Goal: Task Accomplishment & Management: Manage account settings

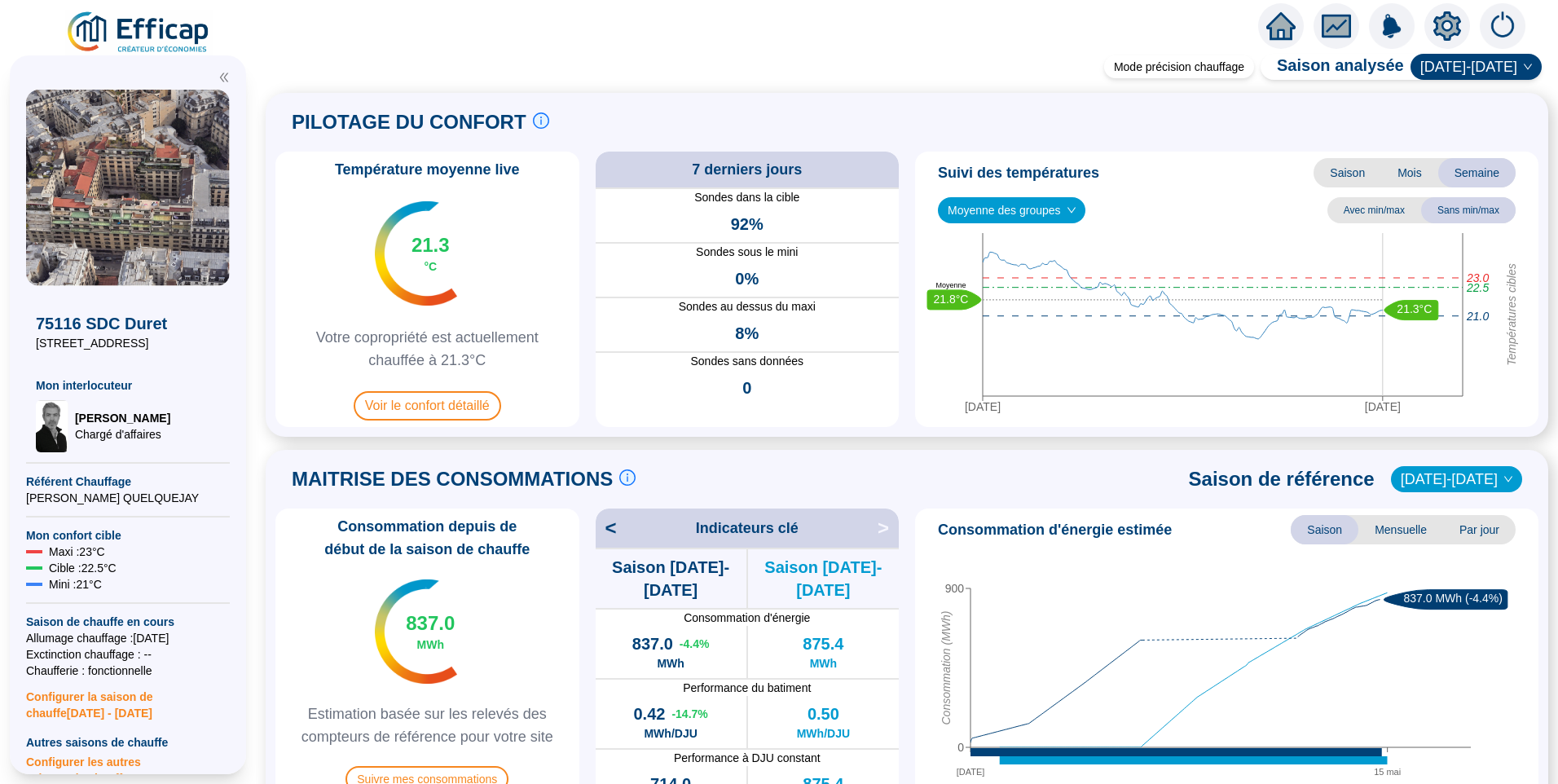
click at [153, 26] on img at bounding box center [139, 33] width 147 height 46
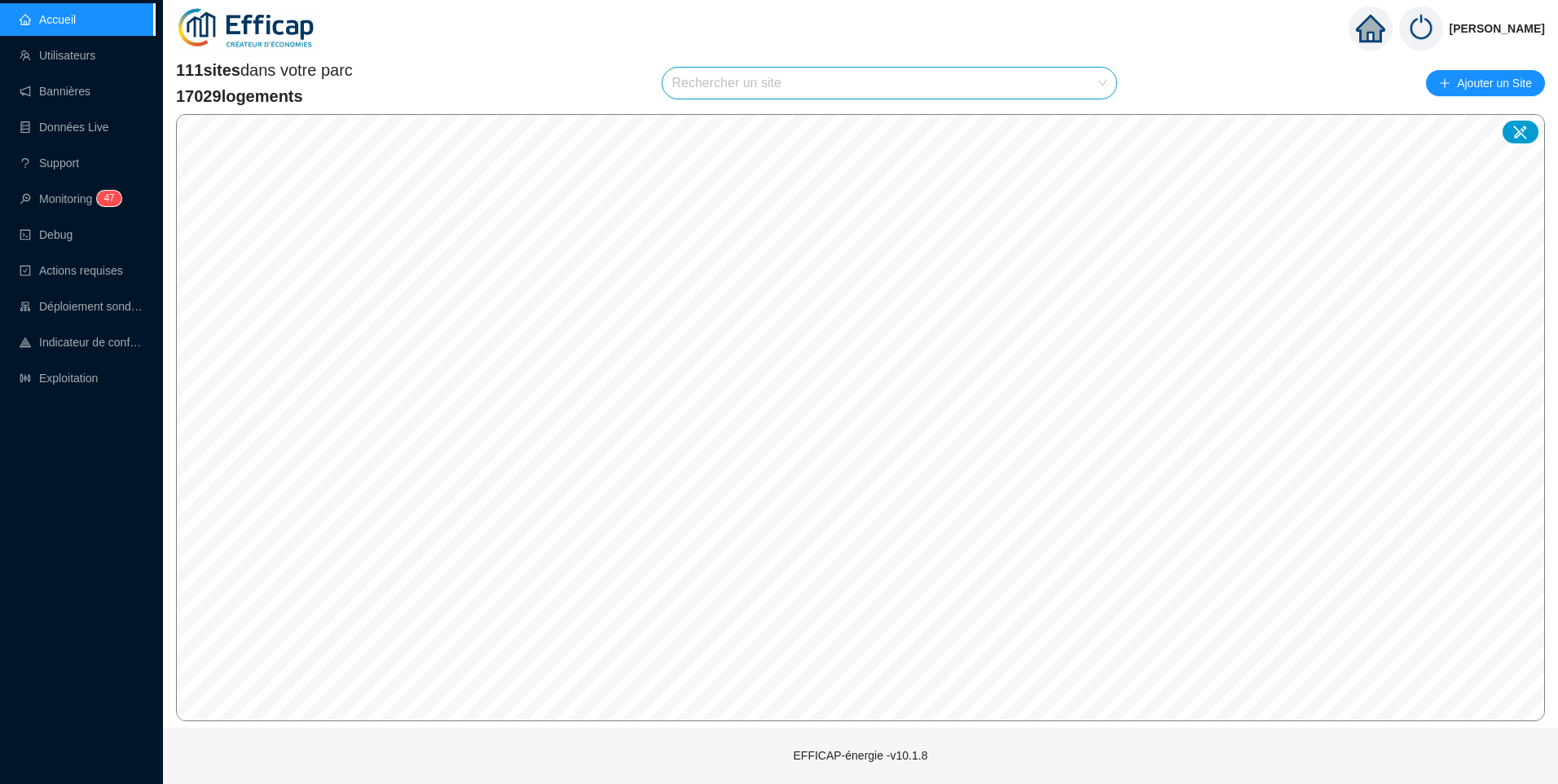
drag, startPoint x: 708, startPoint y: 92, endPoint x: 600, endPoint y: 38, distance: 120.7
click at [708, 92] on input "search" at bounding box center [882, 83] width 421 height 31
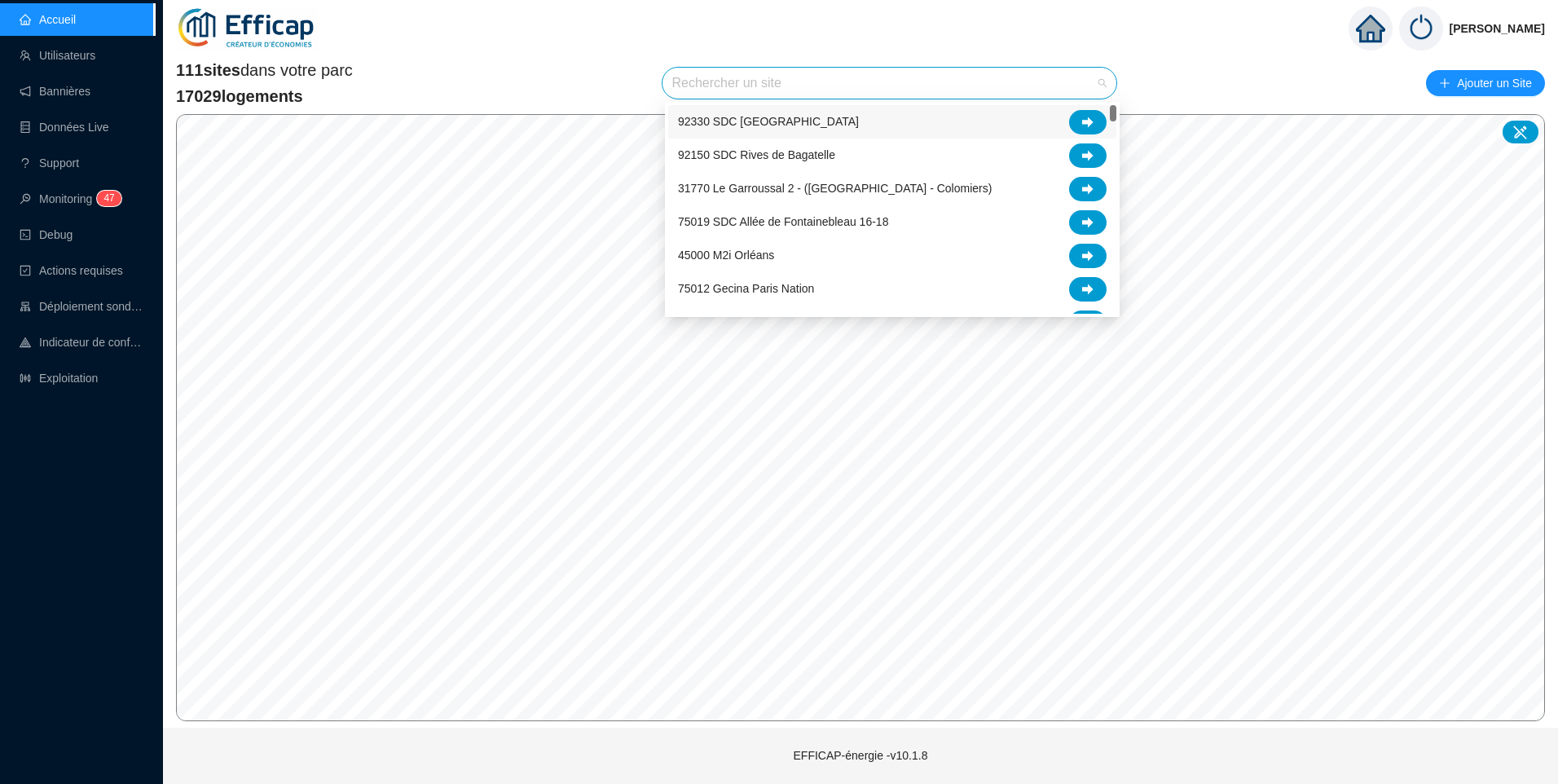
click at [821, 84] on input "search" at bounding box center [882, 83] width 421 height 31
type input "paris"
click at [1094, 253] on div at bounding box center [1088, 256] width 37 height 25
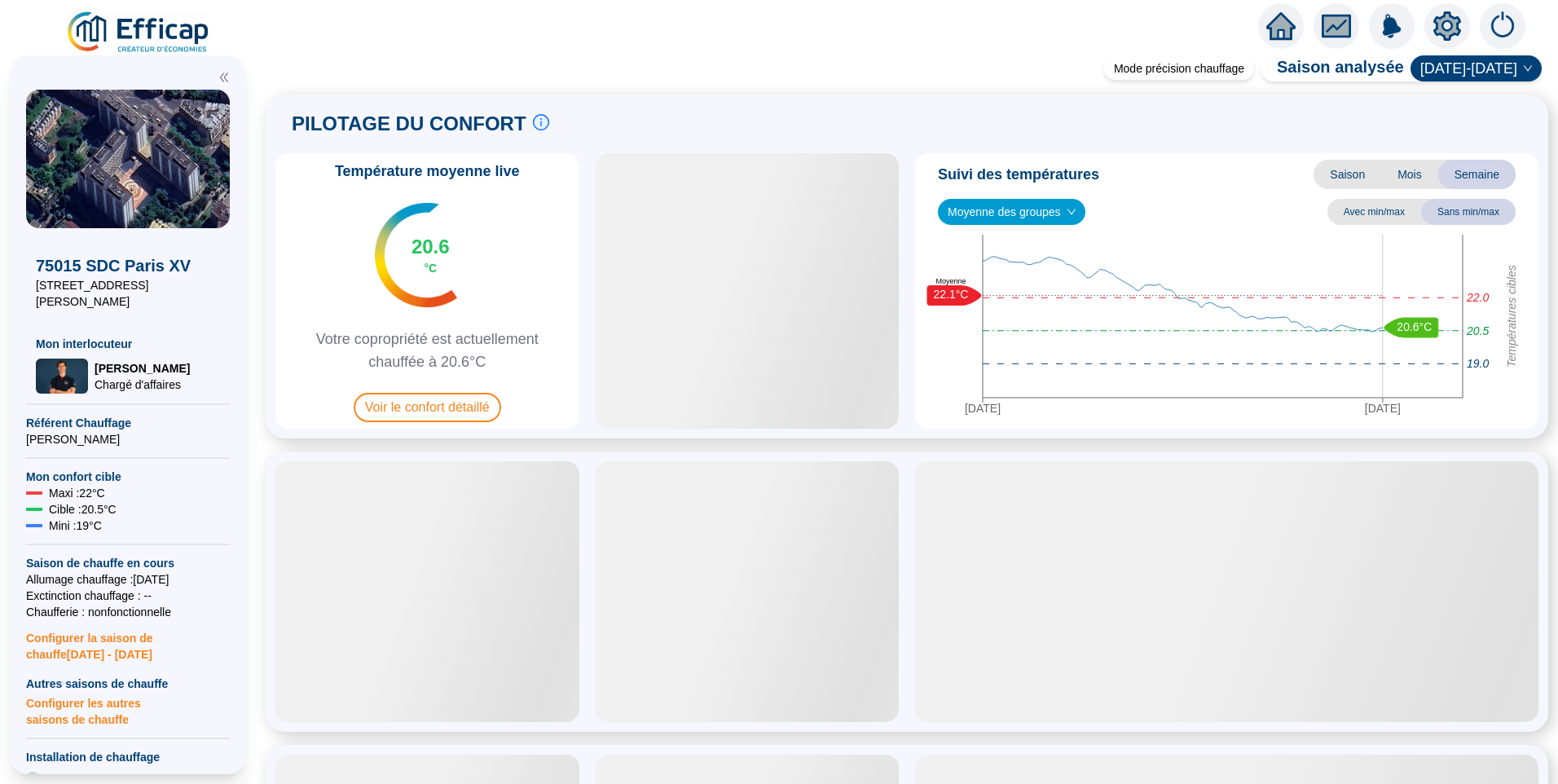
click at [1054, 207] on span "Moyenne des groupes" at bounding box center [1011, 212] width 128 height 25
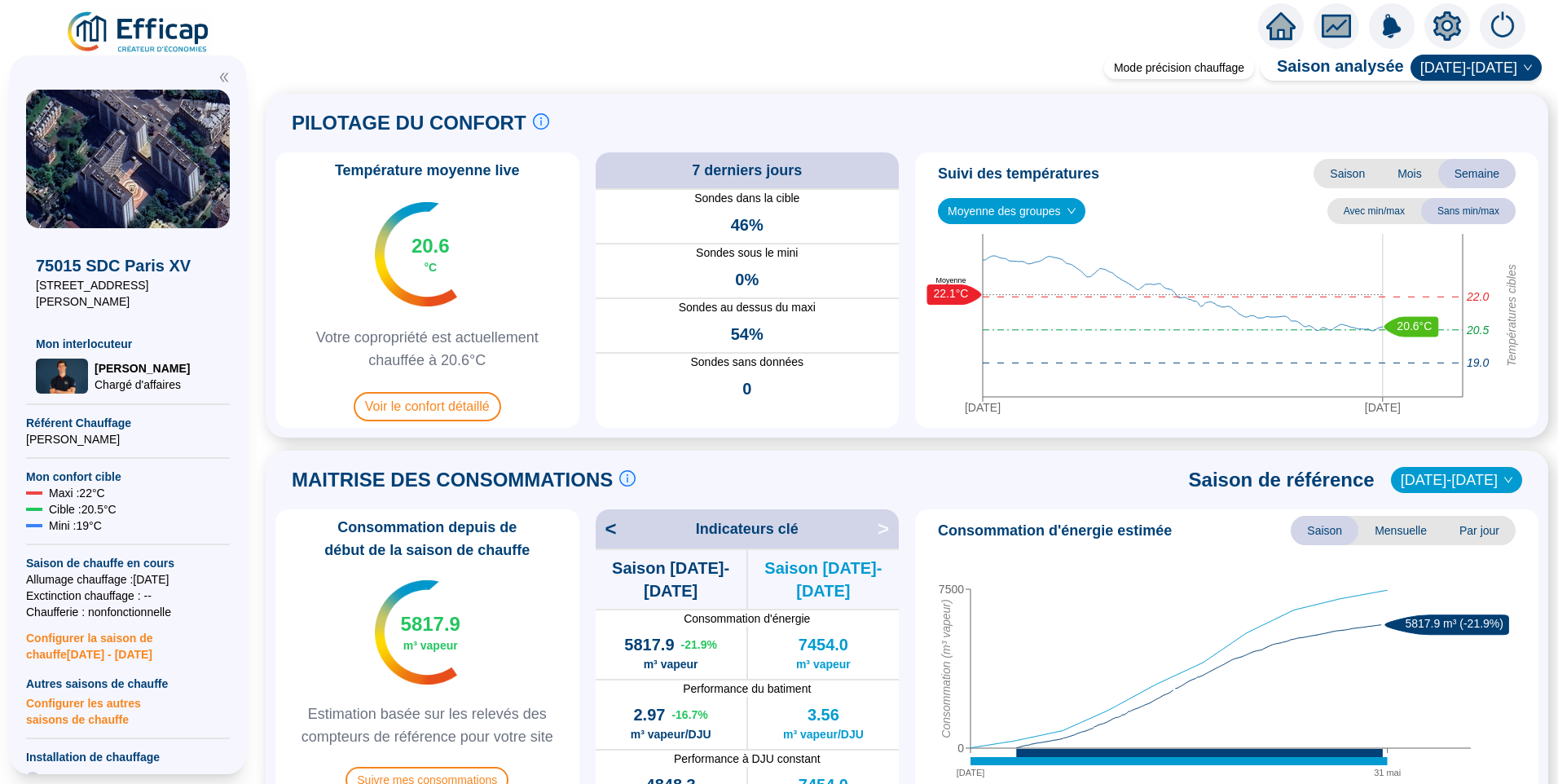
click at [1197, 186] on div "Suivi des températures Saison Mois Semaine" at bounding box center [1227, 173] width 610 height 29
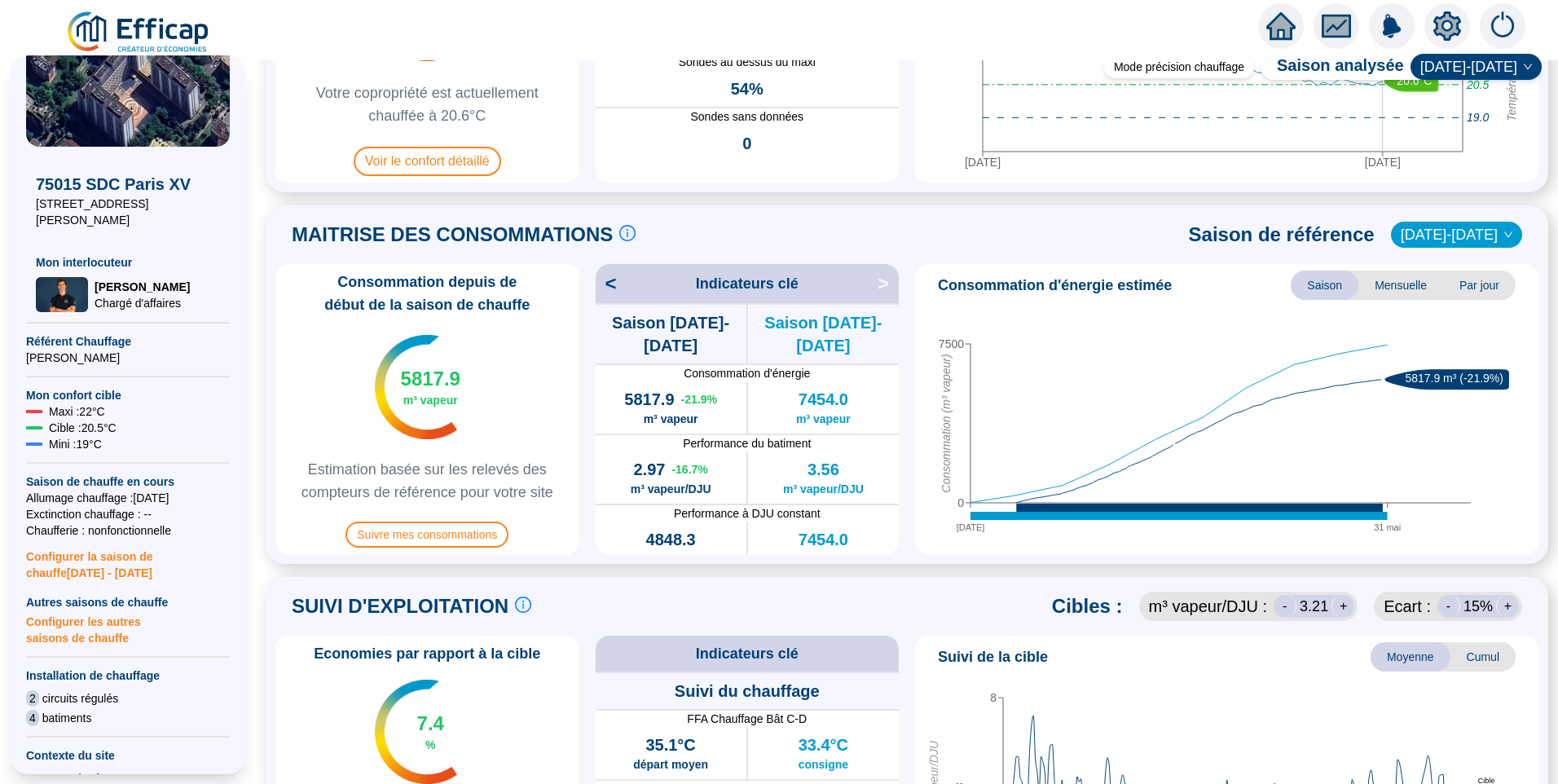
scroll to position [244, 0]
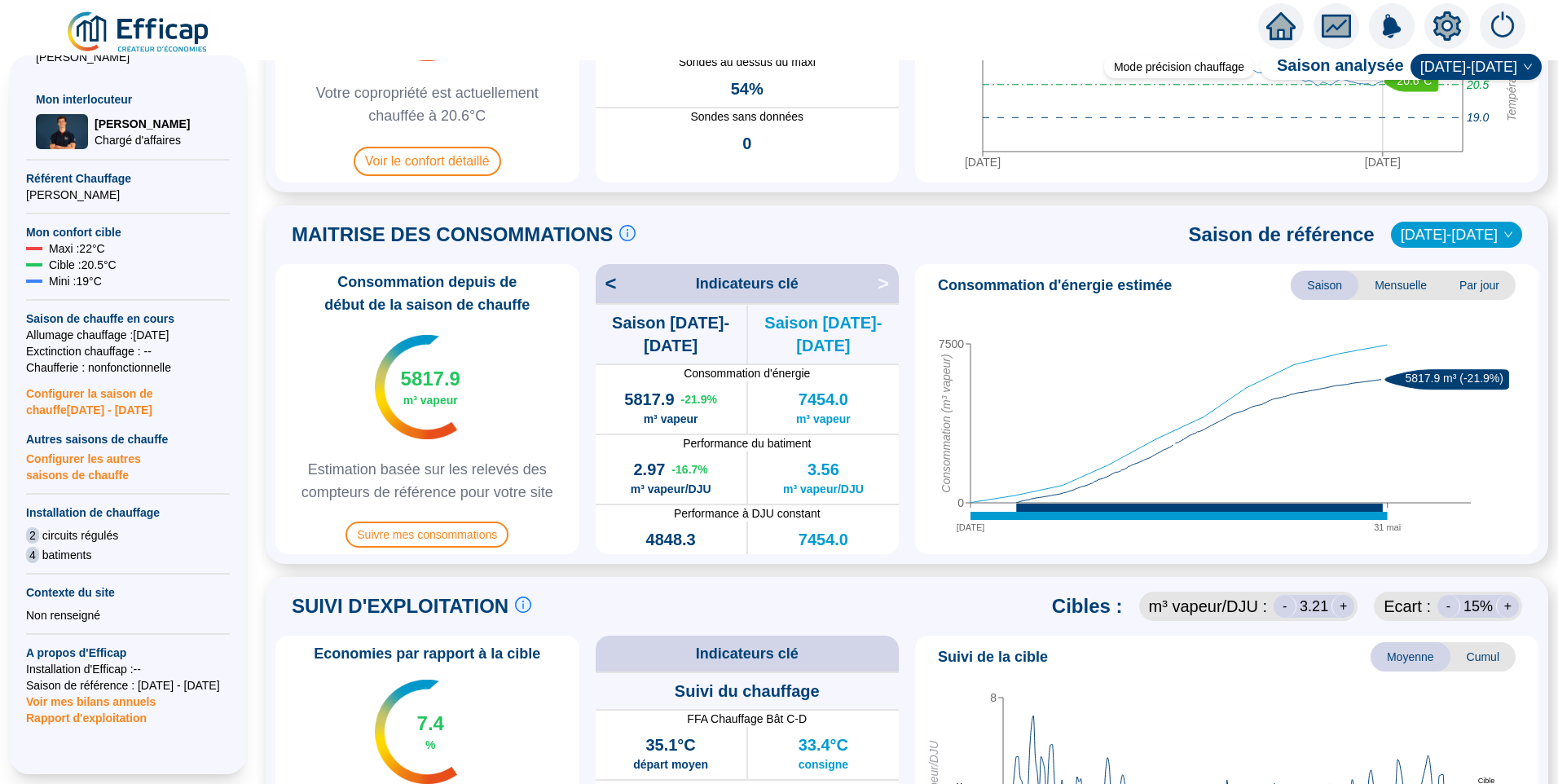
click at [70, 457] on span "Configurer les autres saisons de chauffe" at bounding box center [128, 465] width 204 height 36
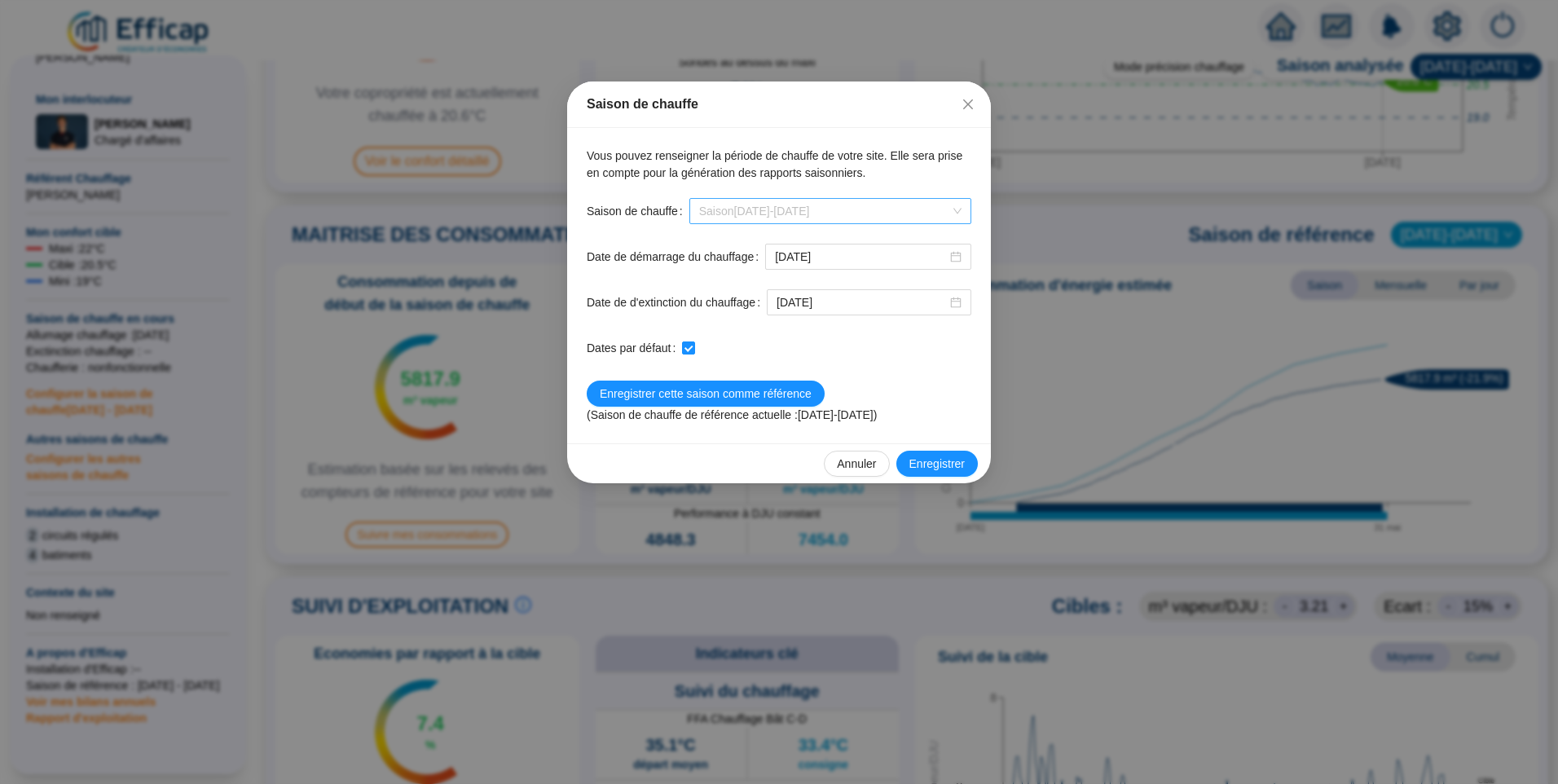
click at [885, 208] on span "Saison 2025-2026" at bounding box center [830, 211] width 262 height 25
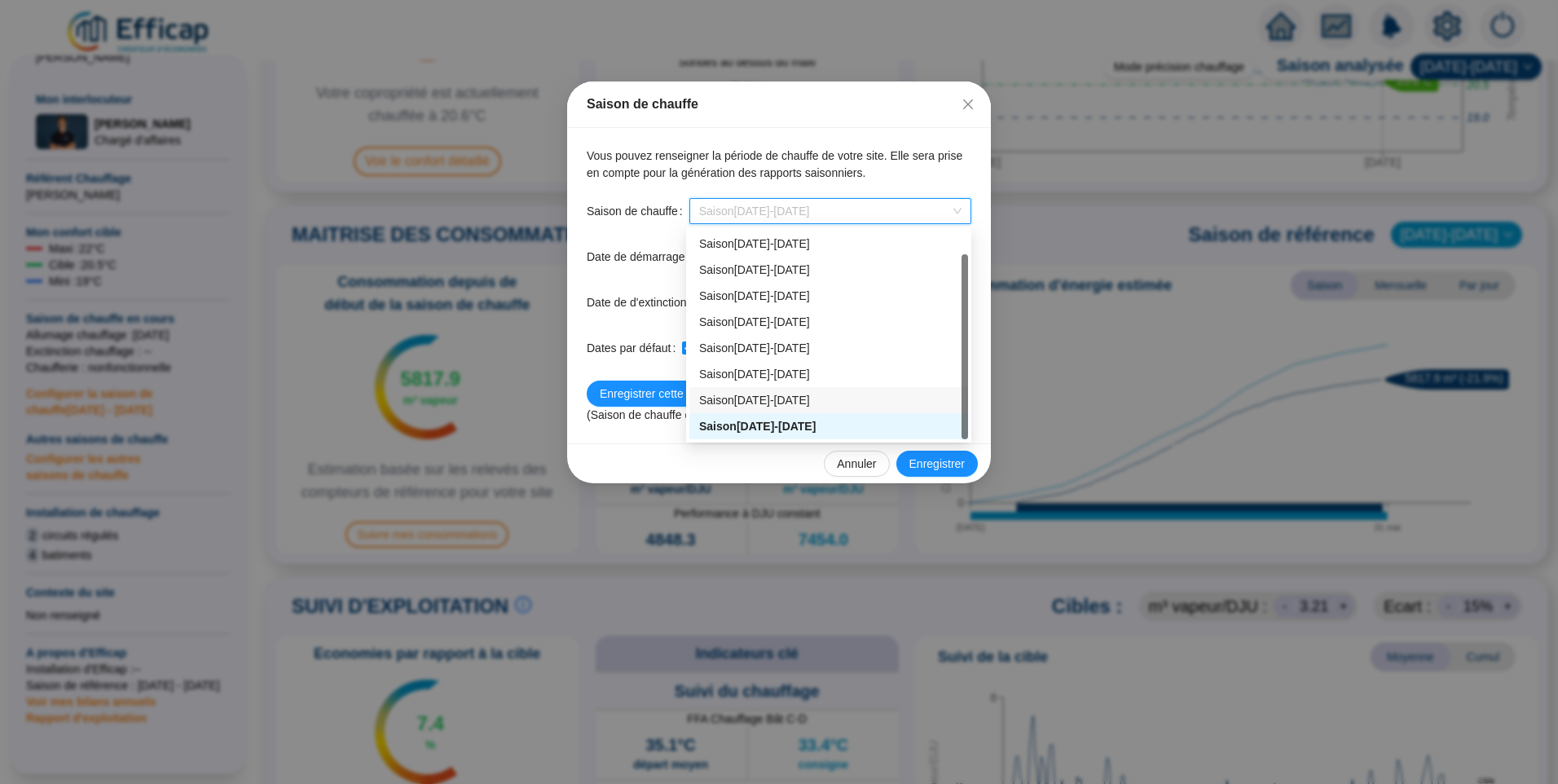
click at [796, 395] on div "Saison 2024-2025" at bounding box center [829, 399] width 259 height 17
type input "2024-10-01"
type input "2025-05-28"
checkbox input "false"
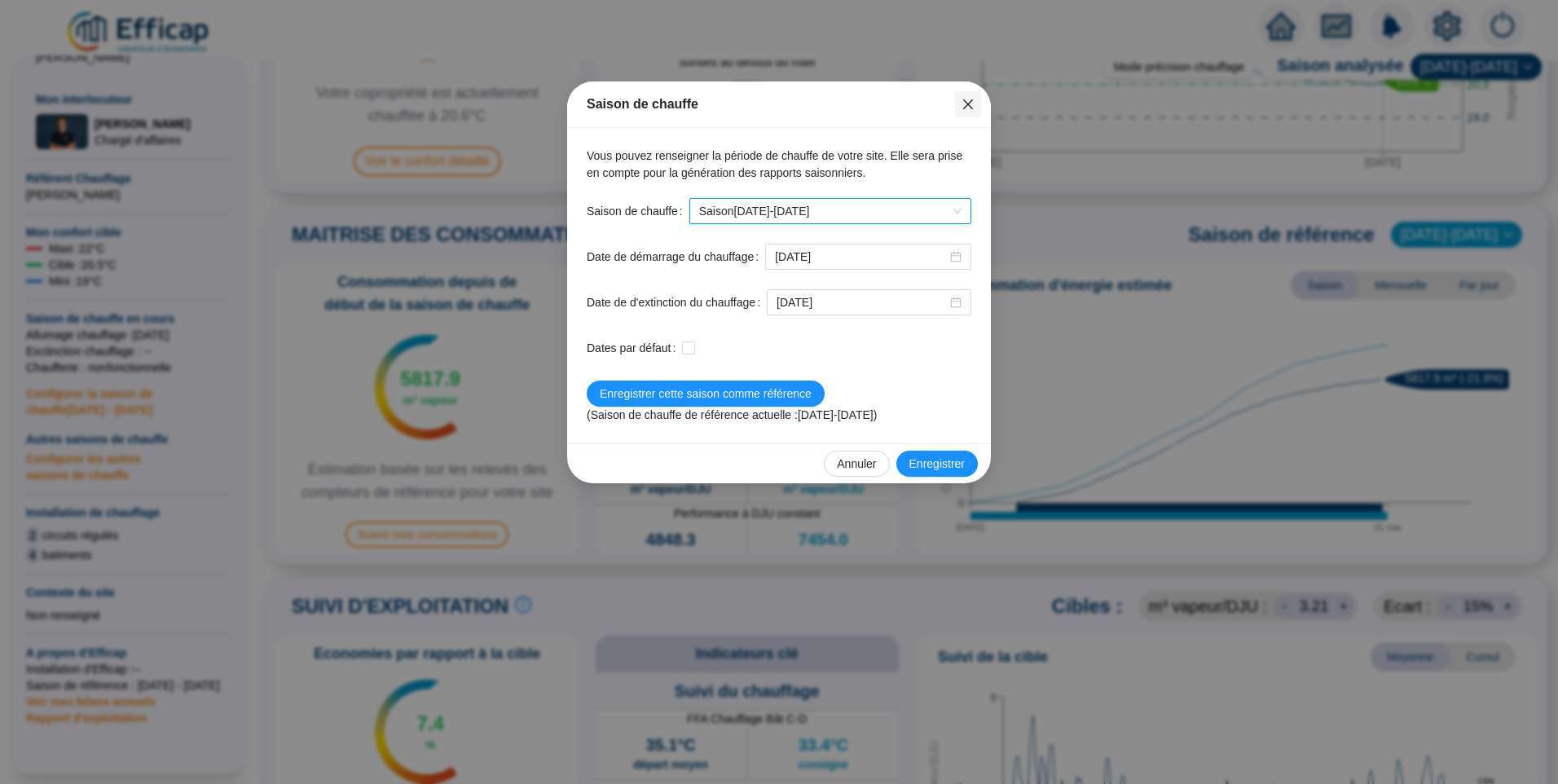
click at [967, 104] on icon "close" at bounding box center [968, 104] width 13 height 13
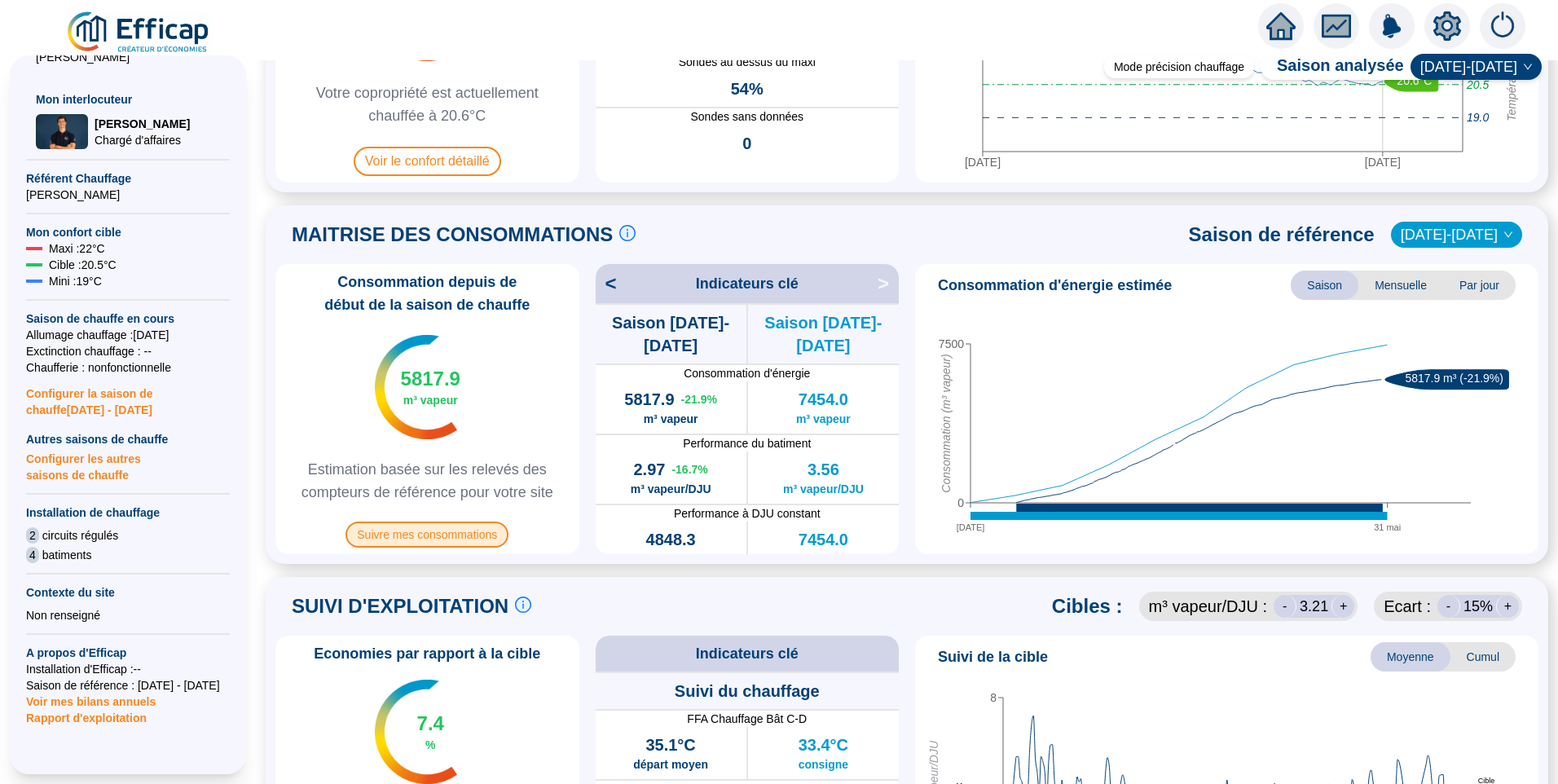
click at [445, 529] on span "Suivre mes consommations" at bounding box center [427, 534] width 163 height 26
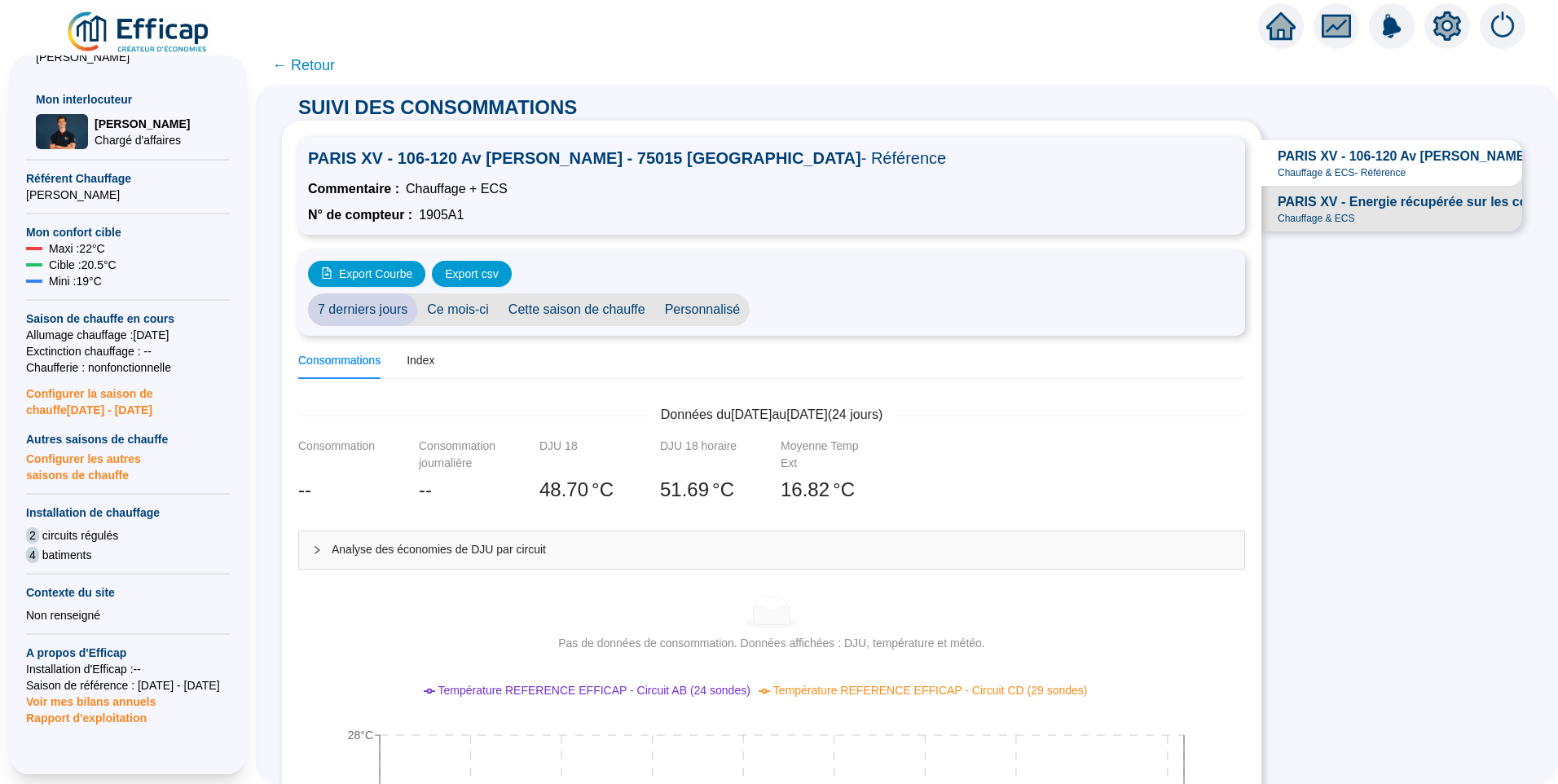
click at [1339, 212] on span "PARIS XV - Energie récupérée sur les condensats" at bounding box center [1432, 202] width 307 height 19
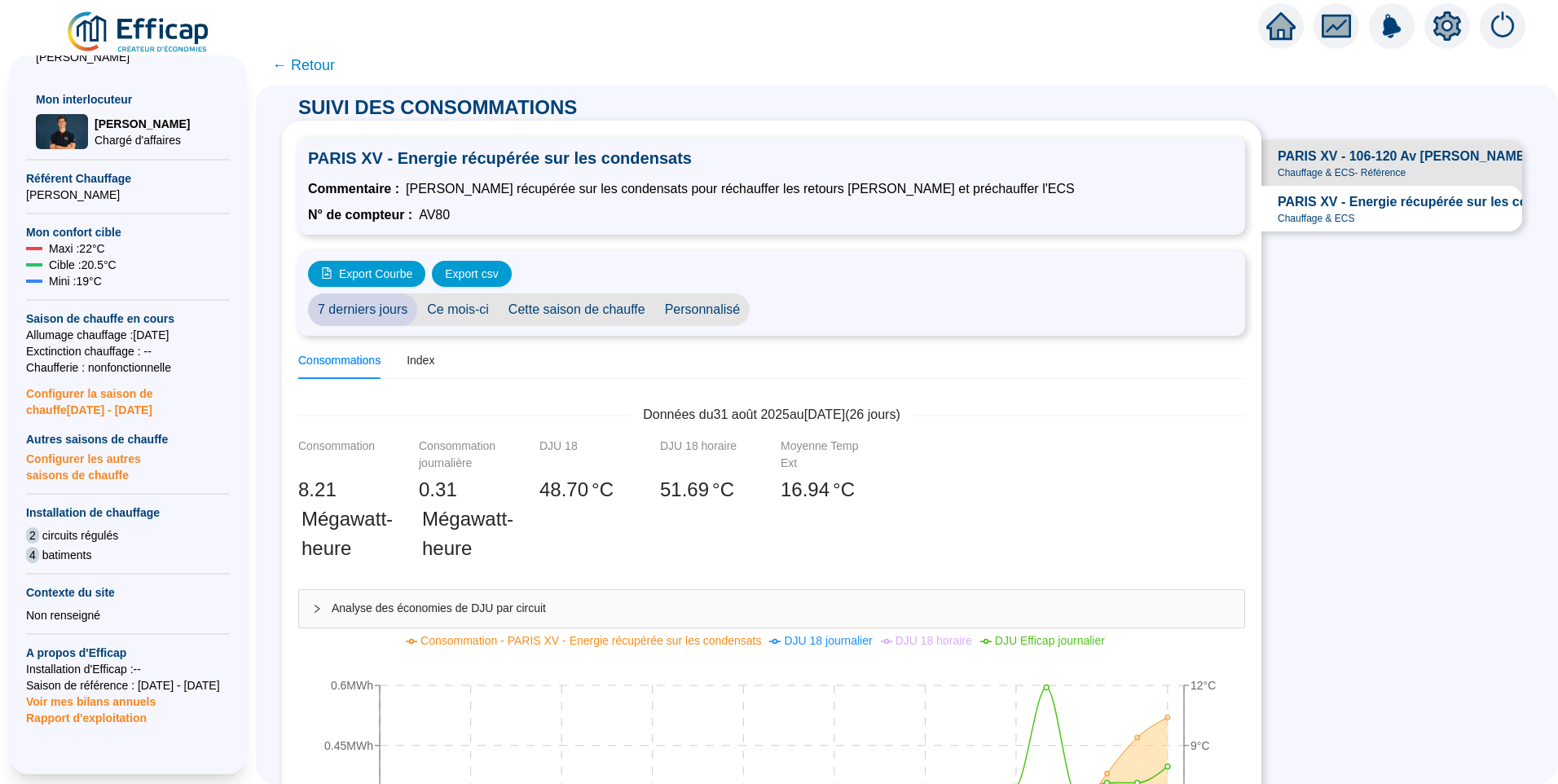
click at [693, 306] on span "Personnalisé" at bounding box center [703, 310] width 95 height 33
click at [815, 299] on div "2025-09-01 2025-09-26" at bounding box center [869, 310] width 238 height 33
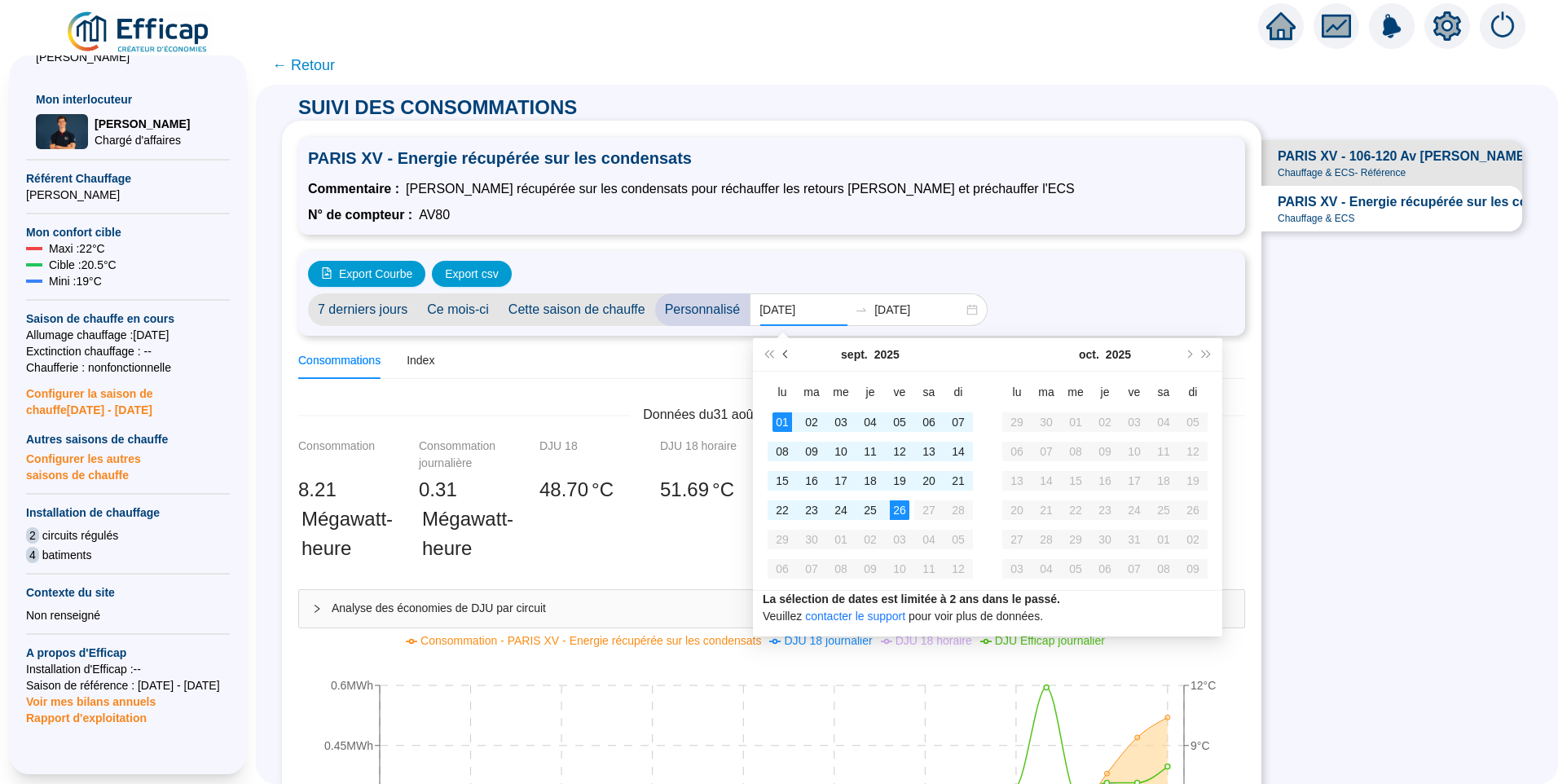
click at [787, 352] on span "Mois précédent (PageUp)" at bounding box center [787, 354] width 8 height 8
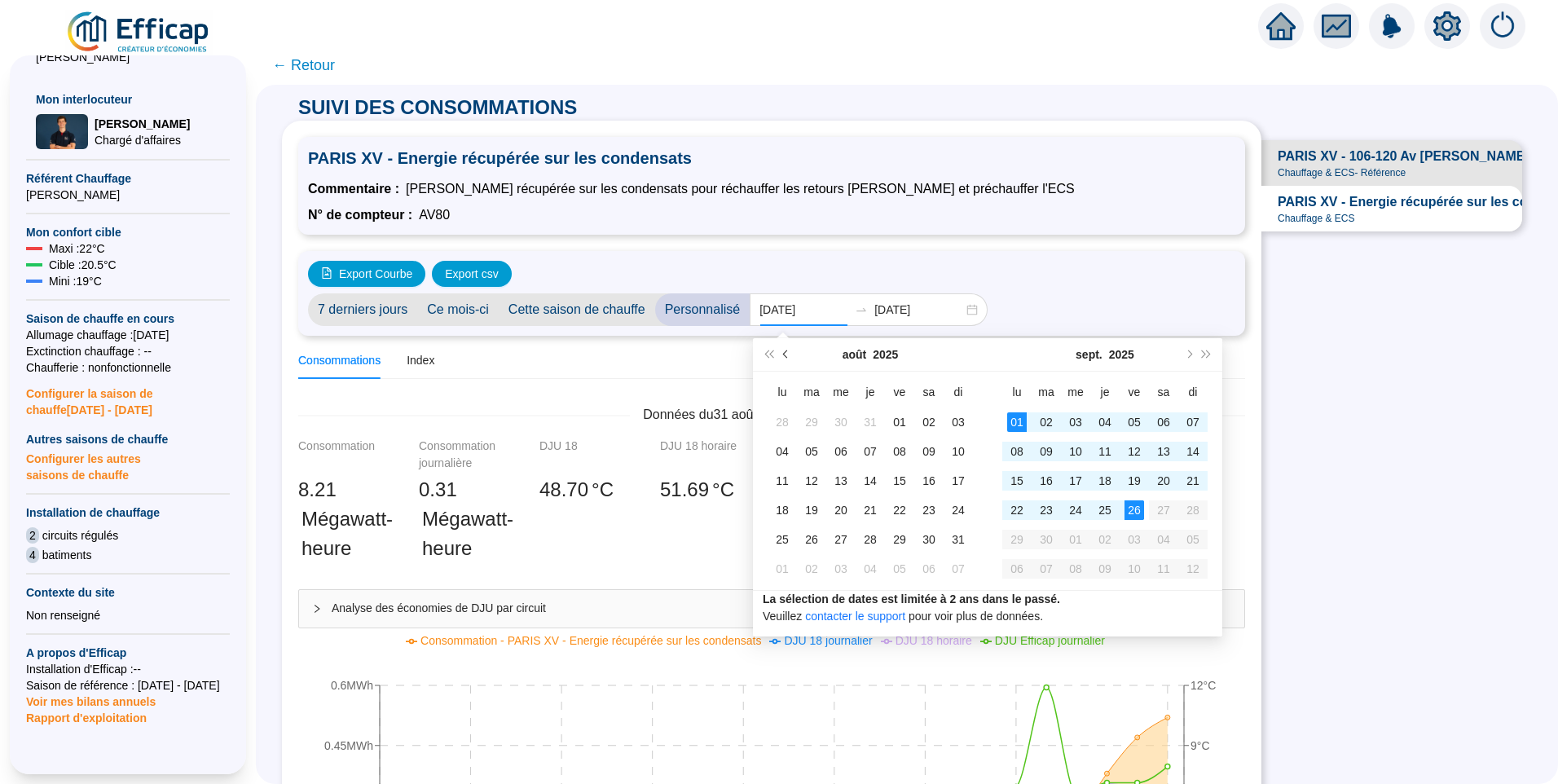
click at [787, 352] on span "Mois précédent (PageUp)" at bounding box center [787, 354] width 8 height 8
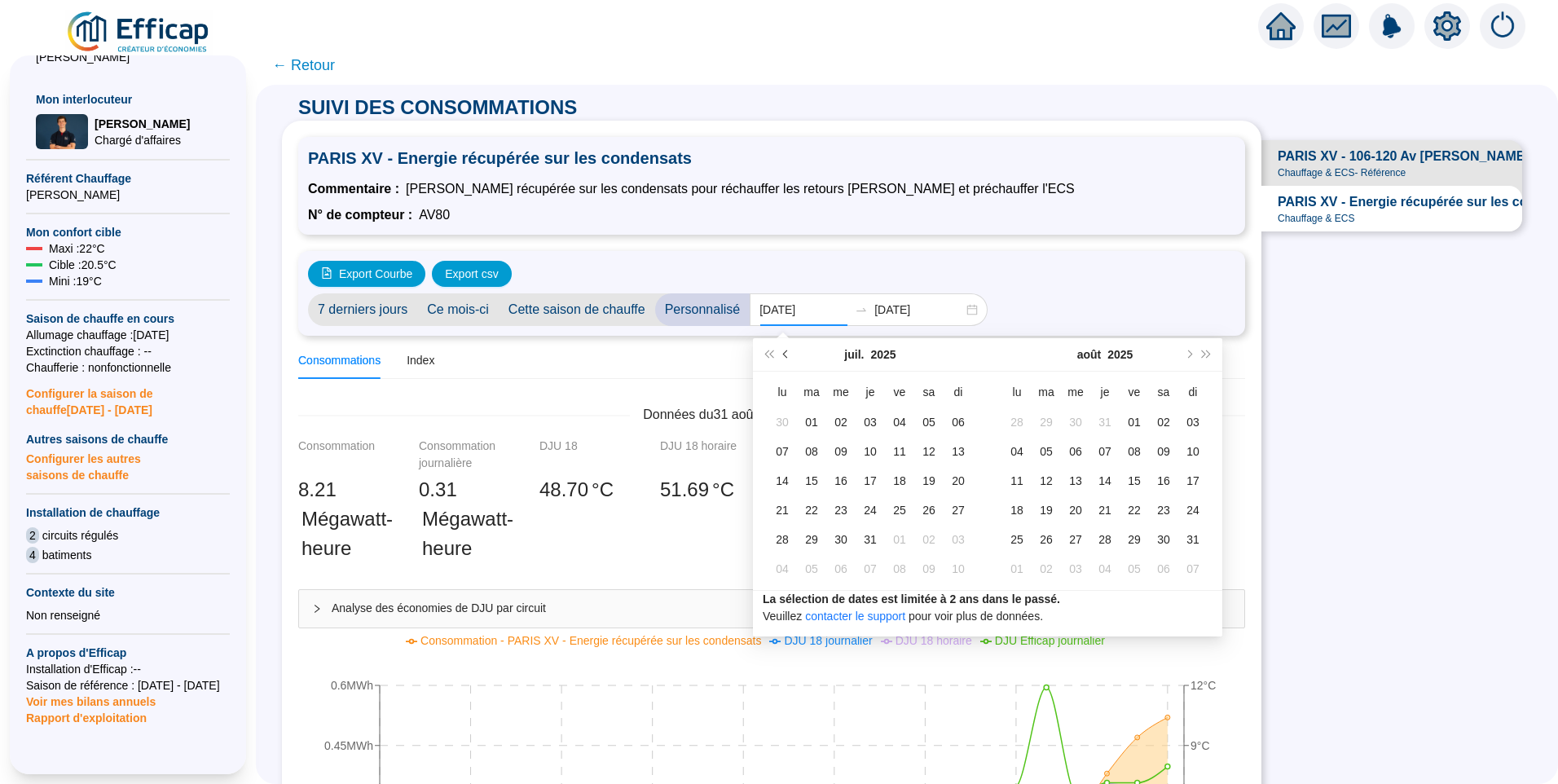
click at [787, 352] on span "Mois précédent (PageUp)" at bounding box center [787, 354] width 8 height 8
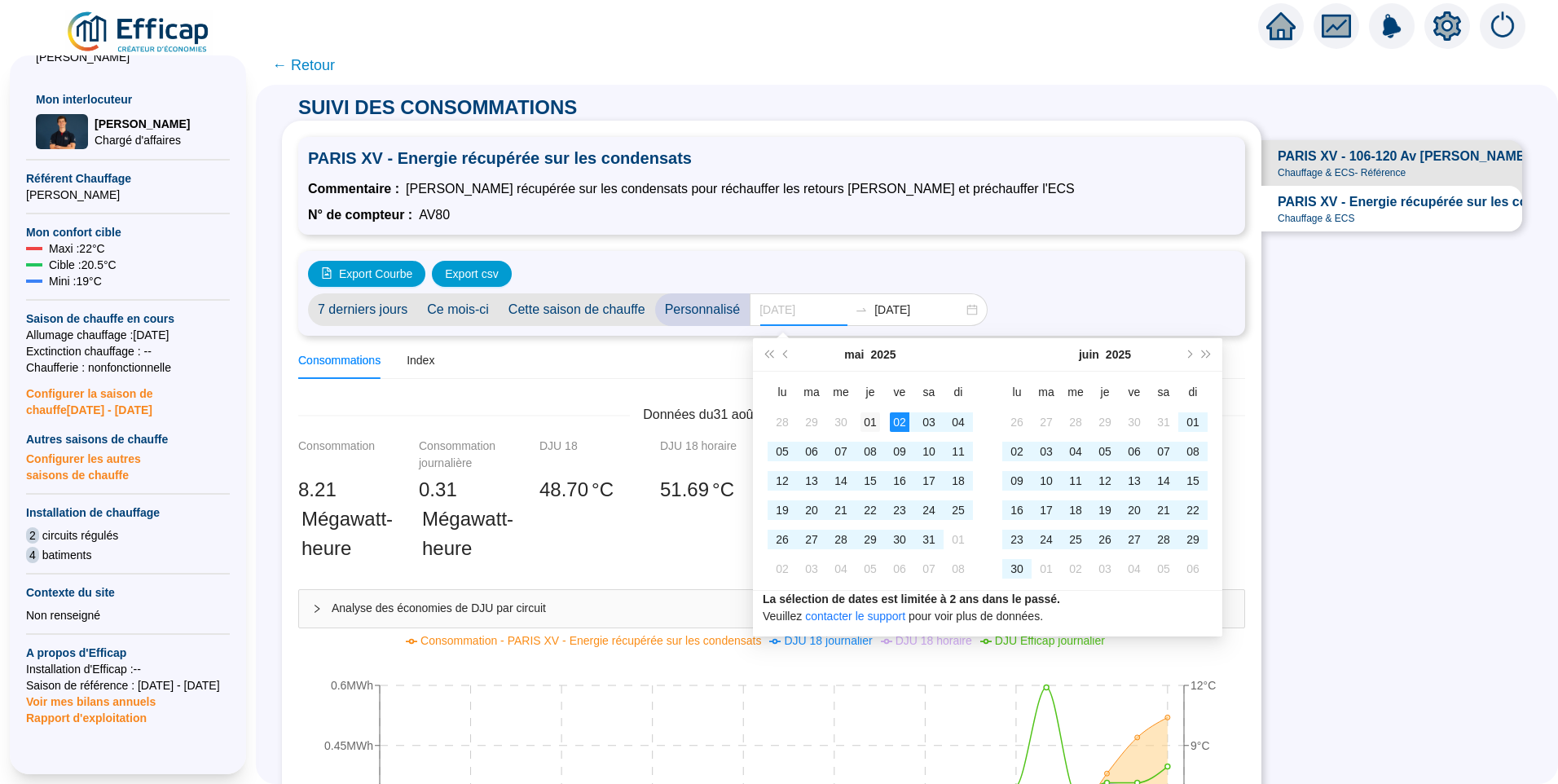
type input "2025-05-01"
click at [872, 423] on div "01" at bounding box center [871, 422] width 19 height 19
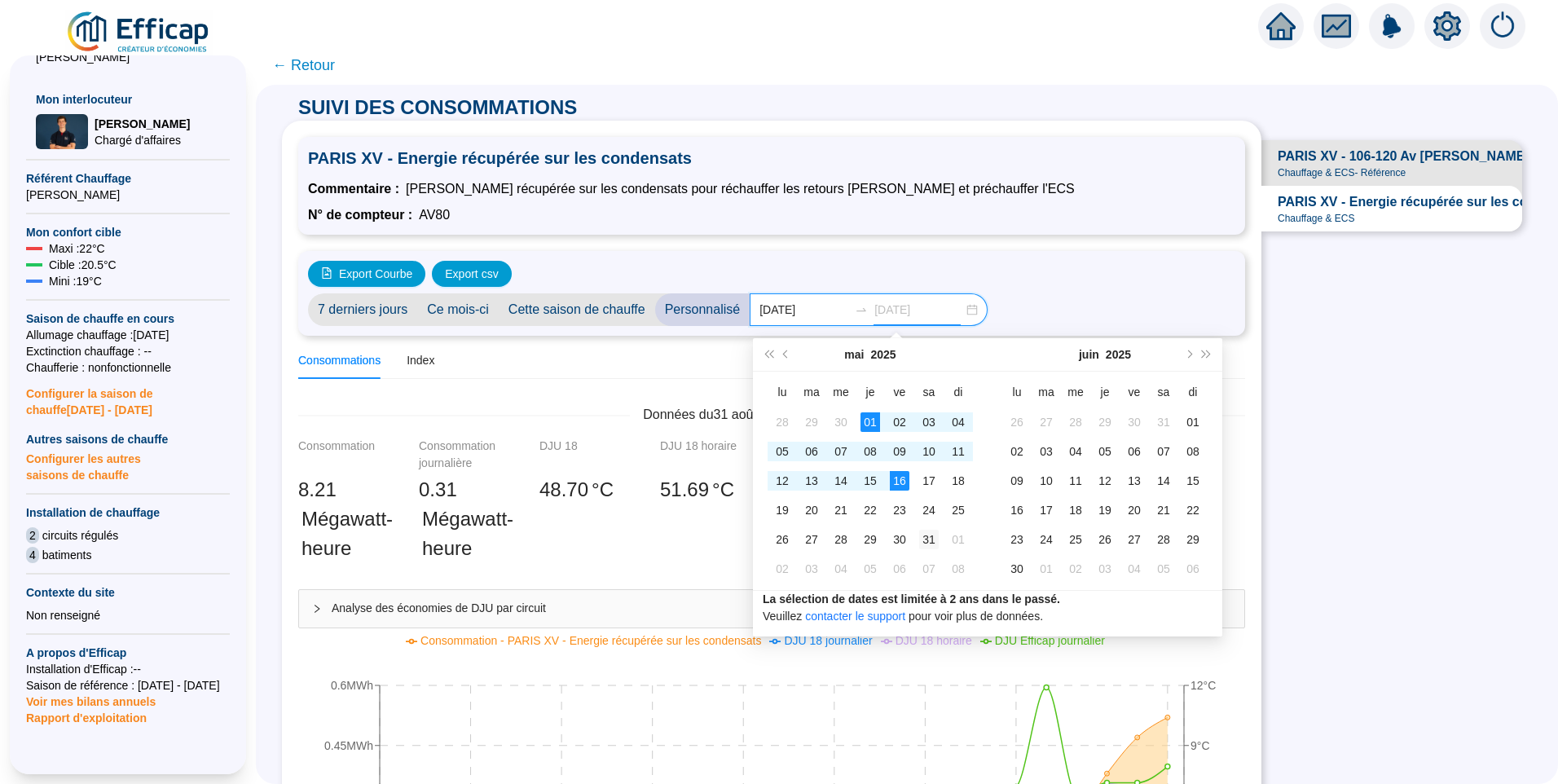
type input "2025-05-31"
click at [927, 539] on div "31" at bounding box center [929, 539] width 19 height 19
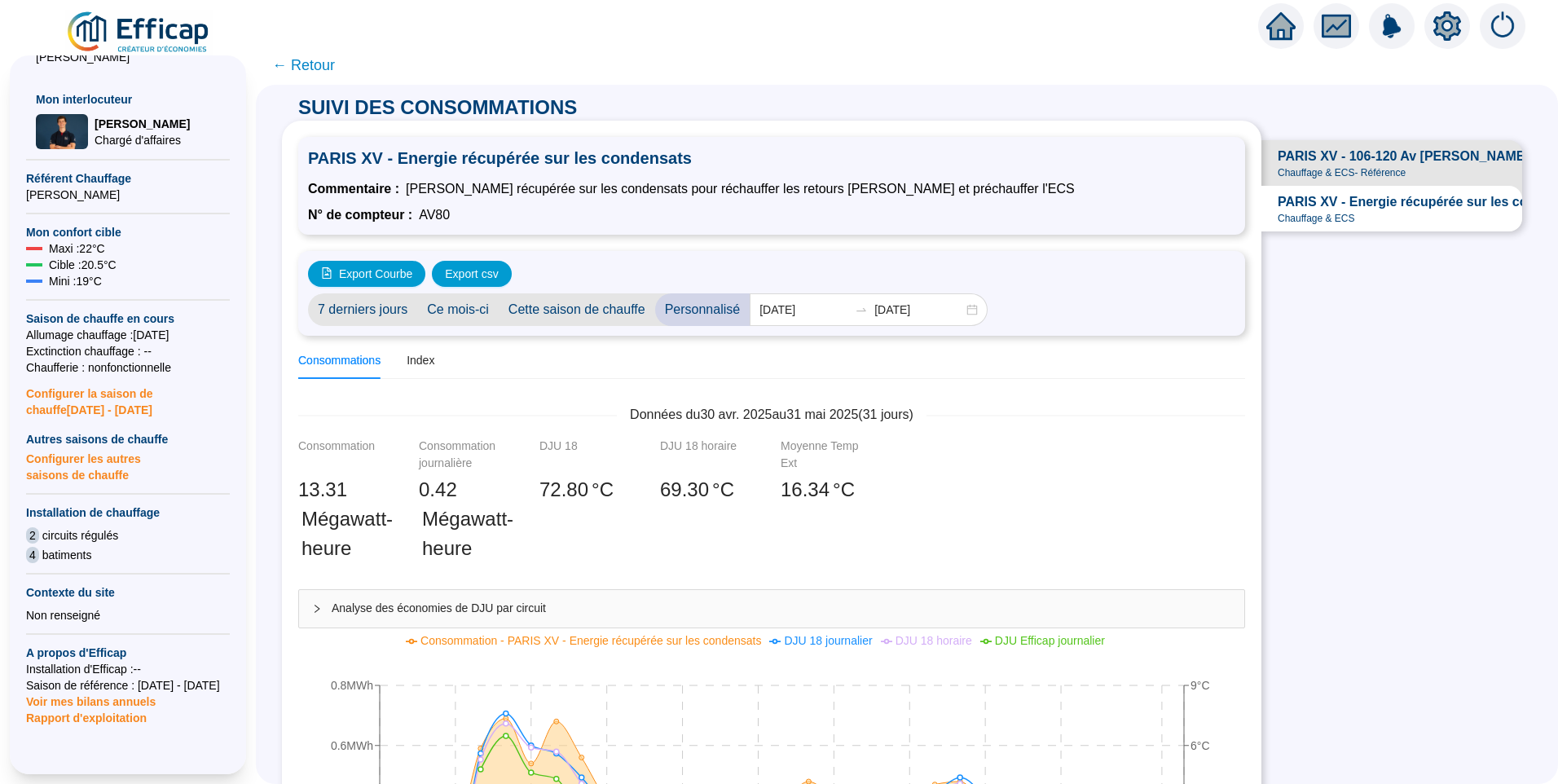
click at [316, 60] on span "← Retour" at bounding box center [303, 65] width 63 height 23
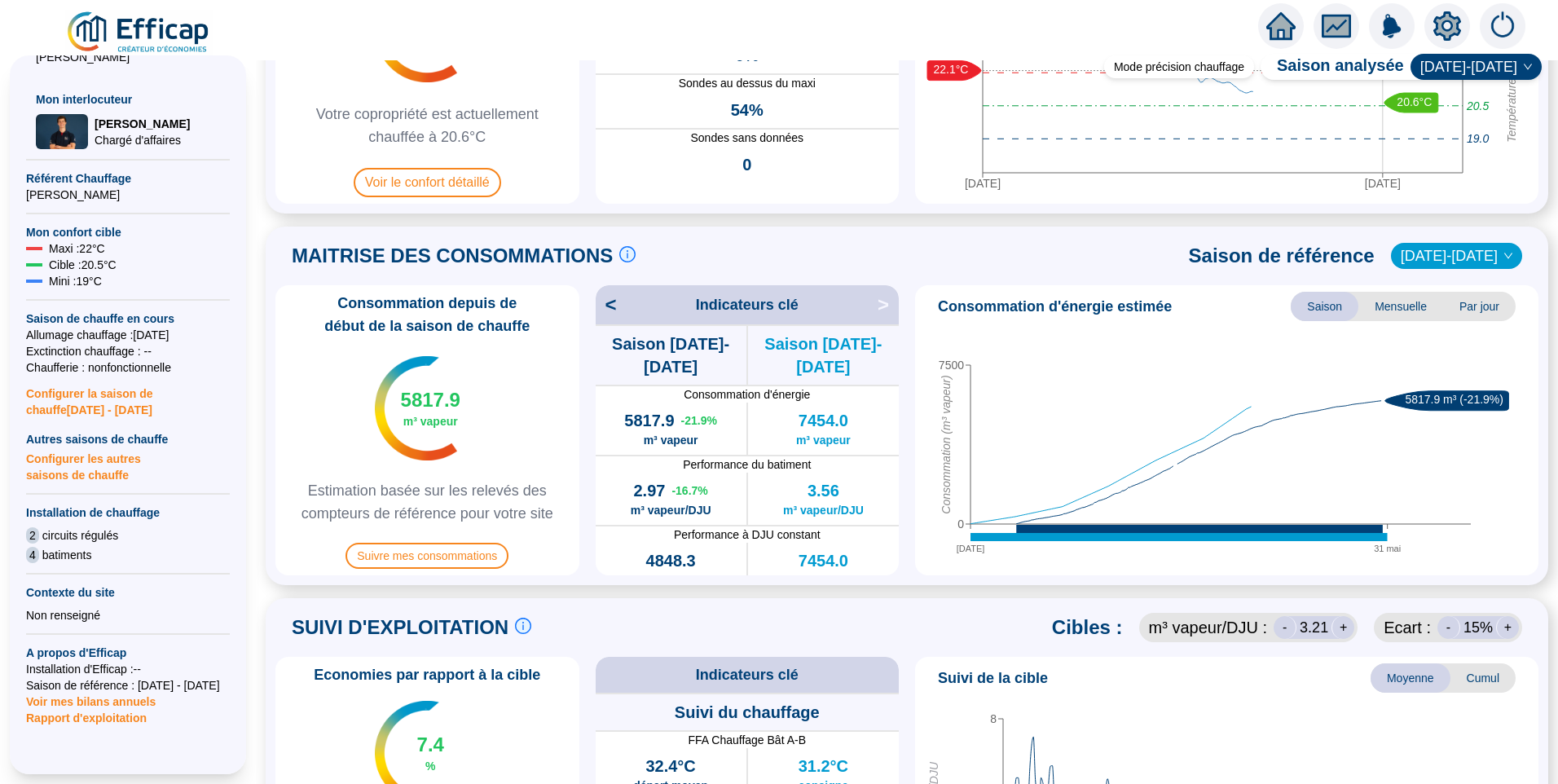
scroll to position [571, 0]
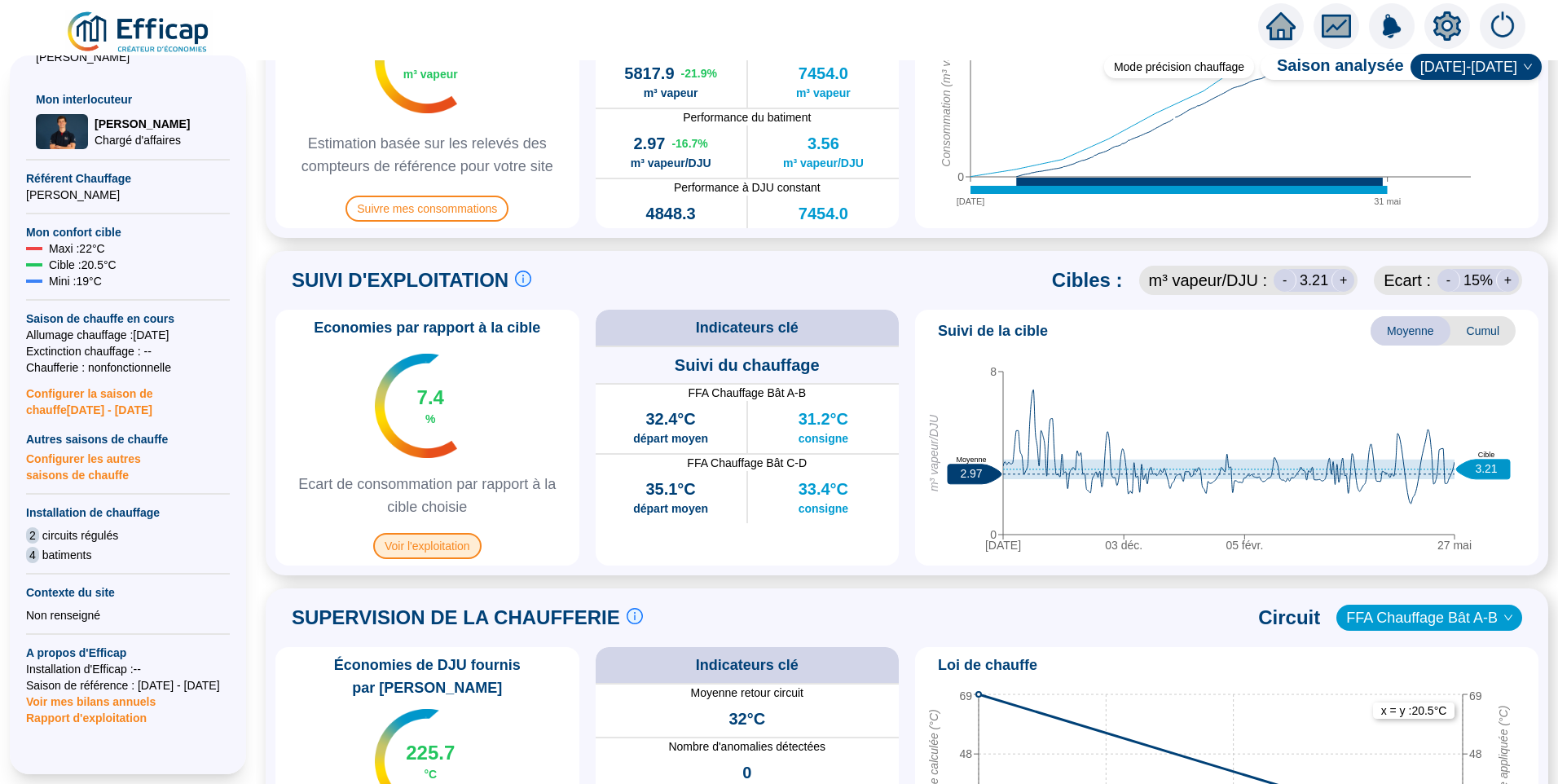
click at [461, 540] on span "Voir l'exploitation" at bounding box center [427, 546] width 109 height 26
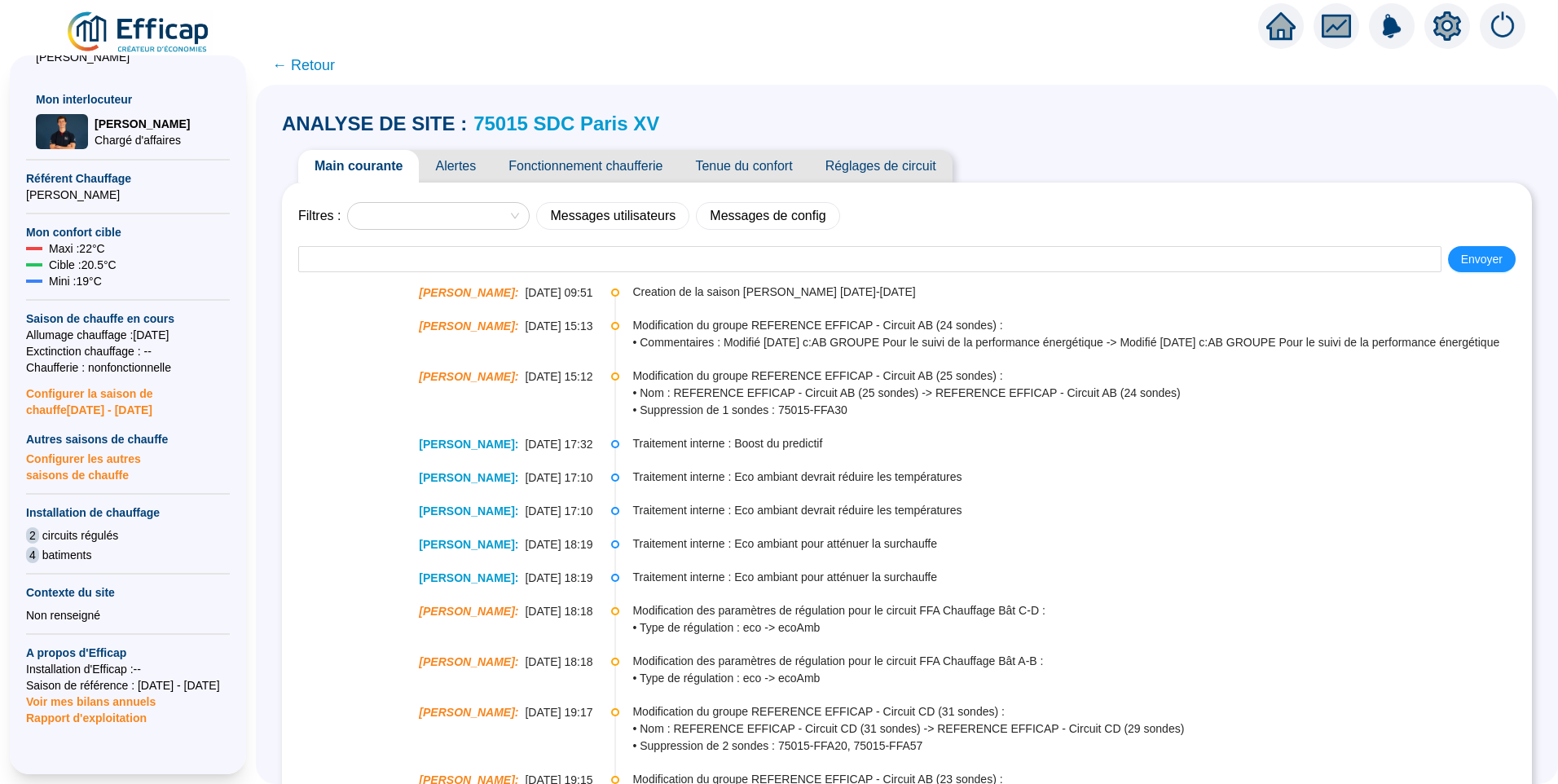
click at [603, 168] on span "Fonctionnement chaufferie" at bounding box center [586, 166] width 187 height 33
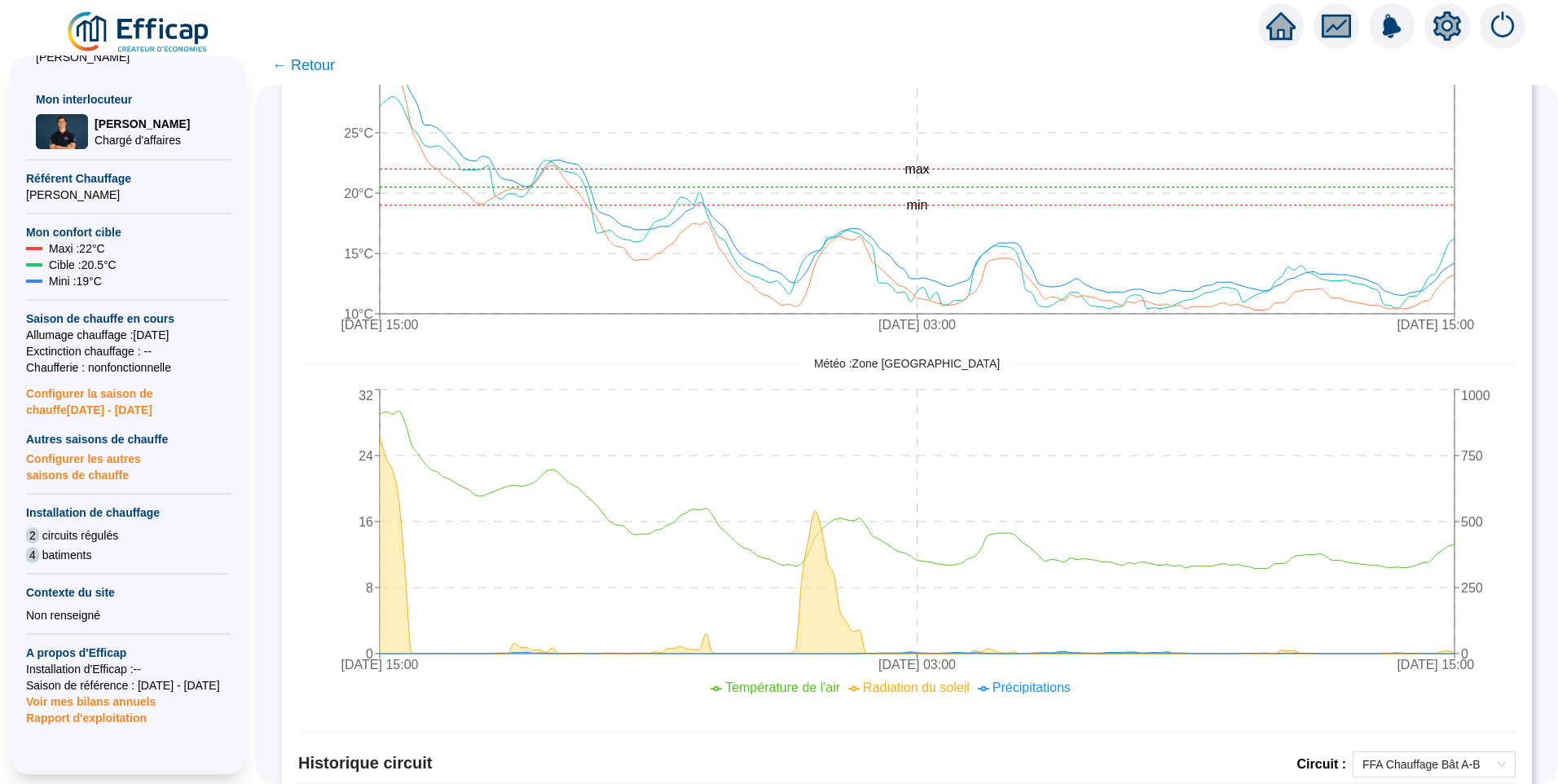
scroll to position [751, 0]
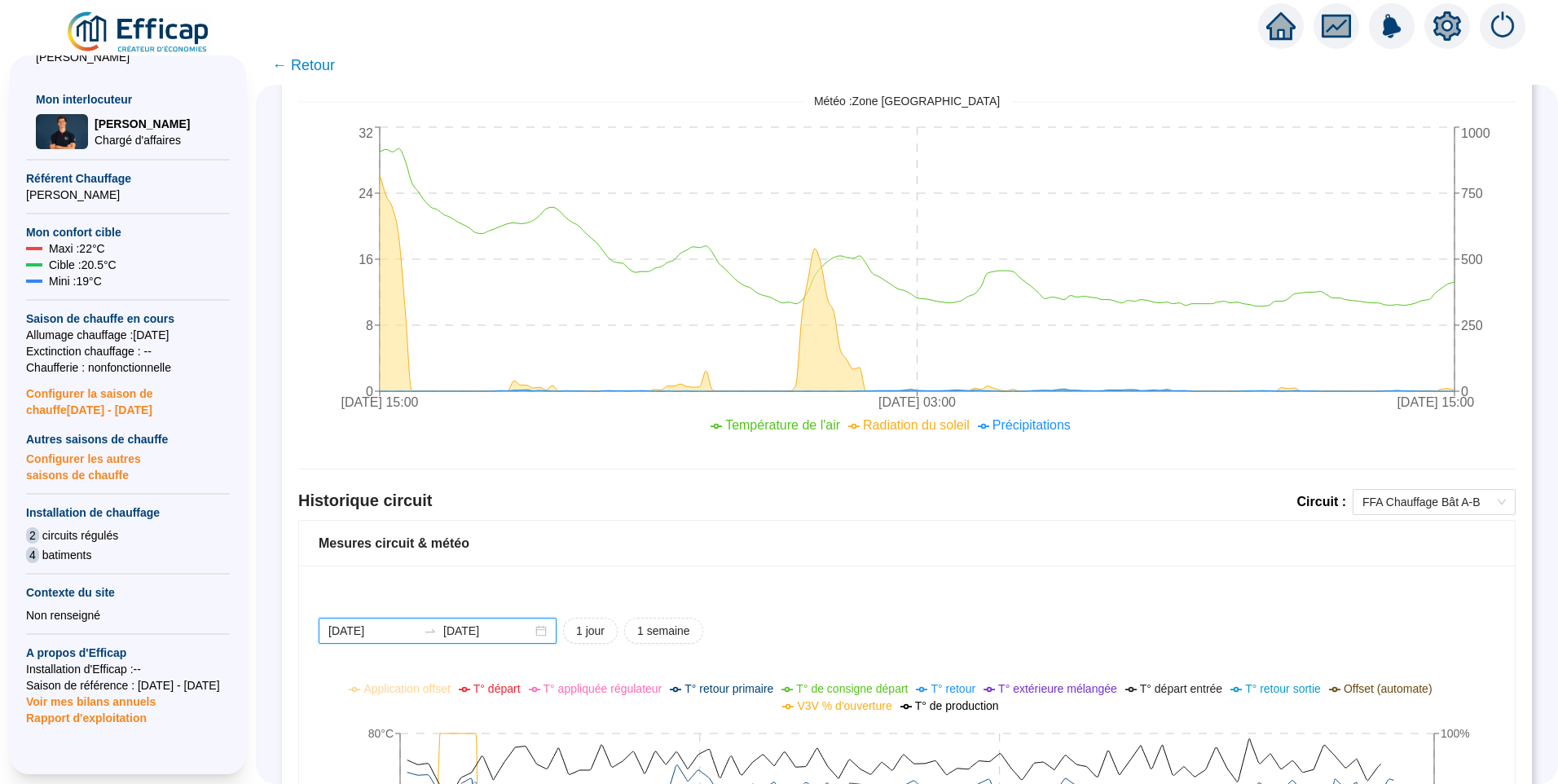
click at [412, 628] on input "[DATE]" at bounding box center [372, 631] width 89 height 17
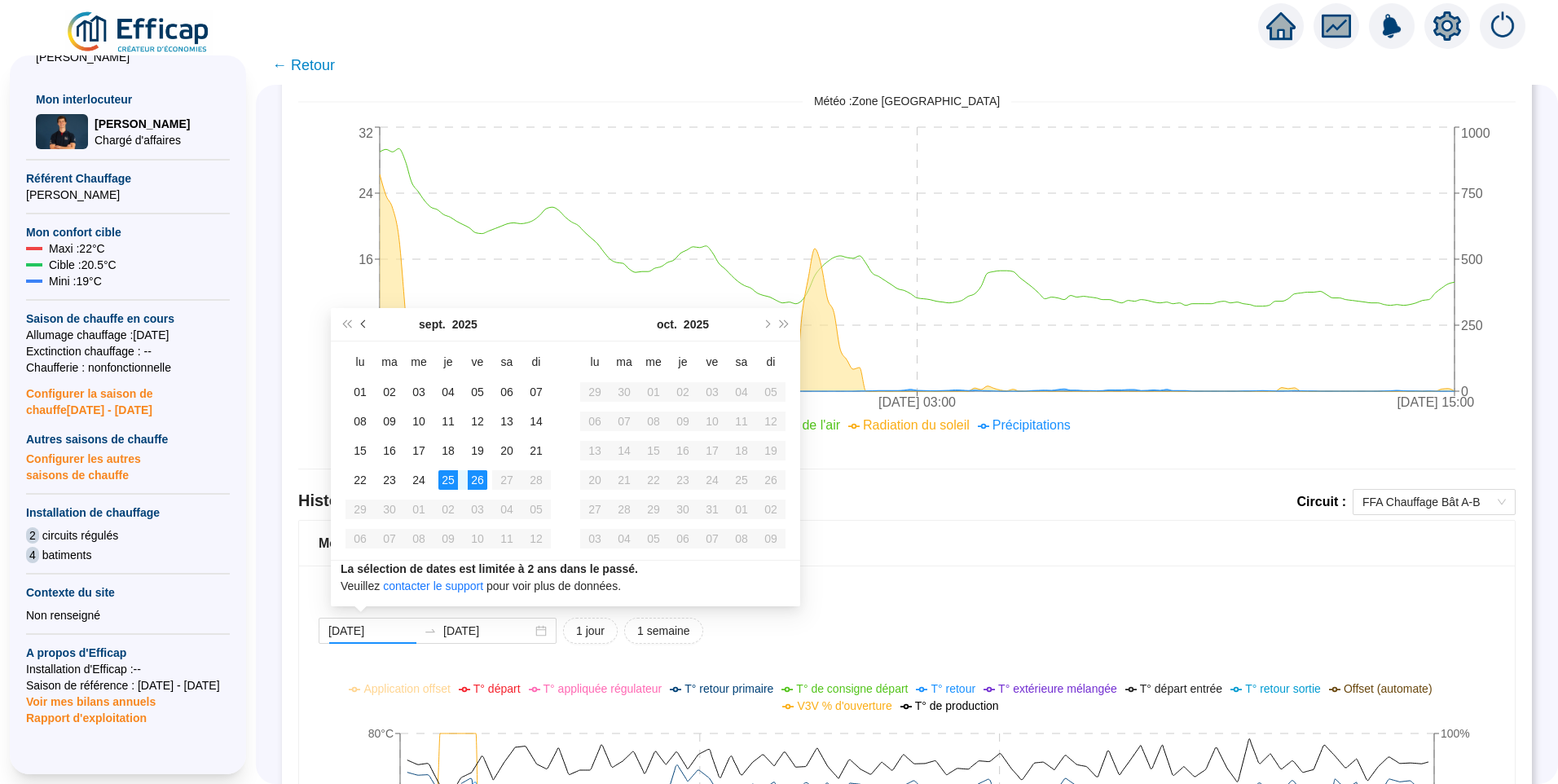
click at [363, 327] on button "Mois précédent (PageUp)" at bounding box center [364, 324] width 18 height 33
click at [363, 326] on span "Mois précédent (PageUp)" at bounding box center [364, 324] width 8 height 8
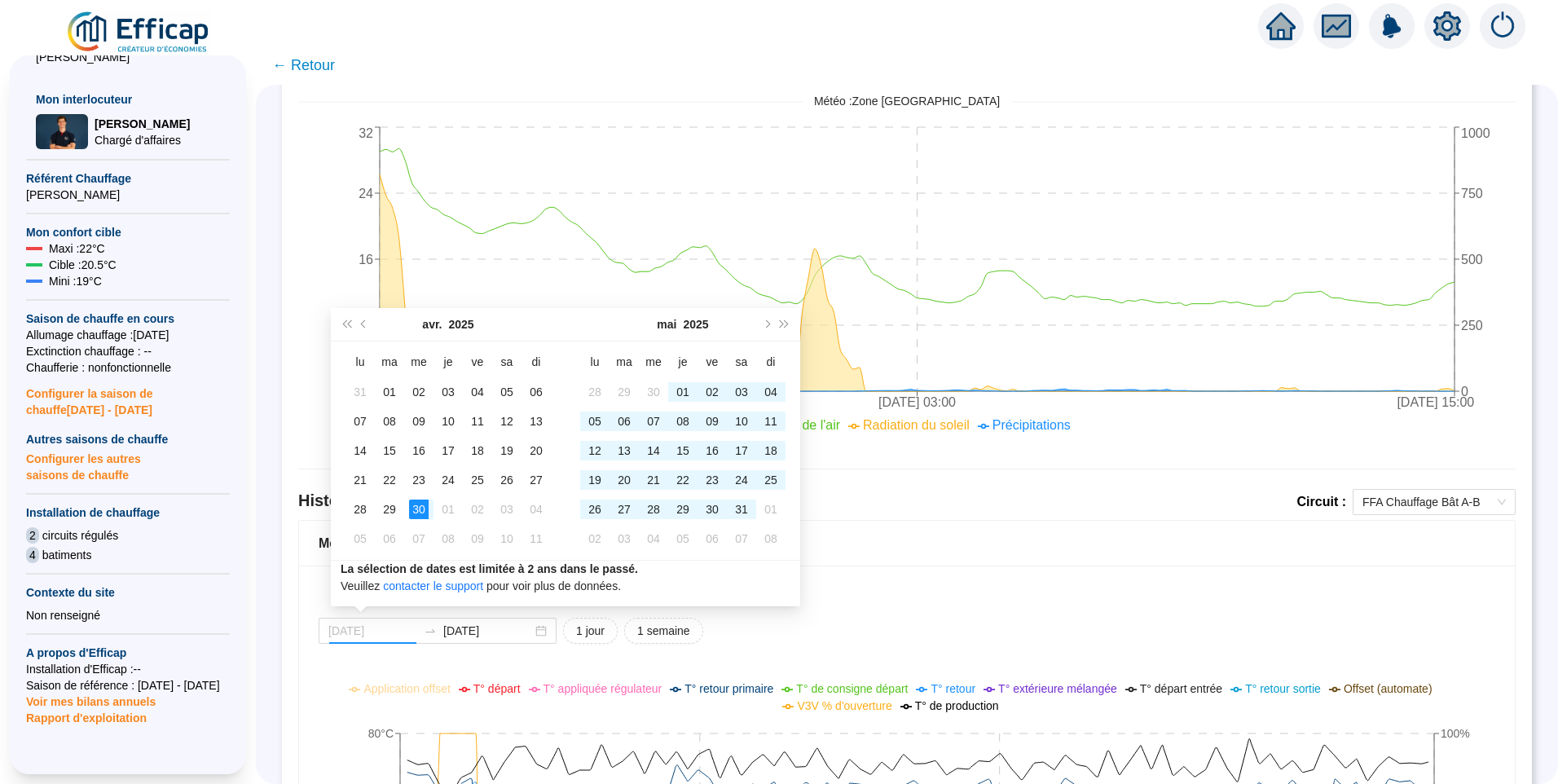
type input "2025-04-30"
click at [418, 510] on div "30" at bounding box center [419, 509] width 19 height 19
type input "2025-05-31"
click at [738, 510] on div "31" at bounding box center [742, 509] width 19 height 19
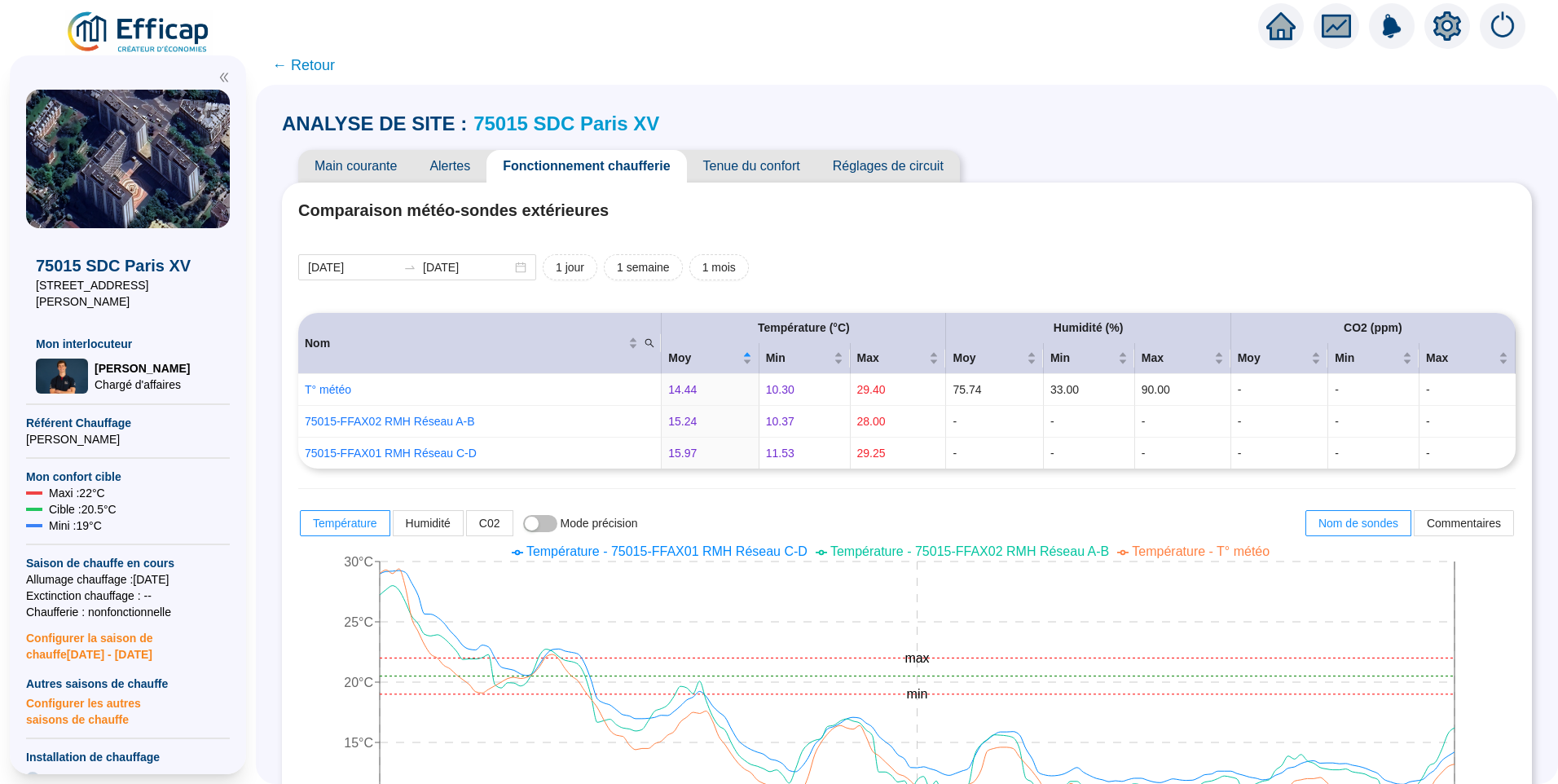
scroll to position [1077, 0]
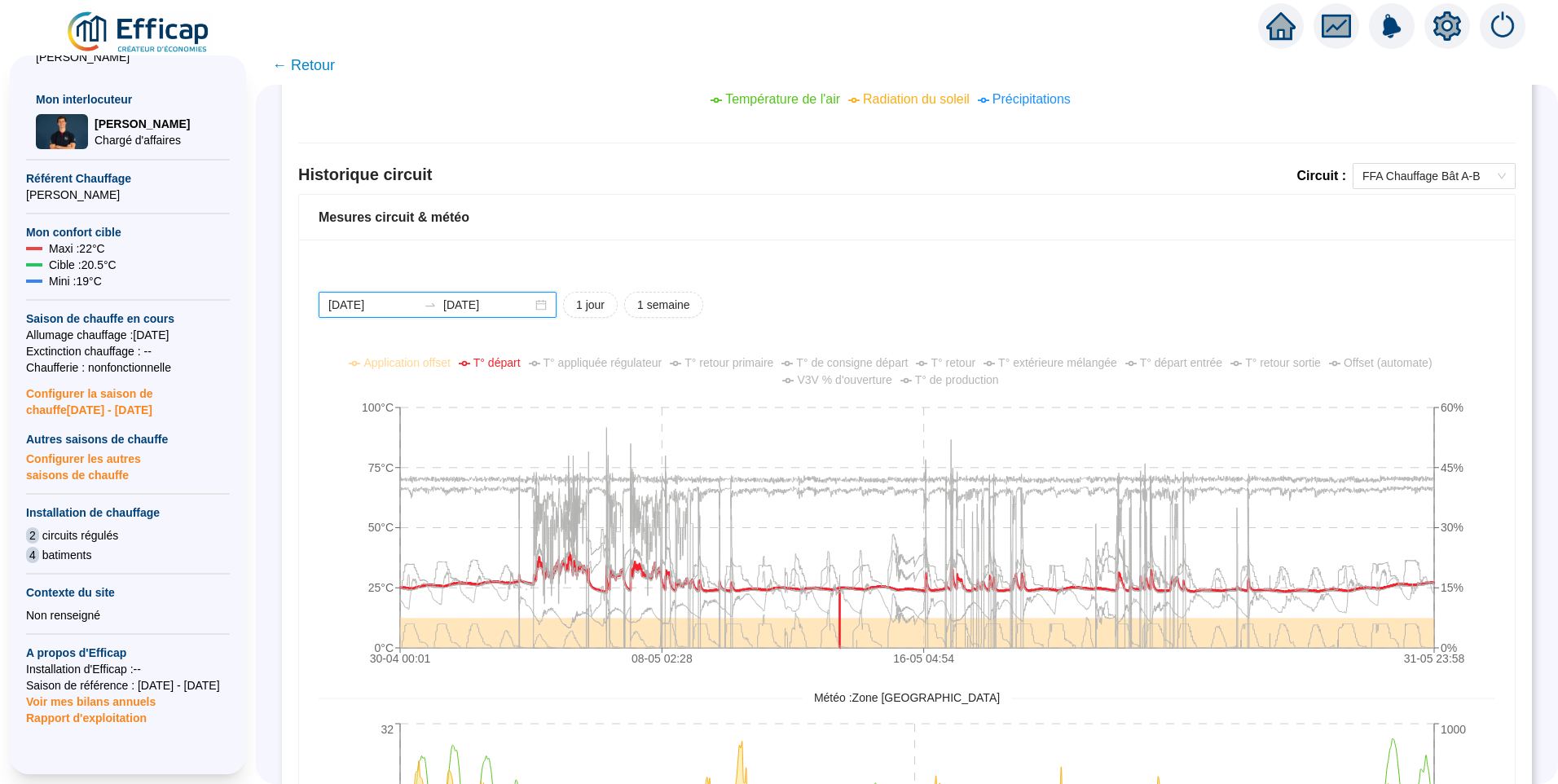
click at [404, 304] on input "2025-04-30" at bounding box center [372, 304] width 89 height 17
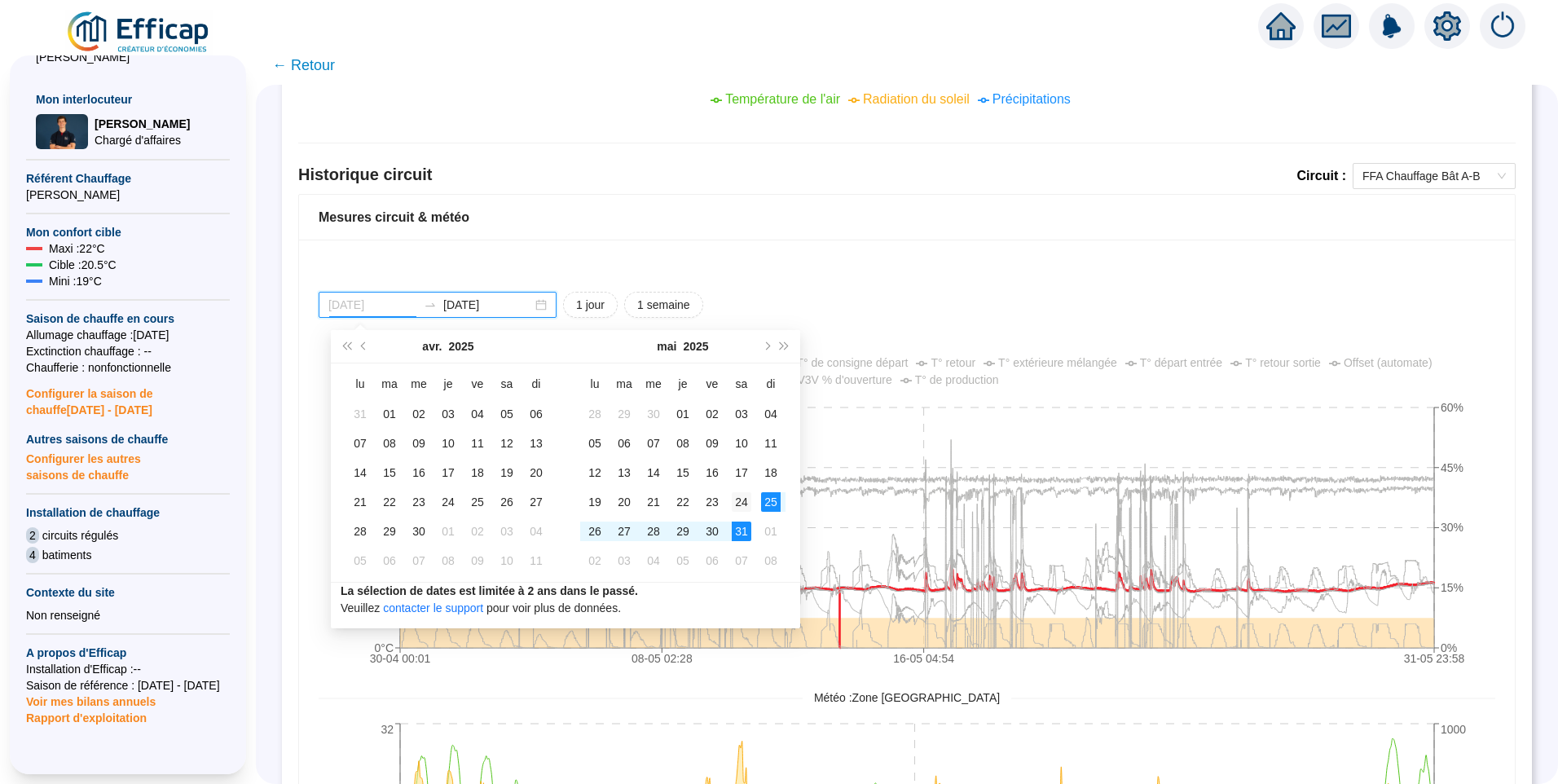
type input "[DATE]"
click at [740, 504] on div "24" at bounding box center [742, 502] width 19 height 19
type input "[DATE]"
click at [742, 534] on div "31" at bounding box center [742, 531] width 19 height 19
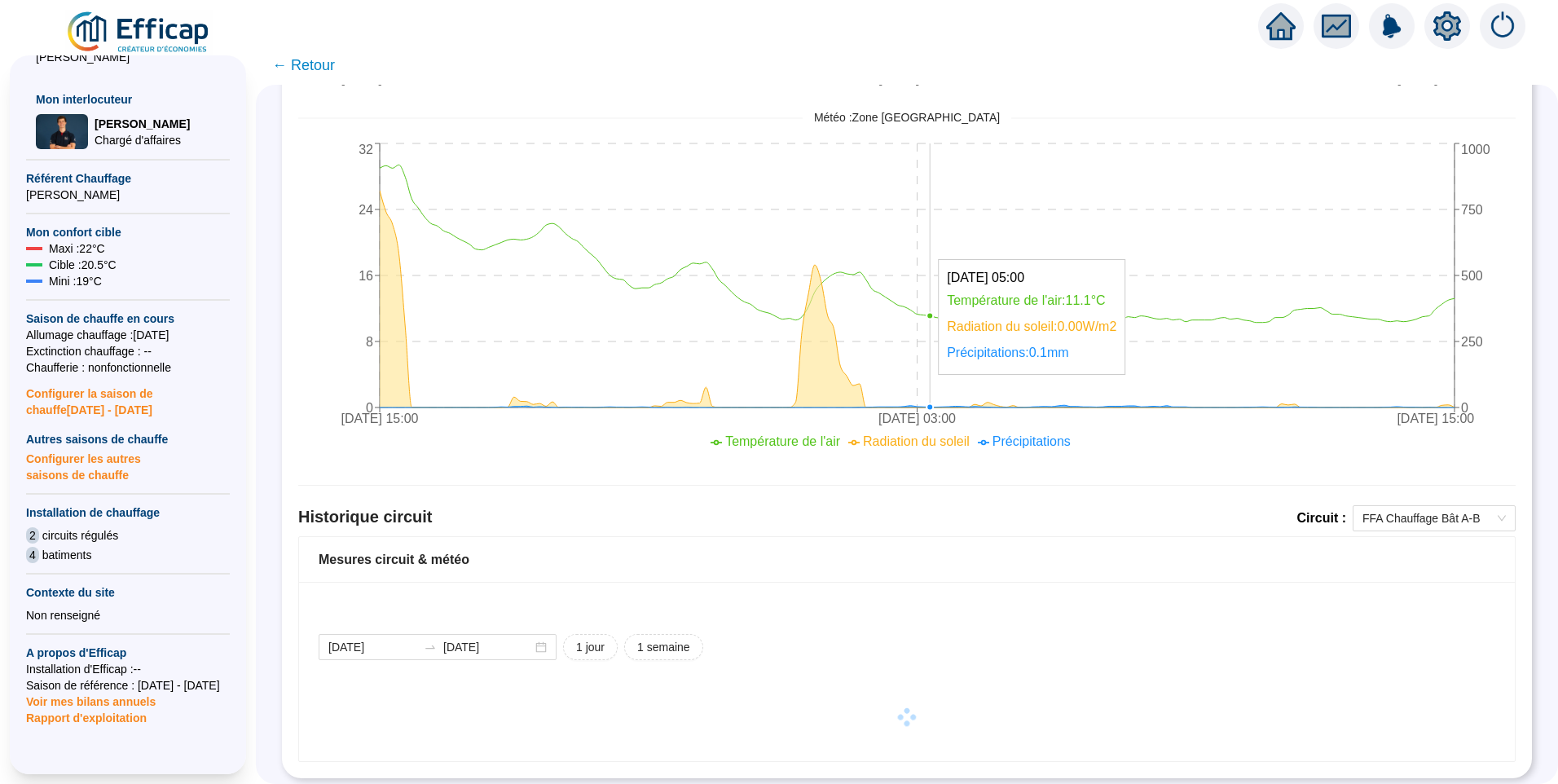
scroll to position [751, 0]
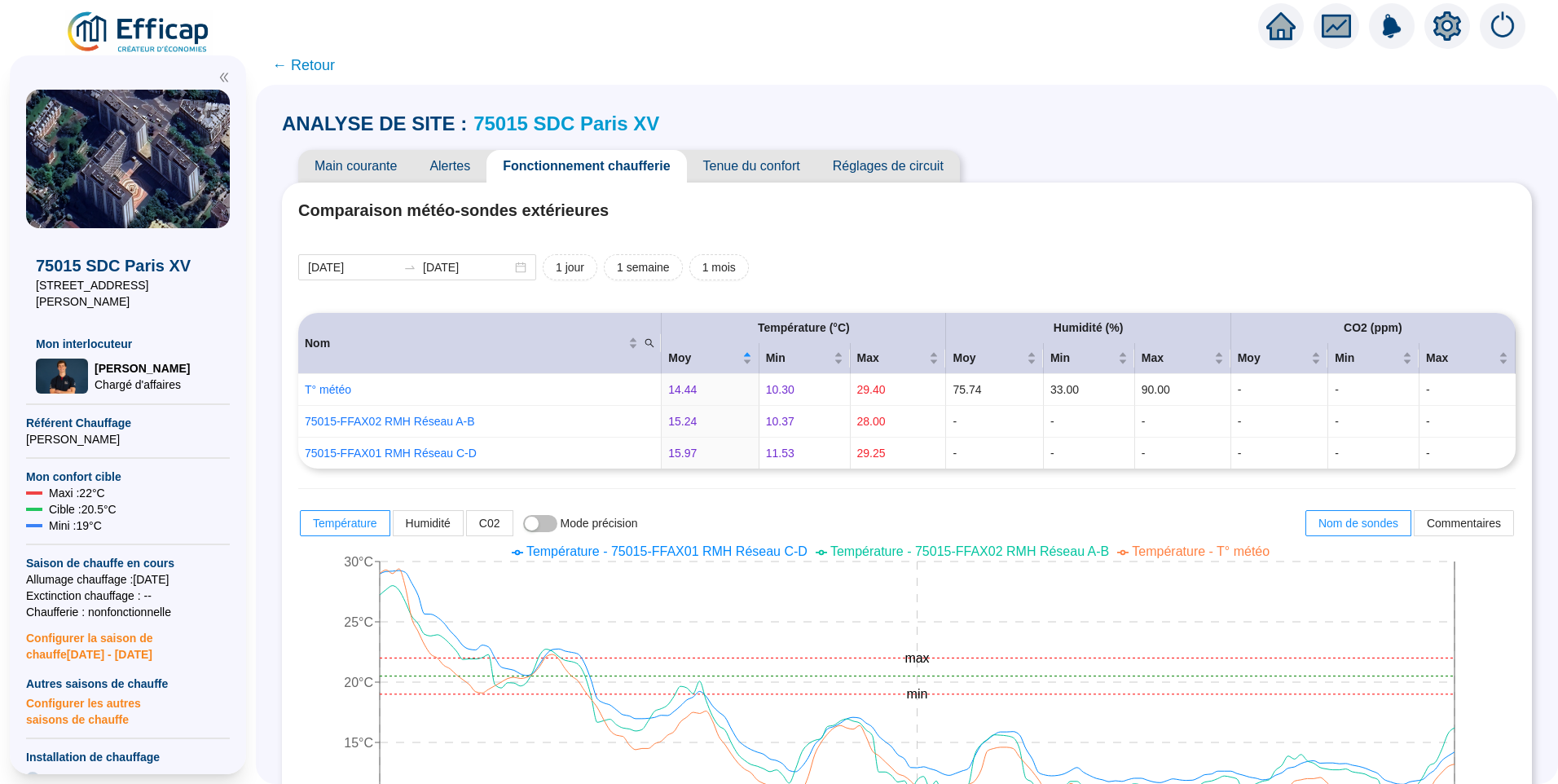
scroll to position [1159, 0]
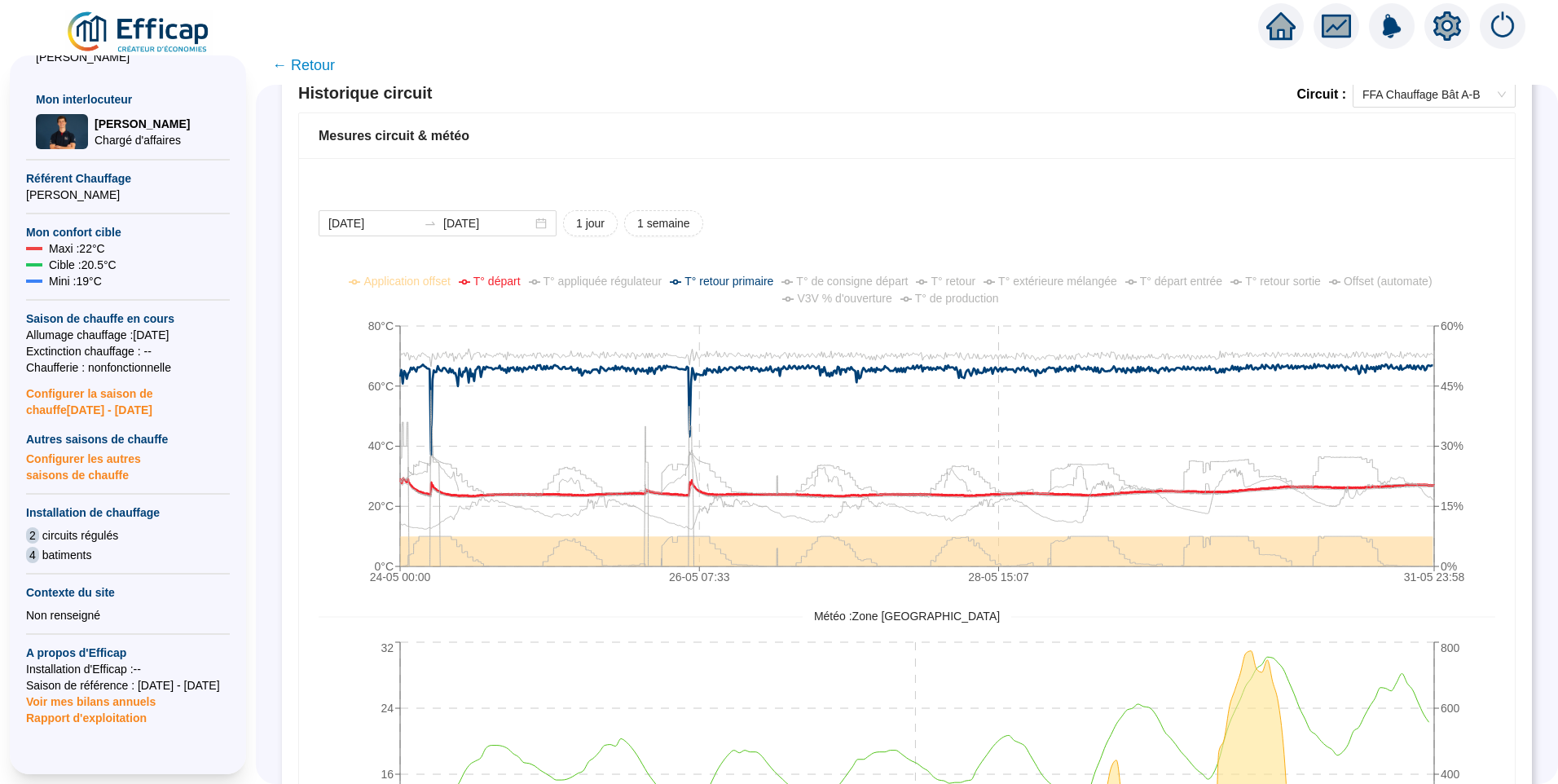
click at [953, 298] on span "T° de production" at bounding box center [956, 298] width 84 height 13
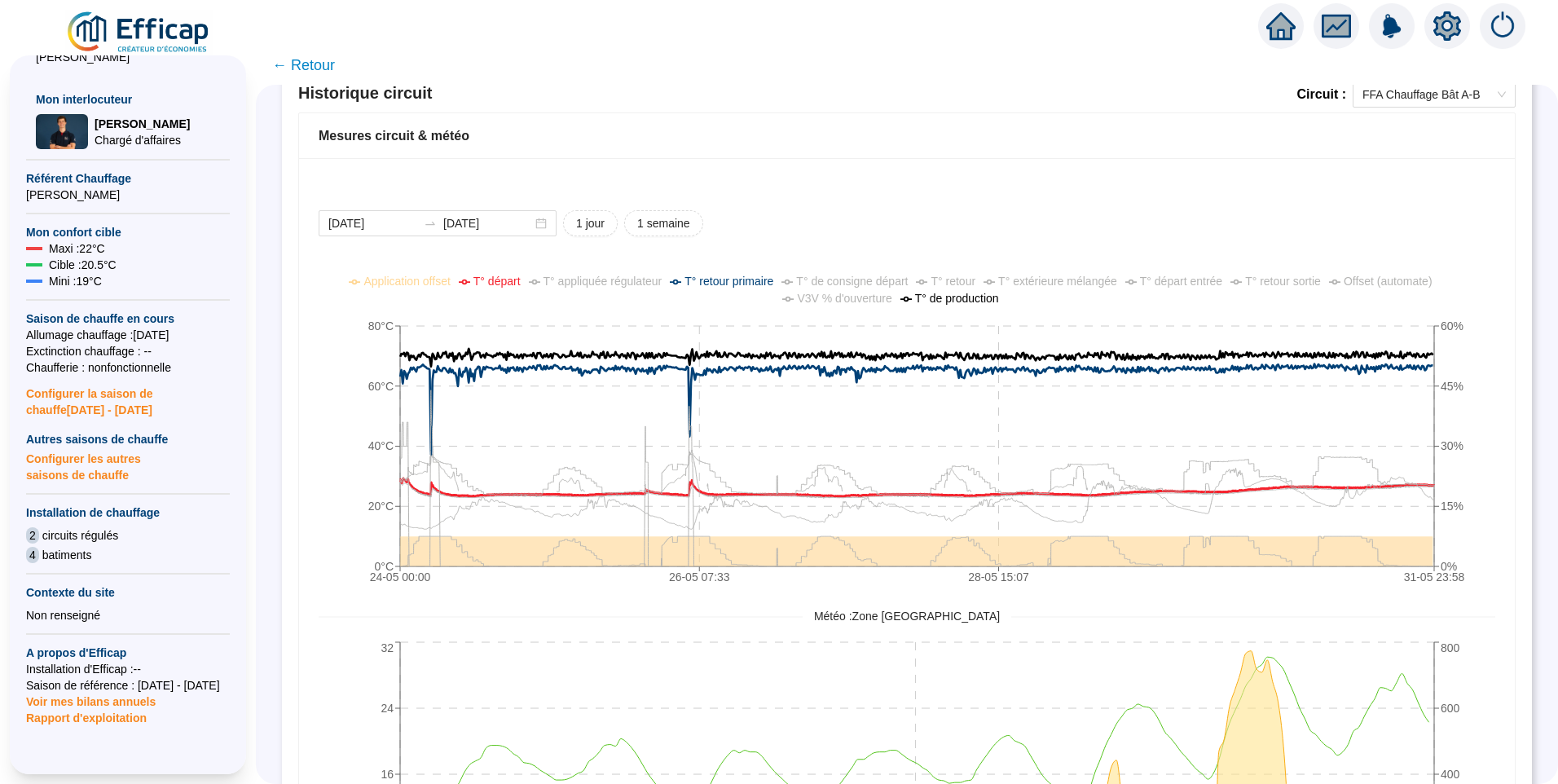
click at [953, 298] on span "T° de production" at bounding box center [956, 298] width 84 height 13
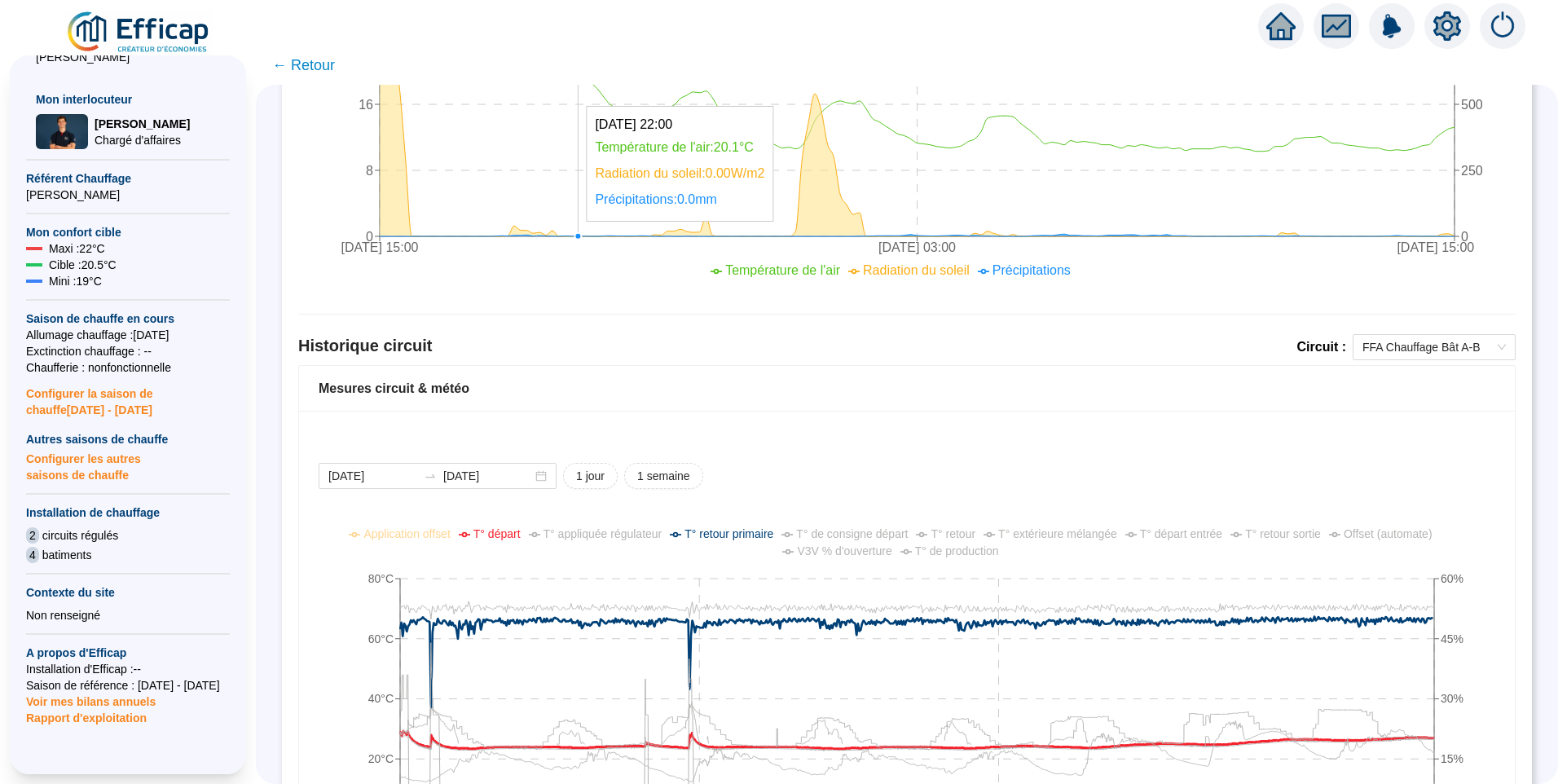
scroll to position [751, 0]
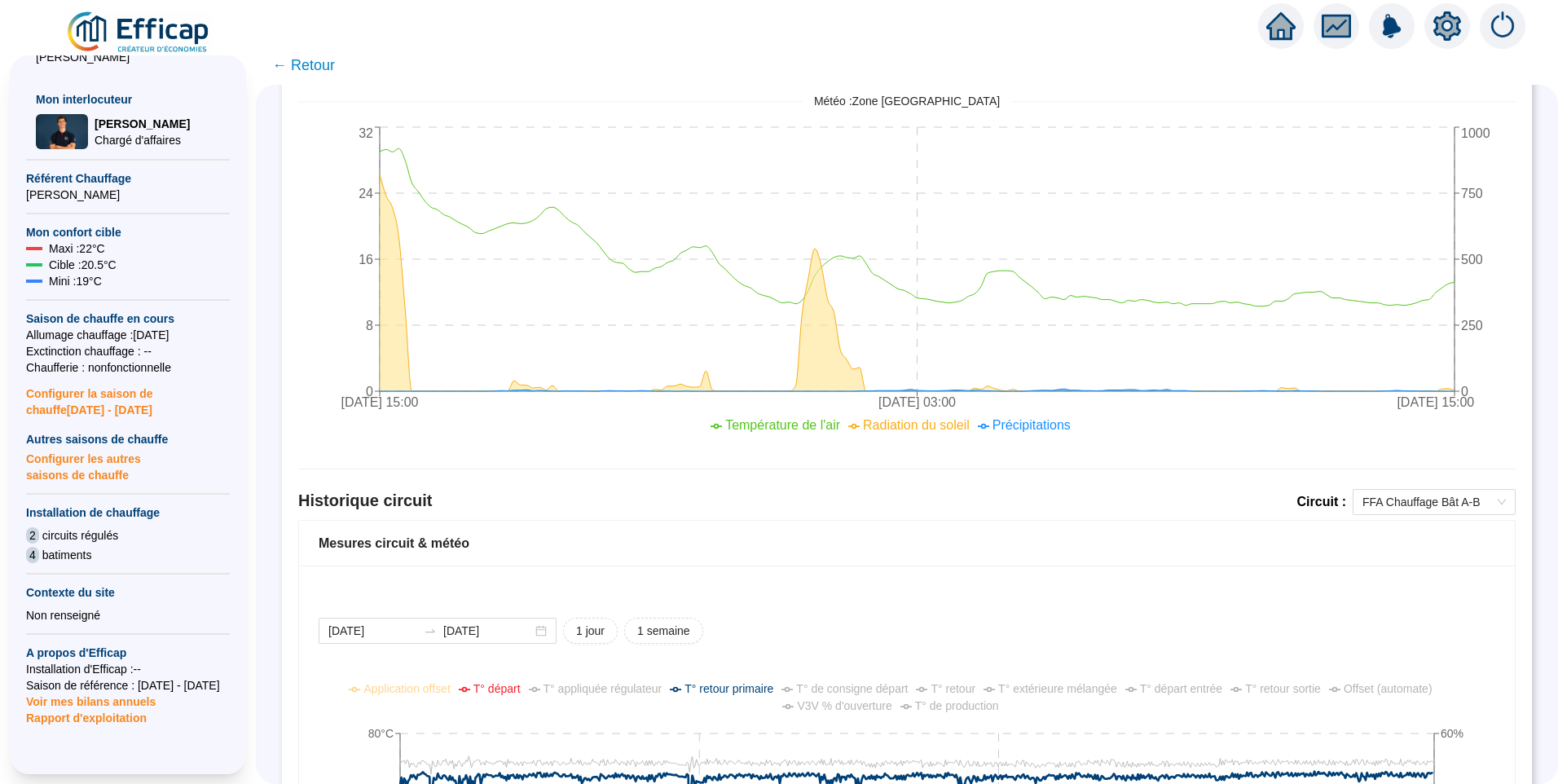
click at [329, 69] on span "← Retour" at bounding box center [303, 65] width 63 height 23
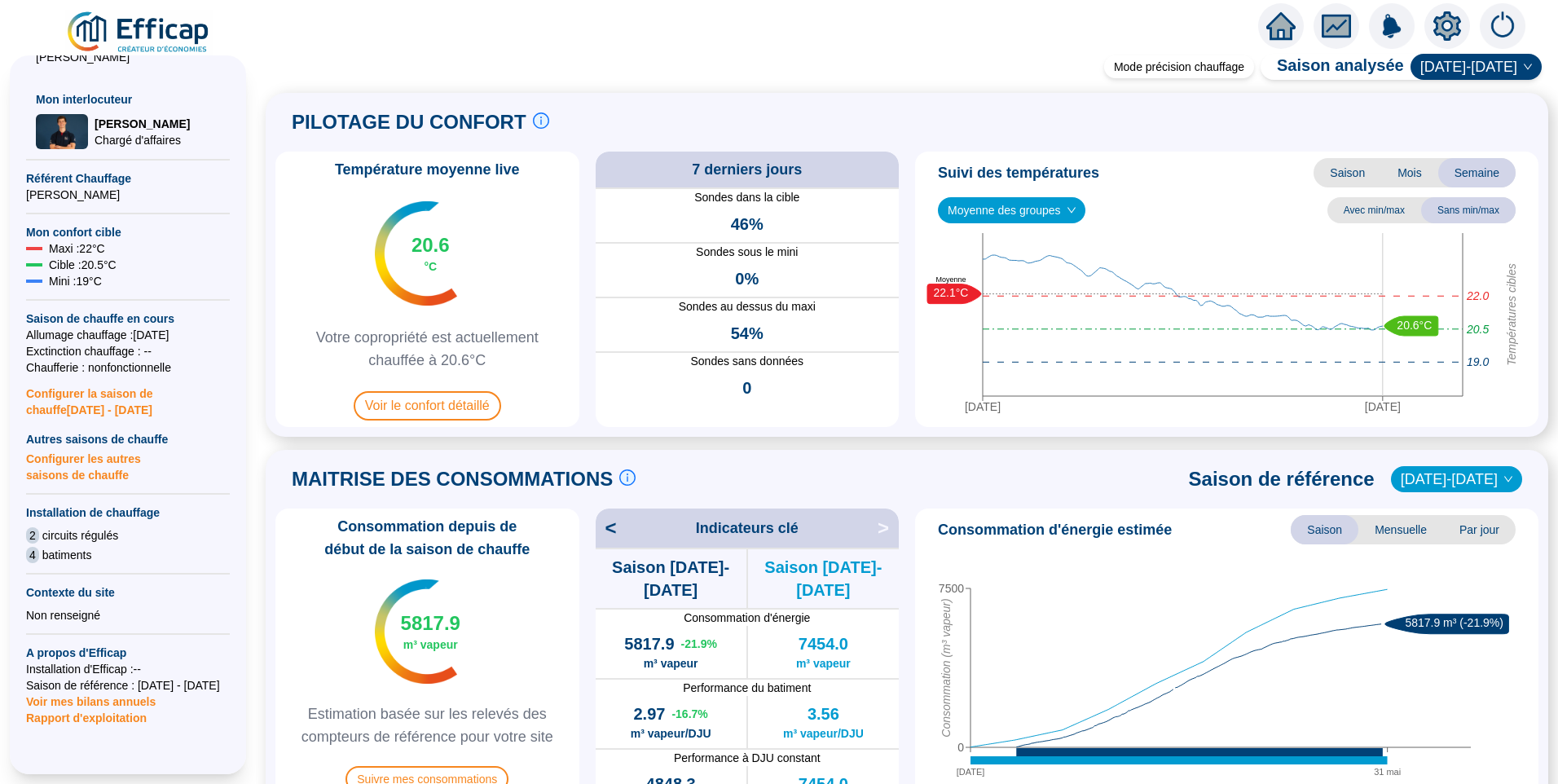
scroll to position [389, 0]
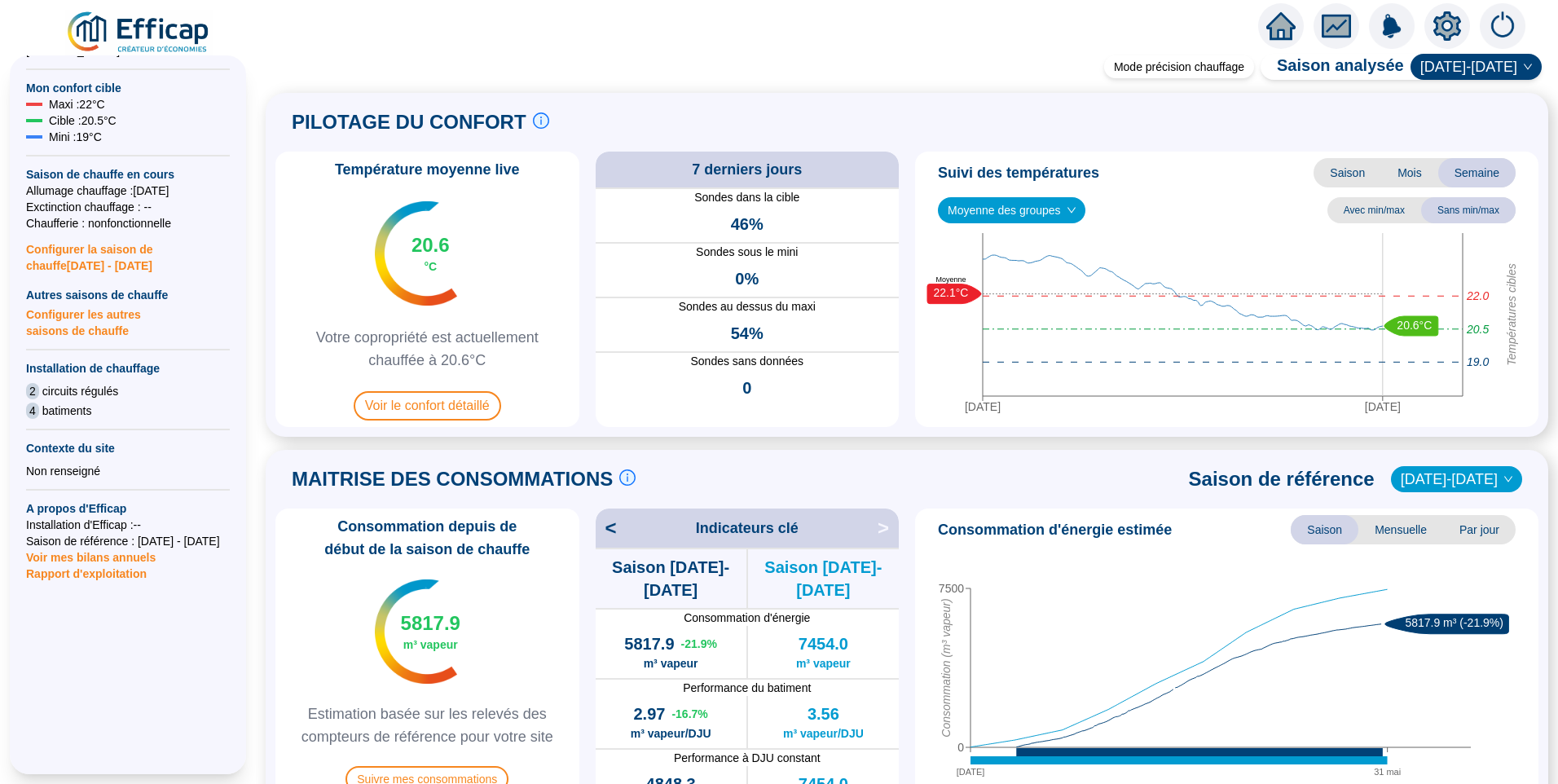
click at [108, 565] on span "Rapport d'exploitation" at bounding box center [128, 573] width 204 height 16
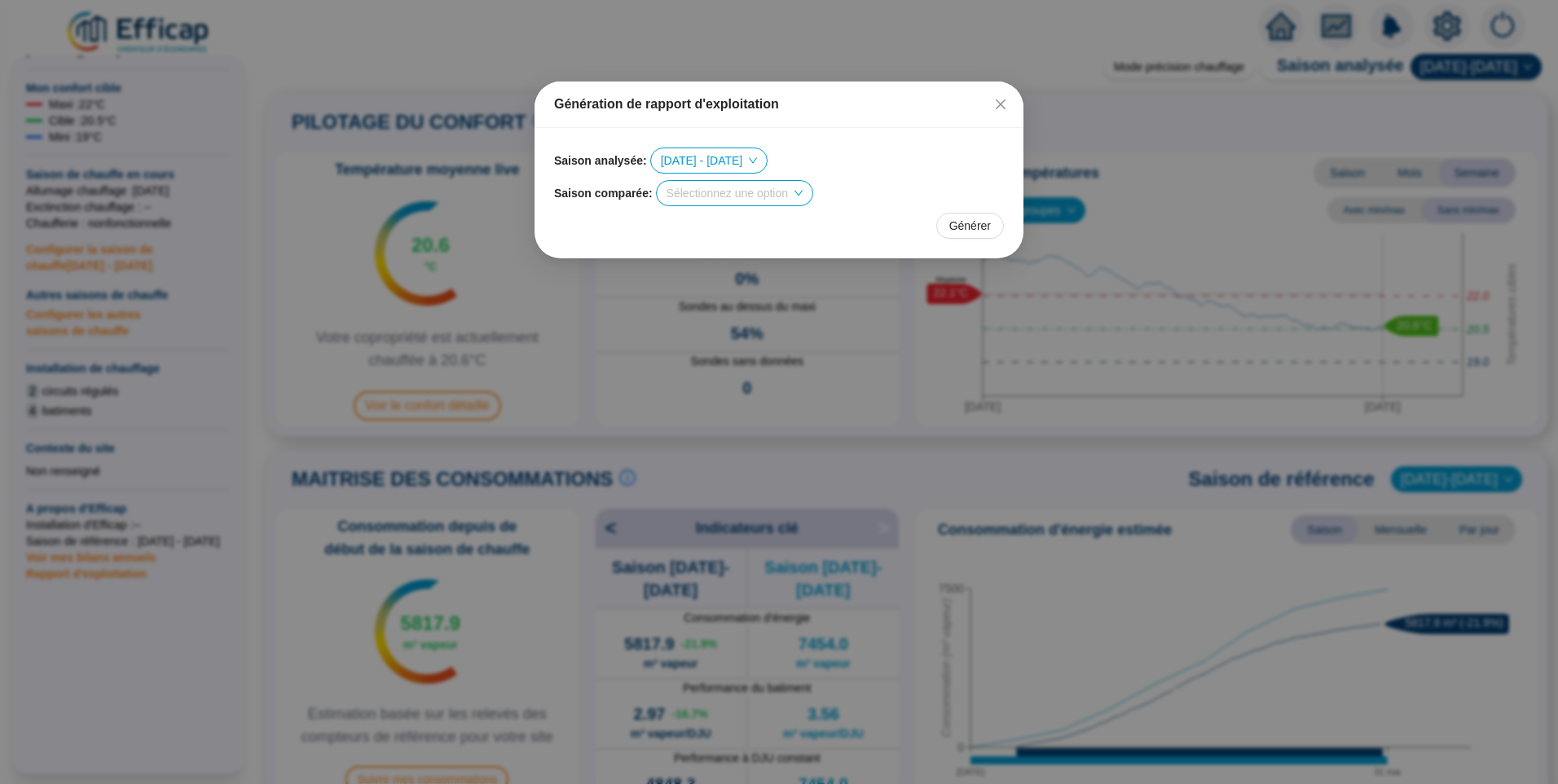
click at [745, 195] on input "search" at bounding box center [728, 193] width 122 height 25
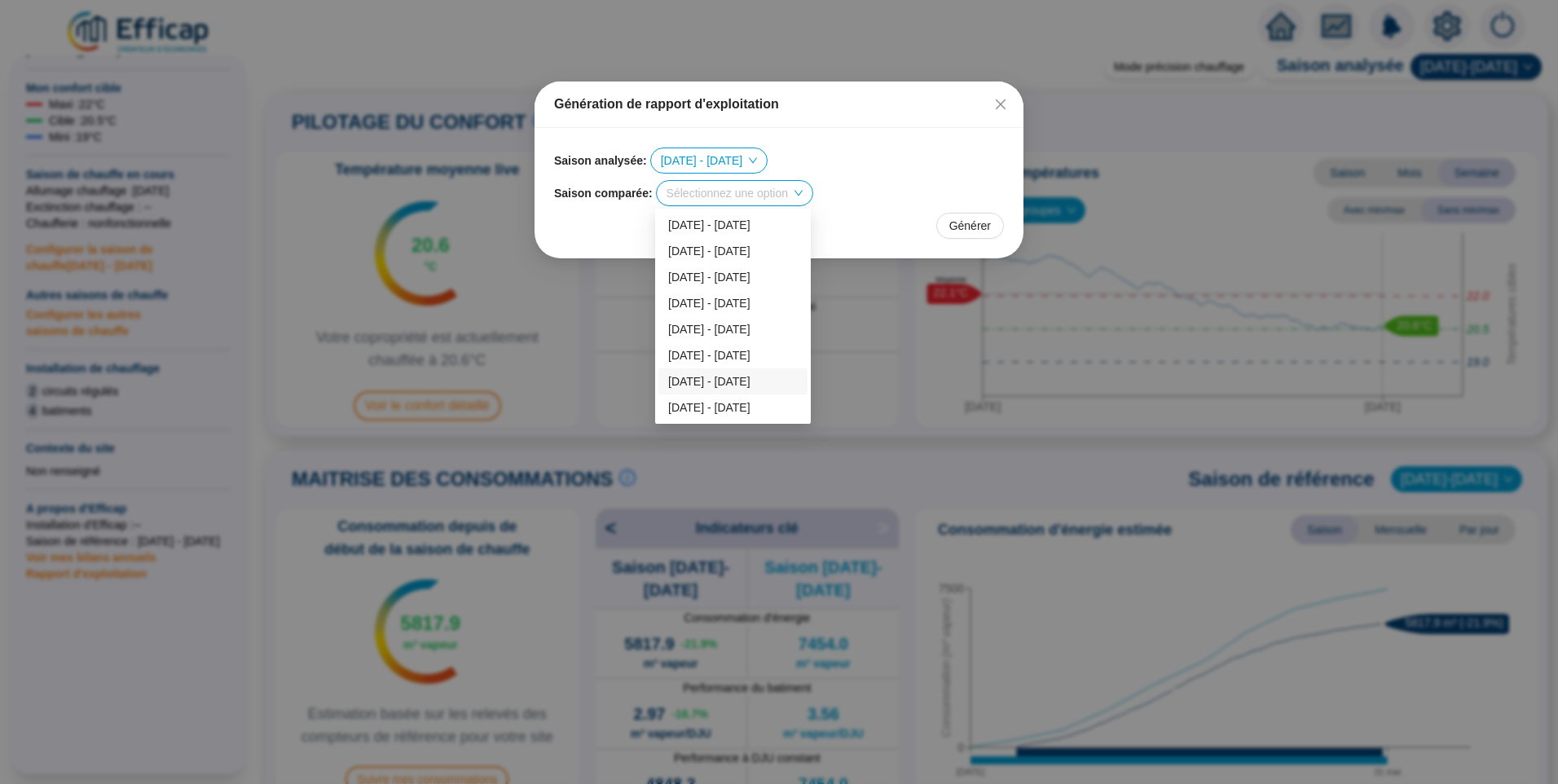
click at [692, 389] on div "[DATE] - [DATE]" at bounding box center [733, 381] width 130 height 17
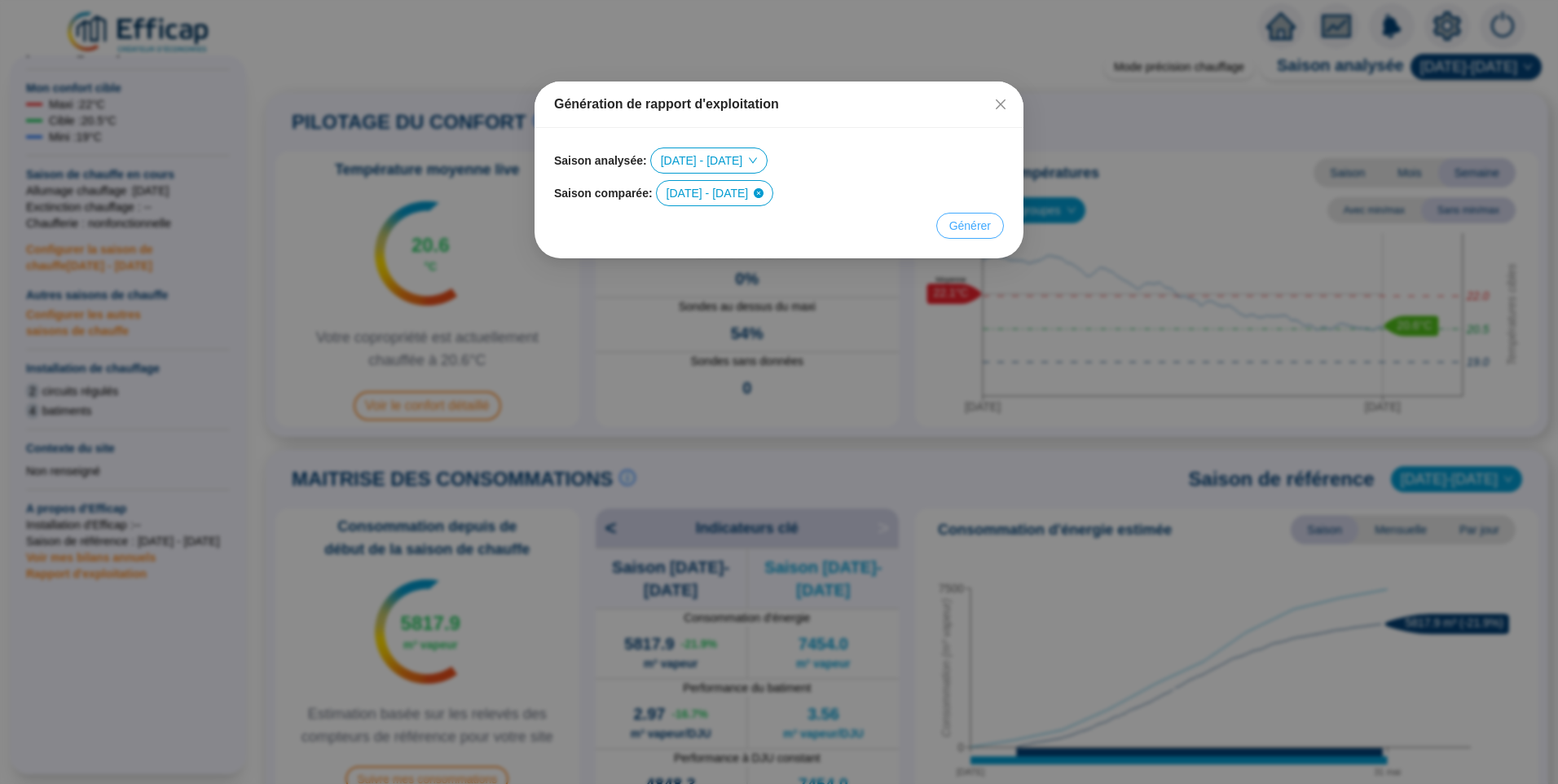
click at [977, 222] on span "Générer" at bounding box center [970, 226] width 41 height 17
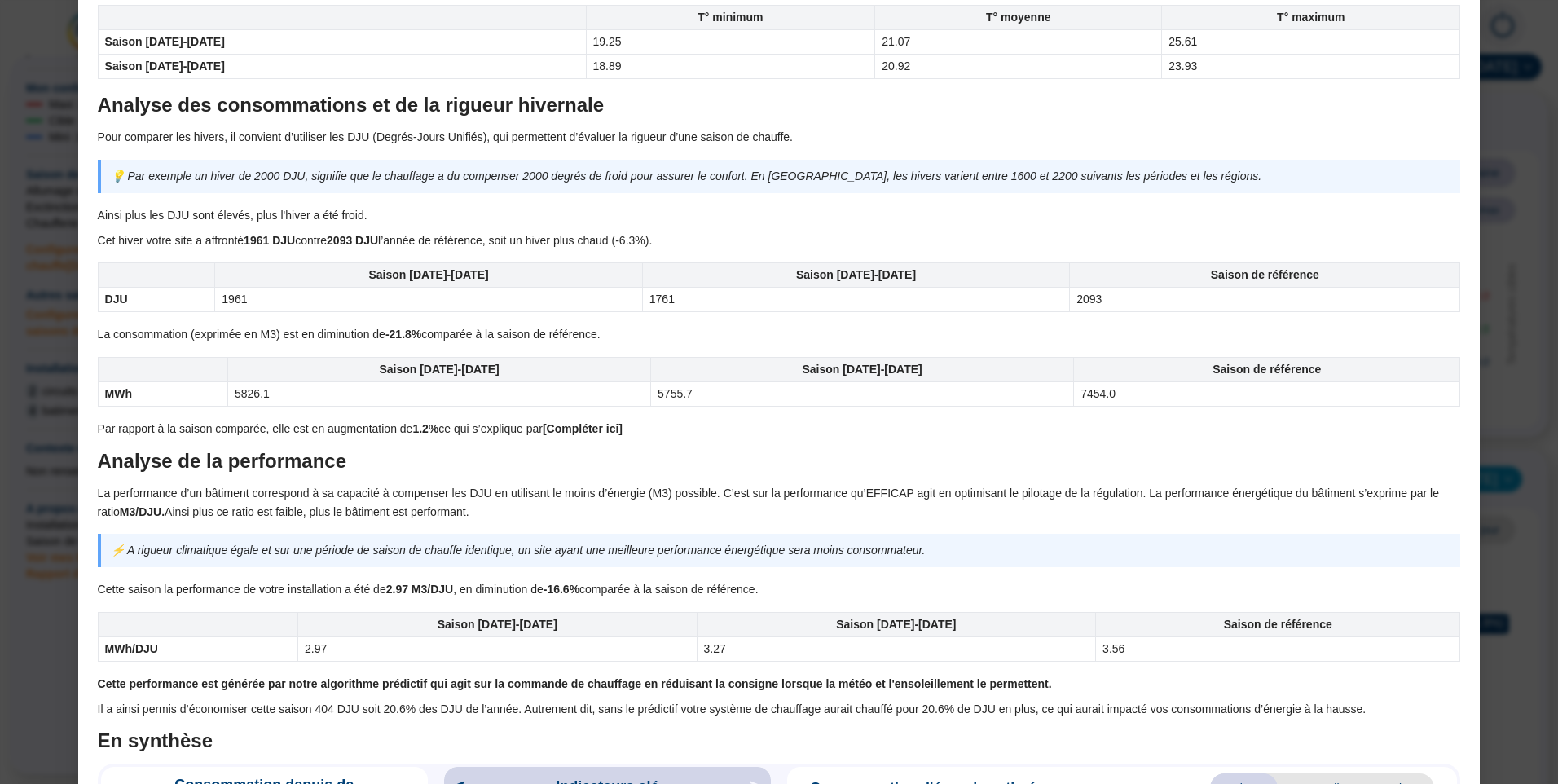
scroll to position [1068, 0]
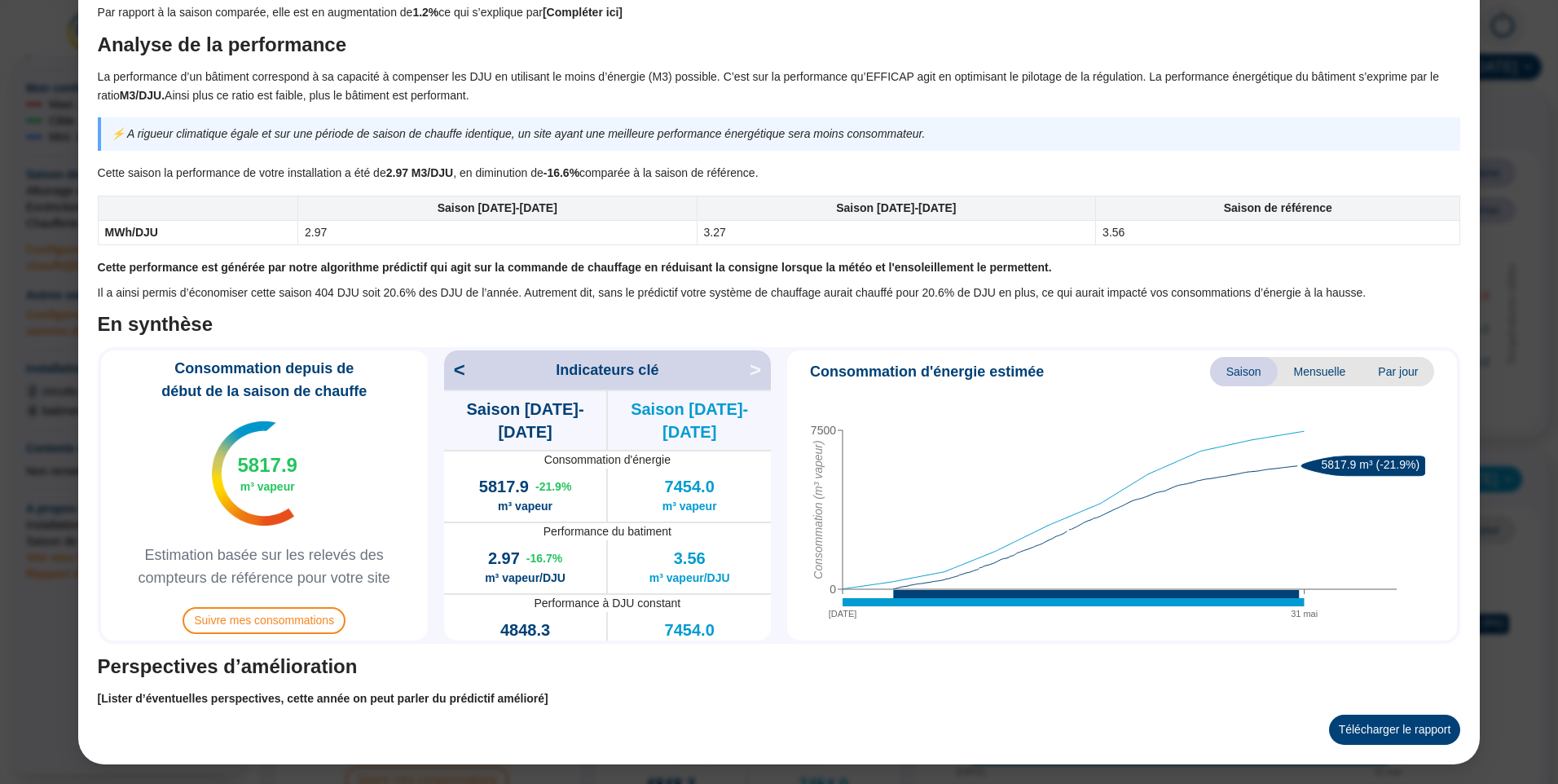
click at [1374, 716] on button "Télécharger le rapport" at bounding box center [1396, 729] width 132 height 30
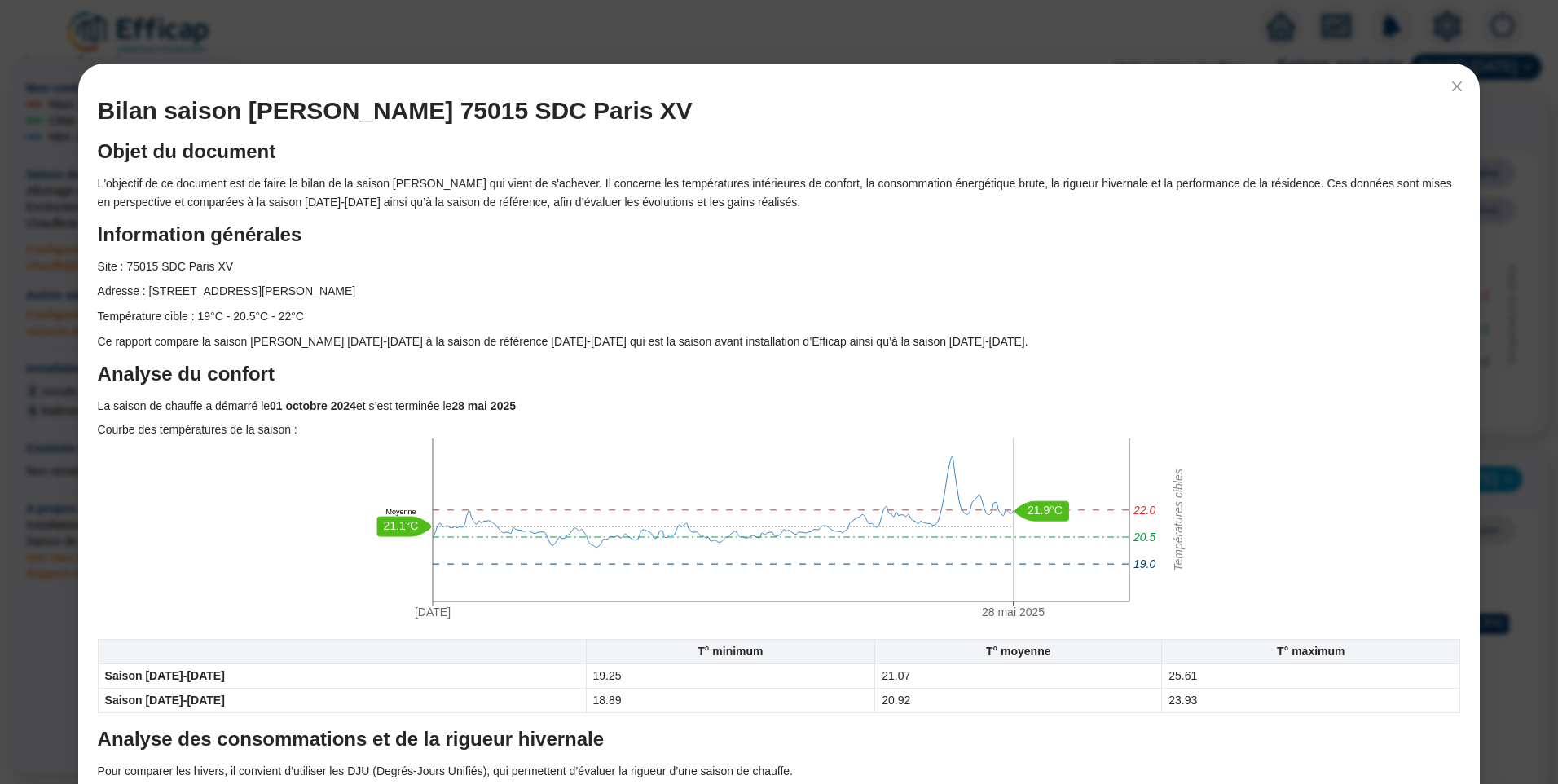
scroll to position [0, 0]
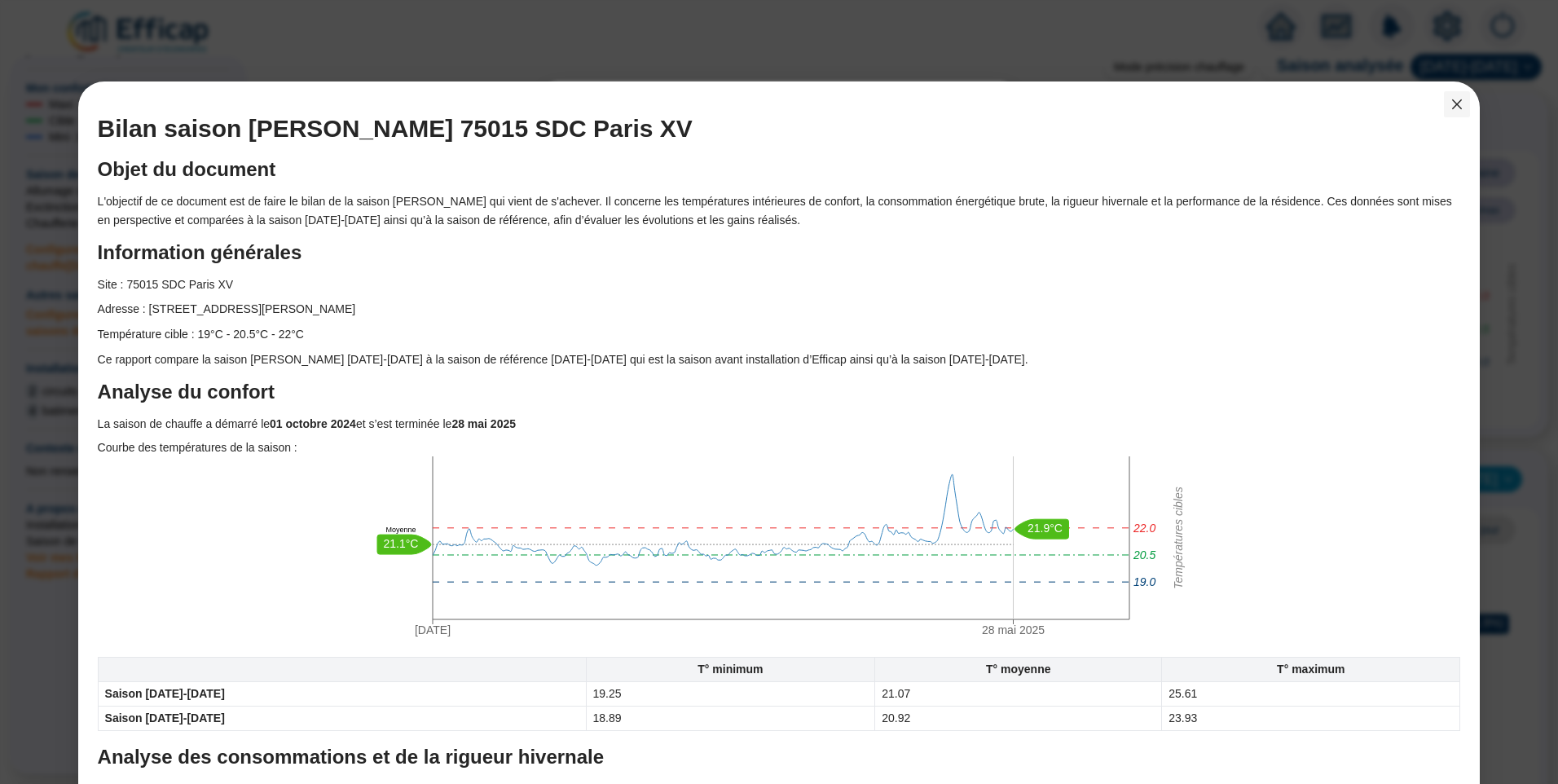
click at [1452, 105] on icon "close" at bounding box center [1457, 104] width 10 height 10
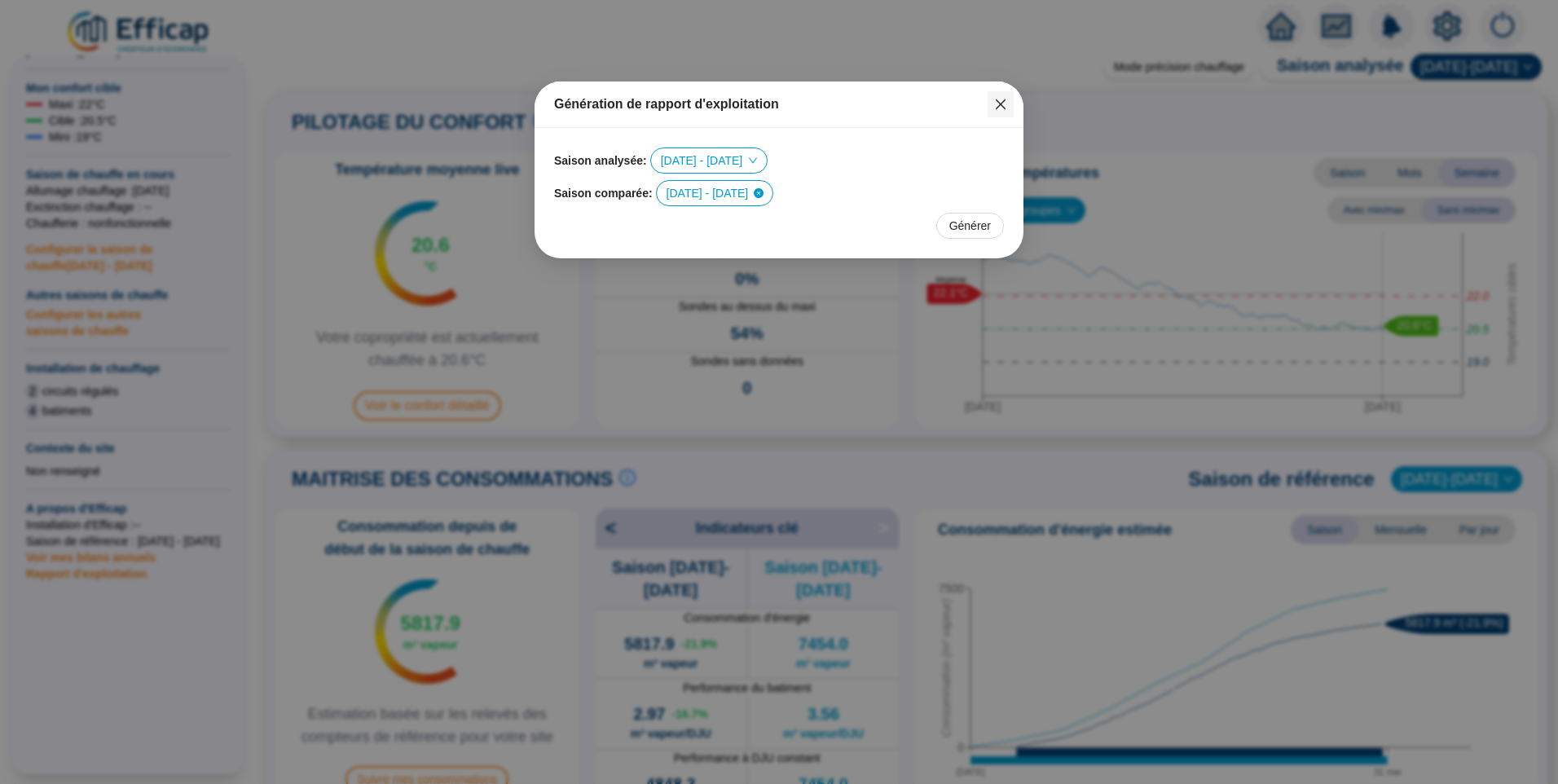
click at [1002, 103] on icon "close" at bounding box center [1000, 104] width 10 height 10
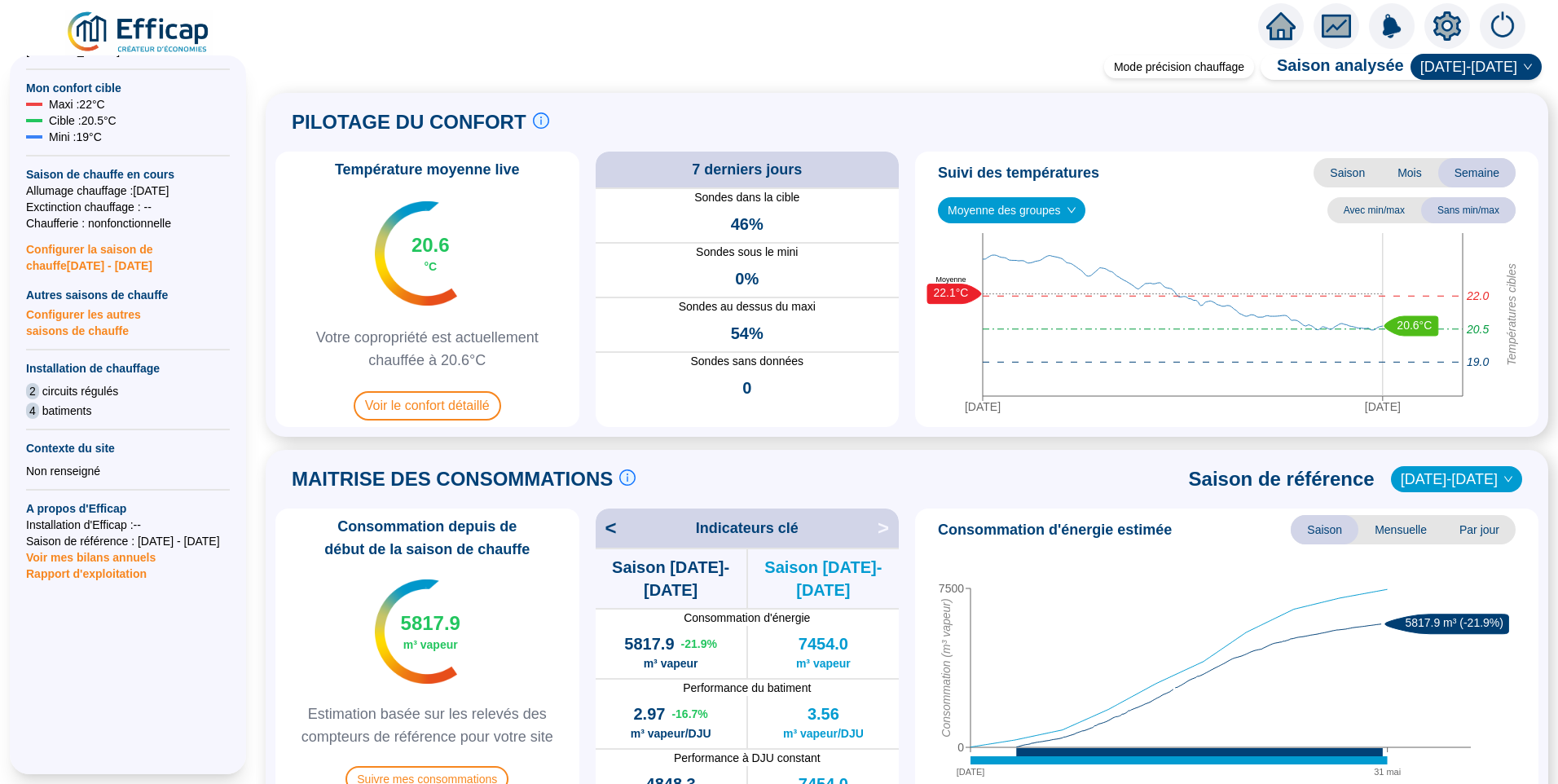
click at [153, 24] on img at bounding box center [139, 33] width 147 height 46
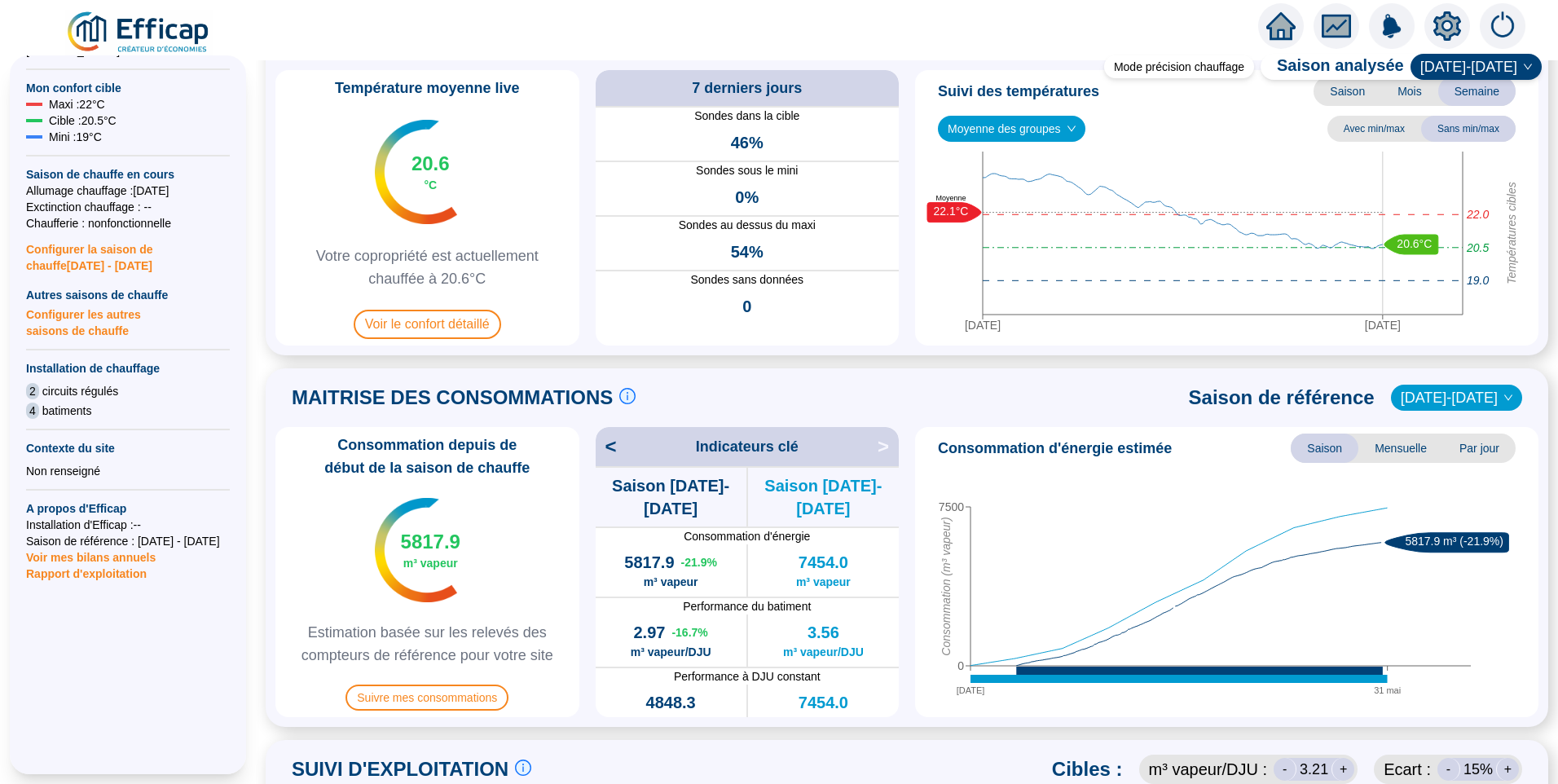
scroll to position [407, 0]
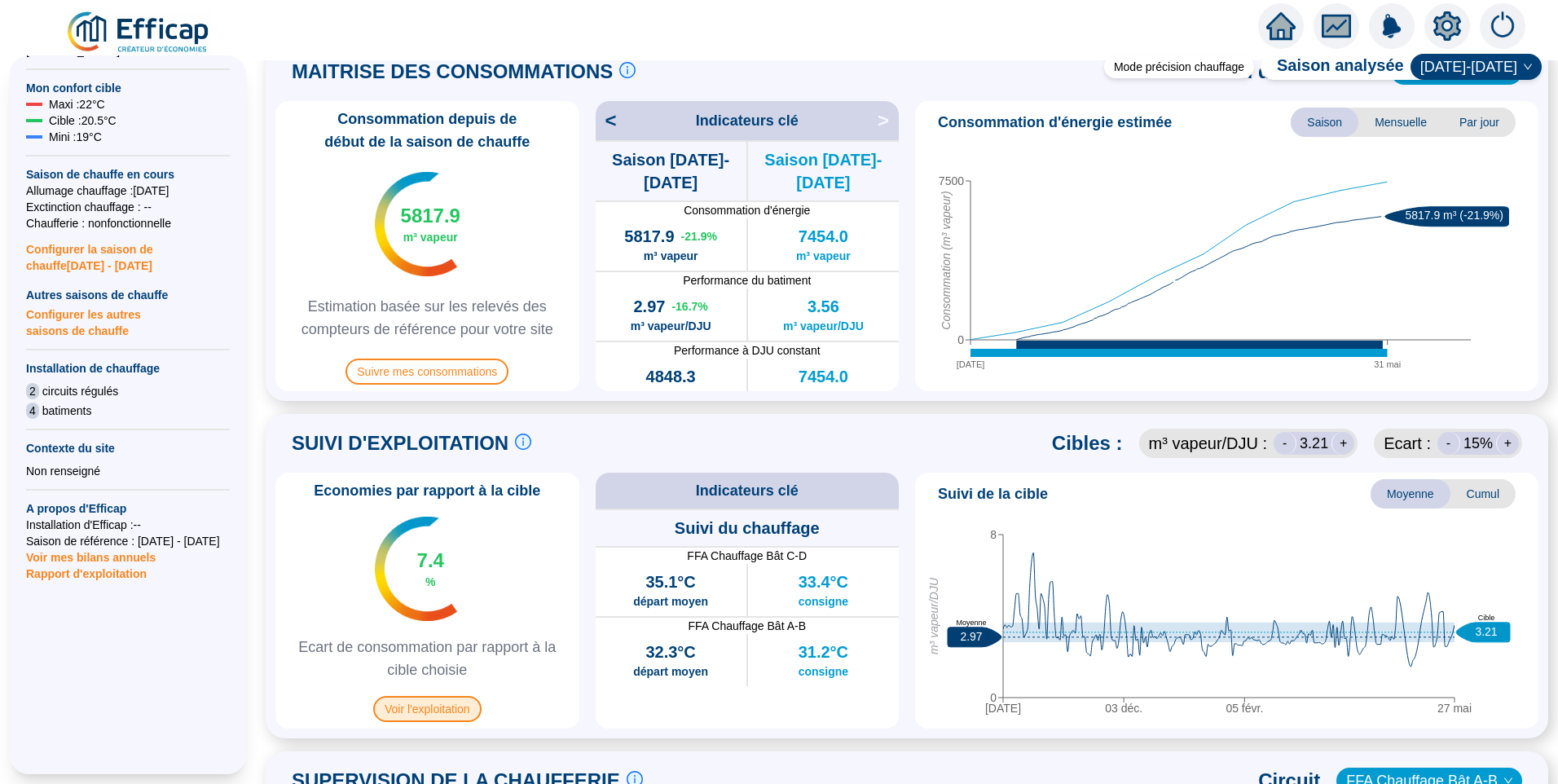
click at [423, 711] on span "Voir l'exploitation" at bounding box center [427, 709] width 109 height 26
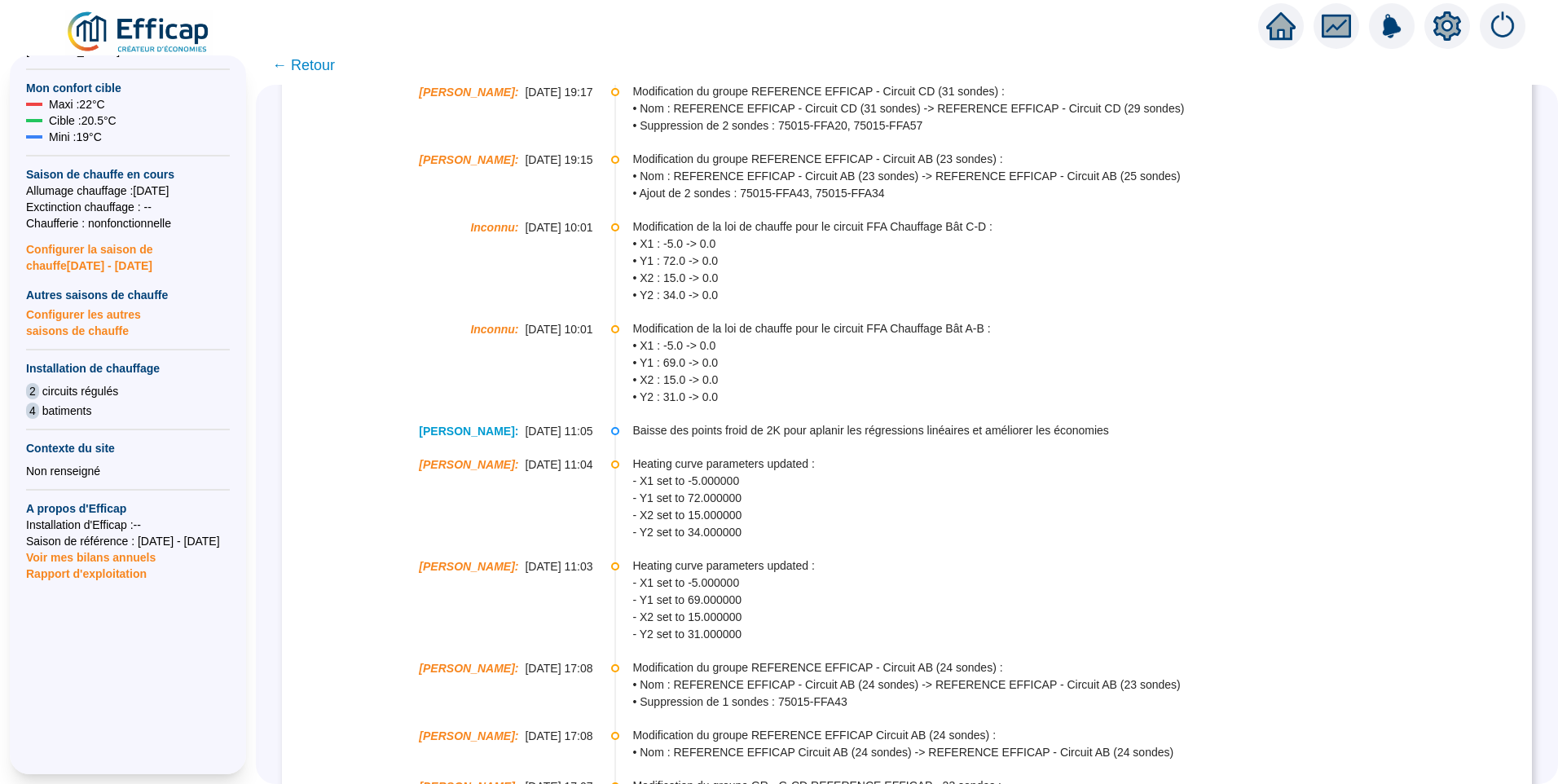
scroll to position [1131, 0]
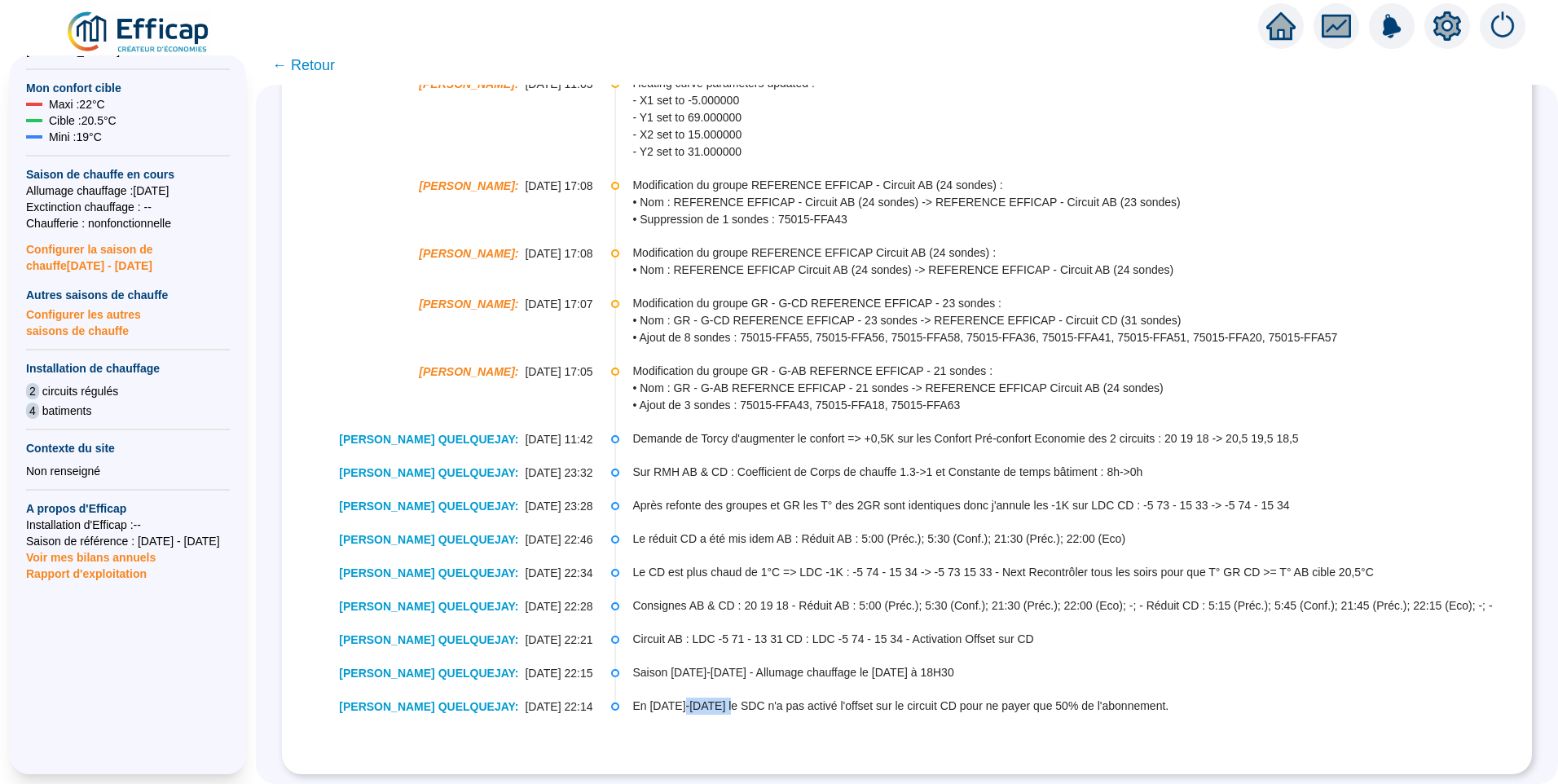
drag, startPoint x: 687, startPoint y: 693, endPoint x: 739, endPoint y: 697, distance: 52.2
click at [739, 698] on span "En 2023-2024 le SDC n'a pas activé l'offset sur le circuit CD pour ne payer que…" at bounding box center [1082, 706] width 898 height 17
click at [713, 698] on span "En 2023-2024 le SDC n'a pas activé l'offset sur le circuit CD pour ne payer que…" at bounding box center [1082, 706] width 898 height 17
drag, startPoint x: 757, startPoint y: 692, endPoint x: 1112, endPoint y: 701, distance: 355.1
click at [1112, 701] on span "En 2023-2024 le SDC n'a pas activé l'offset sur le circuit CD pour ne payer que…" at bounding box center [1082, 706] width 898 height 17
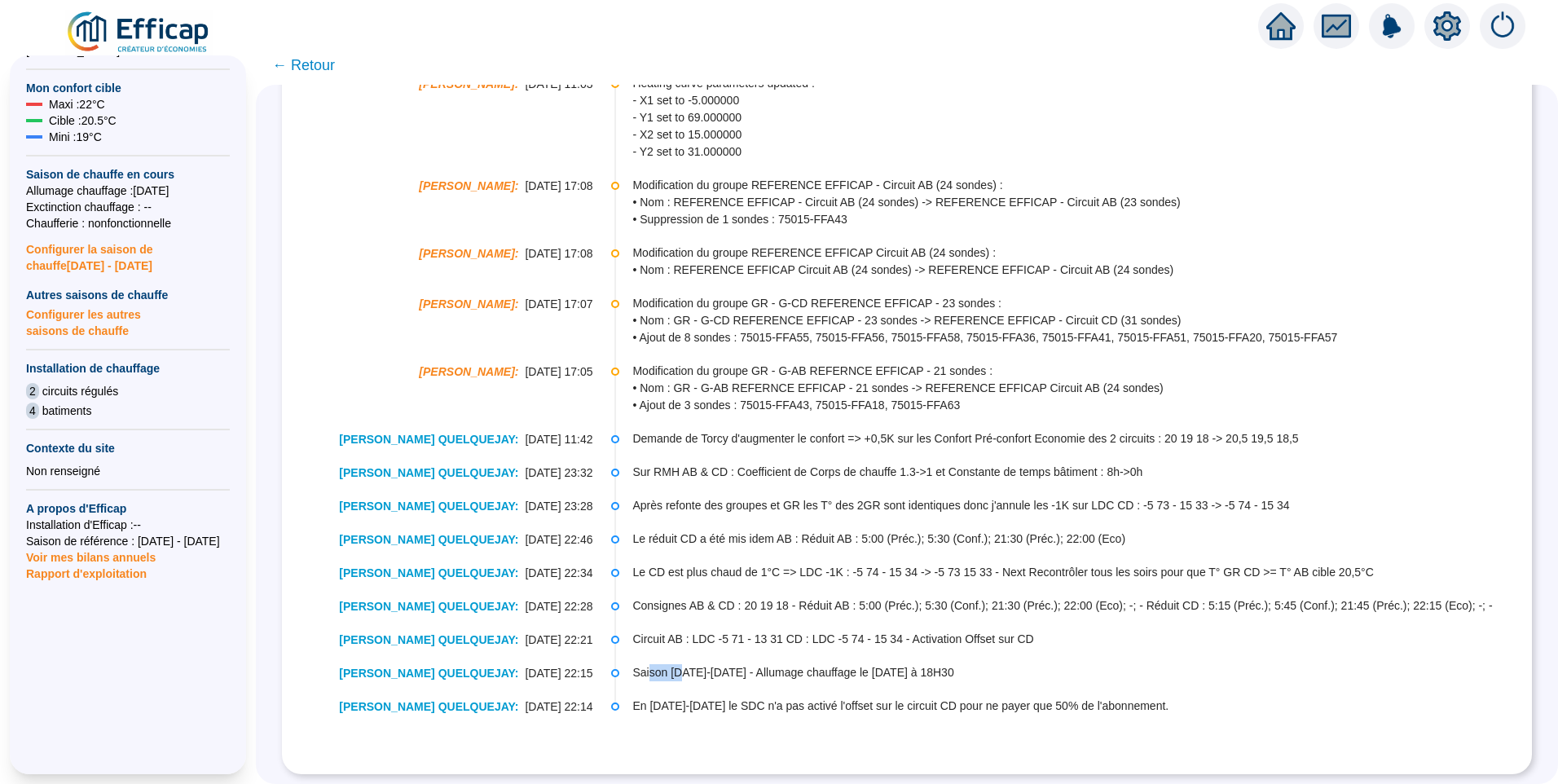
drag, startPoint x: 655, startPoint y: 664, endPoint x: 686, endPoint y: 664, distance: 31.0
click at [686, 664] on span "Saison 2024-2025 - Allumage chauffage le 30/09/2024 à 18H30" at bounding box center [1082, 672] width 898 height 17
click at [651, 631] on span "Circuit AB : LDC -5 71 - 13 31 CD : LDC -5 74 - 15 34 - Activation Offset sur CD" at bounding box center [1082, 638] width 898 height 17
drag, startPoint x: 674, startPoint y: 624, endPoint x: 769, endPoint y: 629, distance: 95.1
click at [769, 631] on span "Circuit AB : LDC -5 71 - 13 31 CD : LDC -5 74 - 15 34 - Activation Offset sur CD" at bounding box center [1082, 638] width 898 height 17
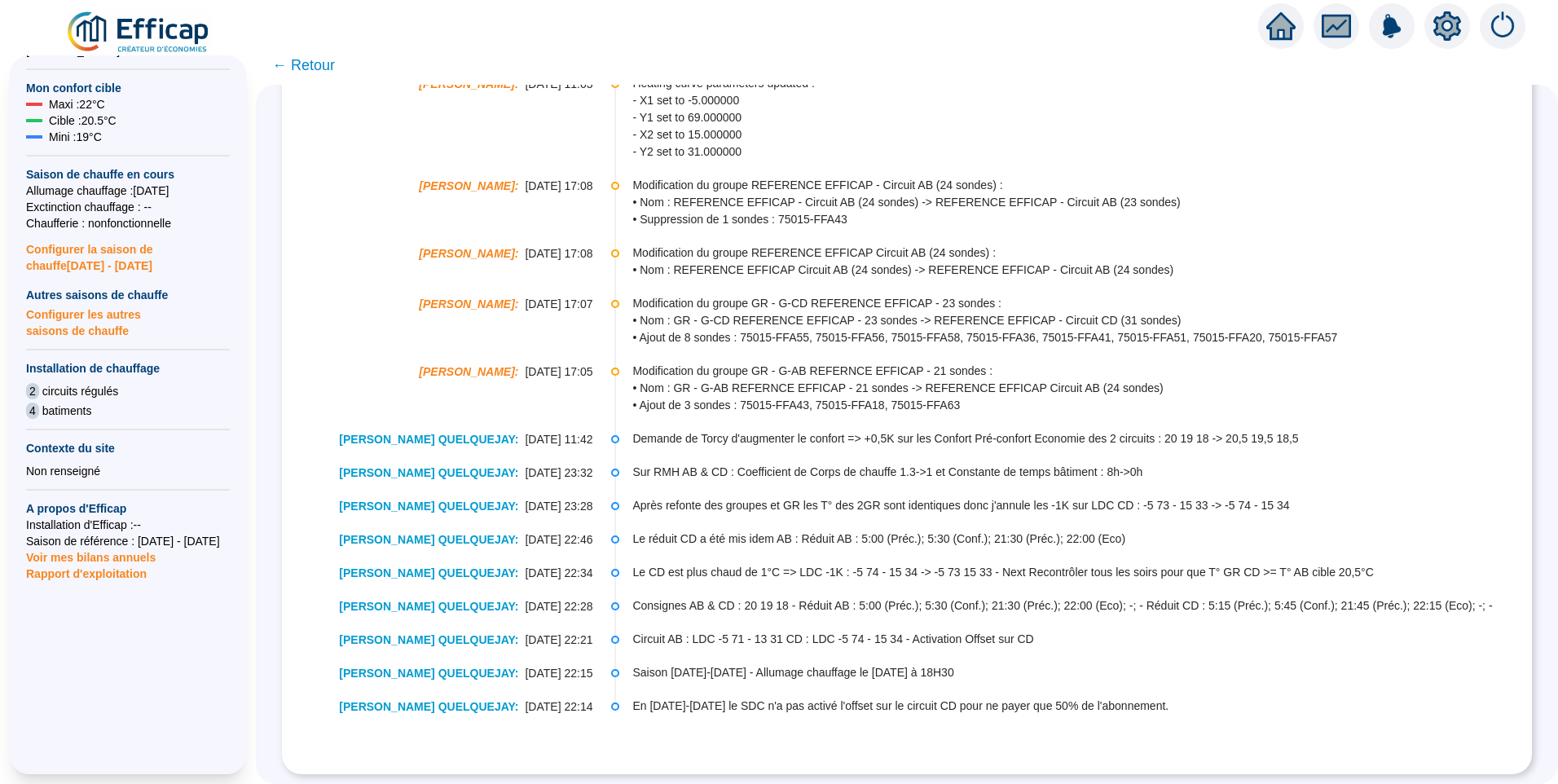
click at [668, 631] on span "Circuit AB : LDC -5 71 - 13 31 CD : LDC -5 74 - 15 34 - Activation Offset sur CD" at bounding box center [1082, 638] width 898 height 17
drag, startPoint x: 643, startPoint y: 628, endPoint x: 688, endPoint y: 628, distance: 45.0
click at [688, 631] on span "Circuit AB : LDC -5 71 - 13 31 CD : LDC -5 74 - 15 34 - Activation Offset sur CD" at bounding box center [1082, 638] width 898 height 17
drag, startPoint x: 718, startPoint y: 624, endPoint x: 799, endPoint y: 626, distance: 81.0
click at [799, 631] on span "Circuit AB : LDC -5 71 - 13 31 CD : LDC -5 74 - 15 34 - Activation Offset sur CD" at bounding box center [1082, 638] width 898 height 17
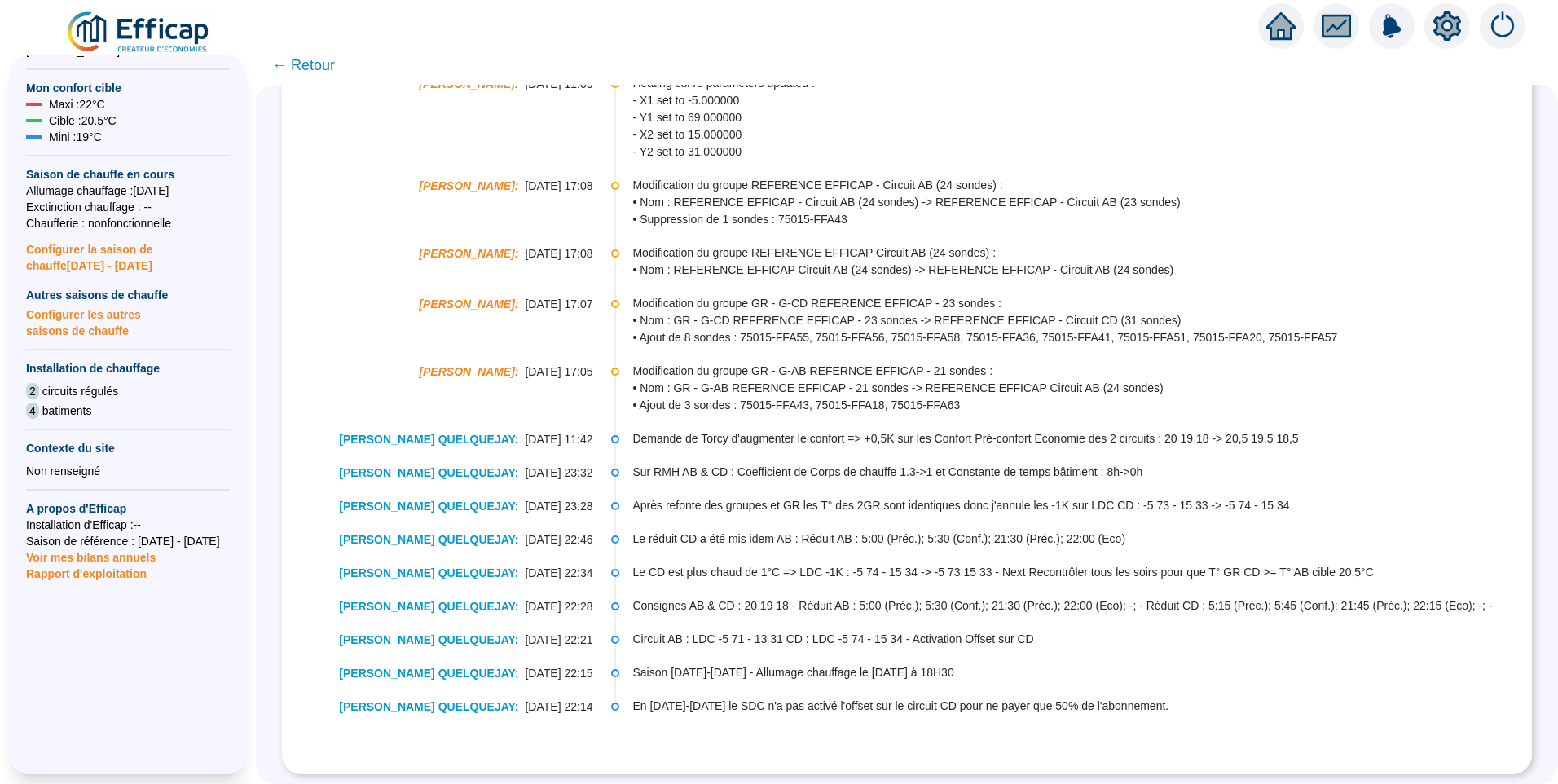
click at [326, 63] on span "← Retour" at bounding box center [303, 65] width 63 height 23
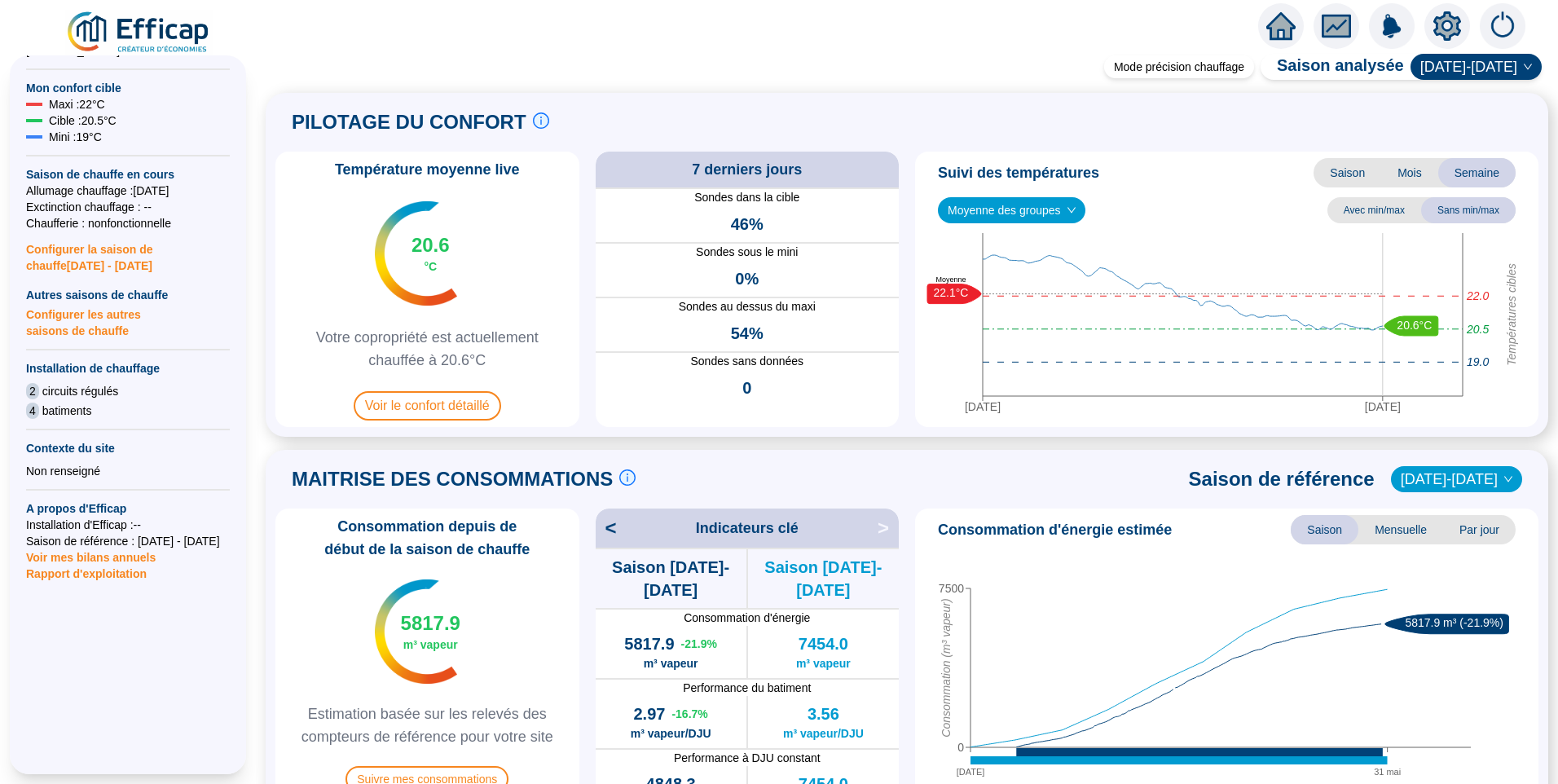
click at [1019, 196] on div "Suivi des températures Saison Mois Semaine Moyenne des groupes Avec min/max San…" at bounding box center [1226, 289] width 624 height 275
click at [1318, 174] on span "Saison" at bounding box center [1347, 172] width 68 height 29
click at [1017, 219] on span "Moyenne des groupes" at bounding box center [1011, 210] width 128 height 25
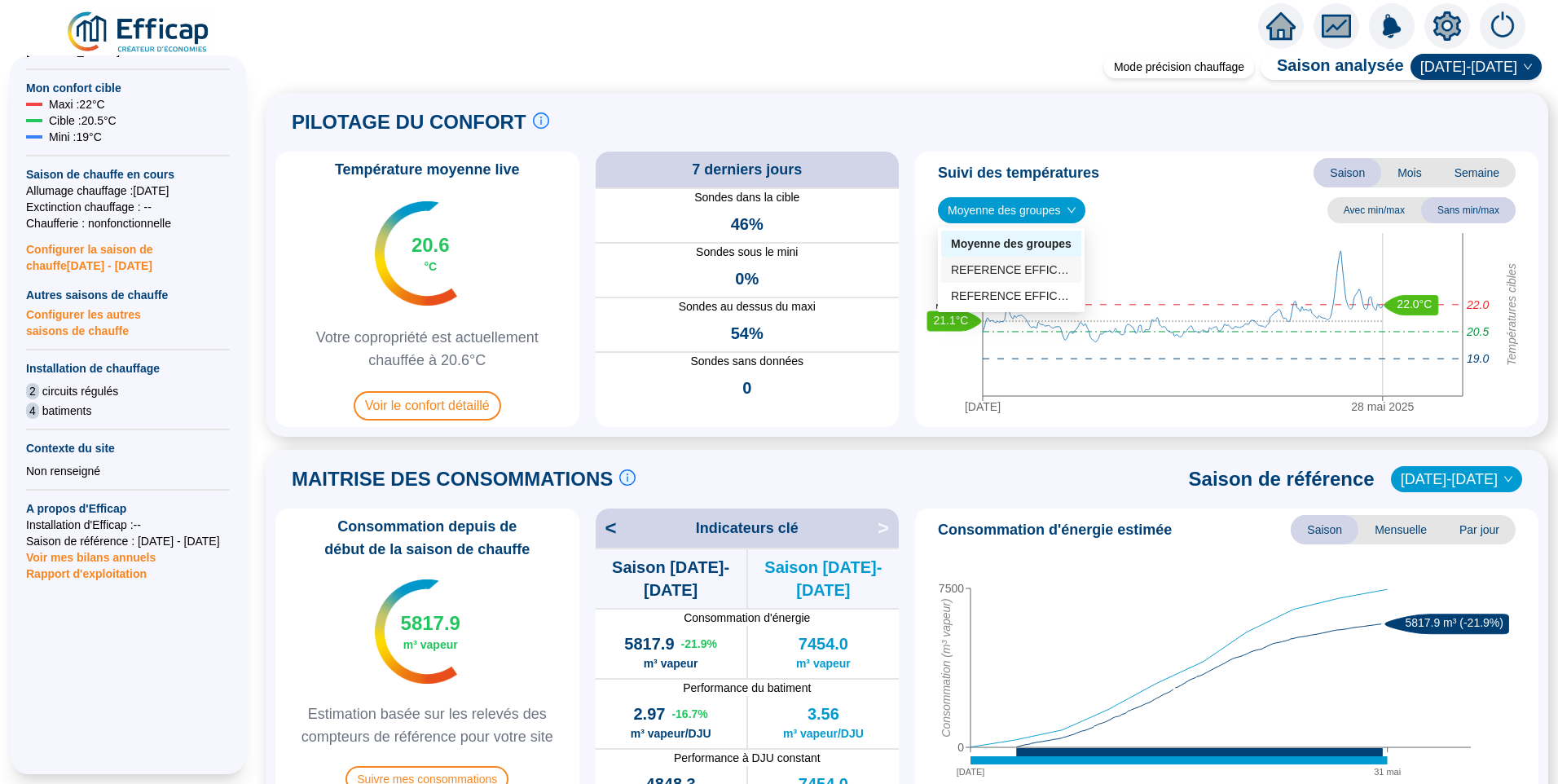
click at [1018, 273] on div "REFERENCE EFFICAP - Circuit AB (24 sondes)" at bounding box center [1011, 270] width 121 height 17
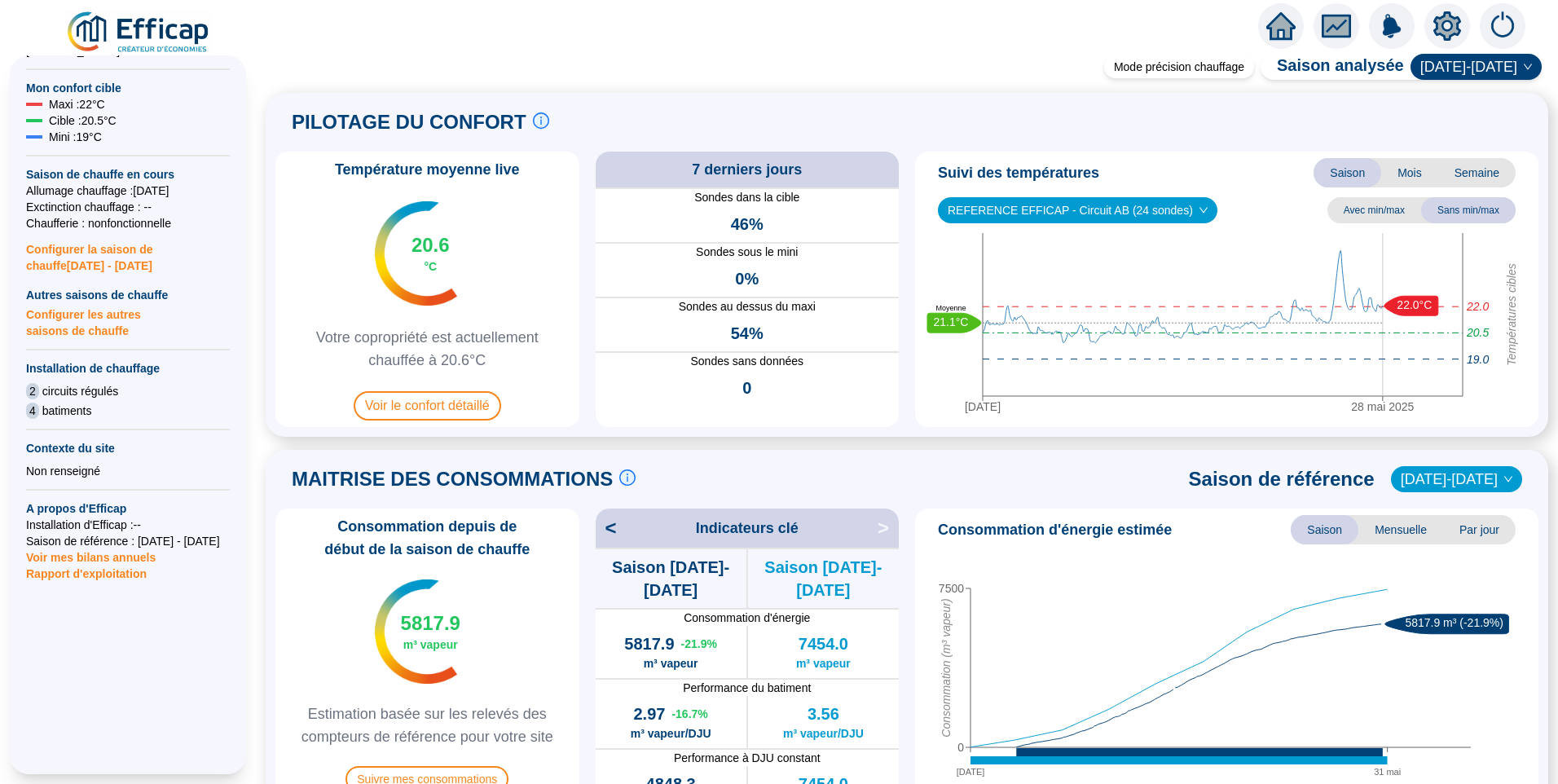
click at [1098, 216] on span "REFERENCE EFFICAP - Circuit AB (24 sondes)" at bounding box center [1077, 210] width 260 height 25
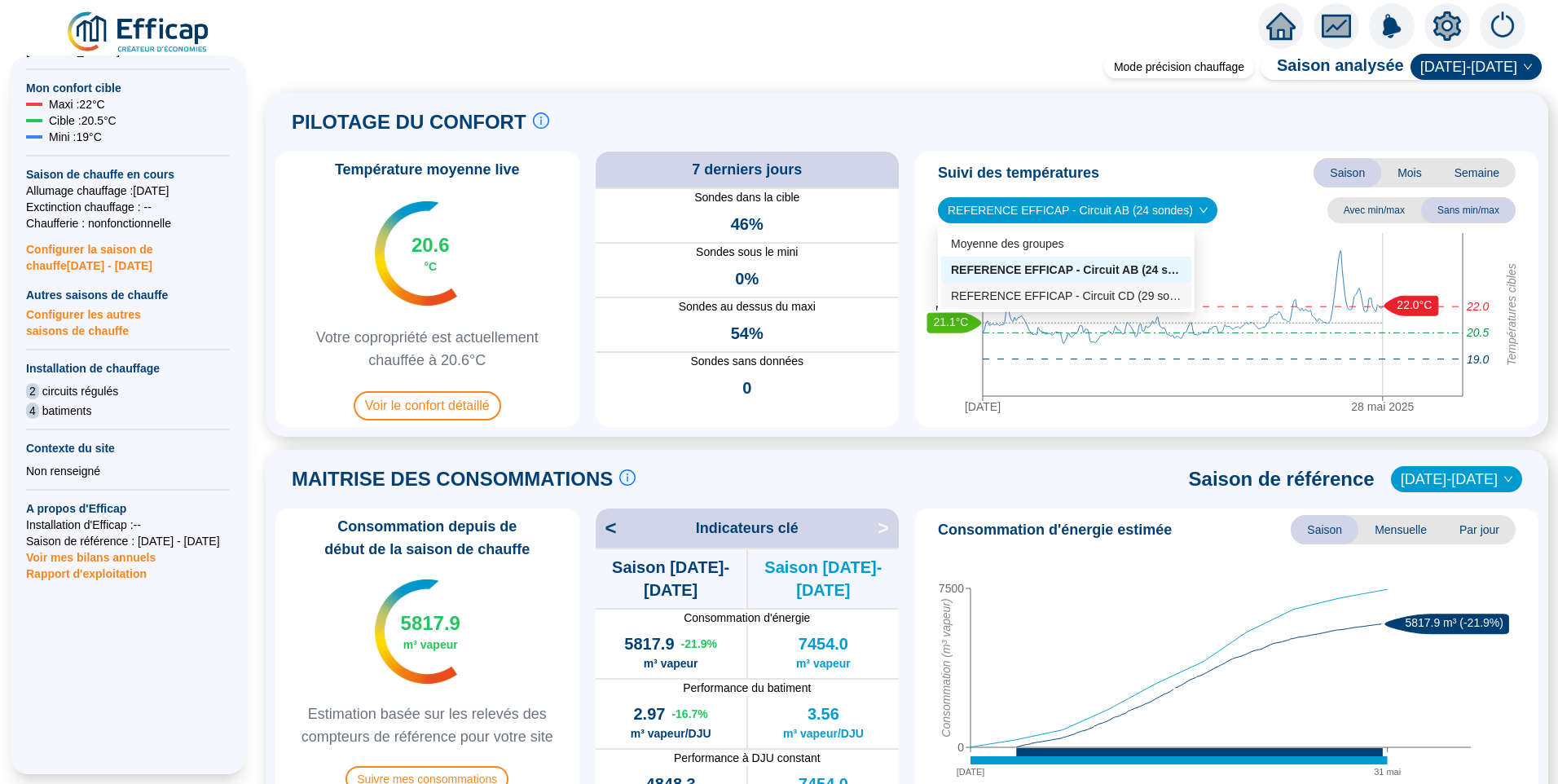
click at [1066, 298] on div "REFERENCE EFFICAP - Circuit CD (29 sondes)" at bounding box center [1066, 295] width 230 height 17
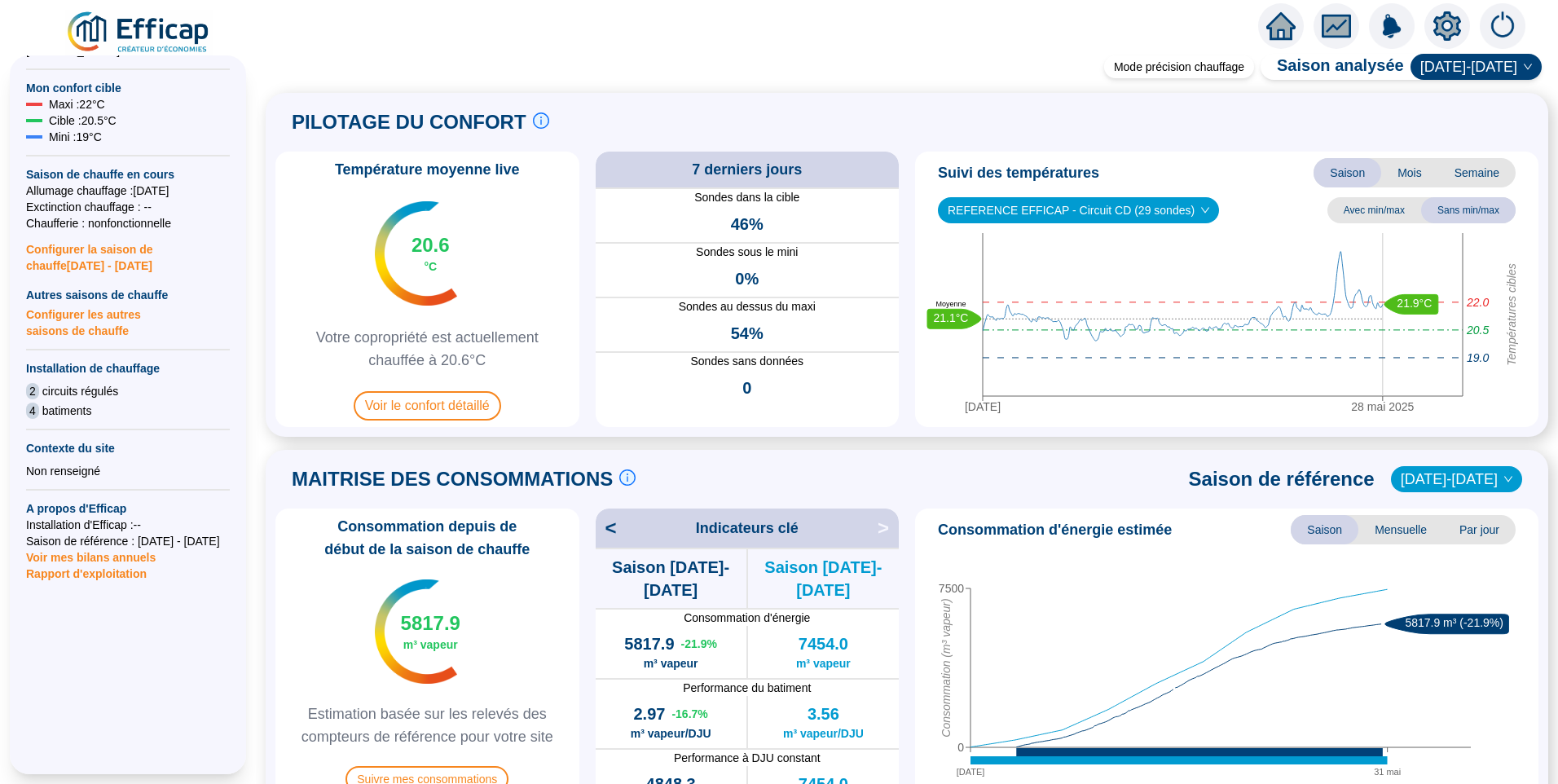
click at [1112, 208] on span "REFERENCE EFFICAP - Circuit CD (29 sondes)" at bounding box center [1078, 210] width 262 height 25
click at [1259, 239] on icon "2 oct. 2024 28 mai 2025 Températures cibles 20.5 22.0 19.0 21.9°C 21.1°C Moyenne" at bounding box center [1221, 326] width 598 height 187
click at [1041, 213] on span "REFERENCE EFFICAP - Circuit CD (29 sondes)" at bounding box center [1078, 210] width 262 height 25
click at [1279, 255] on icon "2 oct. 2024 28 mai 2025 Températures cibles 20.5 22.0 19.0 21.9°C 21.1°C Moyenne" at bounding box center [1221, 326] width 598 height 187
click at [1114, 211] on span "REFERENCE EFFICAP - Circuit CD (29 sondes)" at bounding box center [1078, 210] width 262 height 25
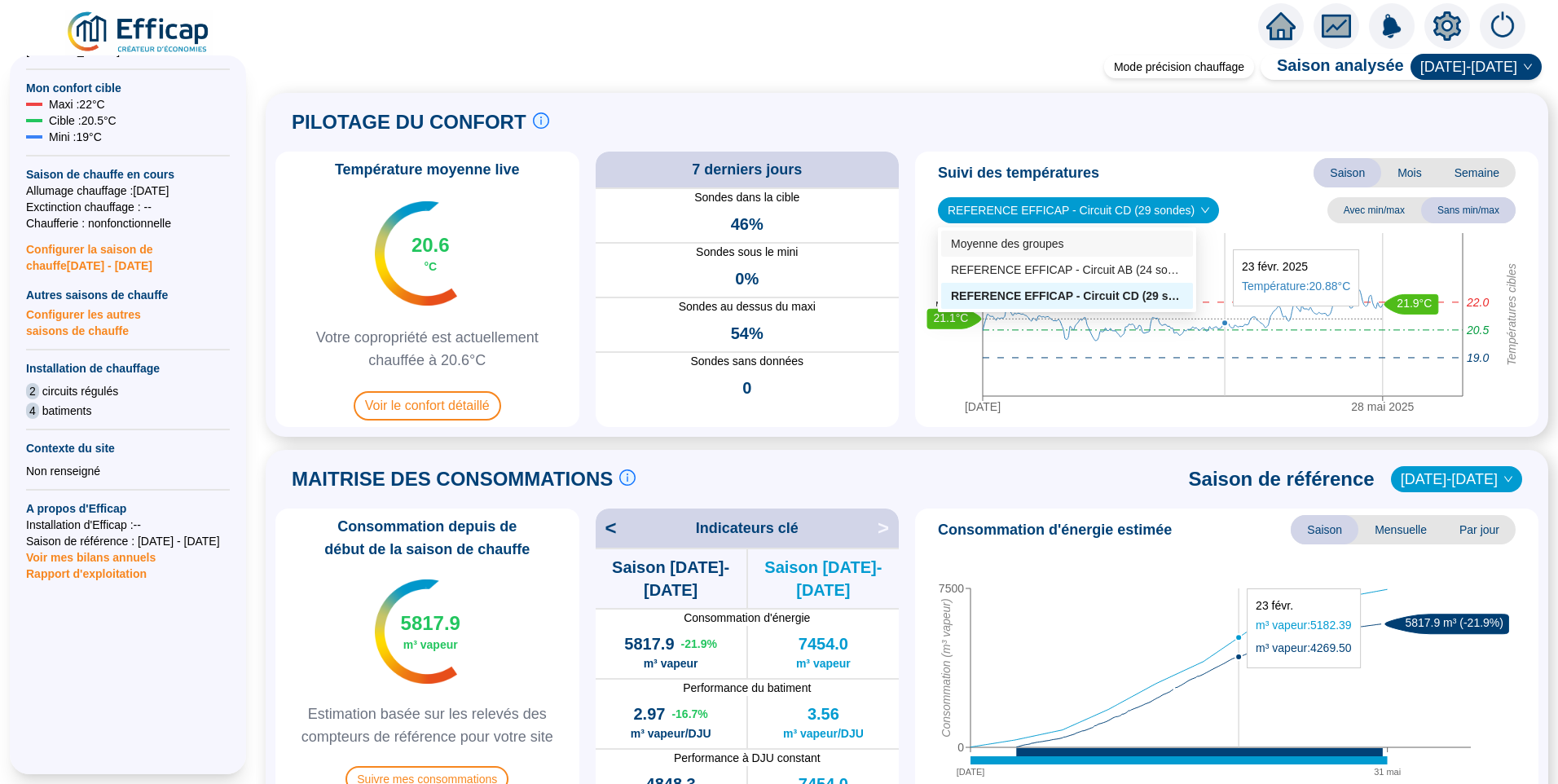
click at [1225, 241] on icon "2 oct. 2024 28 mai 2025 Températures cibles 20.5 22.0 19.0 21.9°C 21.1°C Moyenne" at bounding box center [1221, 326] width 598 height 187
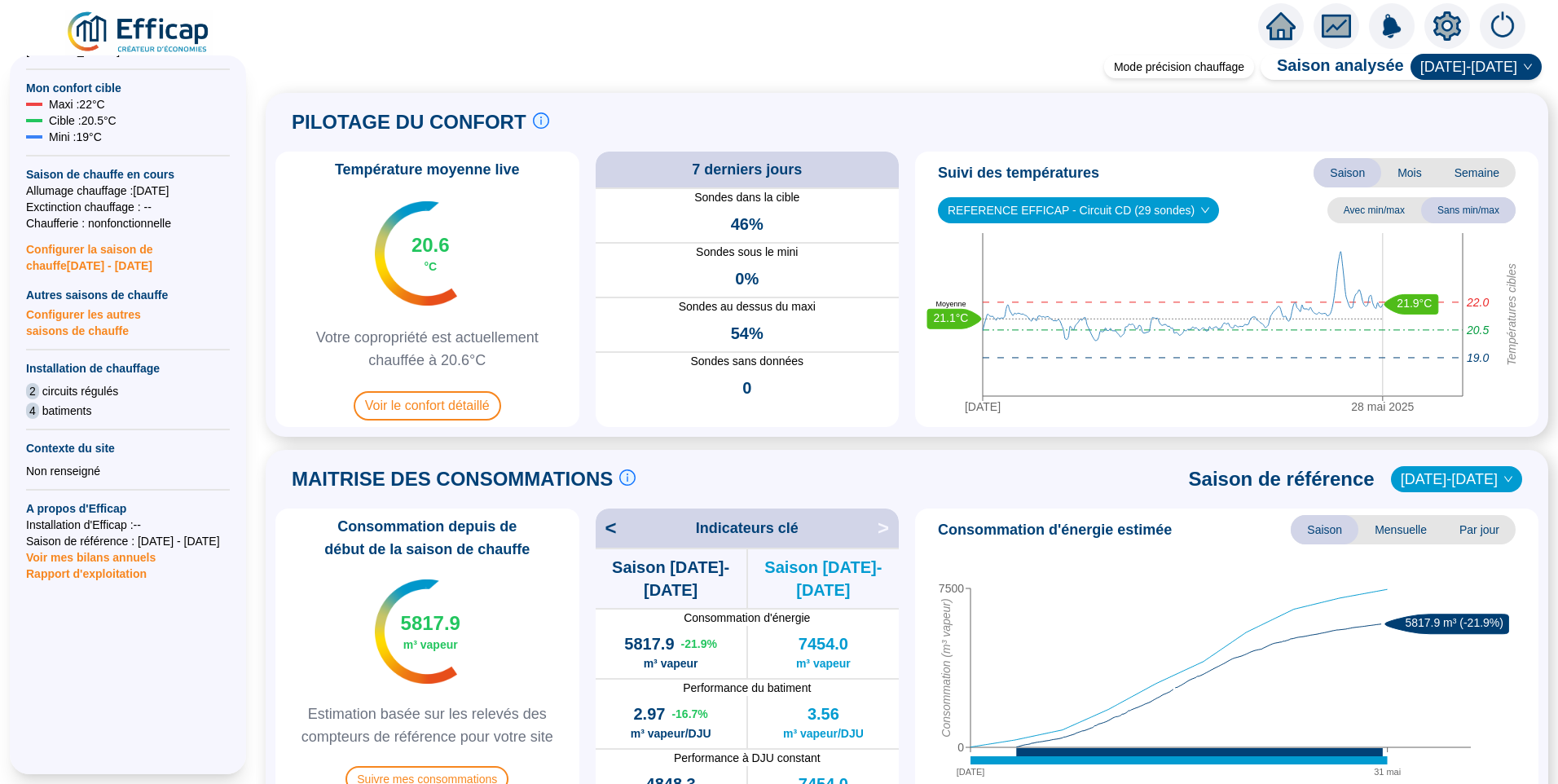
click at [1105, 201] on span "REFERENCE EFFICAP - Circuit CD (29 sondes)" at bounding box center [1078, 210] width 262 height 25
click at [1249, 243] on icon "2 oct. 2024 28 mai 2025 Températures cibles 20.5 22.0 19.0 21.9°C 21.1°C Moyenne" at bounding box center [1221, 326] width 598 height 187
click at [1157, 204] on span "REFERENCE EFFICAP - Circuit CD (29 sondes)" at bounding box center [1078, 210] width 262 height 25
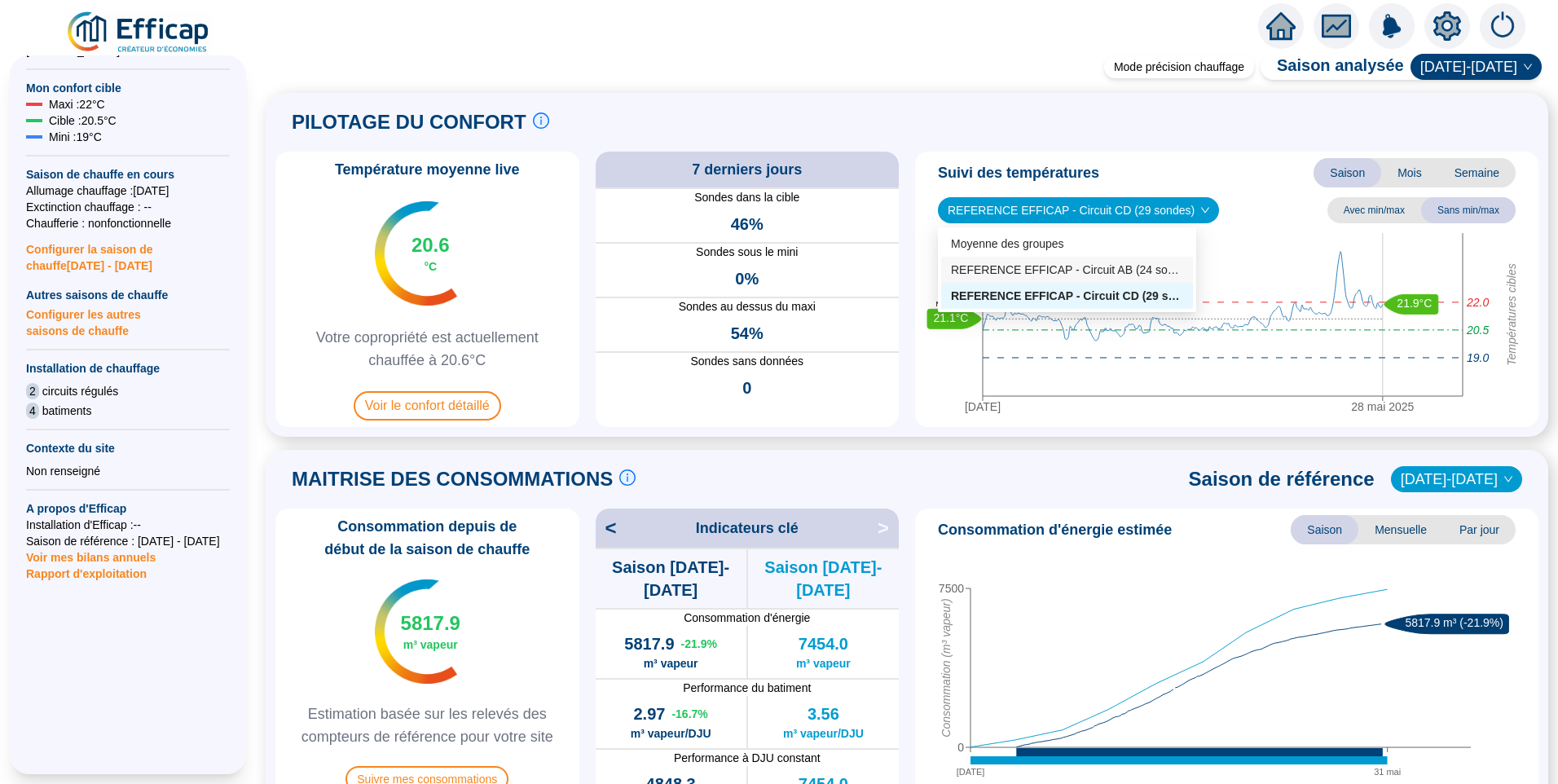
click at [1141, 264] on div "REFERENCE EFFICAP - Circuit AB (24 sondes)" at bounding box center [1067, 270] width 232 height 17
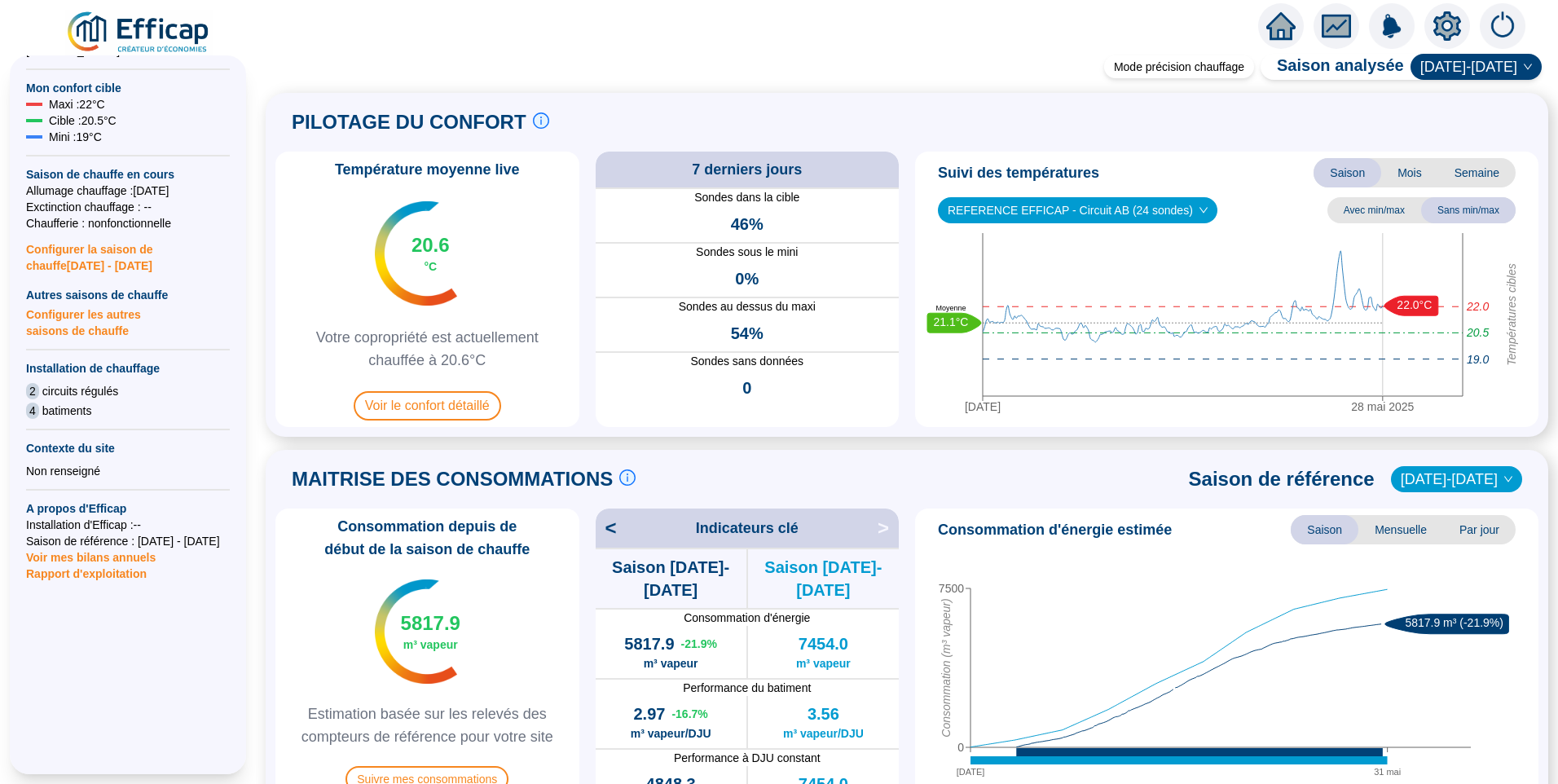
click at [1114, 212] on span "REFERENCE EFFICAP - Circuit AB (24 sondes)" at bounding box center [1077, 210] width 260 height 25
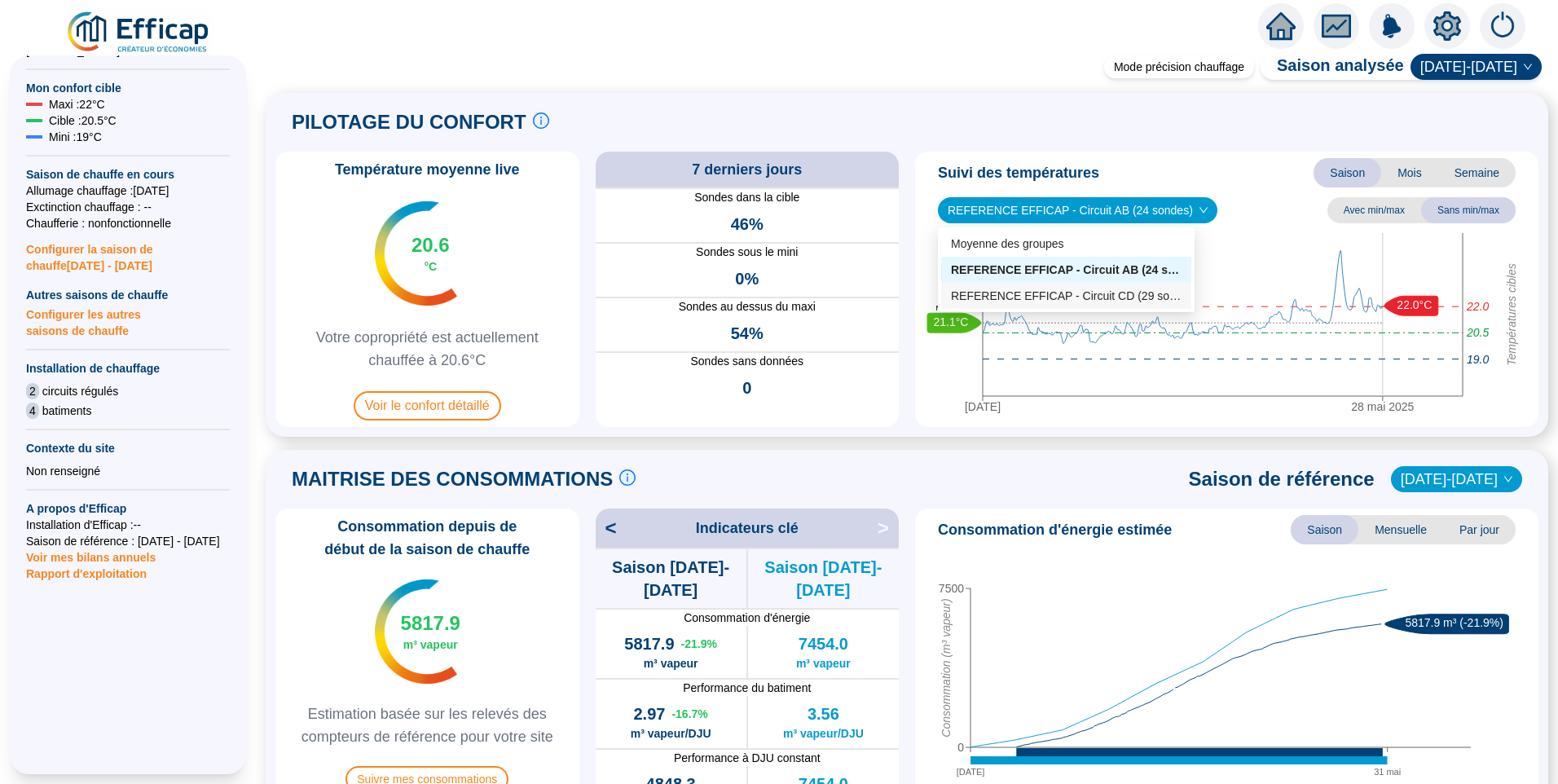
click at [1097, 297] on div "REFERENCE EFFICAP - Circuit CD (29 sondes)" at bounding box center [1066, 295] width 230 height 17
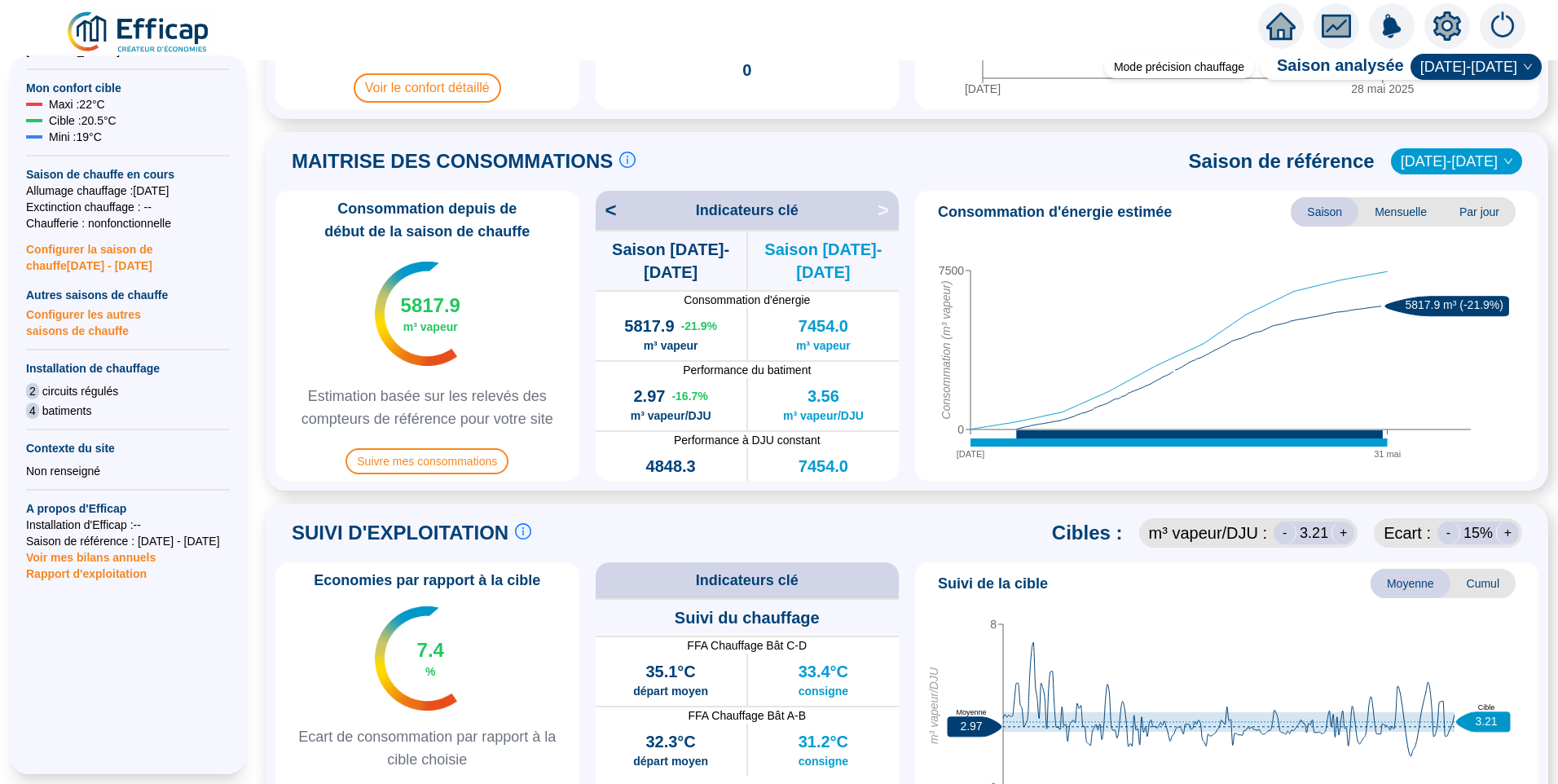
scroll to position [326, 0]
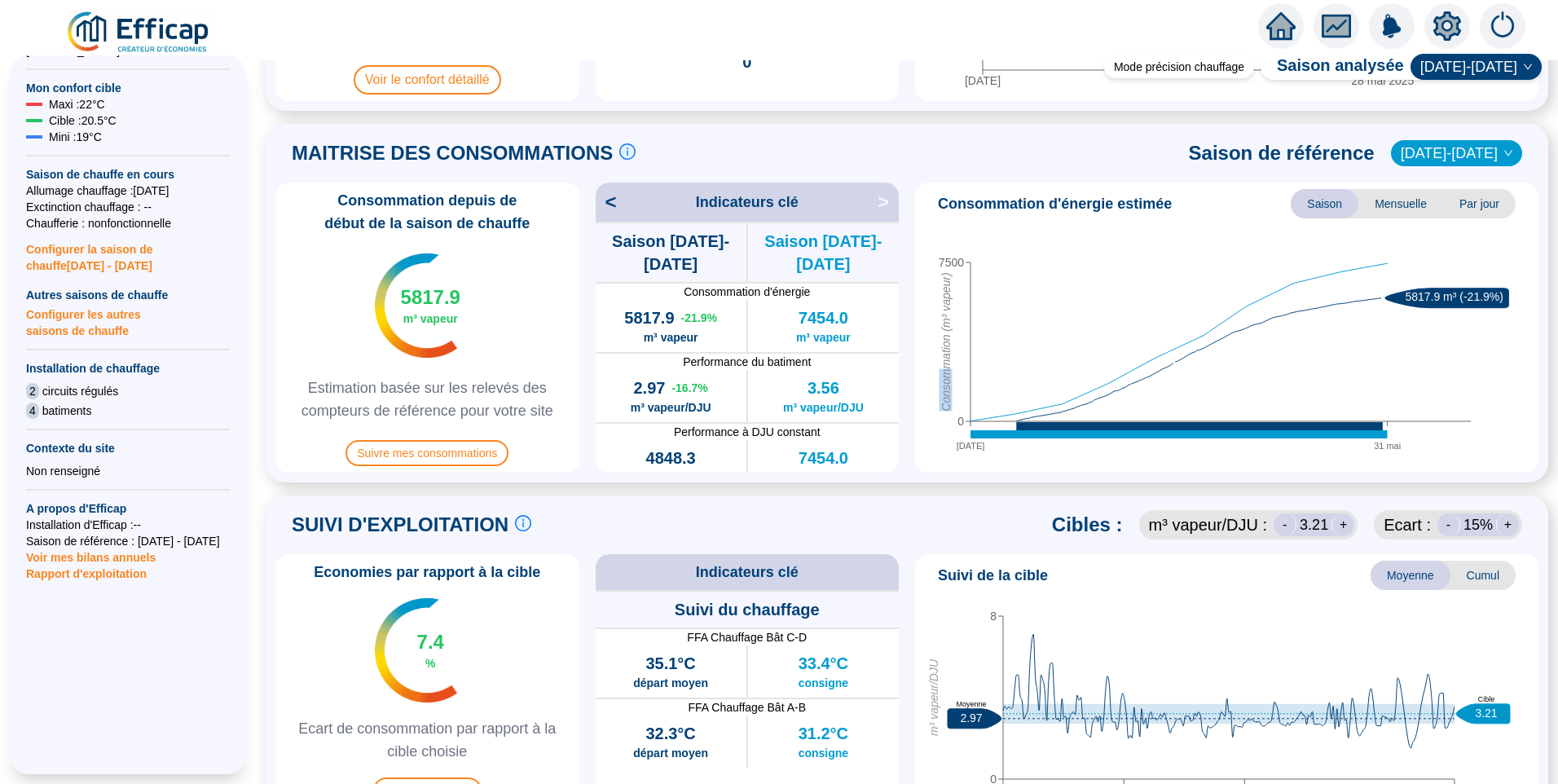
drag, startPoint x: 948, startPoint y: 374, endPoint x: 984, endPoint y: 251, distance: 128.2
click at [984, 251] on icon "01 sept. 31 mai 0 7500 Consommation (m³ vapeur) 5817.9 m³ (-21.9%)" at bounding box center [1221, 343] width 598 height 244
click at [943, 346] on tspan "Consommation (m³ vapeur)" at bounding box center [946, 341] width 13 height 138
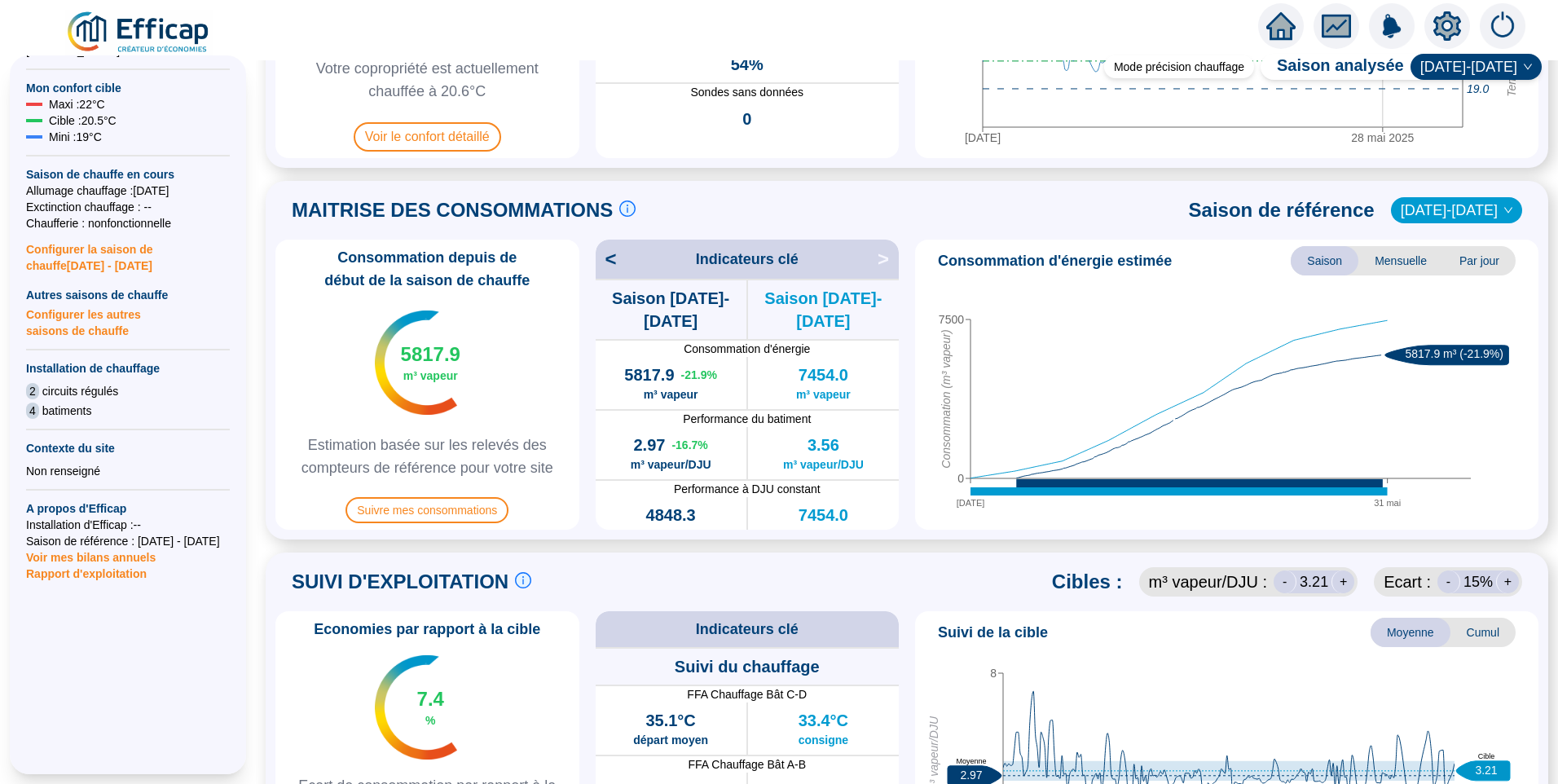
scroll to position [244, 0]
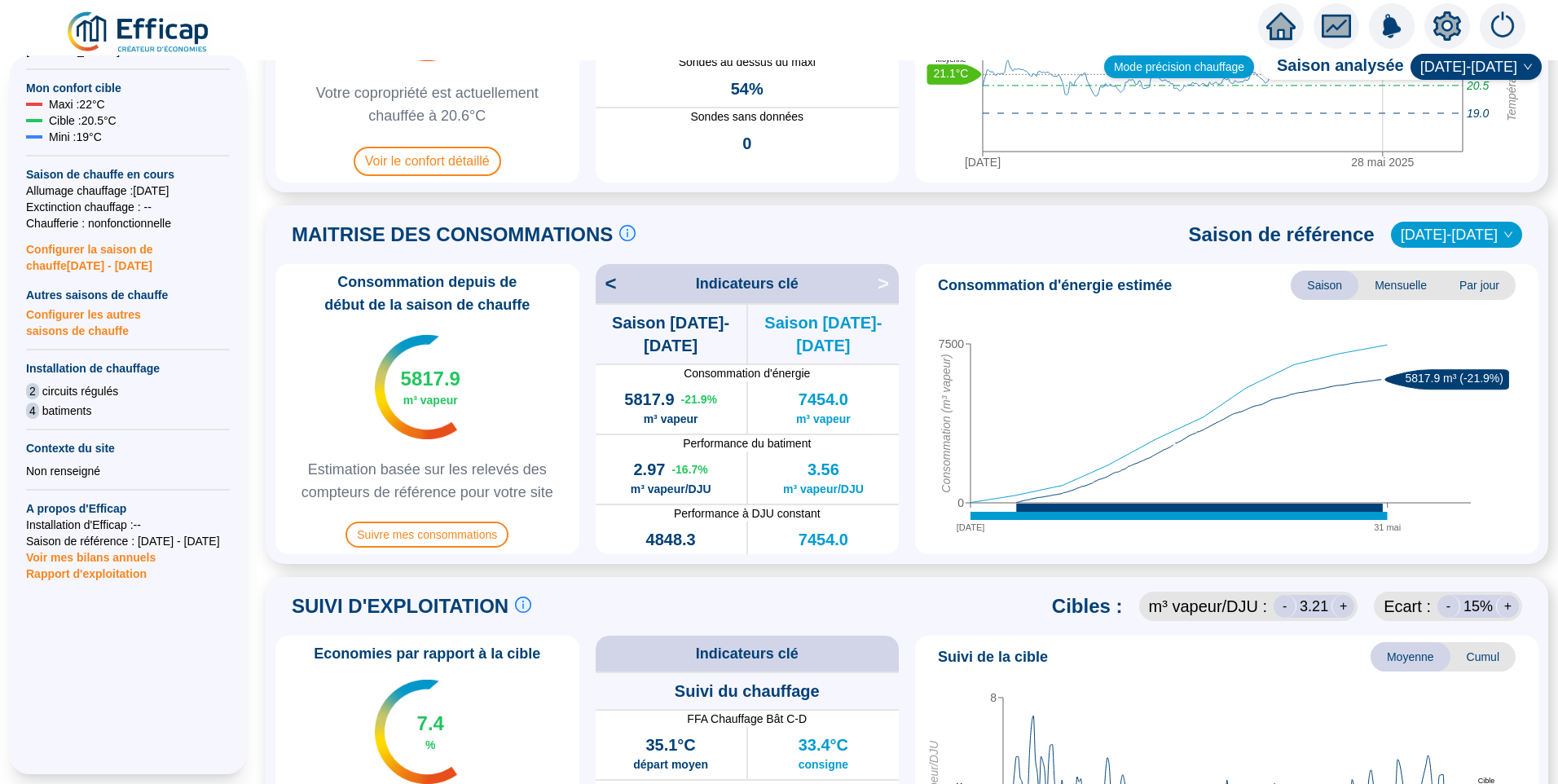
click at [1180, 63] on div "Mode précision chauffage" at bounding box center [1180, 67] width 150 height 23
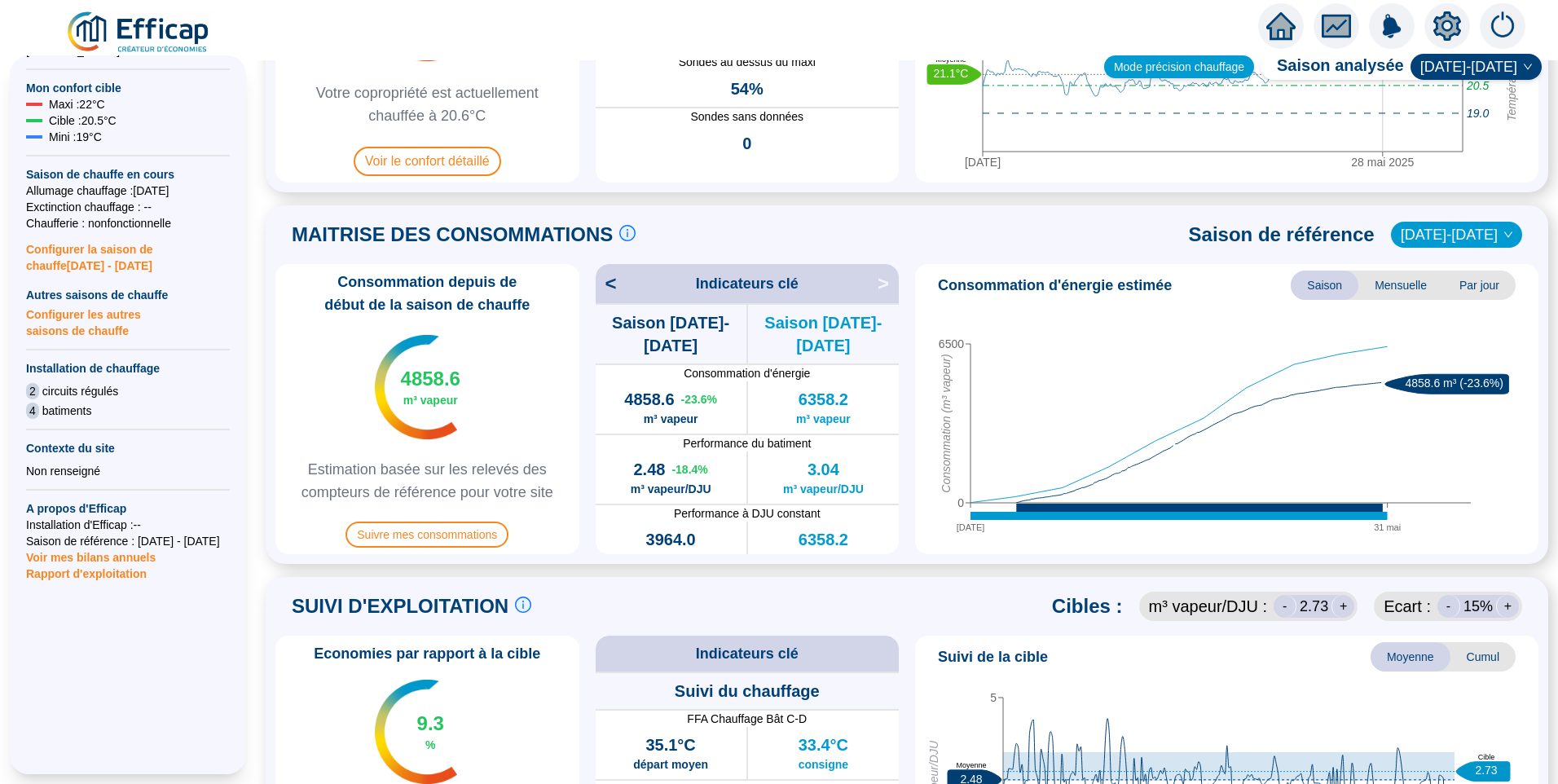
click at [1180, 63] on div "Mode précision chauffage" at bounding box center [1180, 67] width 150 height 23
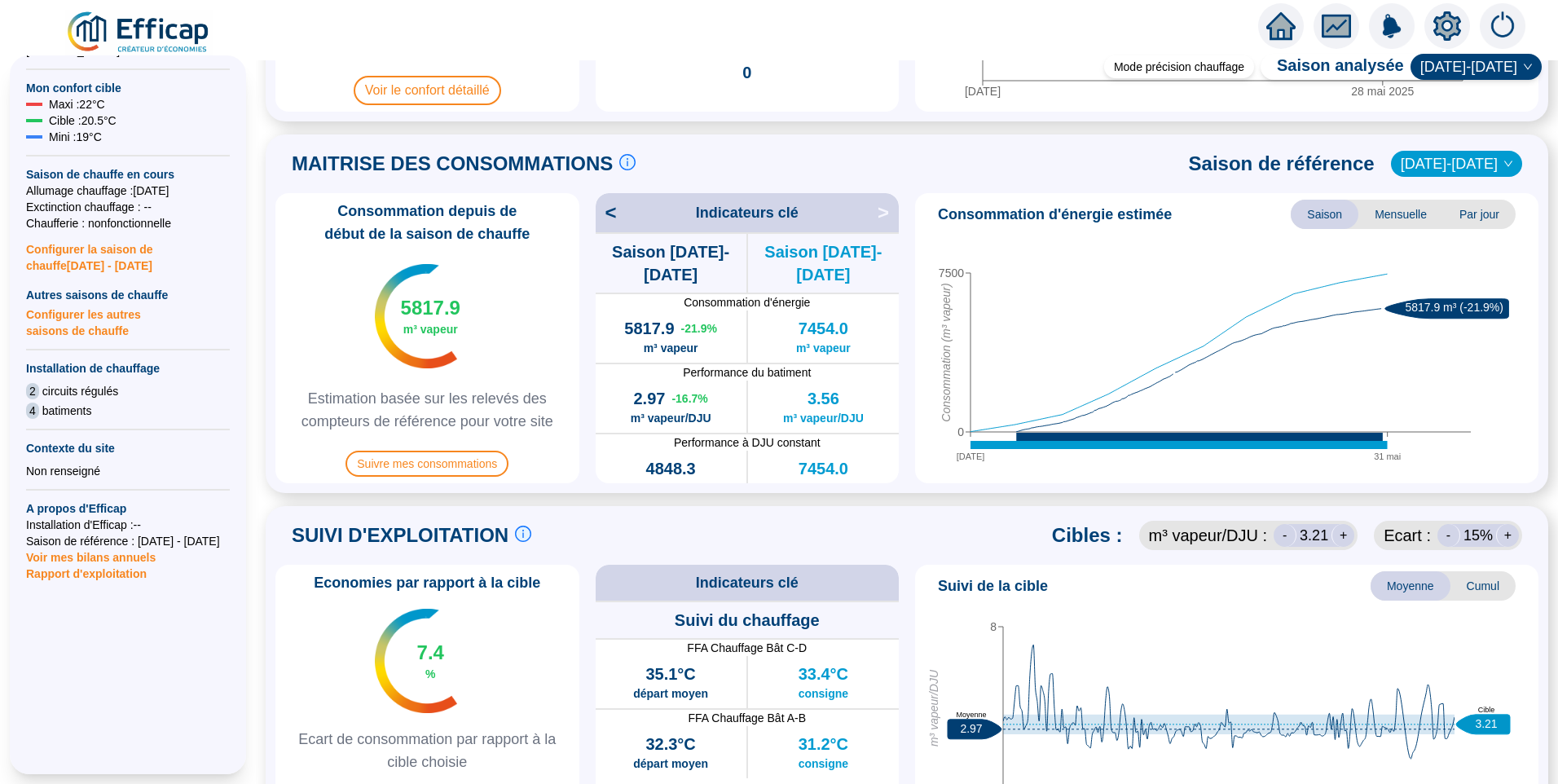
scroll to position [571, 0]
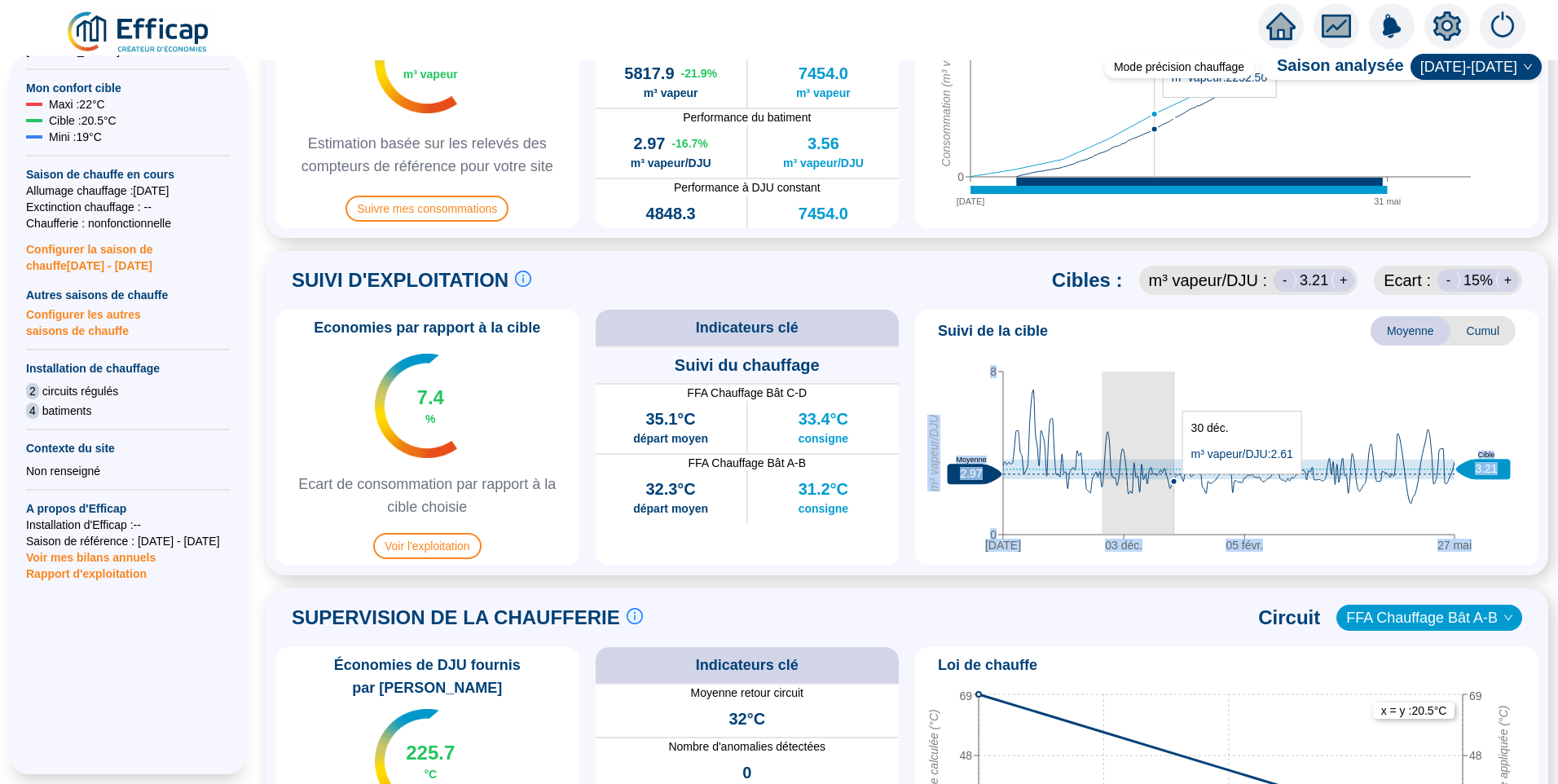
drag, startPoint x: 1102, startPoint y: 482, endPoint x: 1173, endPoint y: 482, distance: 71.0
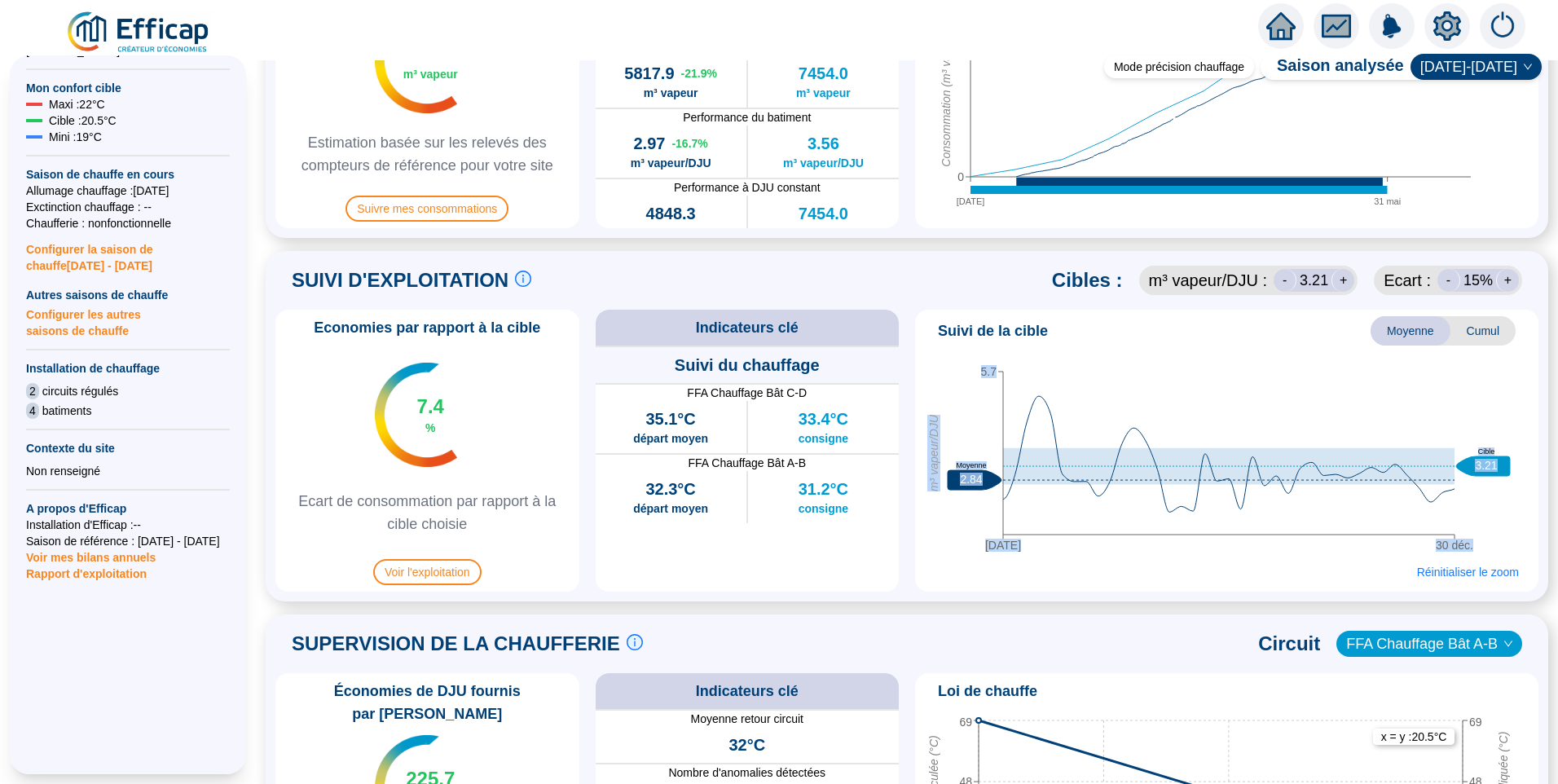
click at [1180, 359] on icon "22 nov. 30 déc. 5.7 m³ vapeur/DJU 2.84 Moyenne 3.21 Cible" at bounding box center [1221, 457] width 598 height 204
click at [1390, 334] on span "Moyenne" at bounding box center [1411, 330] width 80 height 29
click at [1464, 572] on span "Réinitialiser le zoom" at bounding box center [1468, 571] width 101 height 16
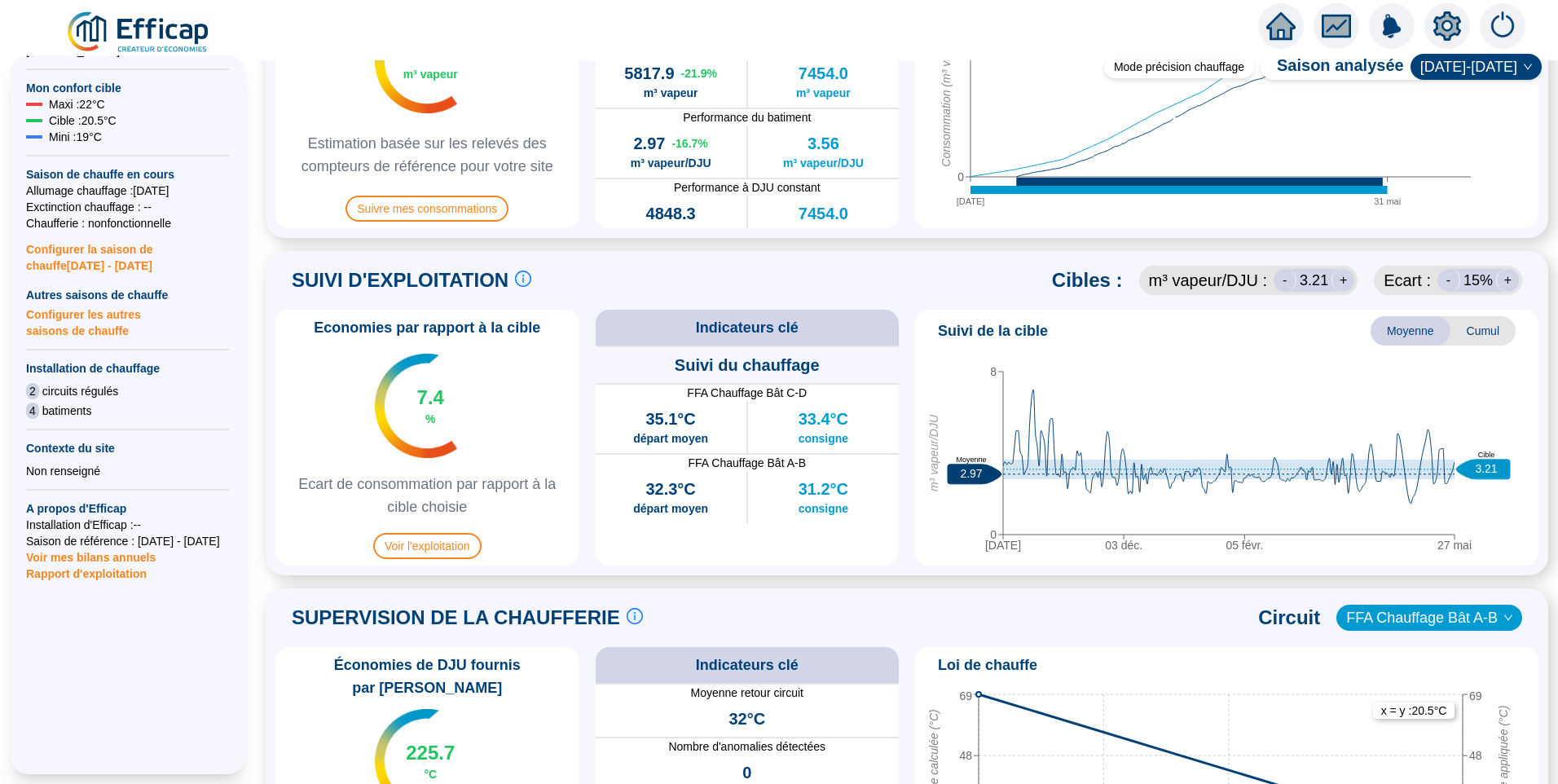
scroll to position [489, 0]
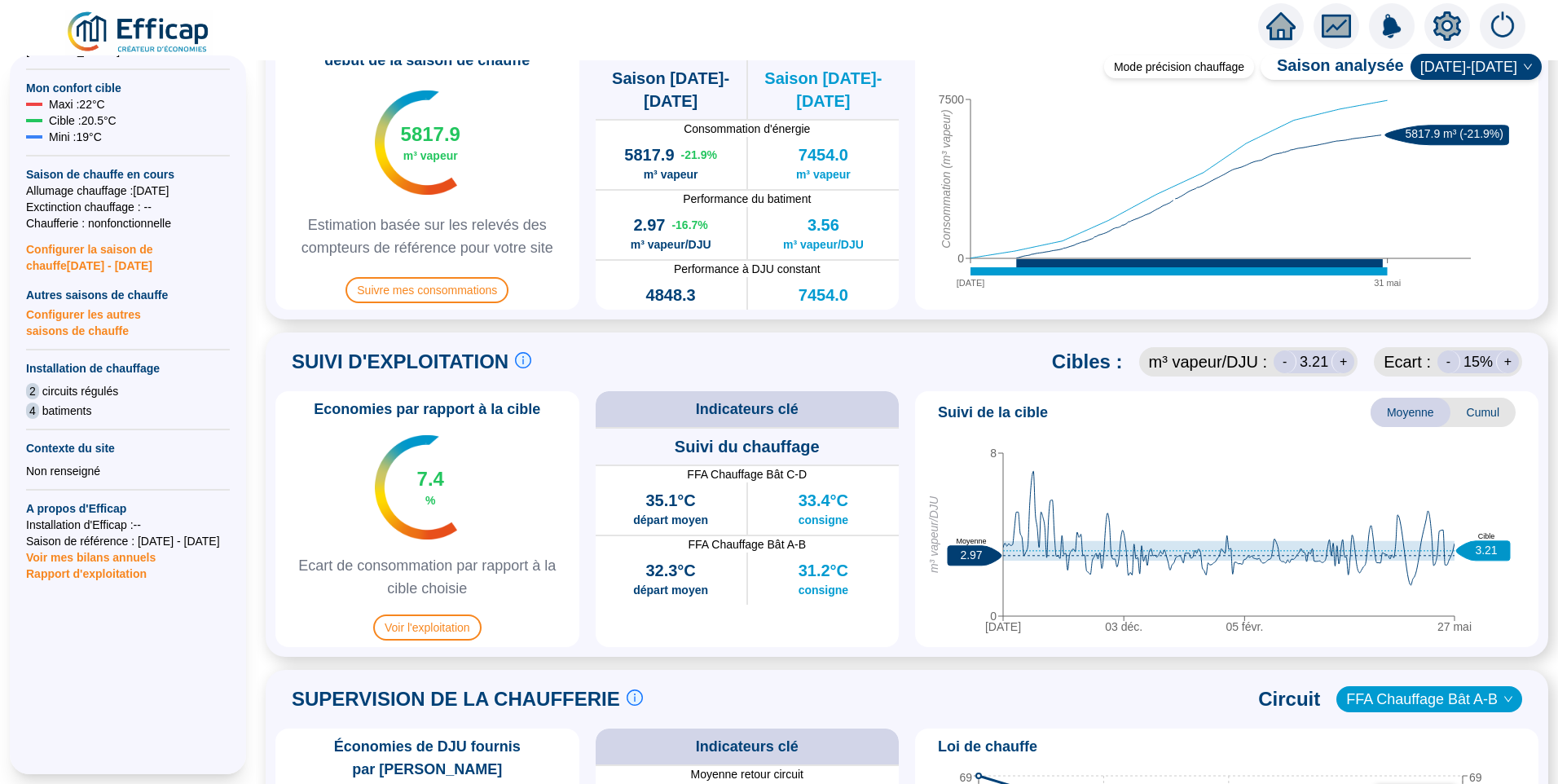
click at [440, 643] on div "Economies par rapport à la cible 7.4 % Ecart de consommation par rapport à la c…" at bounding box center [427, 519] width 304 height 256
click at [442, 633] on span "Voir l'exploitation" at bounding box center [427, 628] width 109 height 26
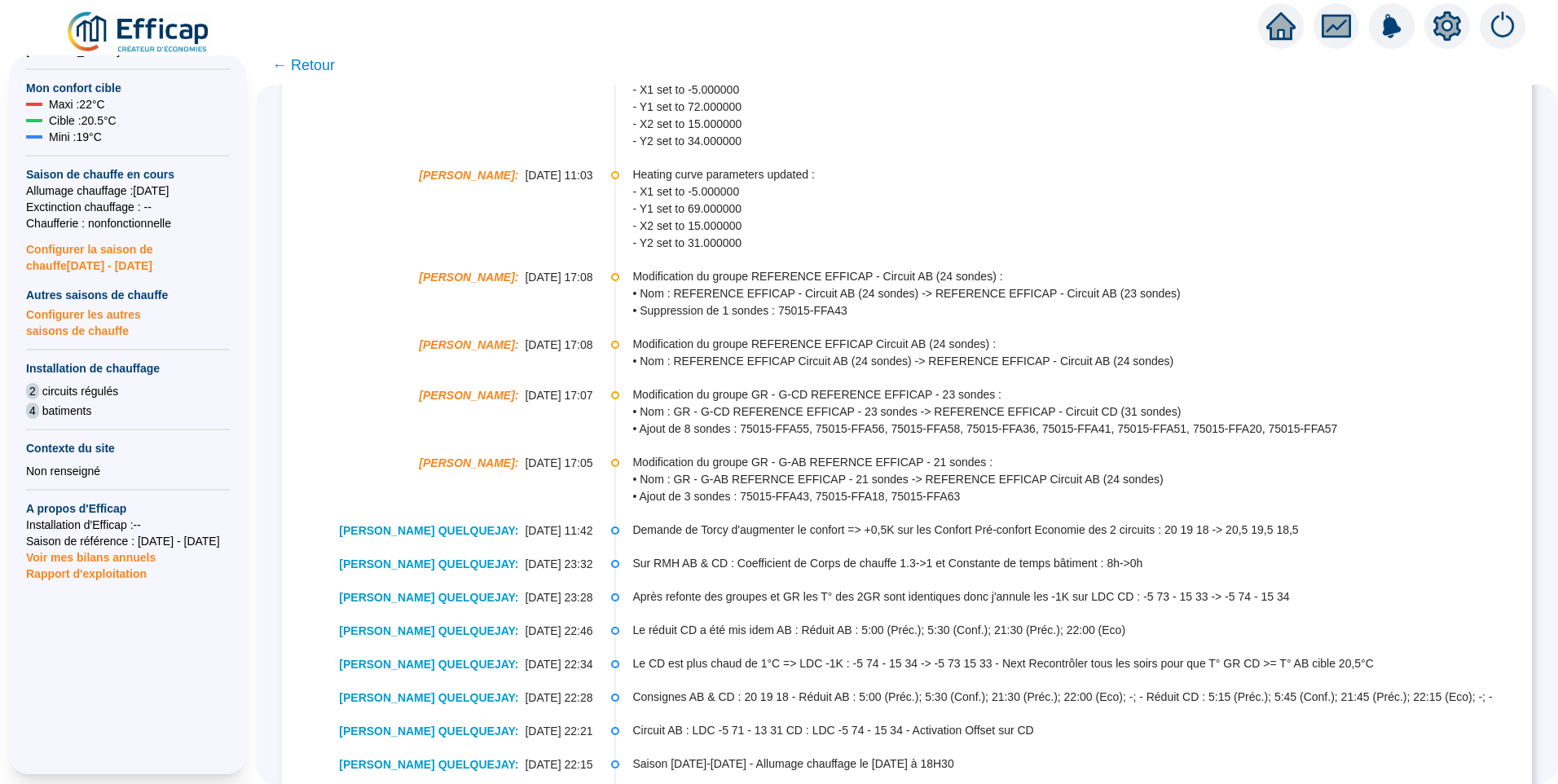
scroll to position [1131, 0]
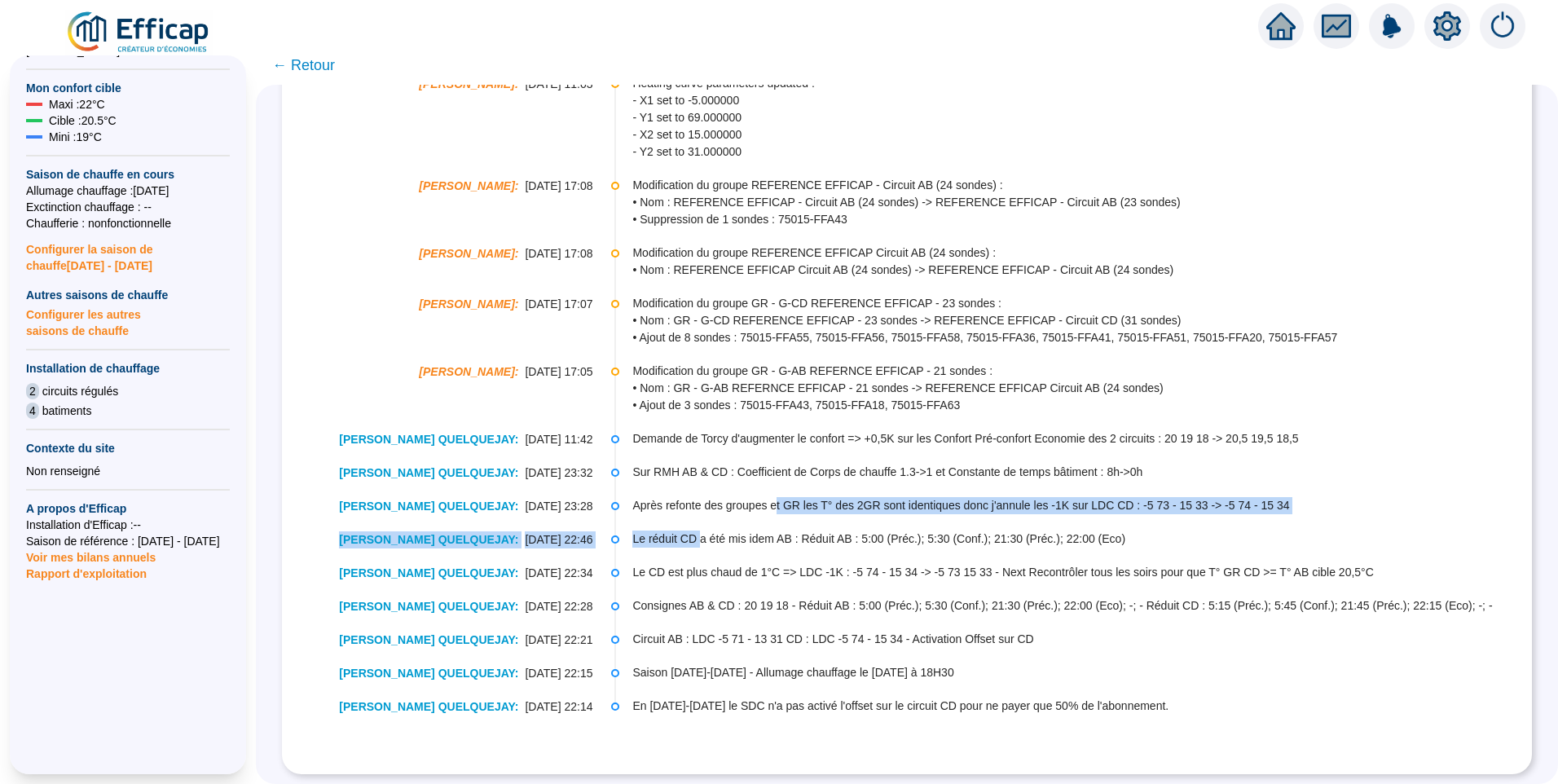
drag, startPoint x: 704, startPoint y: 531, endPoint x: 783, endPoint y: 518, distance: 80.1
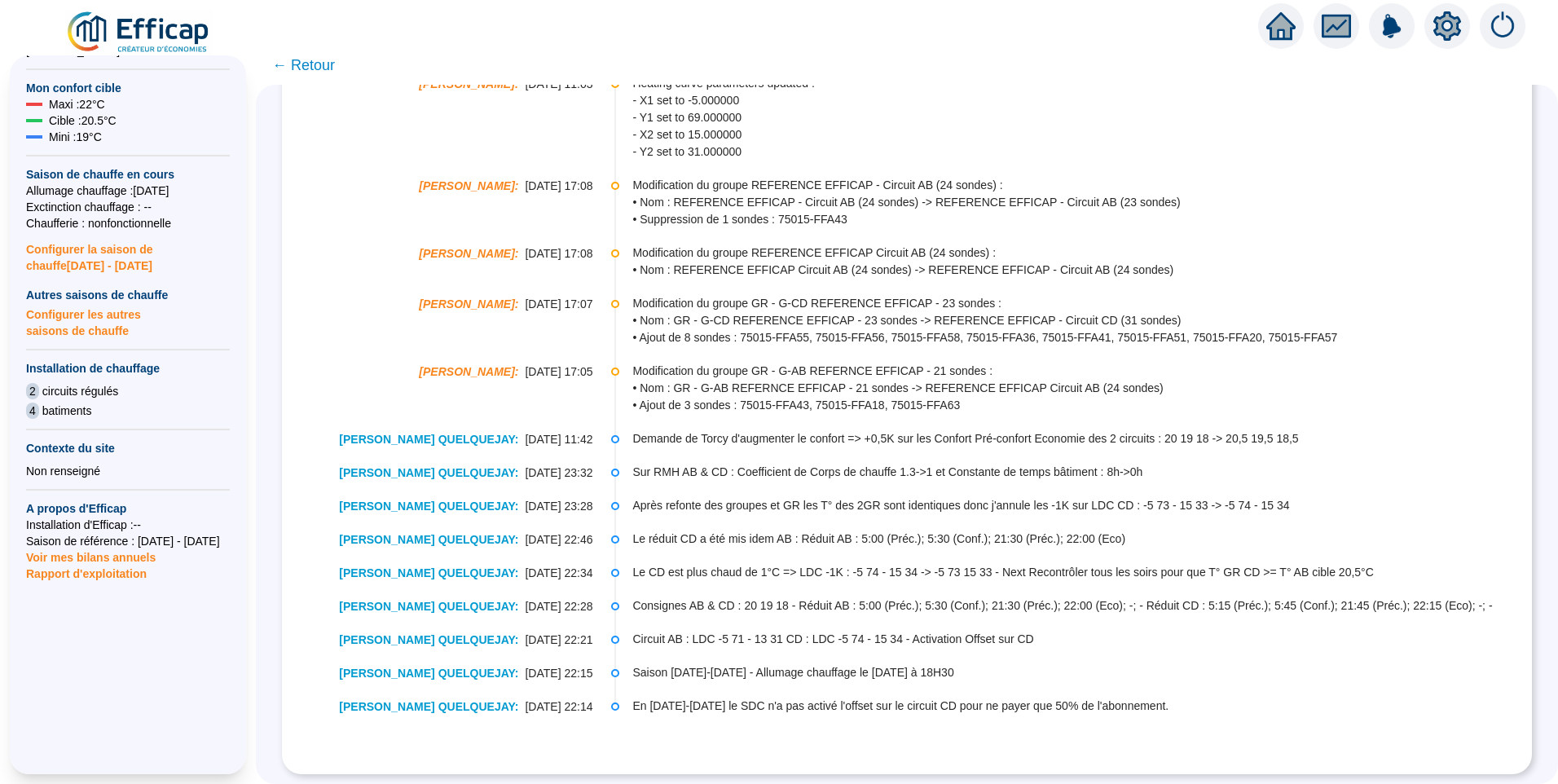
click at [709, 430] on span "Demande de Torcy d'augmenter le confort => +0,5K sur les Confort Pré-confort Ec…" at bounding box center [1082, 438] width 898 height 17
drag, startPoint x: 708, startPoint y: 387, endPoint x: 723, endPoint y: 387, distance: 15.0
click at [723, 397] on span "• Ajout de 3 sondes : 75015-FFA43, 75015-FFA18, 75015-FFA63" at bounding box center [1082, 405] width 898 height 17
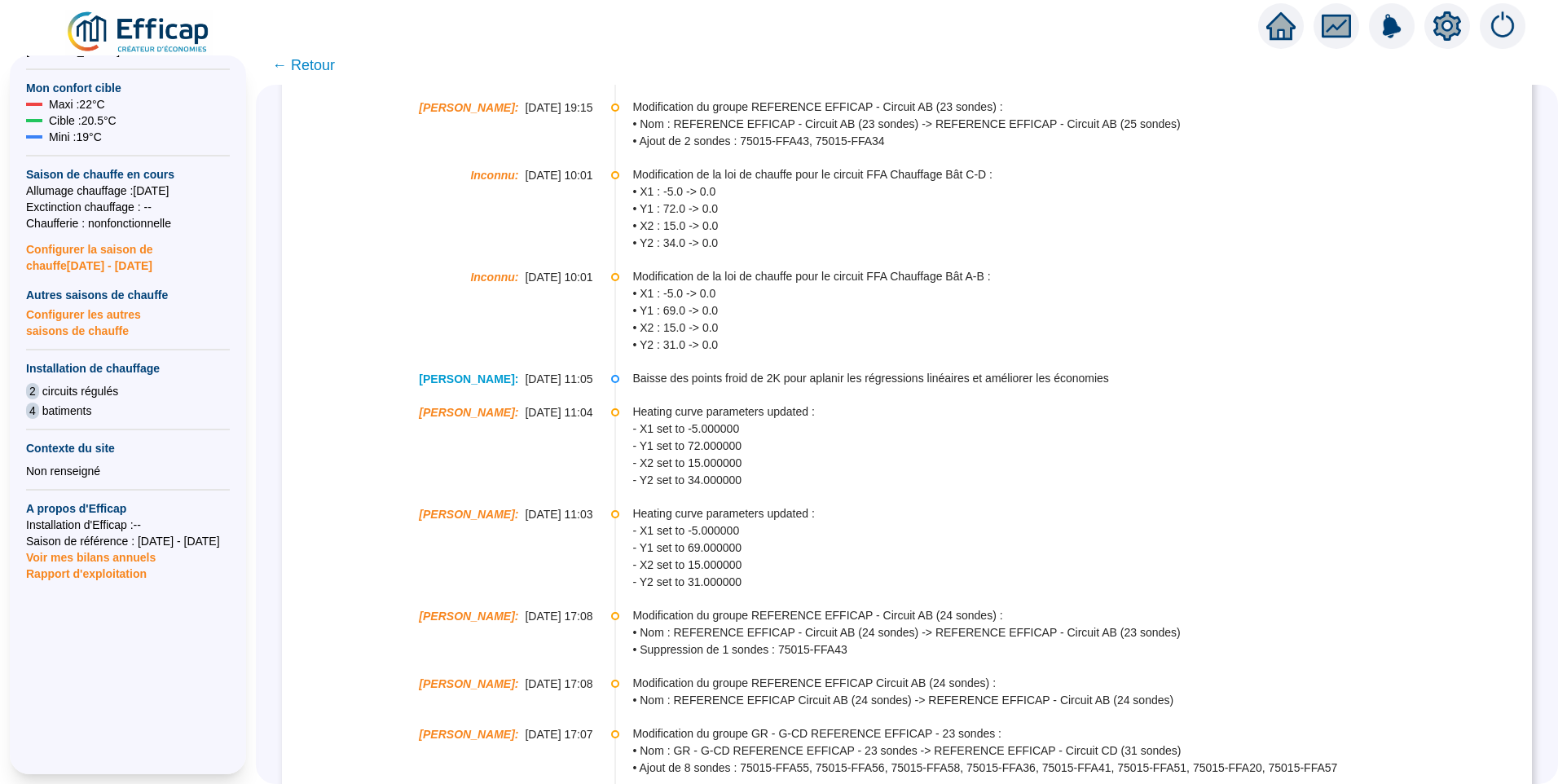
scroll to position [643, 0]
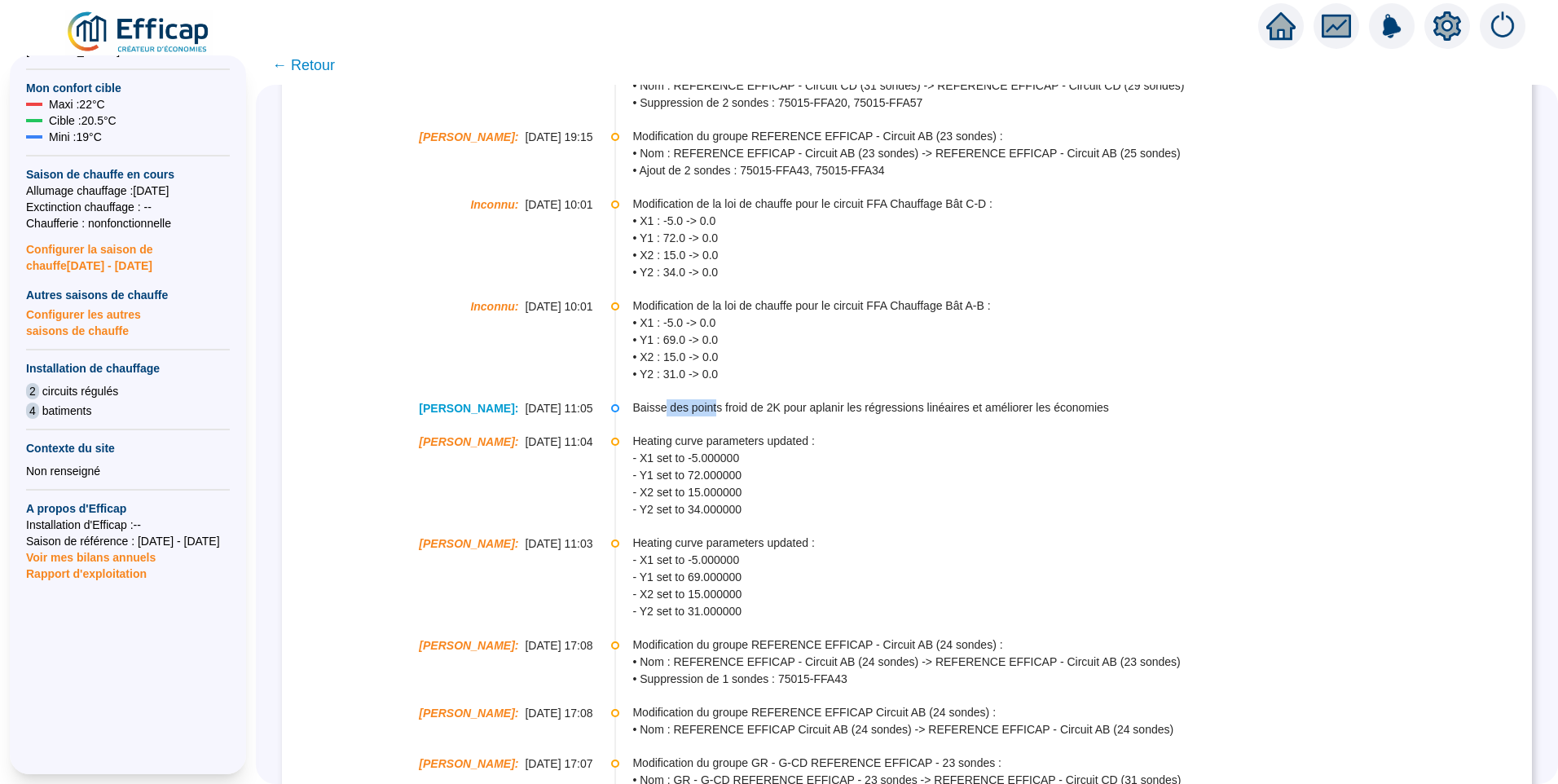
drag, startPoint x: 670, startPoint y: 422, endPoint x: 719, endPoint y: 424, distance: 49.0
click at [719, 416] on span "Baisse des points froid de 2K pour aplanir les régressions linéaires et amélior…" at bounding box center [1082, 407] width 898 height 17
click at [822, 416] on span "Baisse des points froid de 2K pour aplanir les régressions linéaires et amélior…" at bounding box center [1082, 407] width 898 height 17
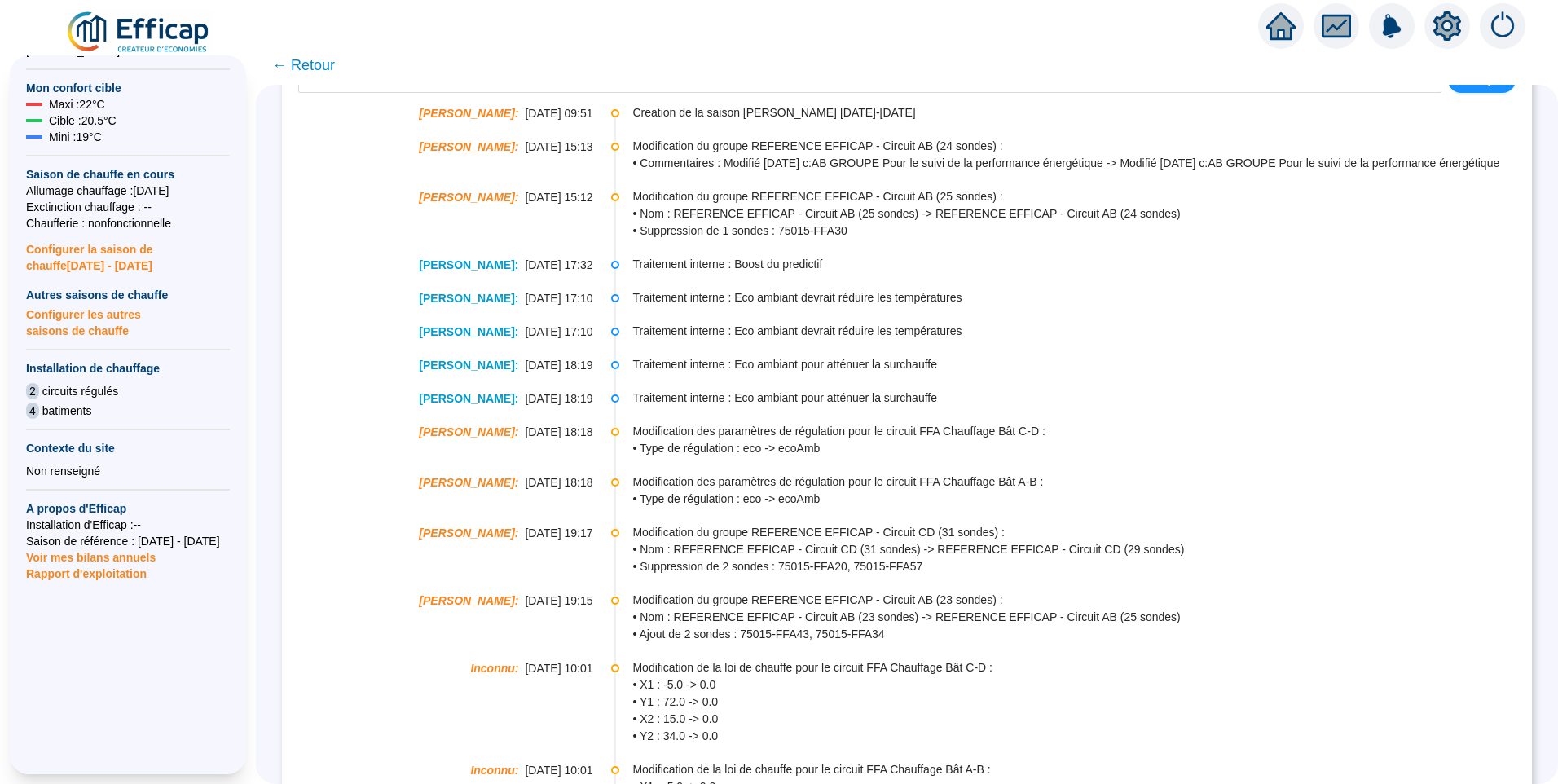
scroll to position [154, 0]
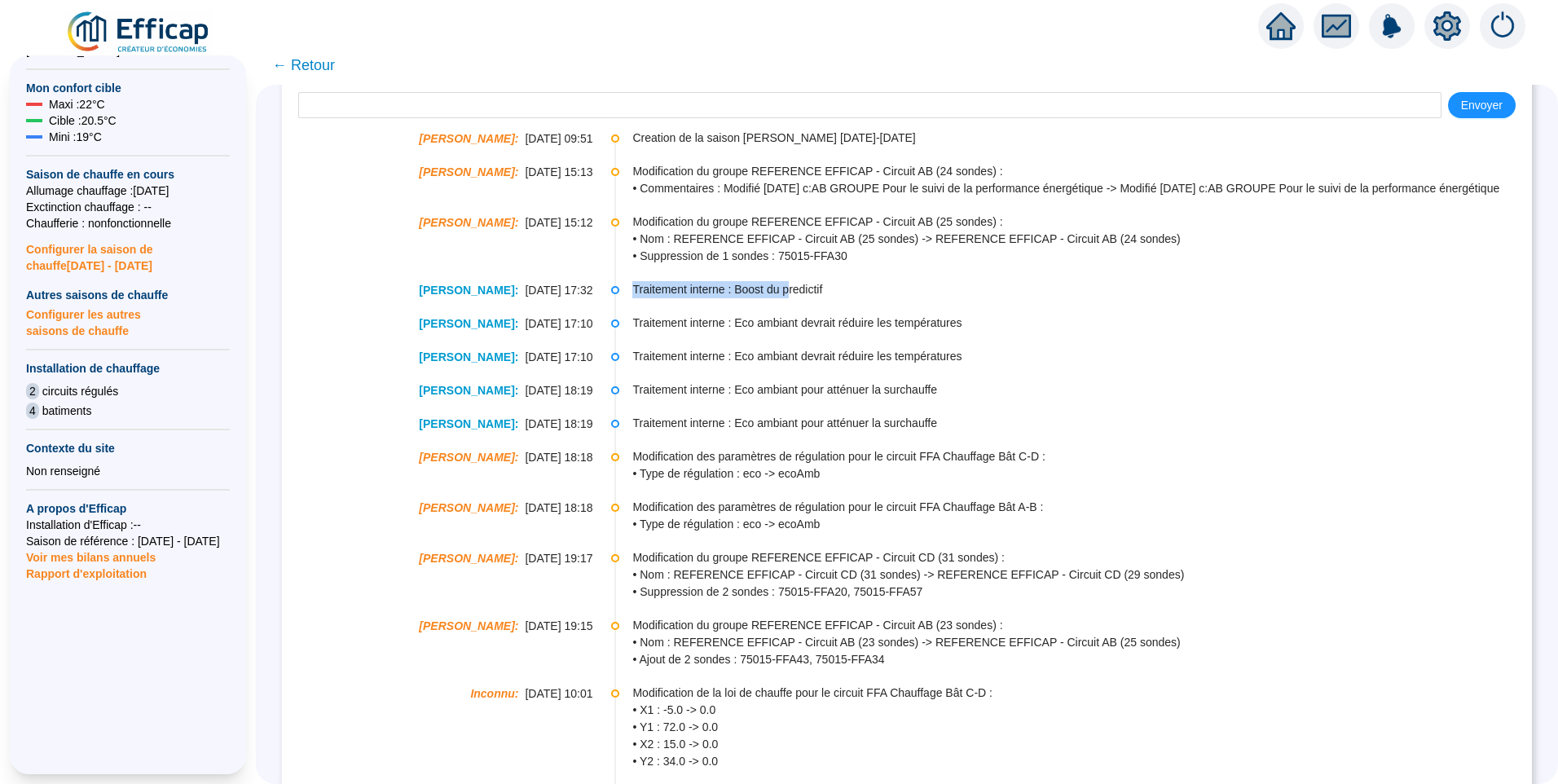
drag, startPoint x: 640, startPoint y: 310, endPoint x: 793, endPoint y: 313, distance: 153.0
click at [793, 298] on span "Traitement interne : Boost du predictif" at bounding box center [1082, 289] width 898 height 17
click at [658, 332] on span "Traitement interne : Eco ambiant devrait réduire les températures" at bounding box center [1082, 323] width 898 height 17
drag, startPoint x: 685, startPoint y: 306, endPoint x: 733, endPoint y: 307, distance: 48.0
click at [733, 298] on span "Traitement interne : Boost du predictif" at bounding box center [1082, 289] width 898 height 17
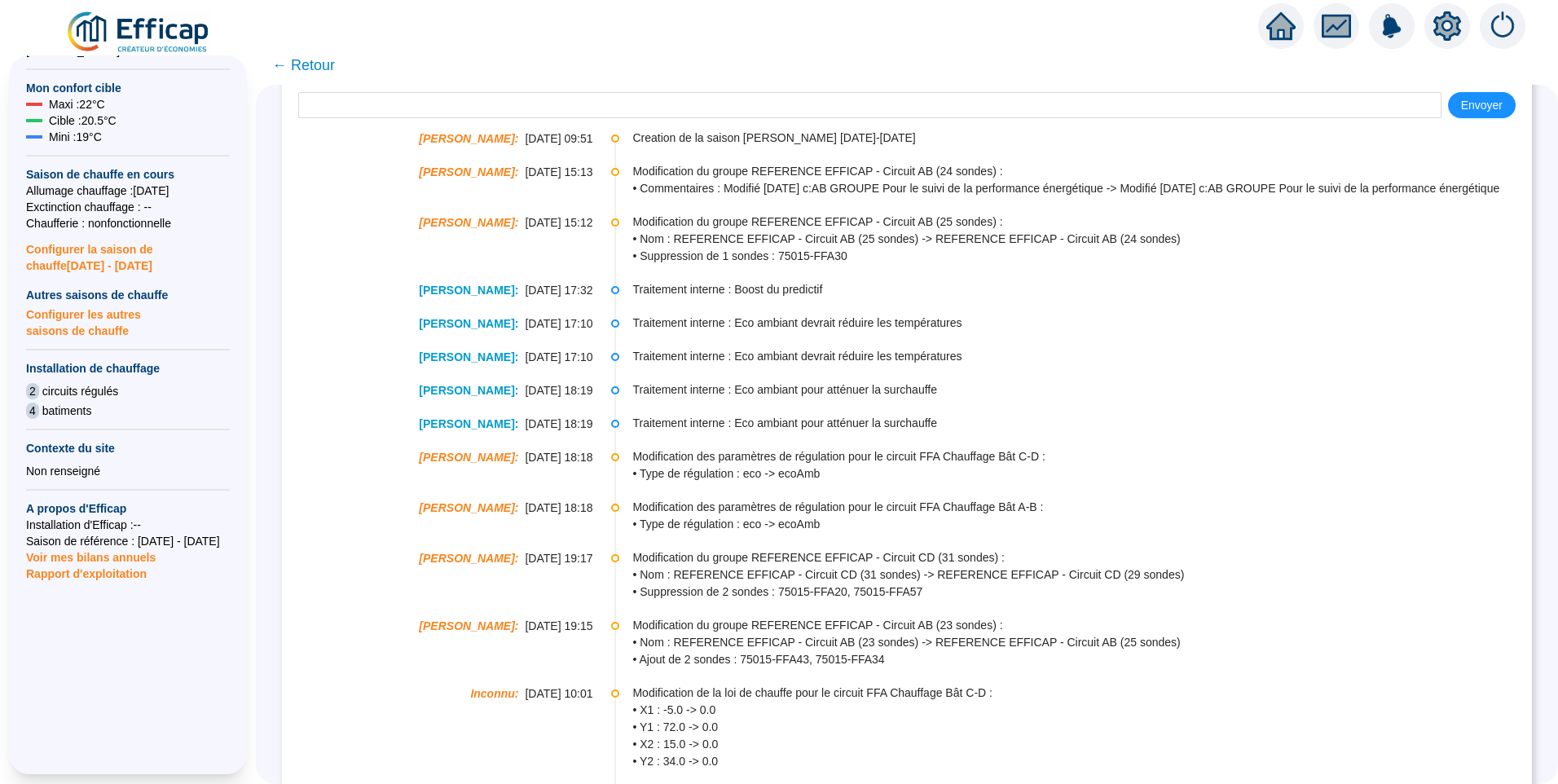
click at [813, 353] on li "Christophe Coiron : 06-05-2025 17:10 Traitement interne : Eco ambiant devrait r…" at bounding box center [907, 336] width 1217 height 34
drag, startPoint x: 660, startPoint y: 299, endPoint x: 757, endPoint y: 312, distance: 97.9
click at [757, 298] on span "Traitement interne : Boost du predictif" at bounding box center [1082, 289] width 898 height 17
click at [733, 248] on span "• Nom : REFERENCE EFFICAP - Circuit AB (25 sondes) -> REFERENCE EFFICAP - Circu…" at bounding box center [1082, 238] width 898 height 17
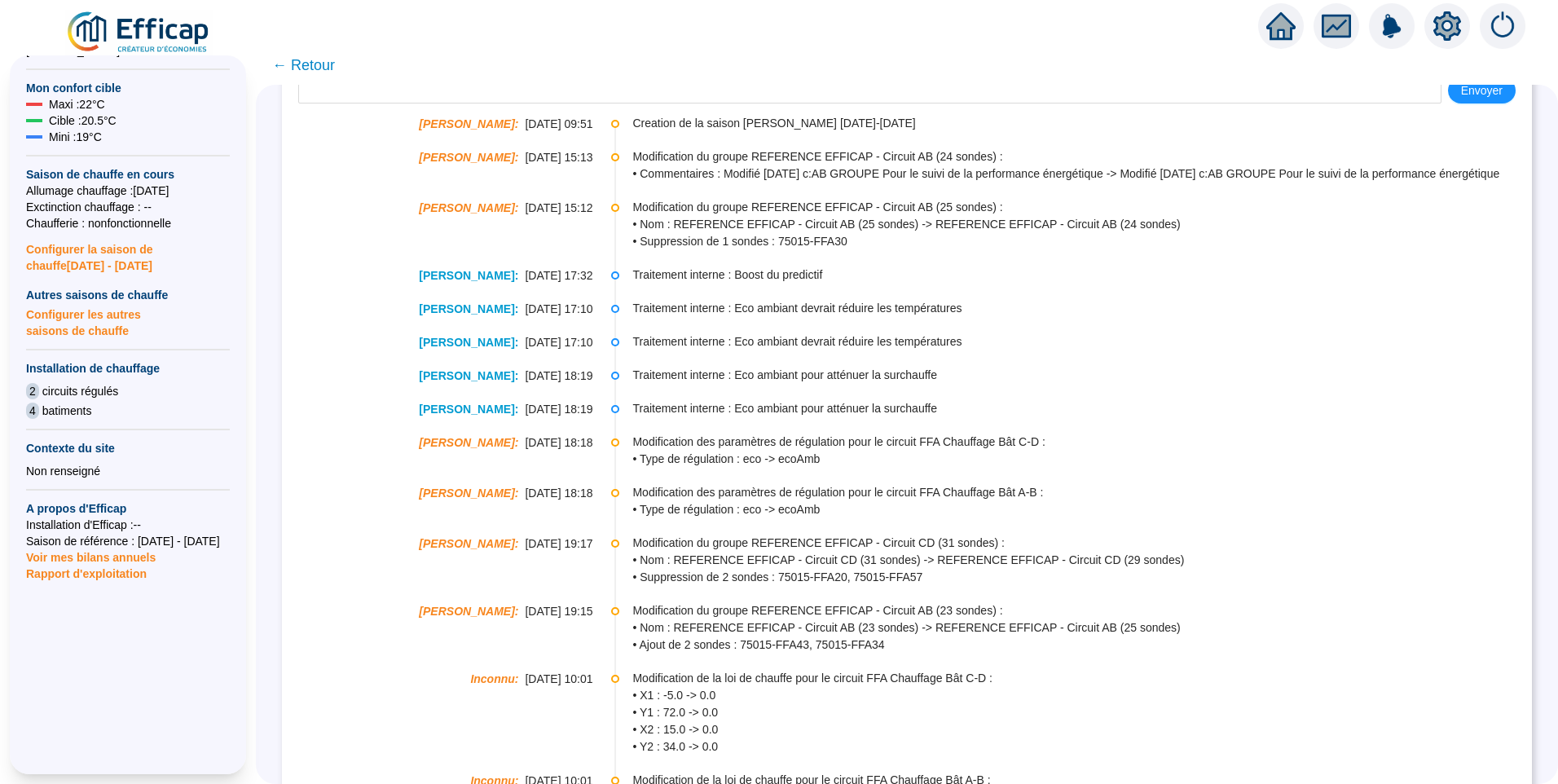
scroll to position [0, 0]
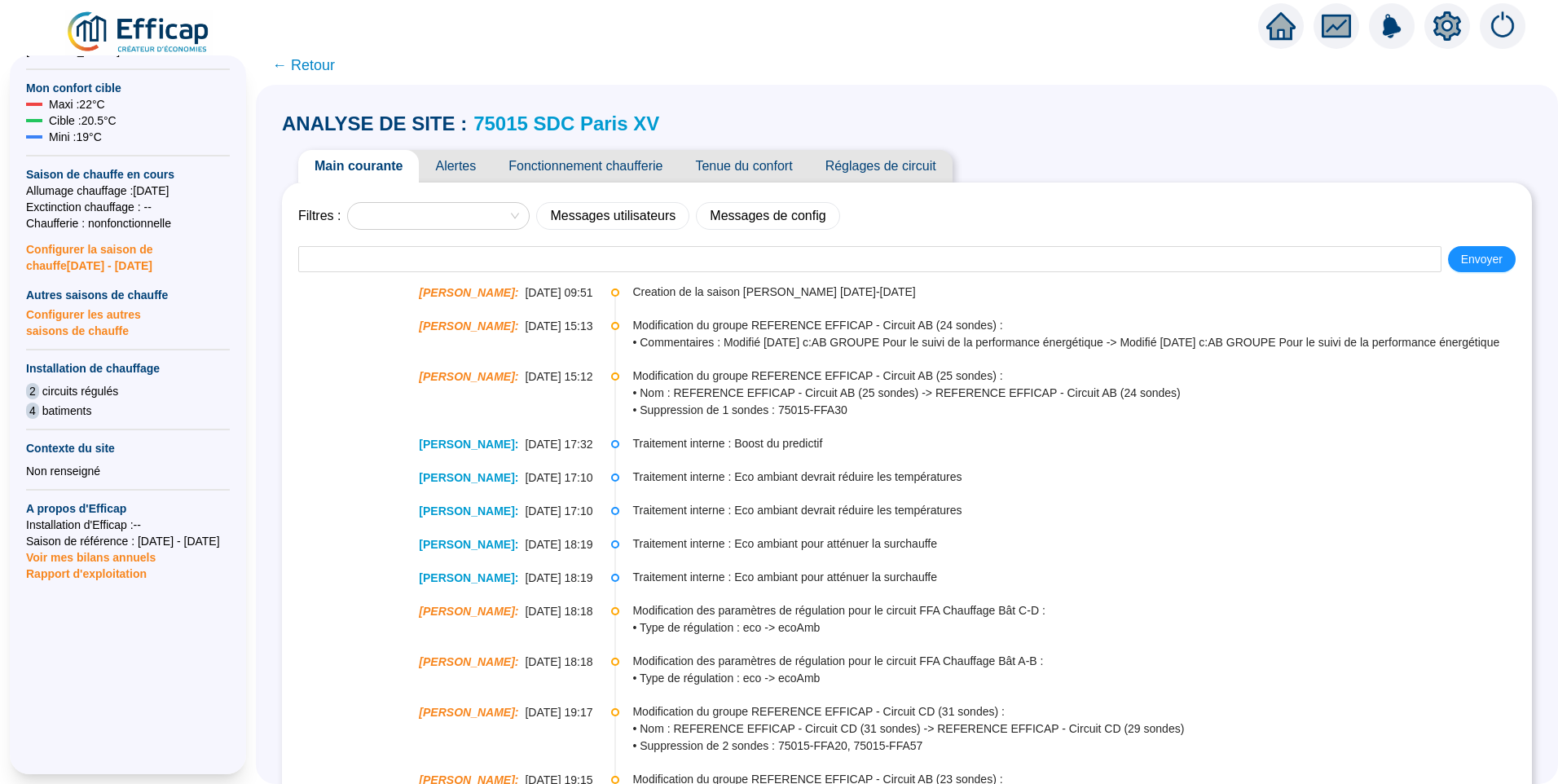
click at [538, 156] on span "Fonctionnement chaufferie" at bounding box center [586, 166] width 187 height 33
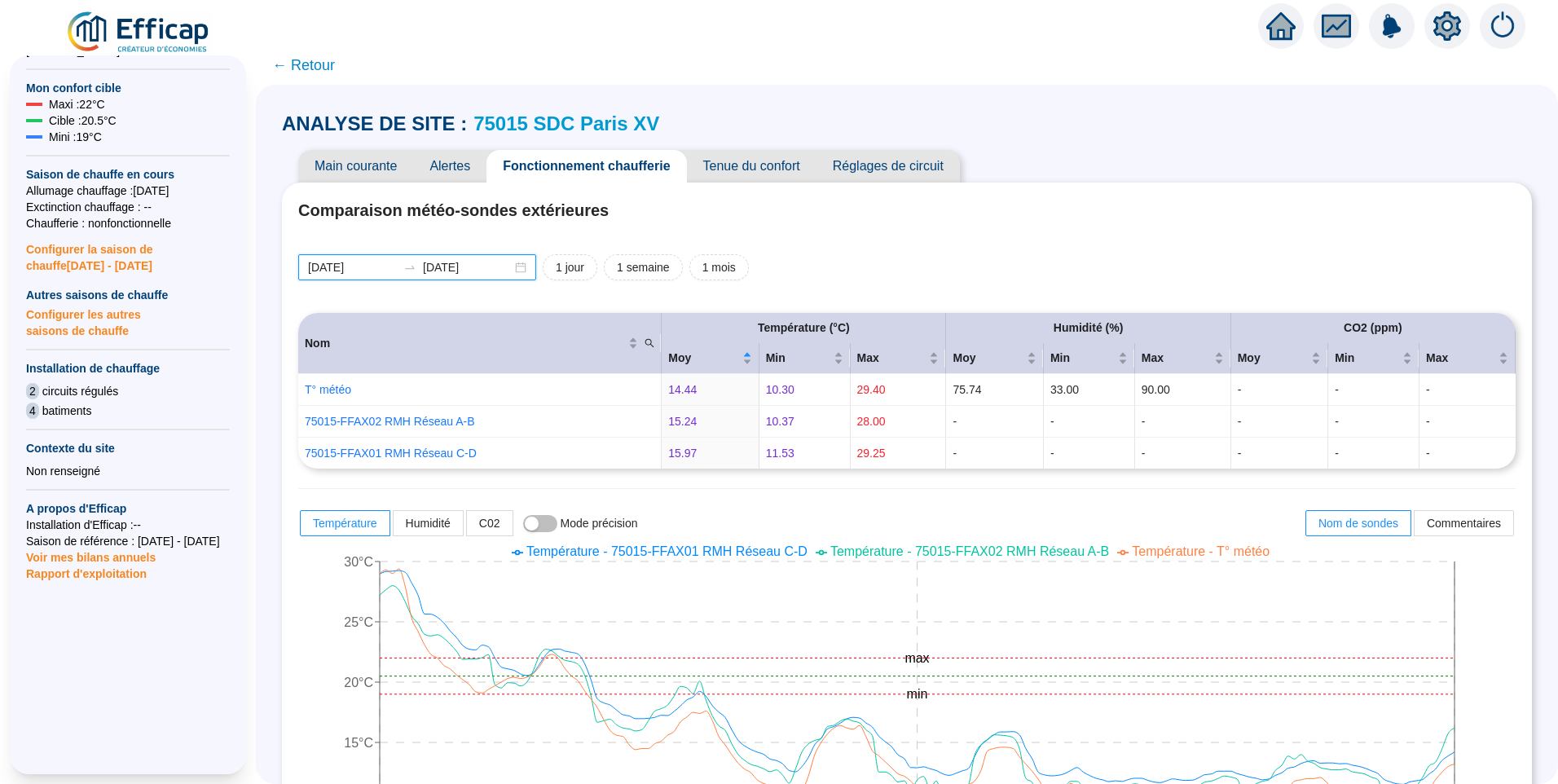
click at [379, 272] on input "2025-09-19" at bounding box center [352, 267] width 89 height 17
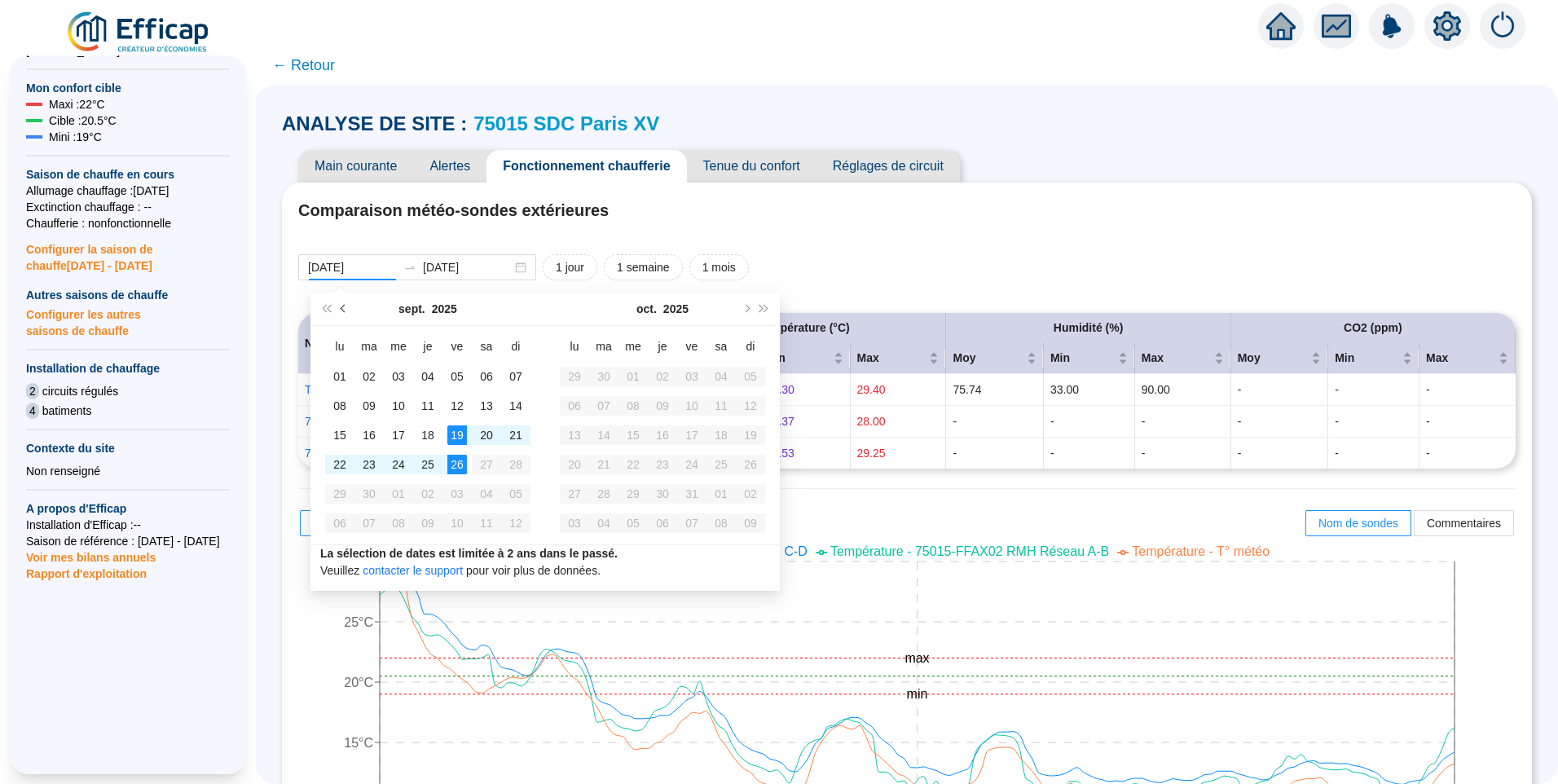
click at [339, 313] on button "Mois précédent (PageUp)" at bounding box center [344, 309] width 18 height 33
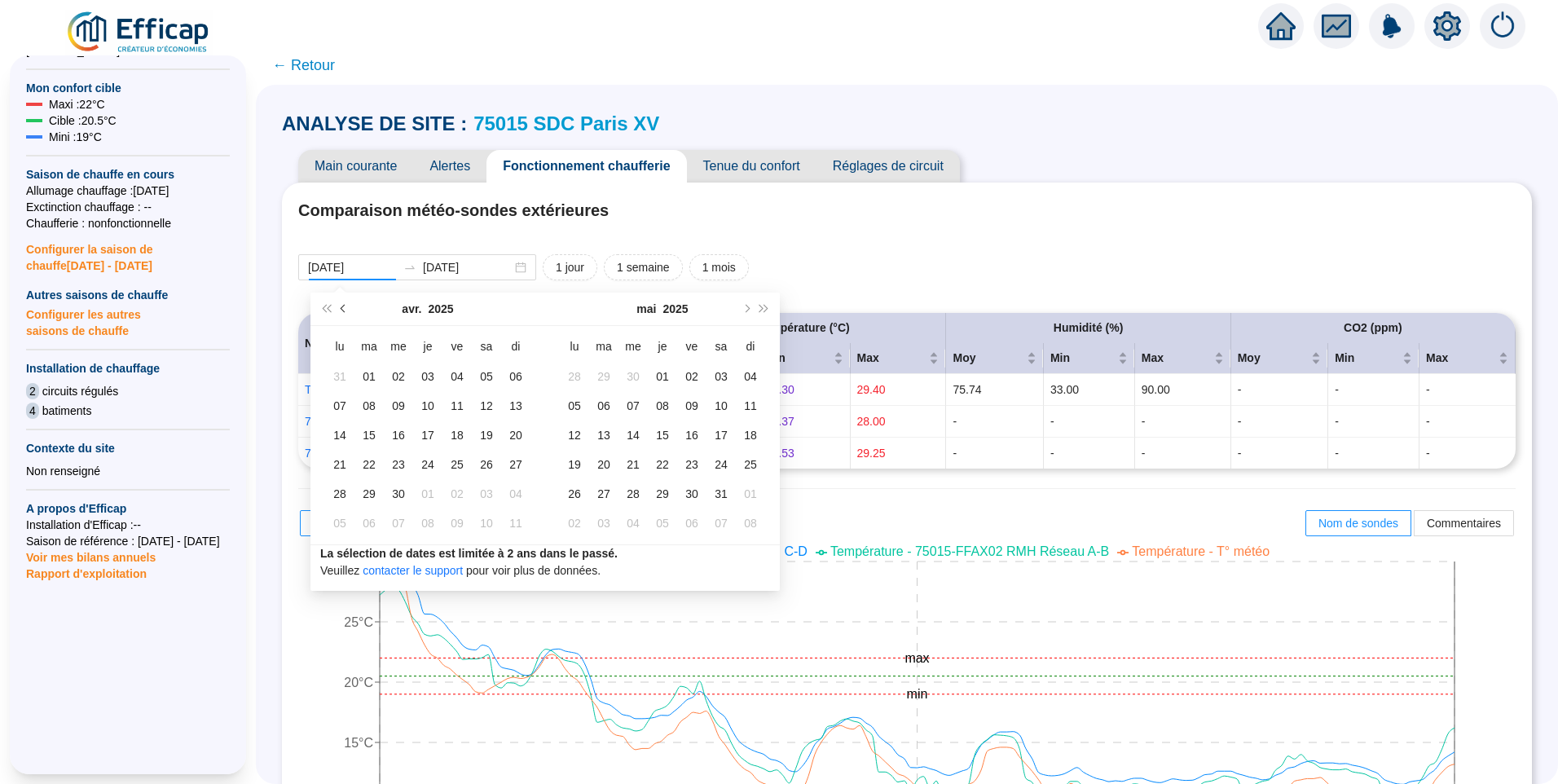
click at [339, 313] on button "Mois précédent (PageUp)" at bounding box center [344, 309] width 18 height 33
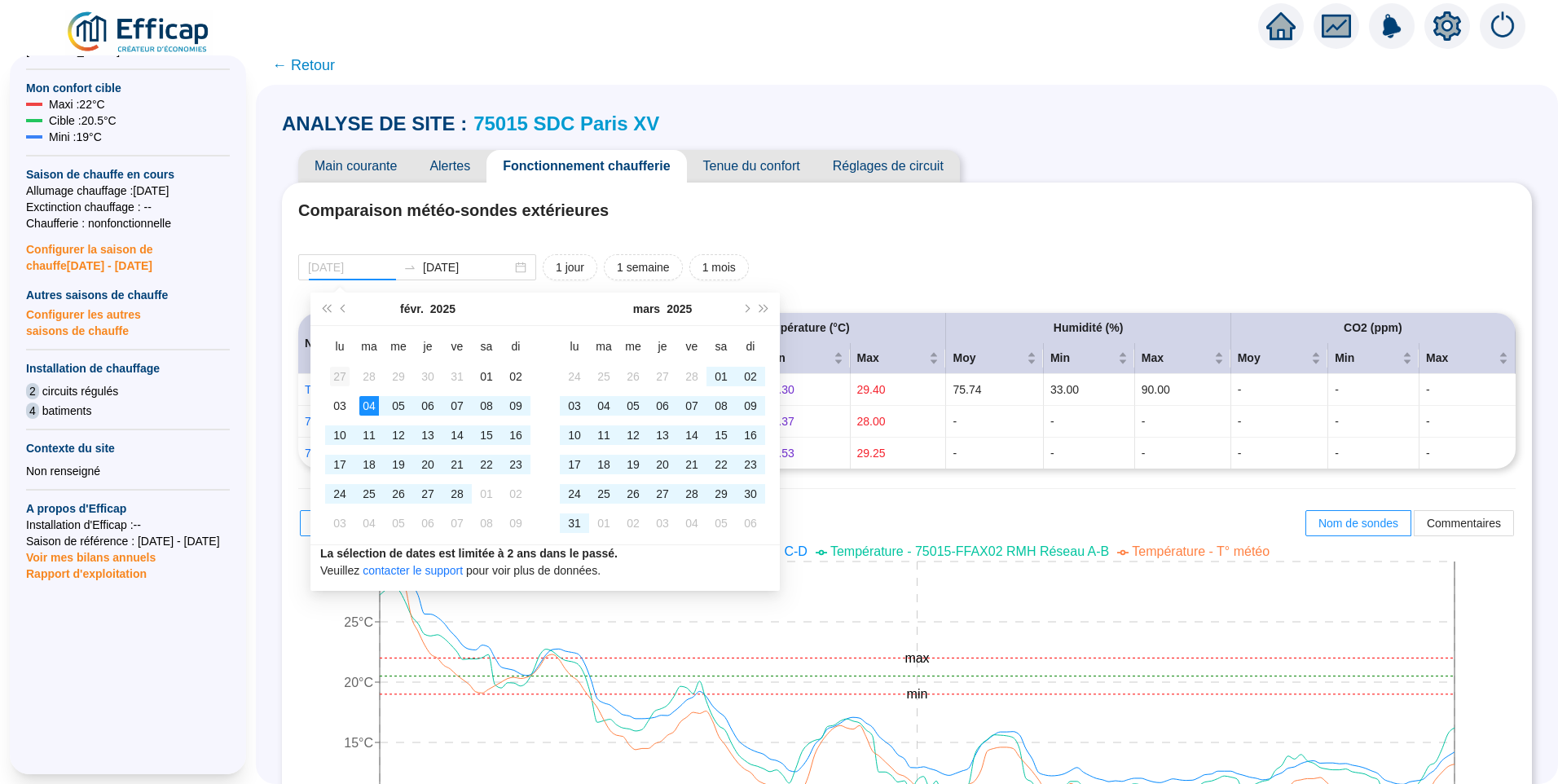
type input "2025-01-27"
click at [333, 383] on div "27" at bounding box center [340, 377] width 19 height 19
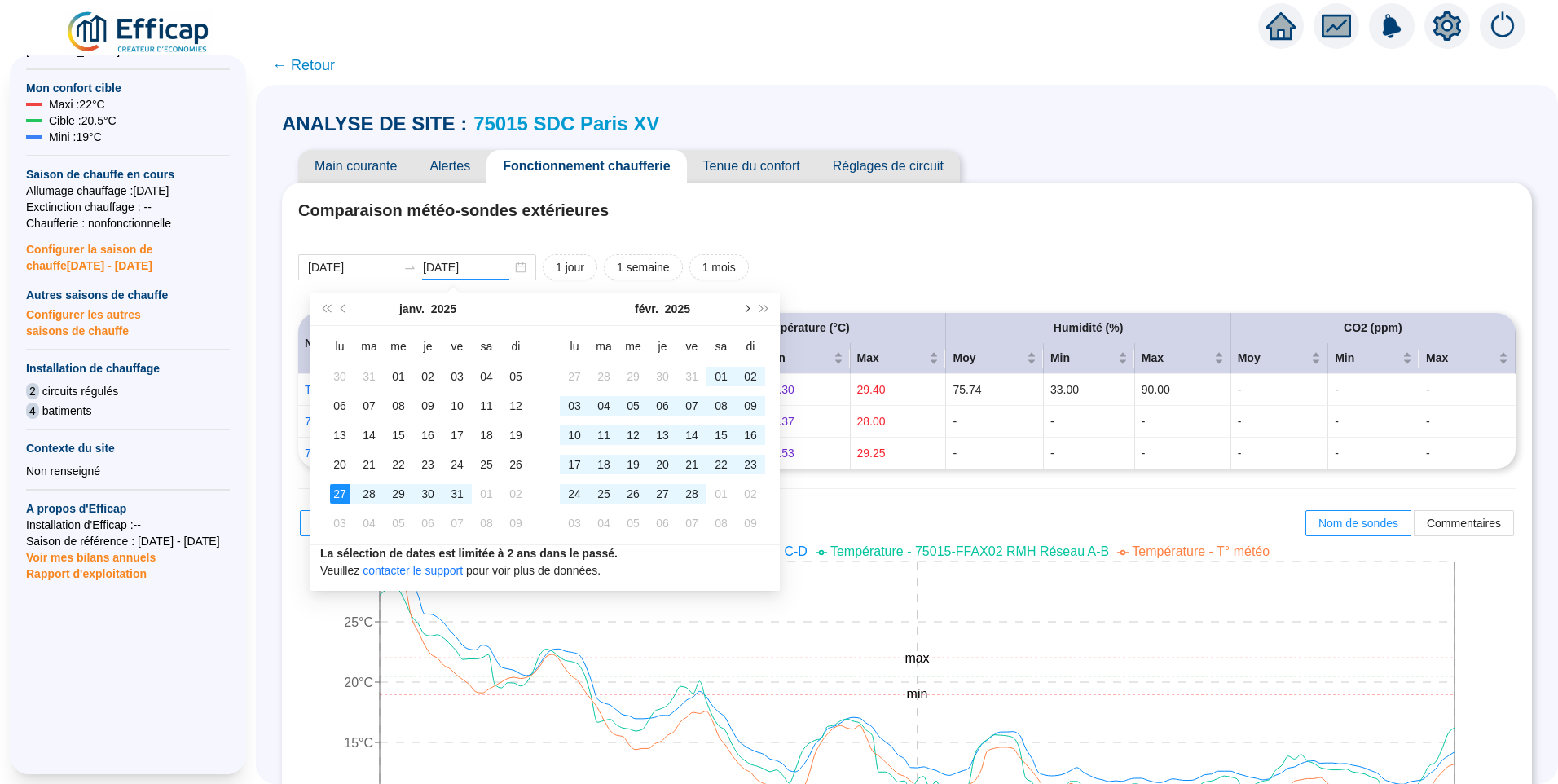
click at [744, 314] on button "Mois suivant (PageDown)" at bounding box center [745, 309] width 18 height 33
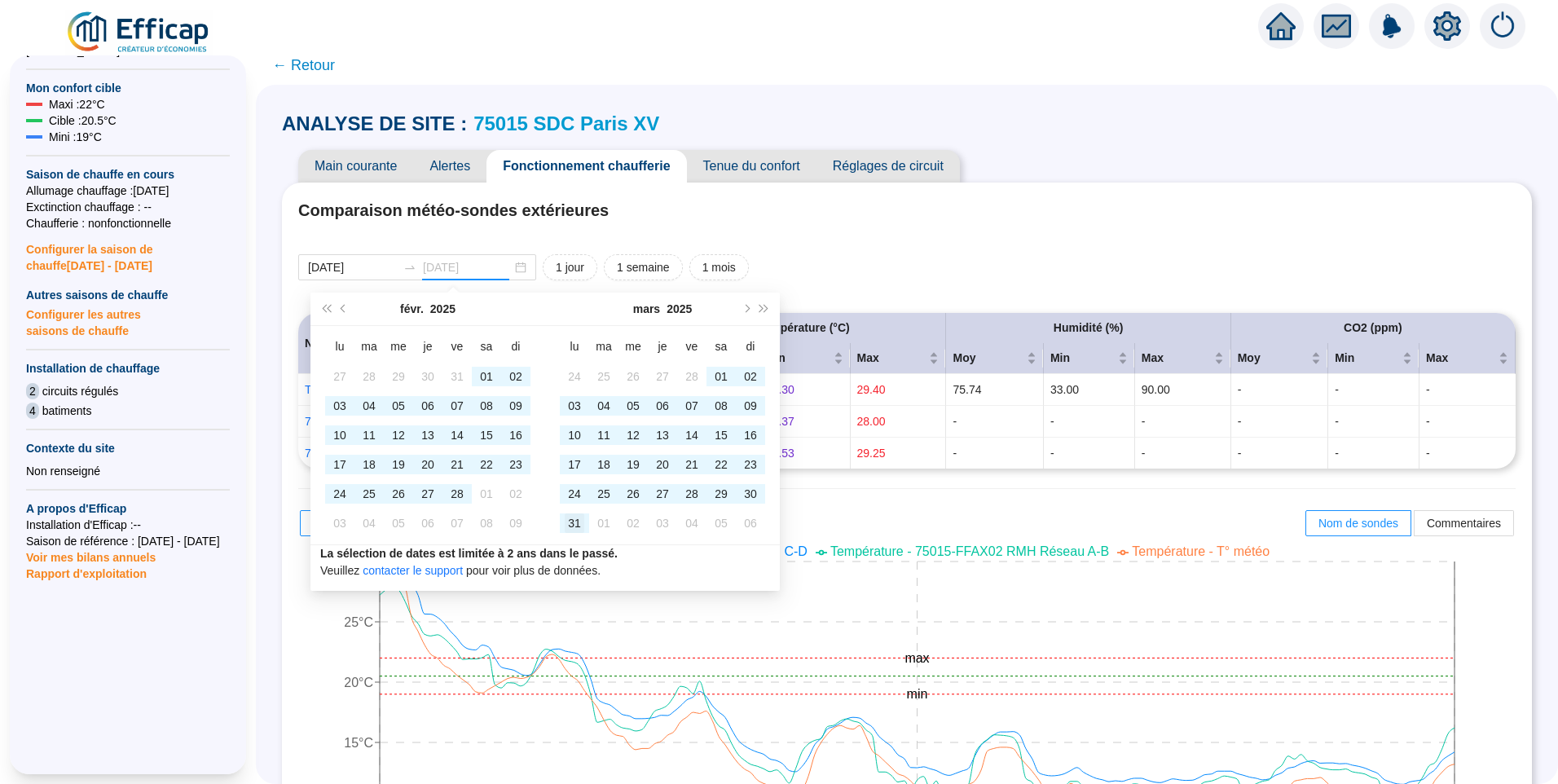
type input "2025-03-31"
click at [578, 522] on div "31" at bounding box center [574, 523] width 19 height 19
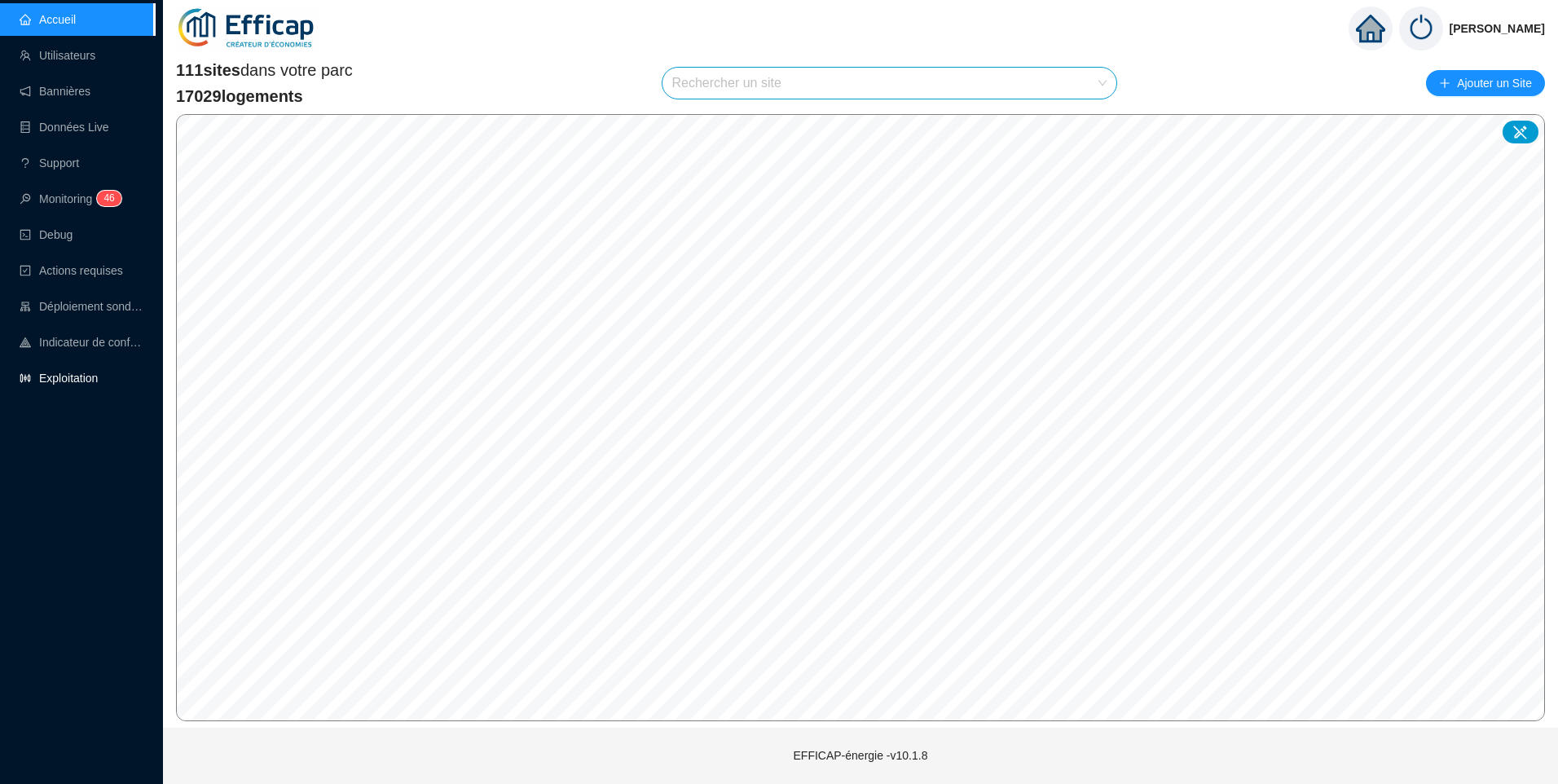
click at [84, 384] on link "Exploitation" at bounding box center [58, 377] width 79 height 13
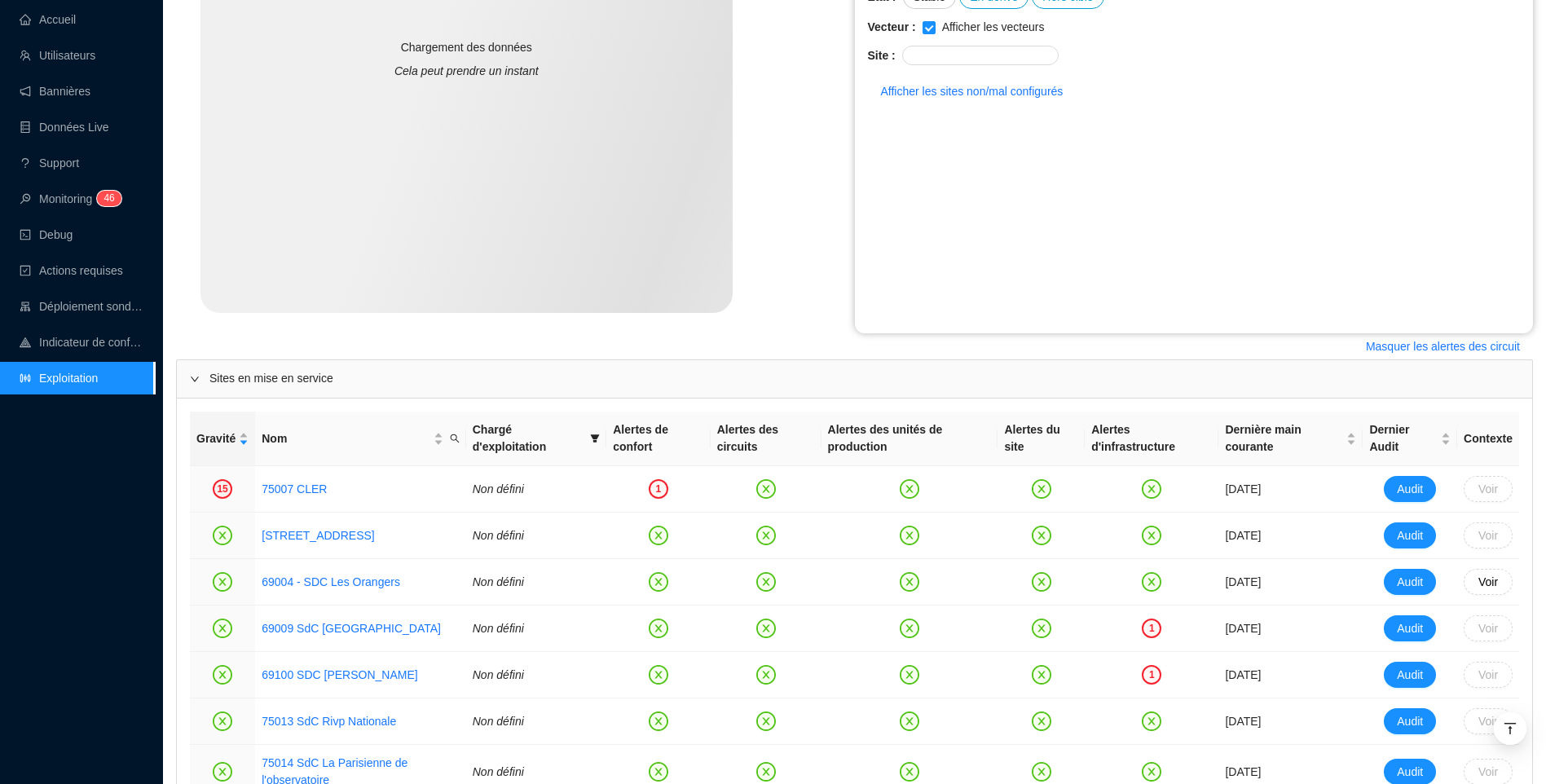
scroll to position [652, 0]
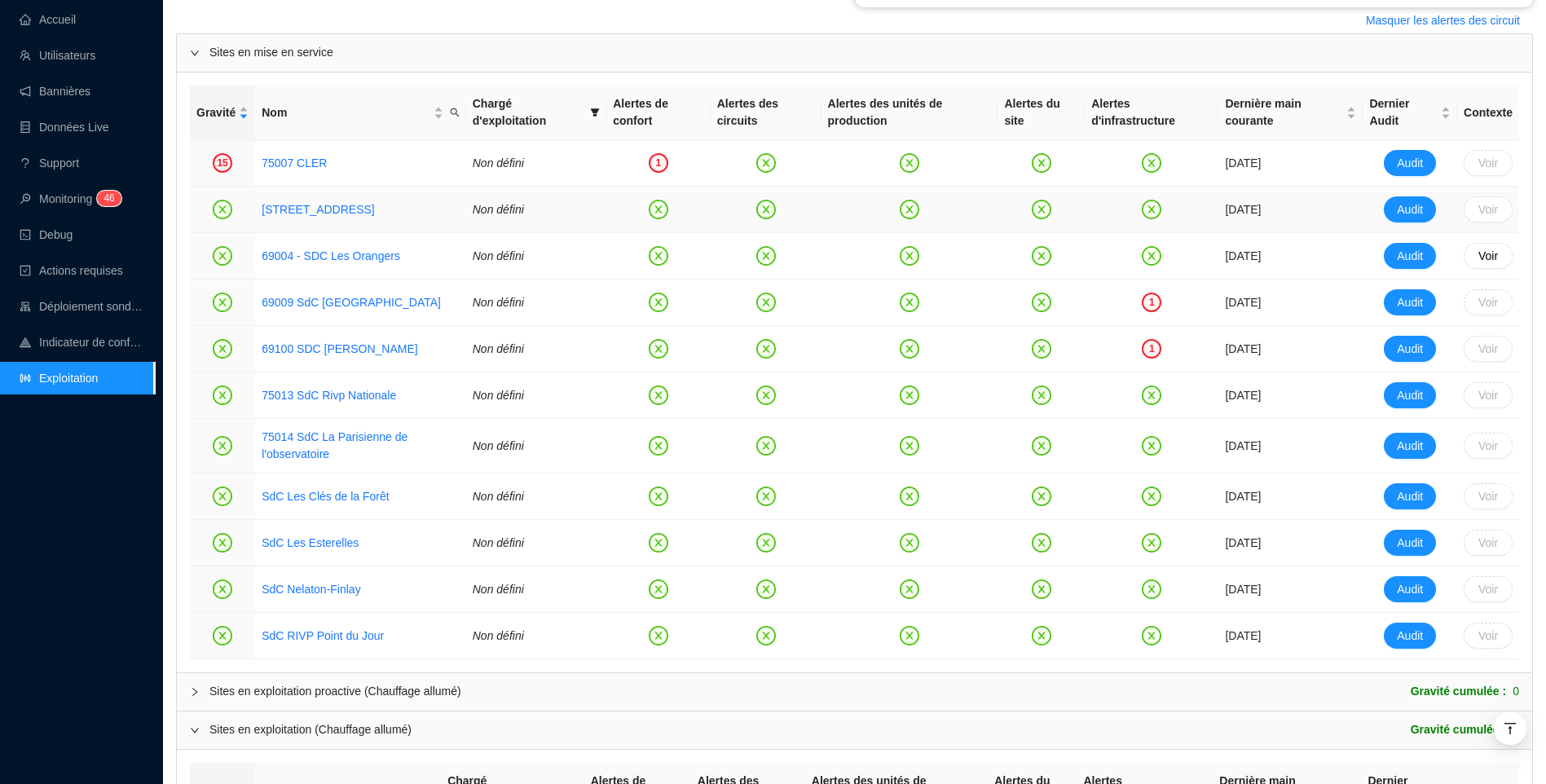
click at [316, 198] on td "1202 SdC Butini 15" at bounding box center [360, 210] width 211 height 47
click at [310, 209] on link "1202 SdC Butini 15" at bounding box center [318, 209] width 112 height 13
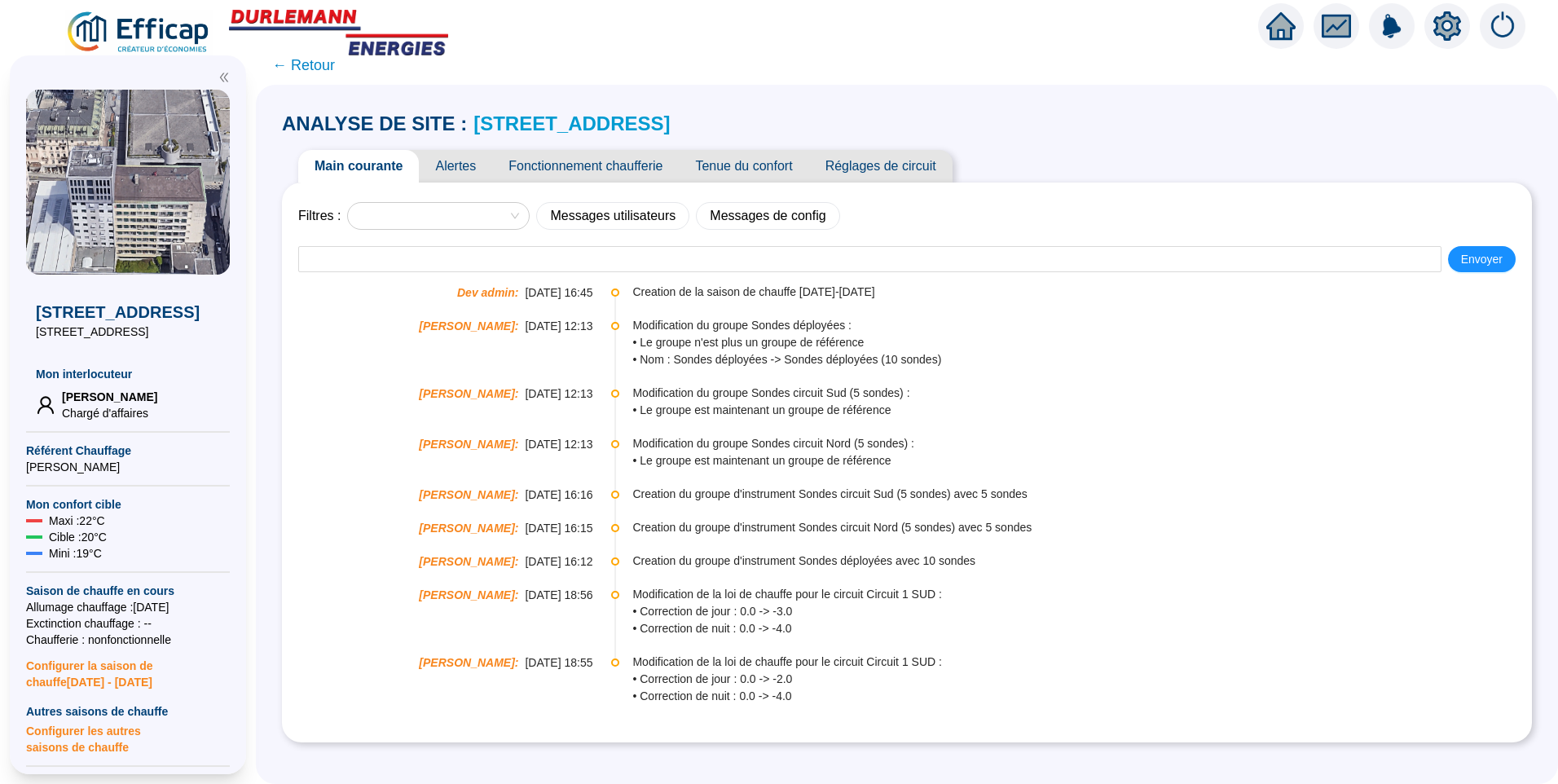
click at [1457, 33] on icon "setting" at bounding box center [1447, 26] width 27 height 26
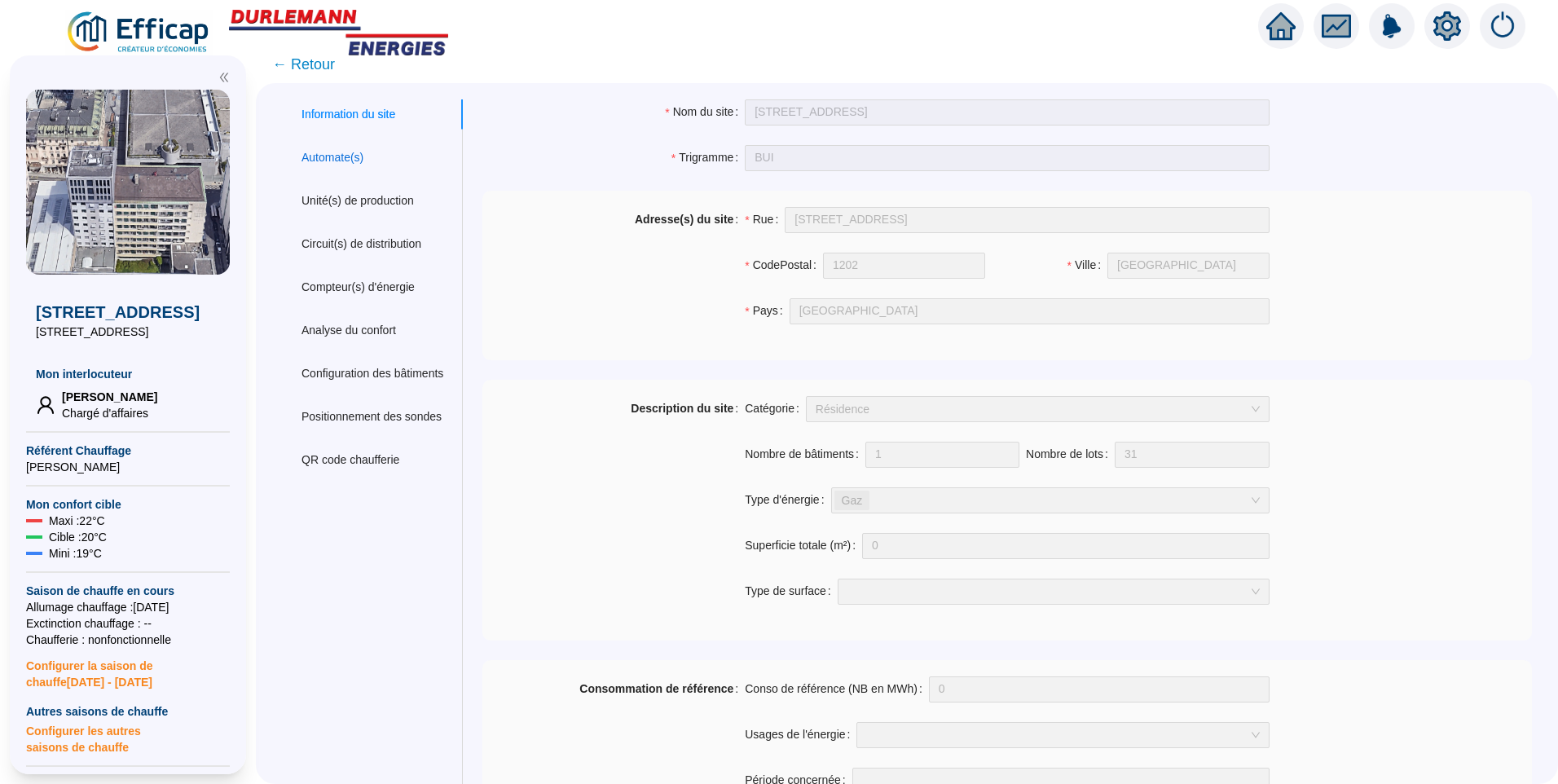
click at [337, 151] on div "Automate(s)" at bounding box center [333, 157] width 62 height 17
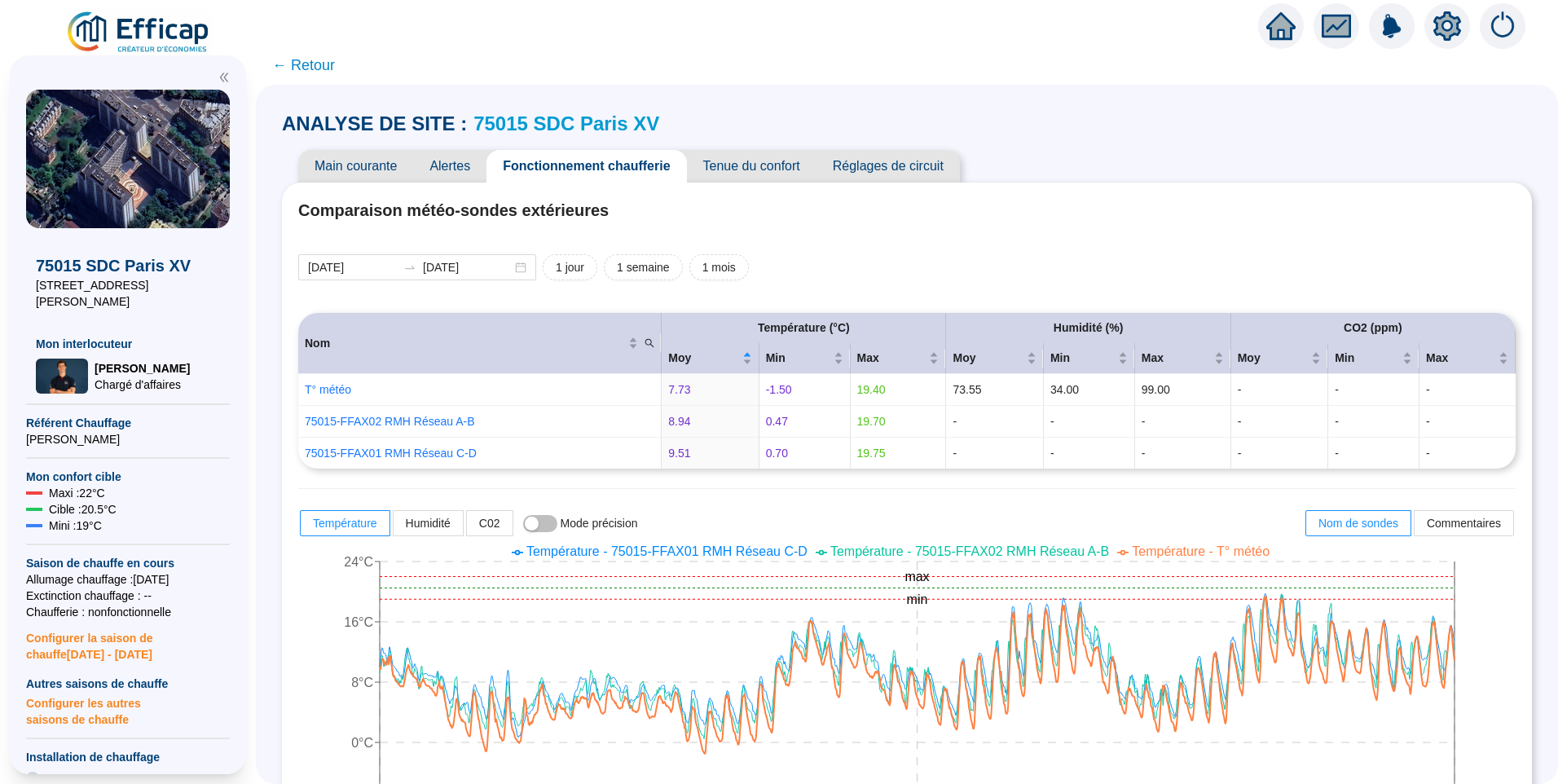
scroll to position [389, 0]
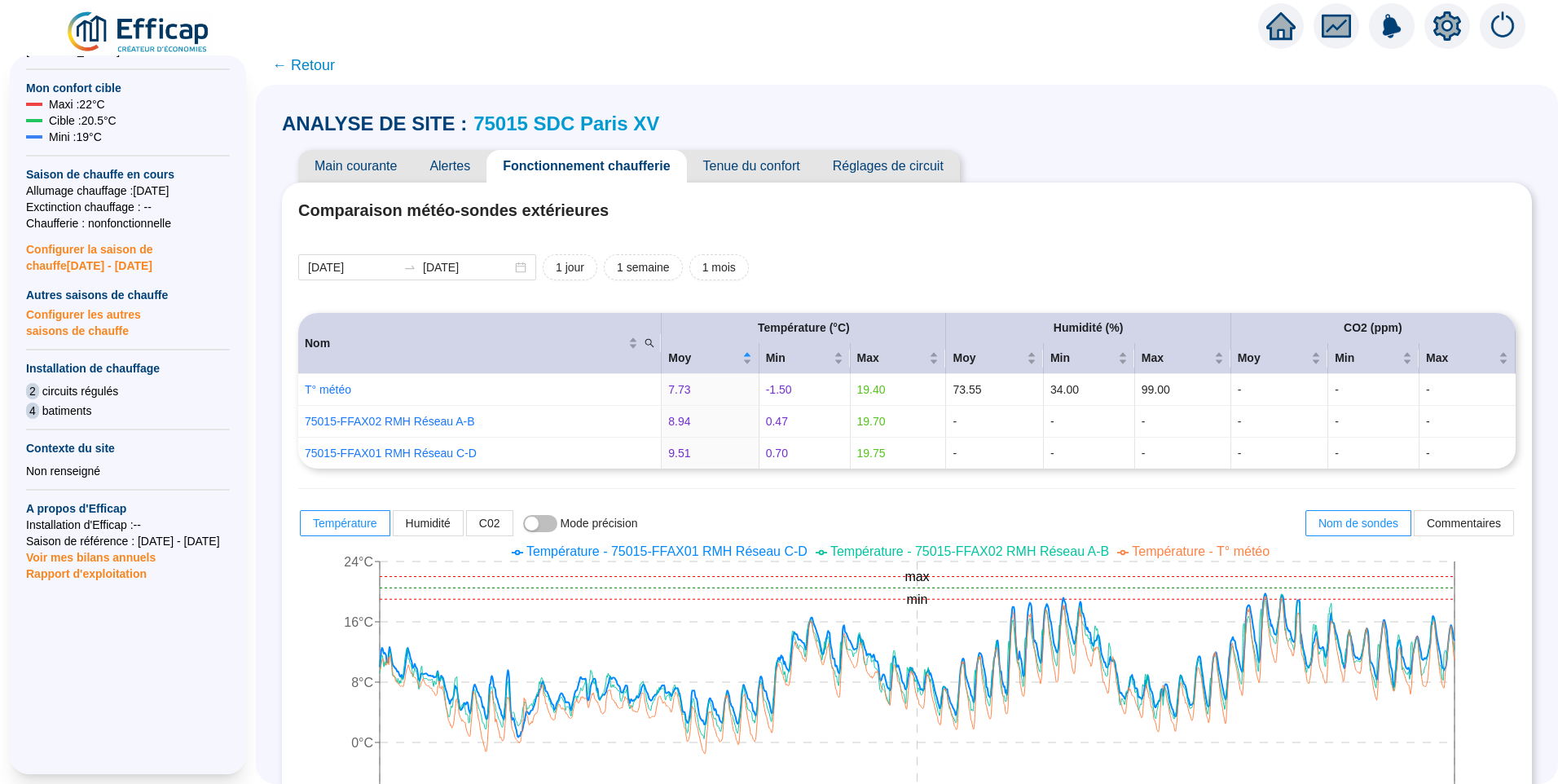
click at [796, 552] on span "Température - 75015-FFAX01 RMH Réseau C-D" at bounding box center [667, 551] width 281 height 14
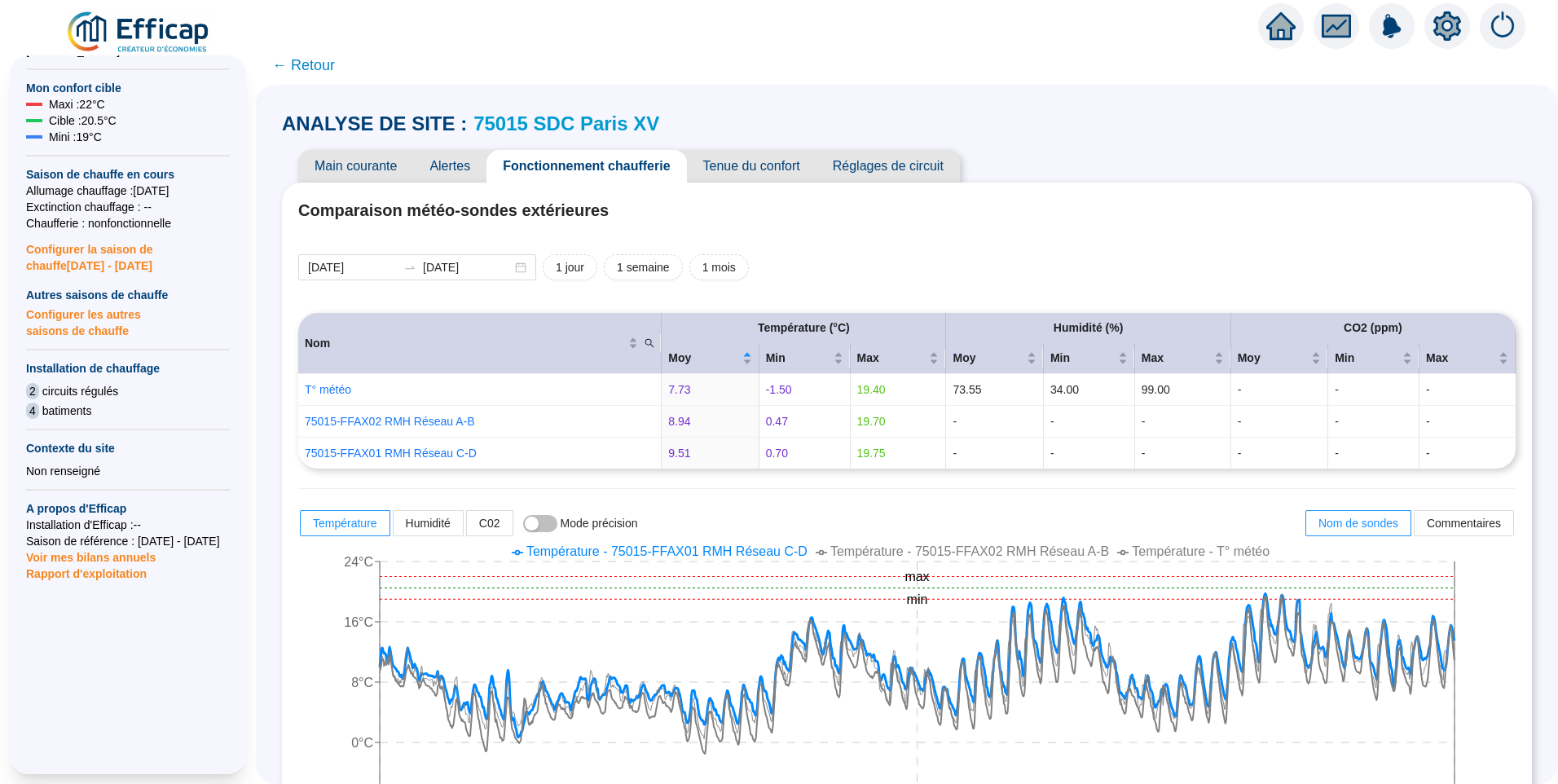
click at [1180, 553] on span "Température - T° météo" at bounding box center [1201, 551] width 138 height 14
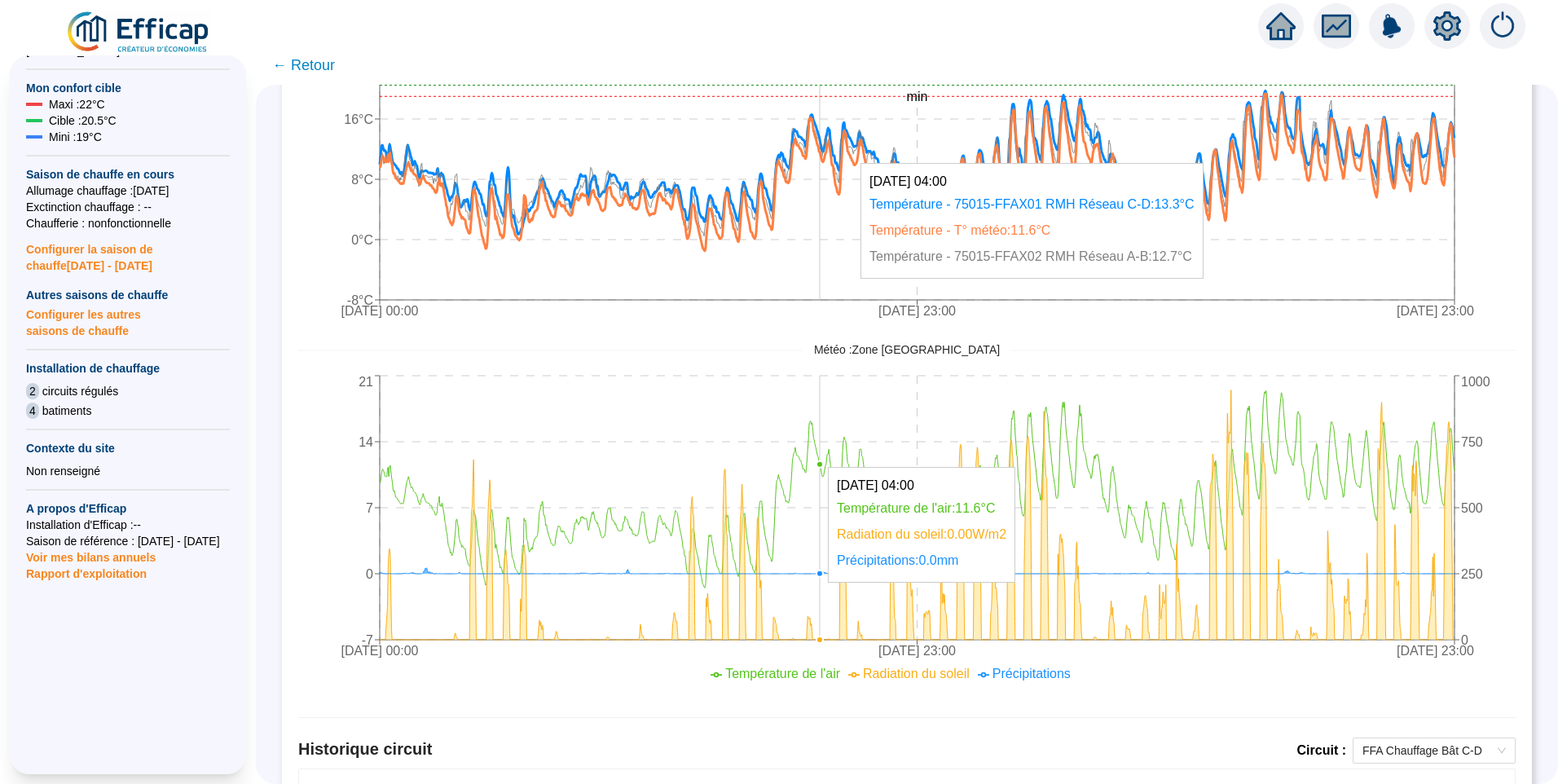
scroll to position [420, 0]
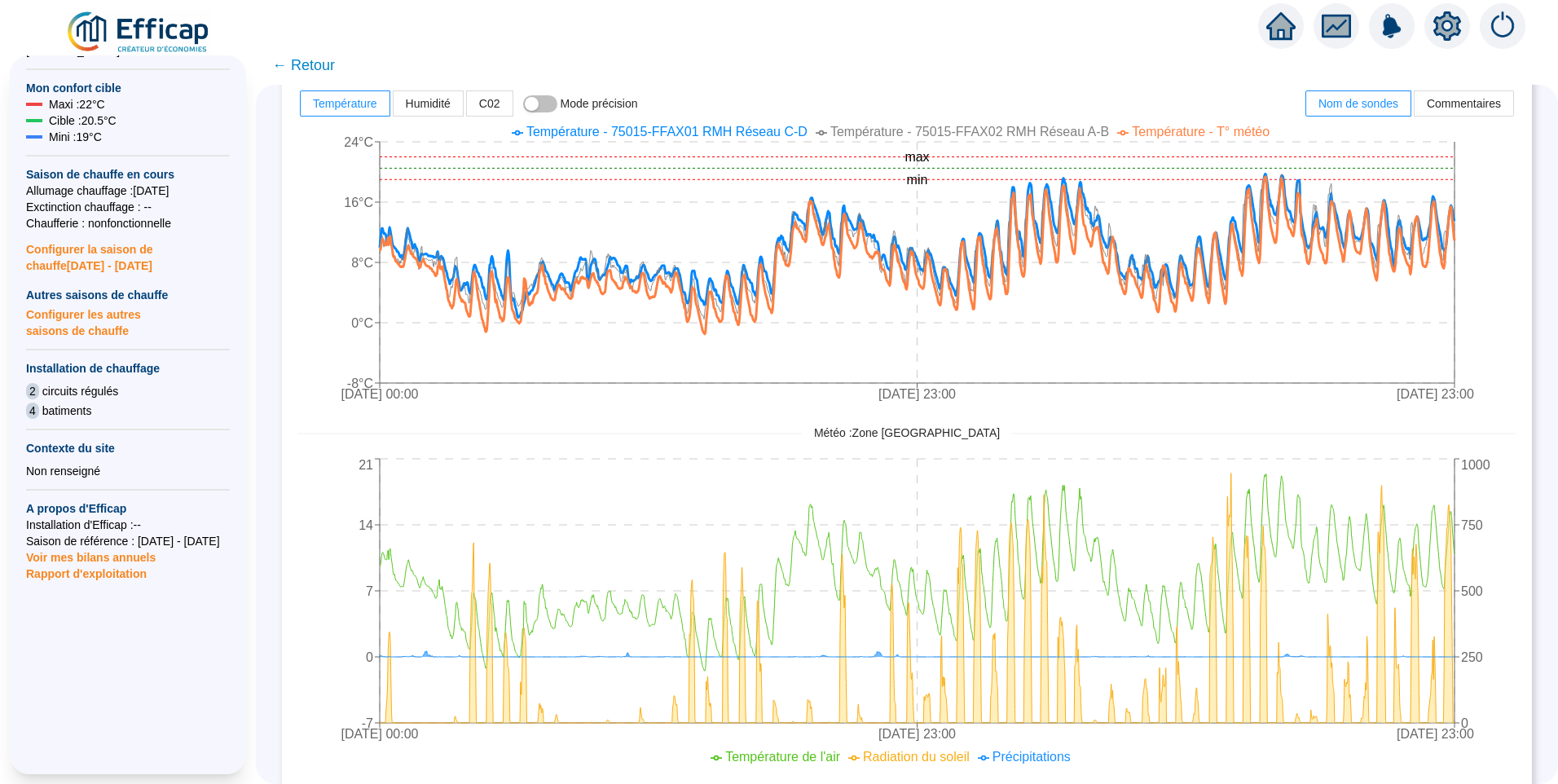
click at [326, 70] on span "← Retour" at bounding box center [303, 65] width 63 height 23
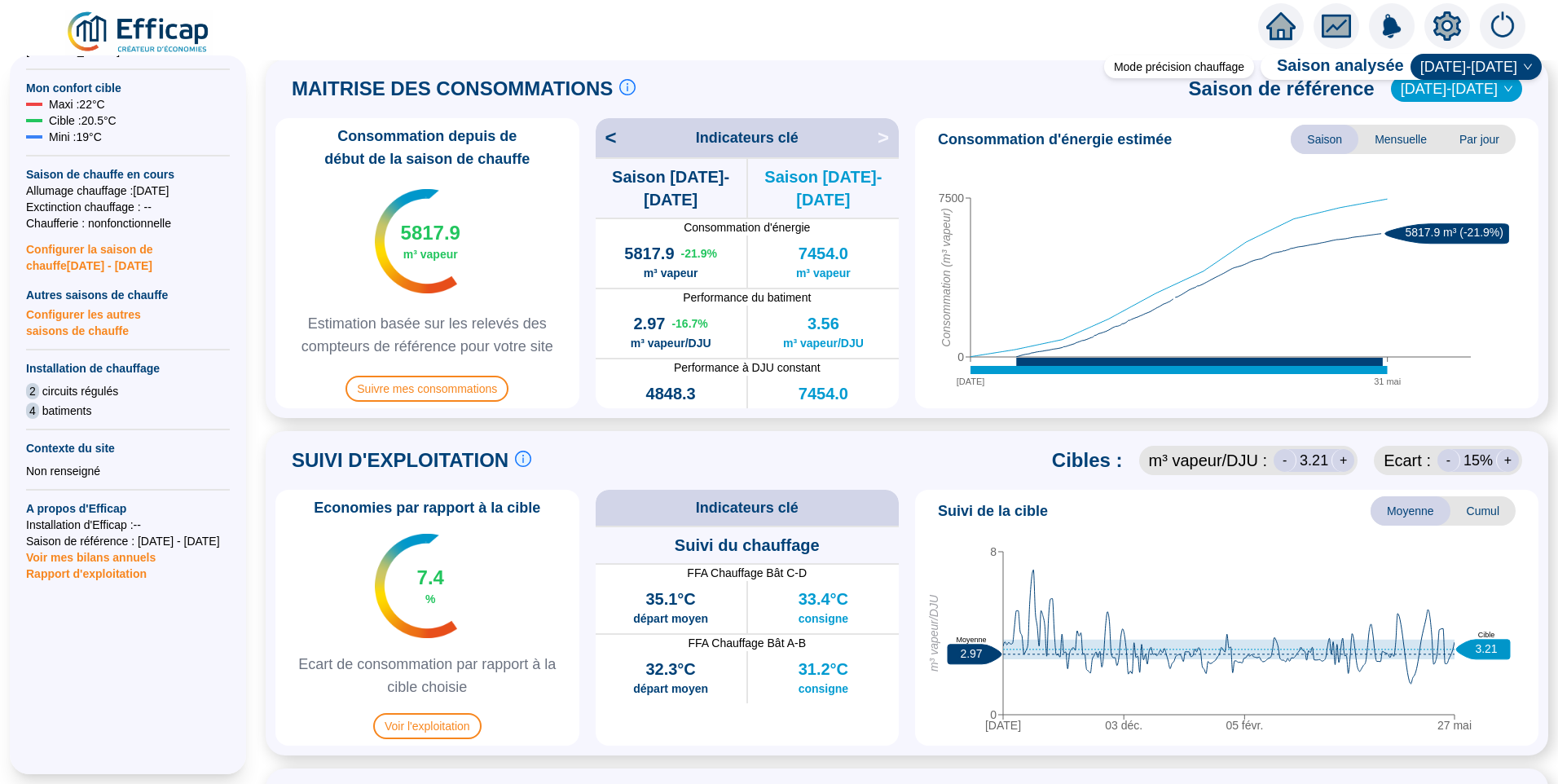
scroll to position [571, 0]
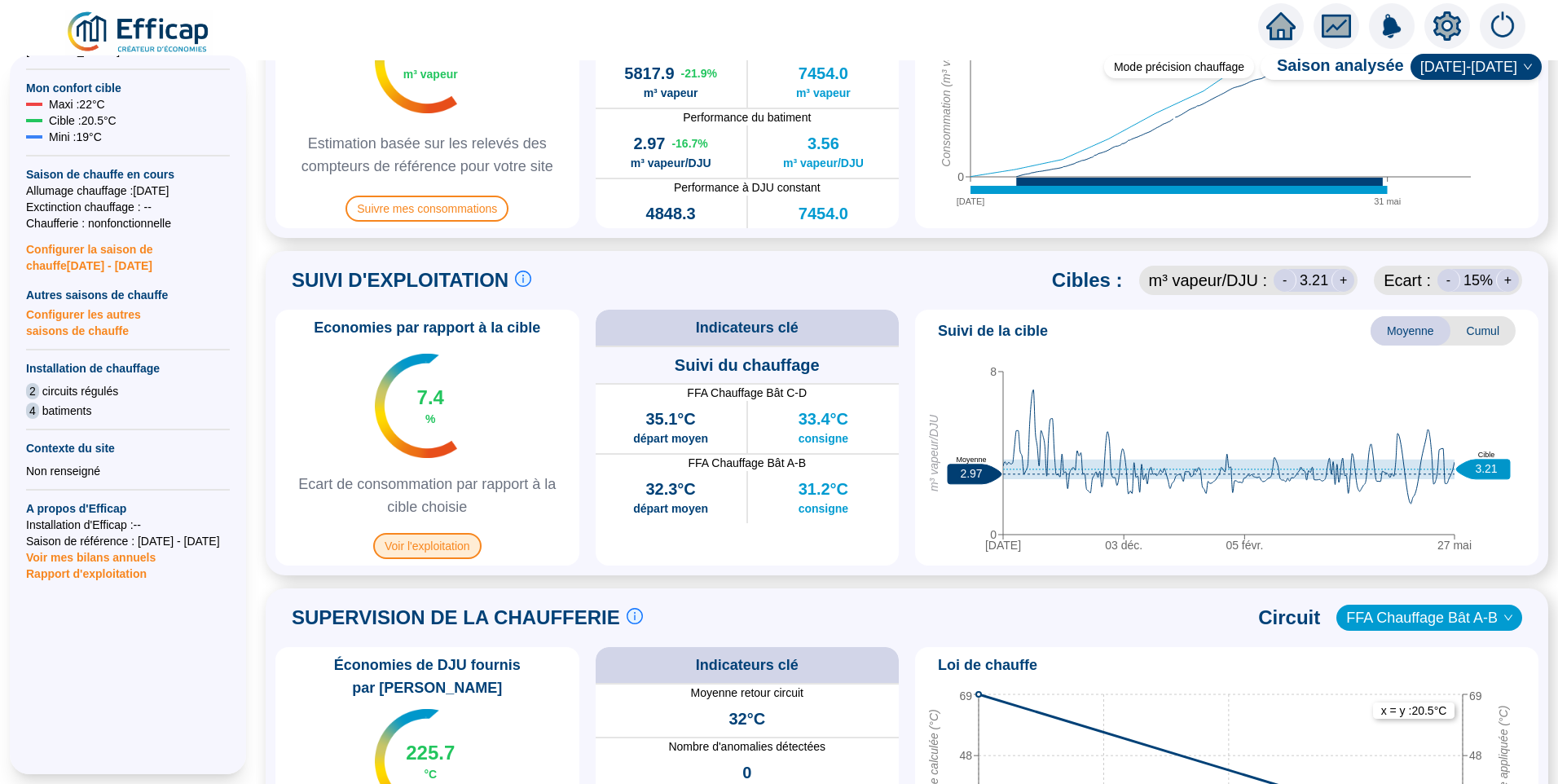
click at [441, 540] on span "Voir l'exploitation" at bounding box center [427, 546] width 109 height 26
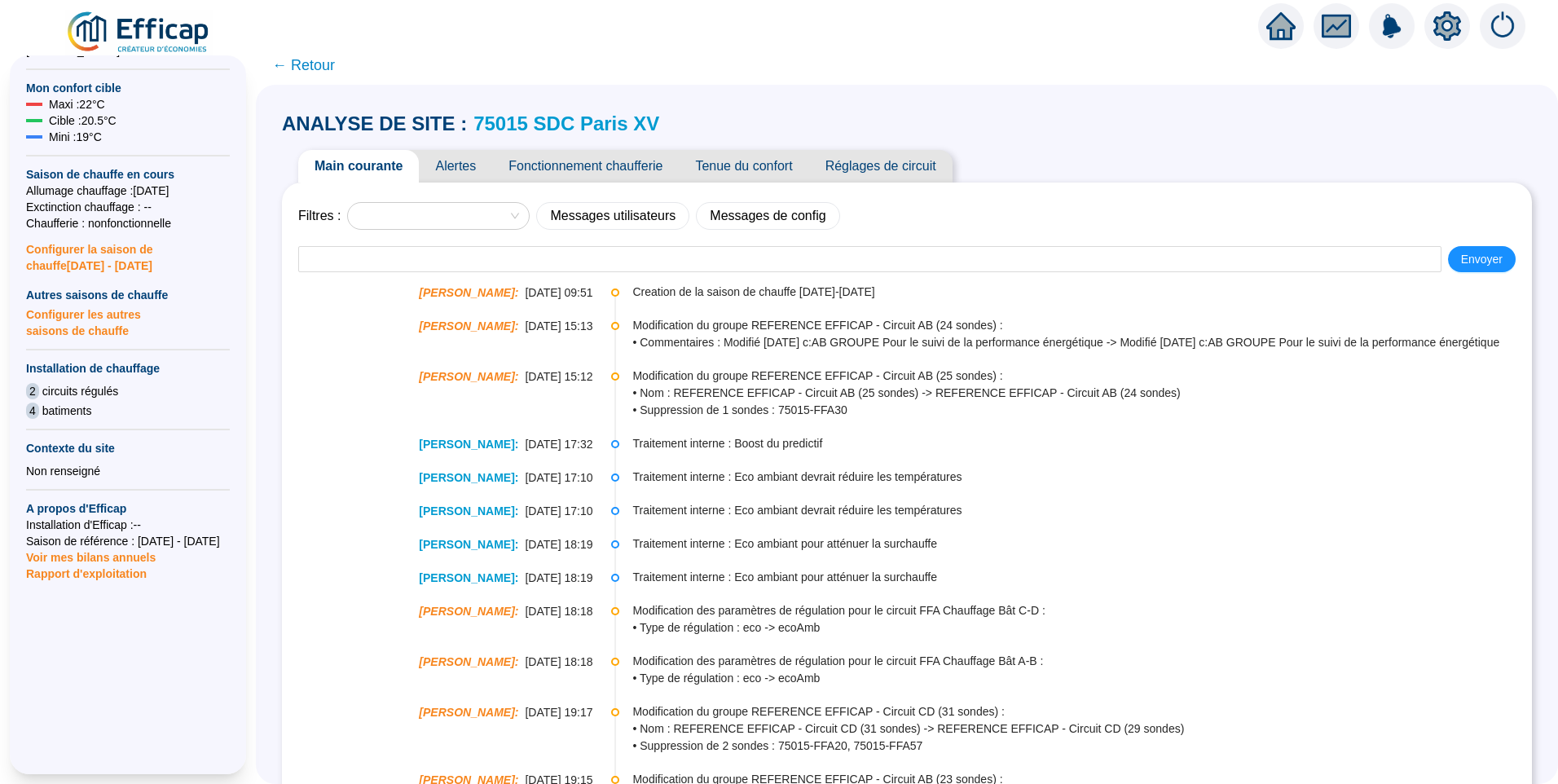
click at [604, 180] on span "Fonctionnement chaufferie" at bounding box center [586, 166] width 187 height 33
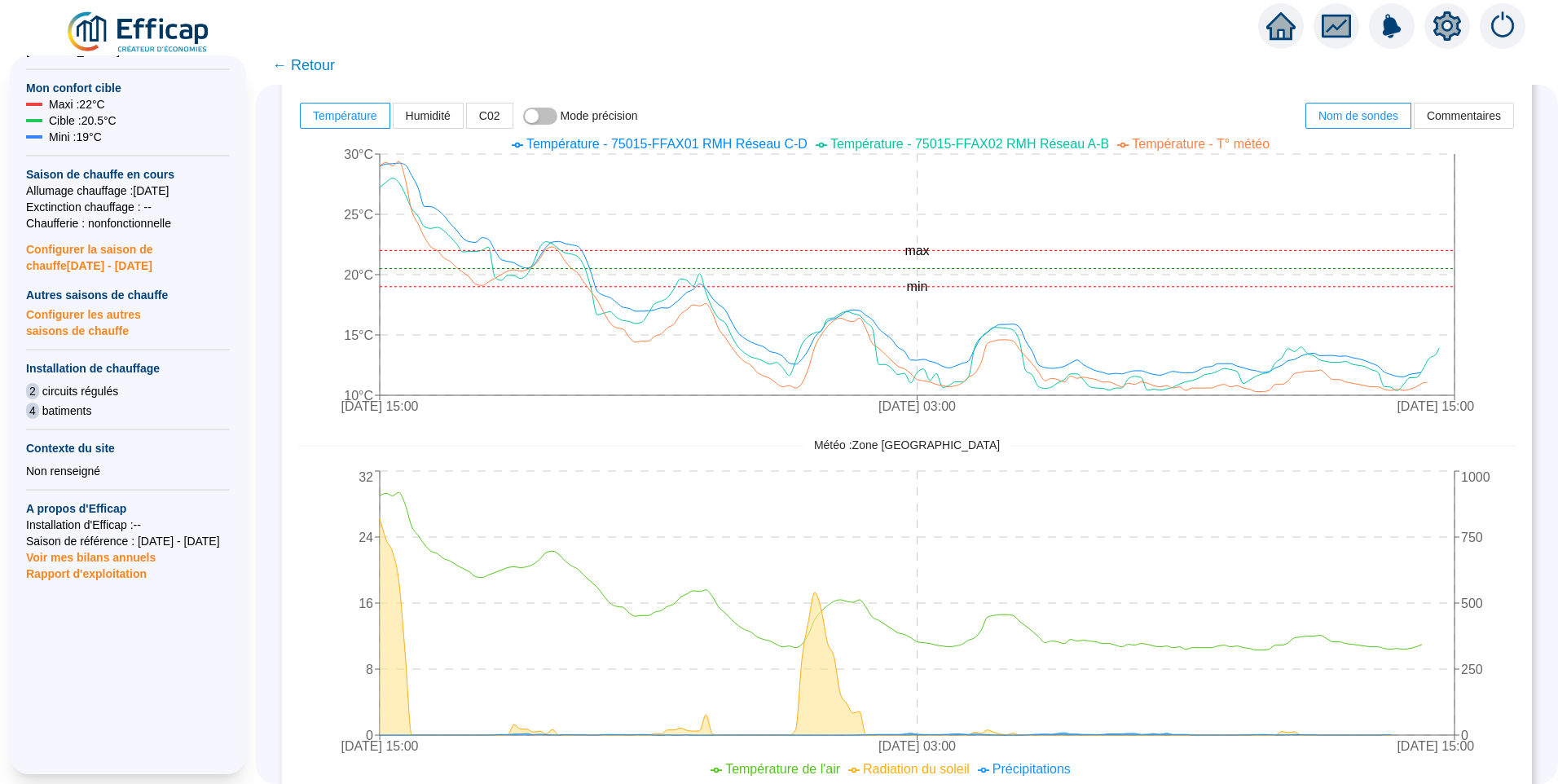
scroll to position [751, 0]
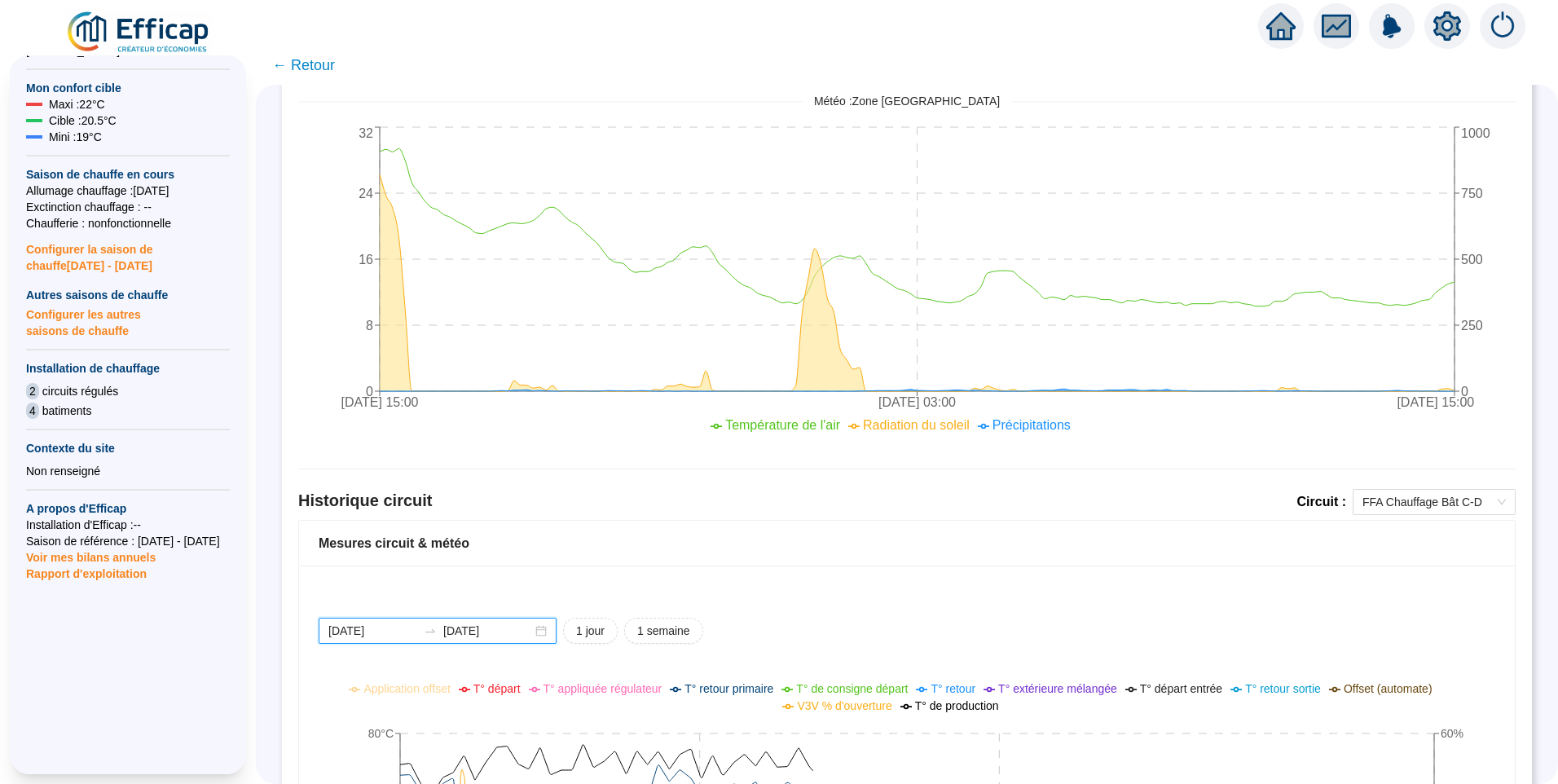
click at [405, 629] on input "2025-09-25" at bounding box center [372, 631] width 89 height 17
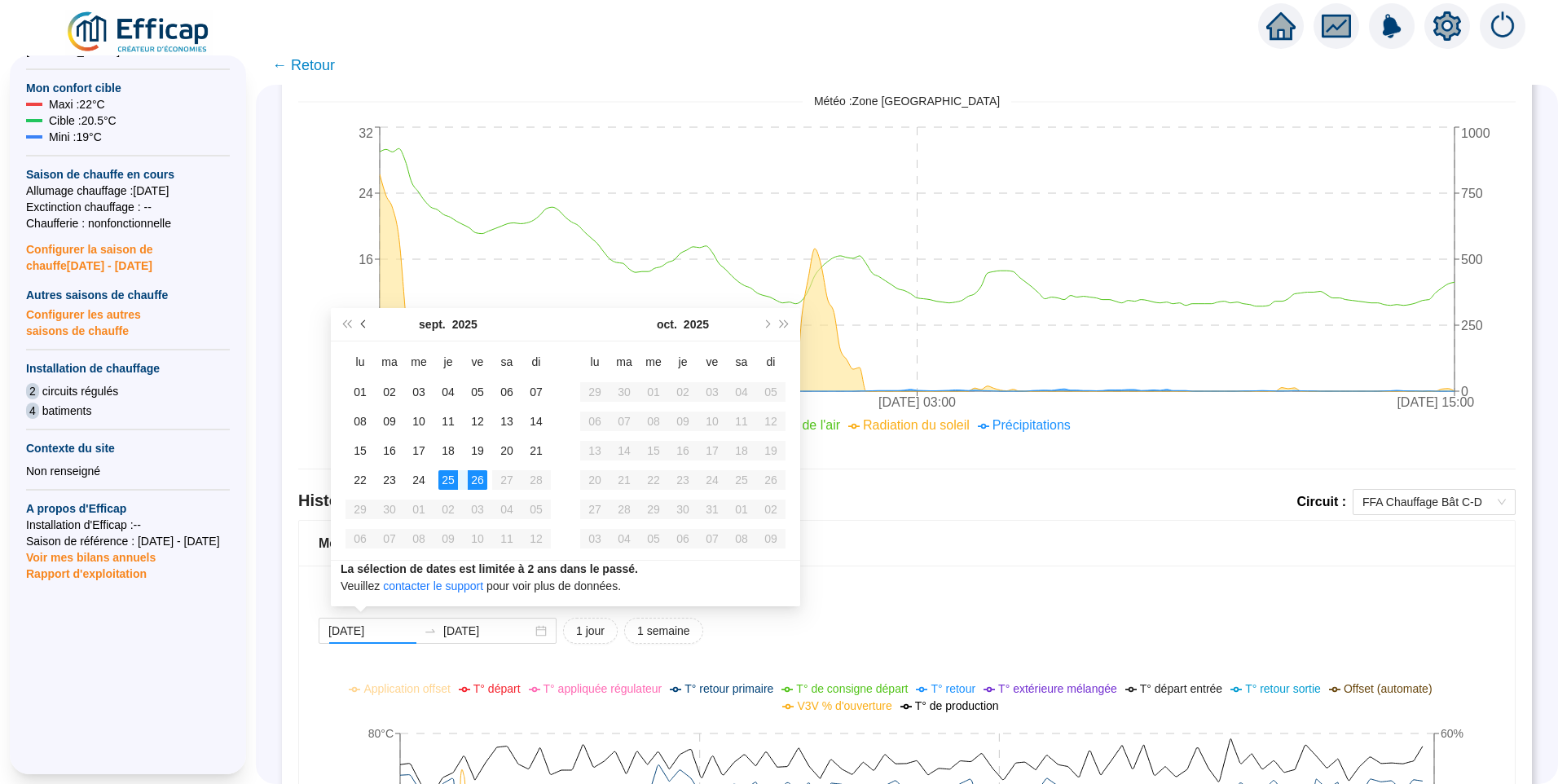
click at [367, 330] on button "Mois précédent (PageUp)" at bounding box center [364, 324] width 18 height 33
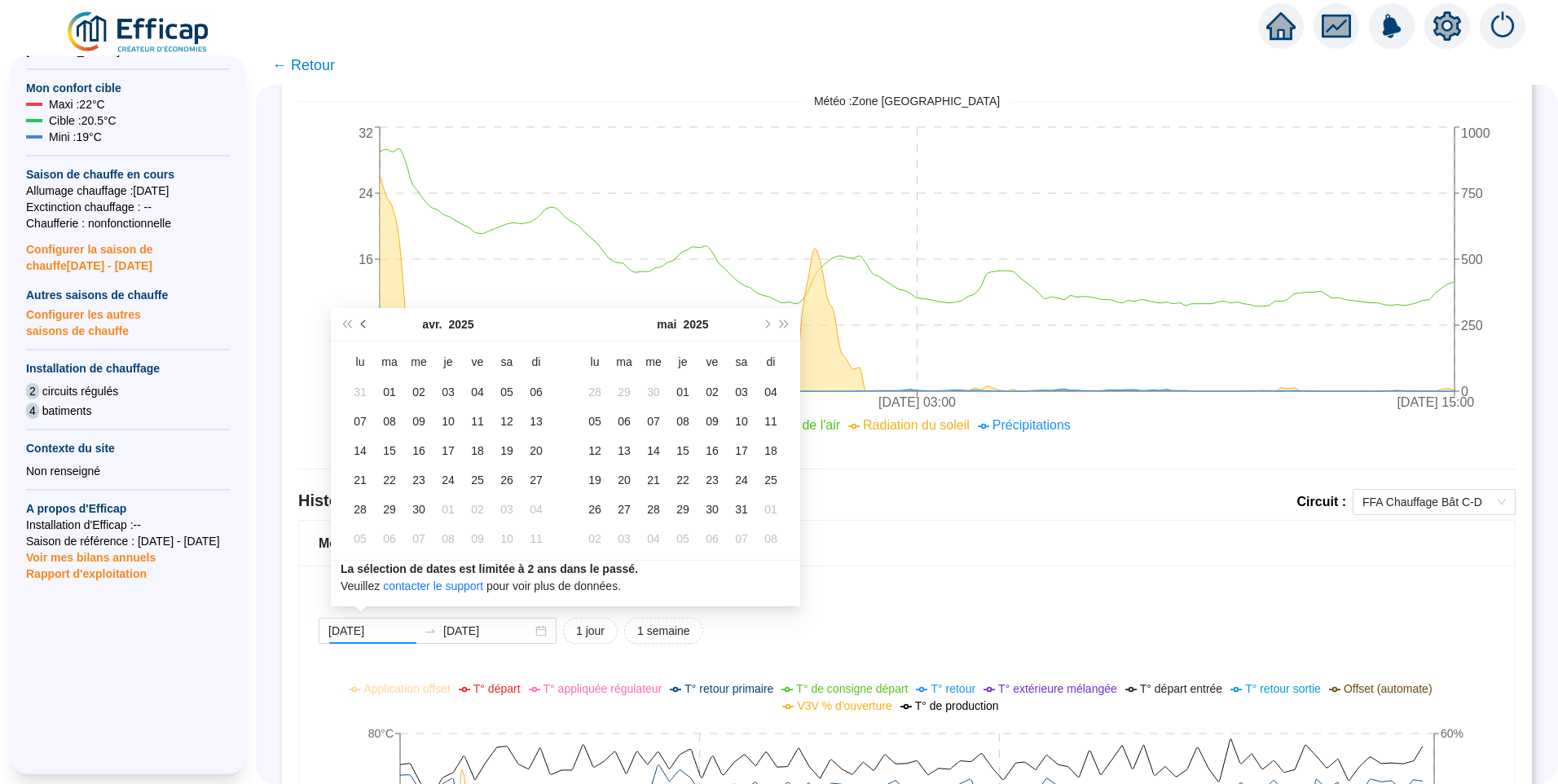
click at [367, 330] on button "Mois précédent (PageUp)" at bounding box center [364, 324] width 18 height 33
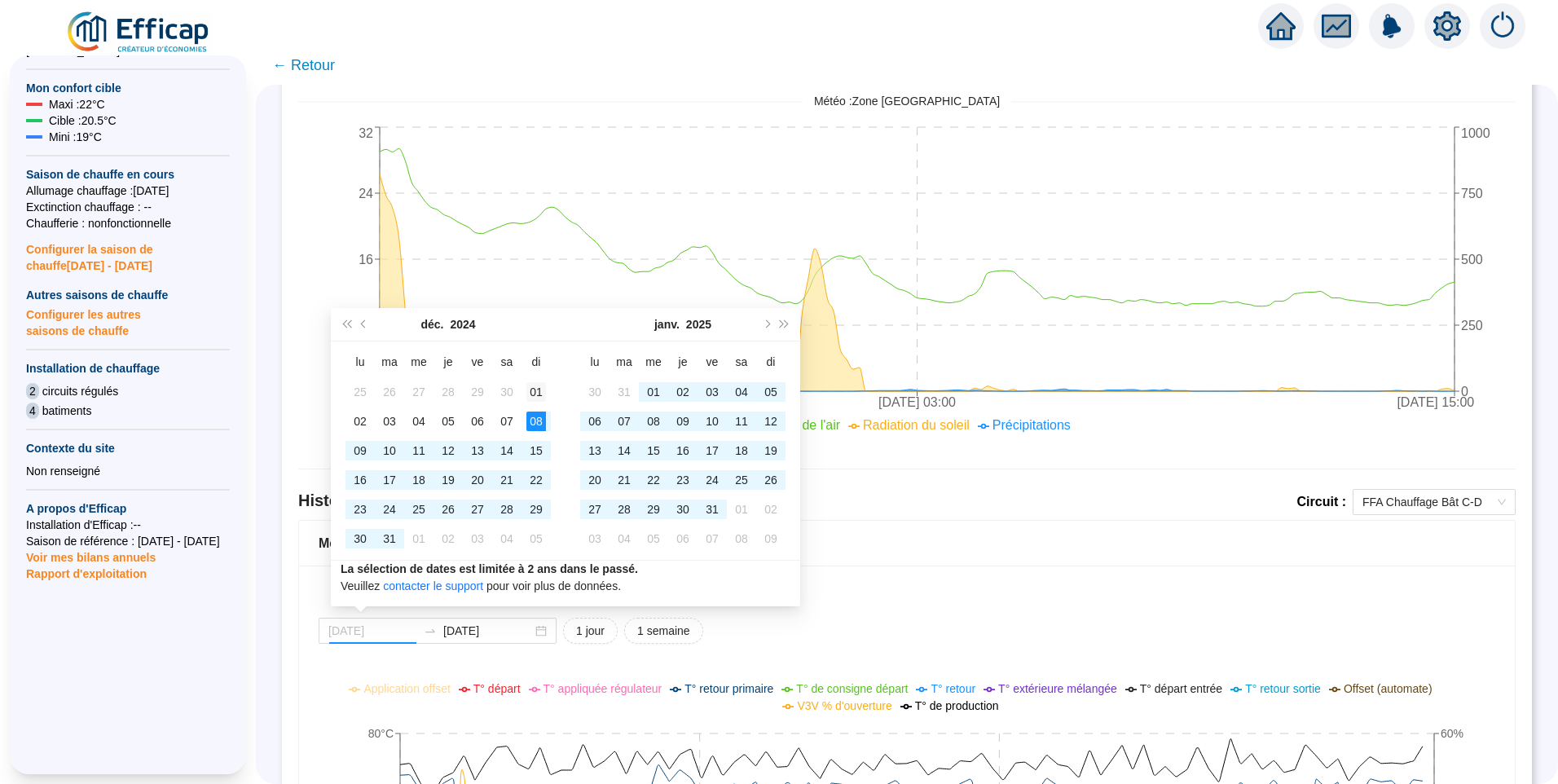
type input "2024-12-01"
click at [536, 394] on div "01" at bounding box center [536, 392] width 19 height 19
type input "2024-12-15"
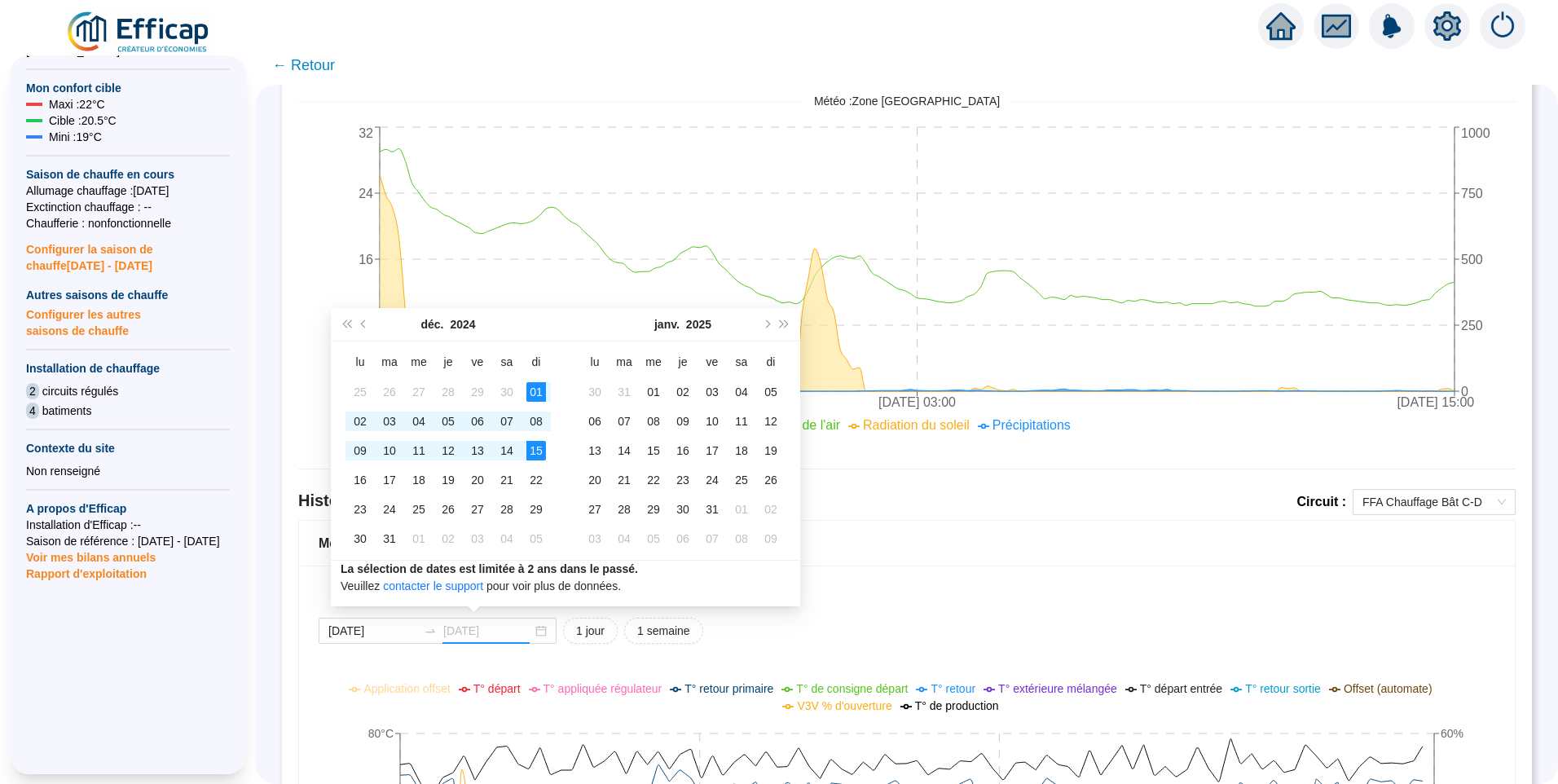
click at [537, 450] on div "15" at bounding box center [536, 451] width 19 height 19
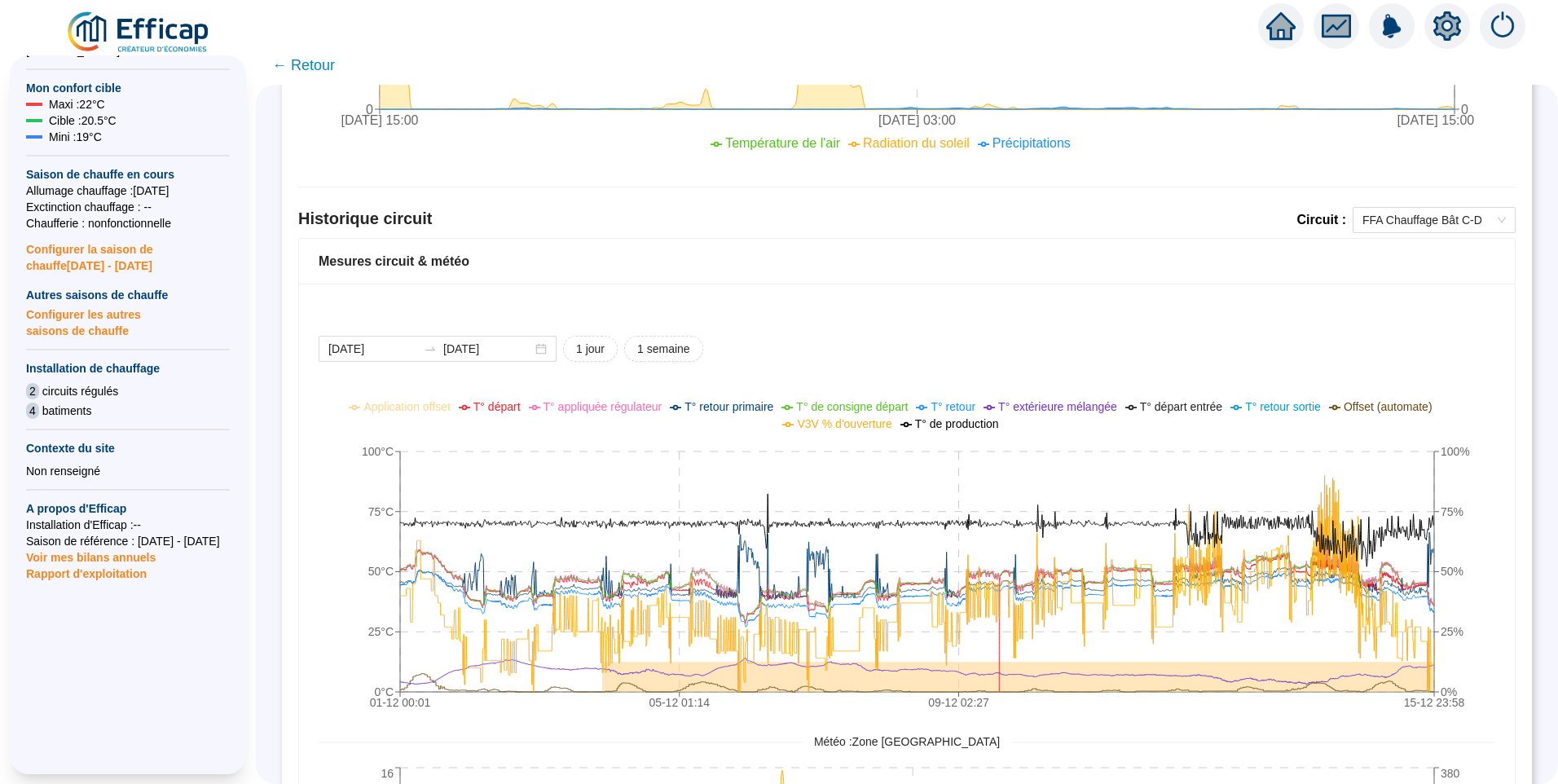
scroll to position [989, 0]
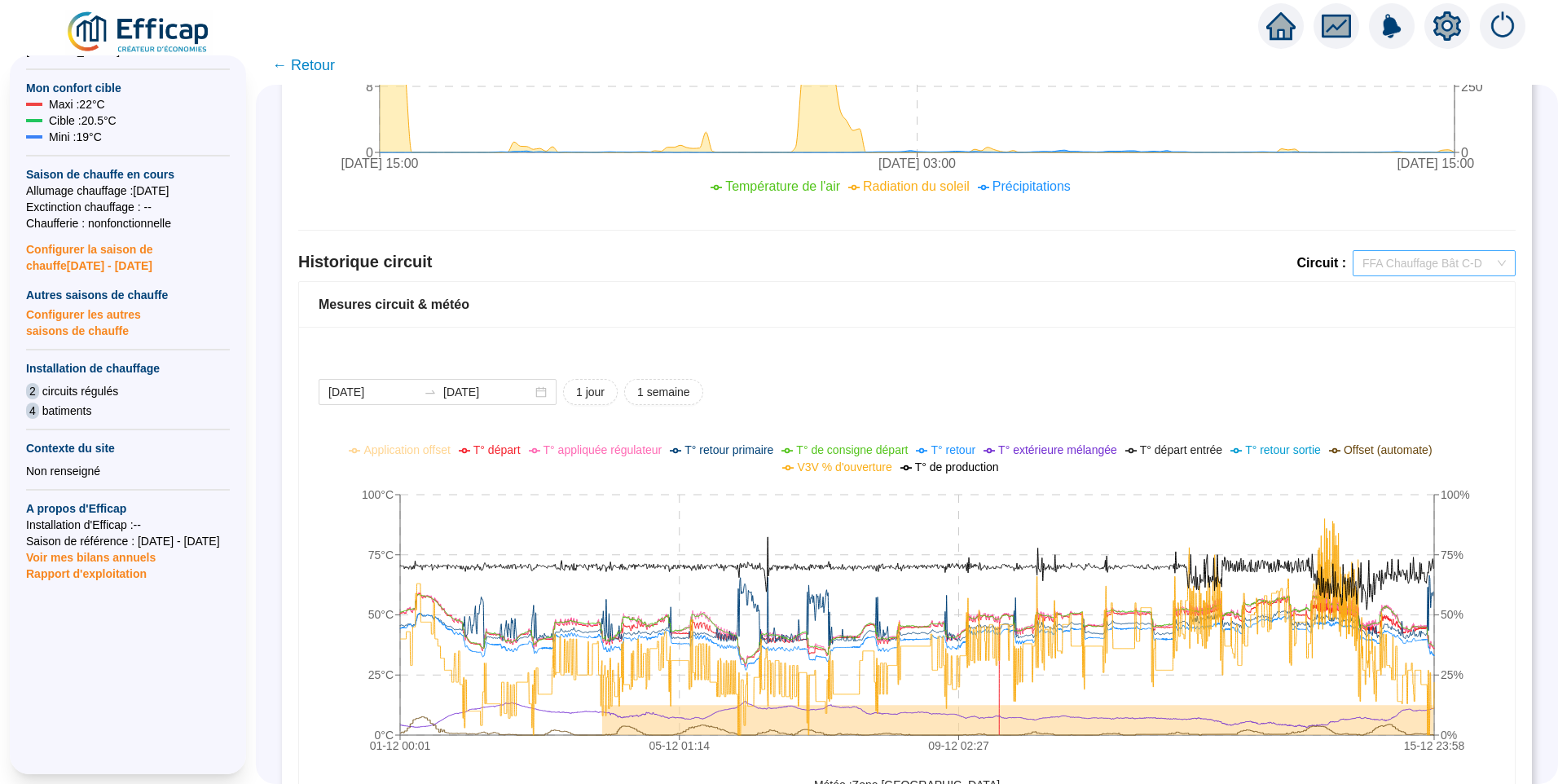
click at [1434, 252] on span "FFA Chauffage Bât C-D" at bounding box center [1434, 264] width 144 height 25
click at [1404, 325] on div "FFA Chauffage Bât A-B" at bounding box center [1421, 322] width 137 height 17
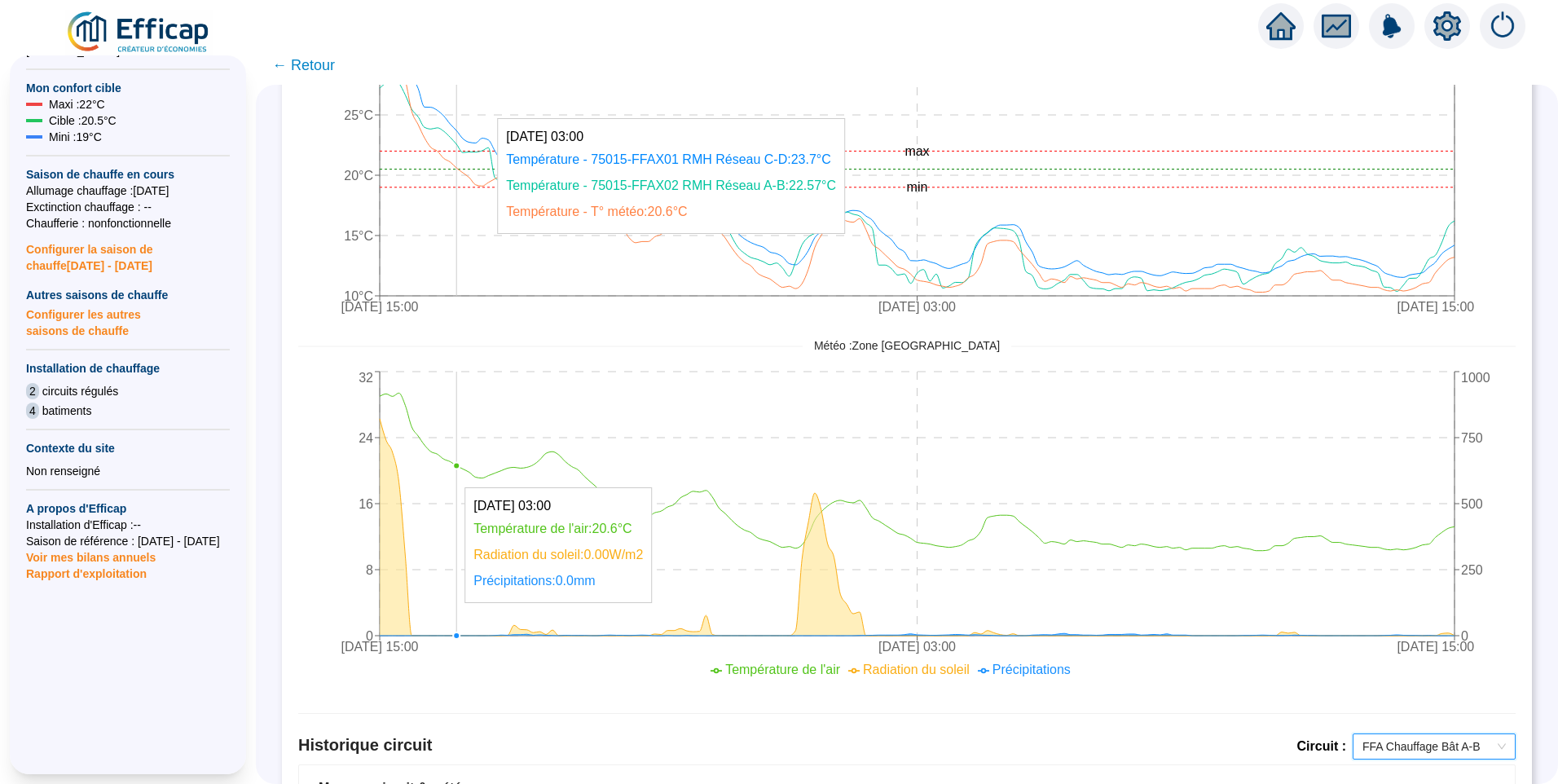
scroll to position [751, 0]
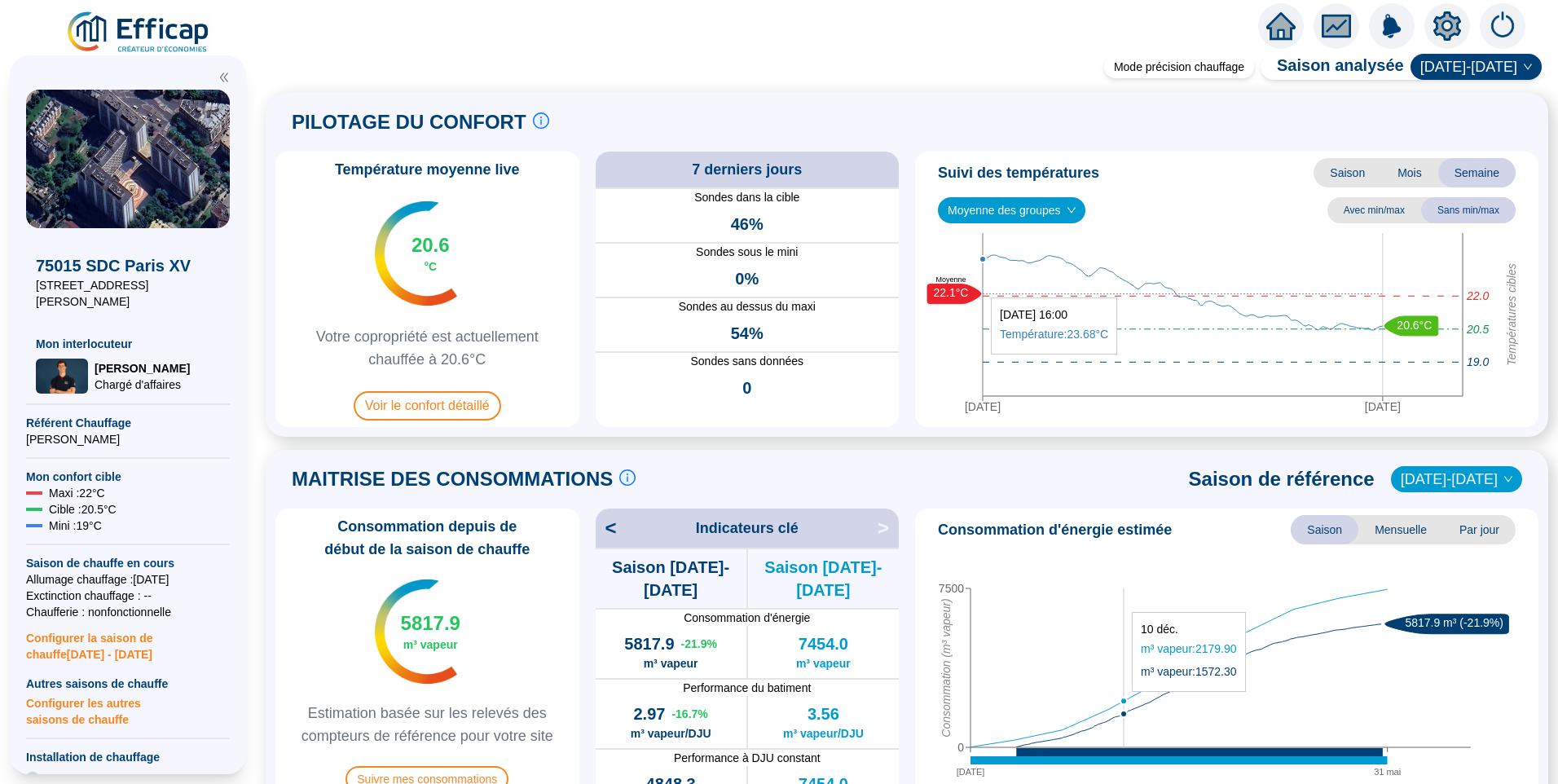
scroll to position [489, 0]
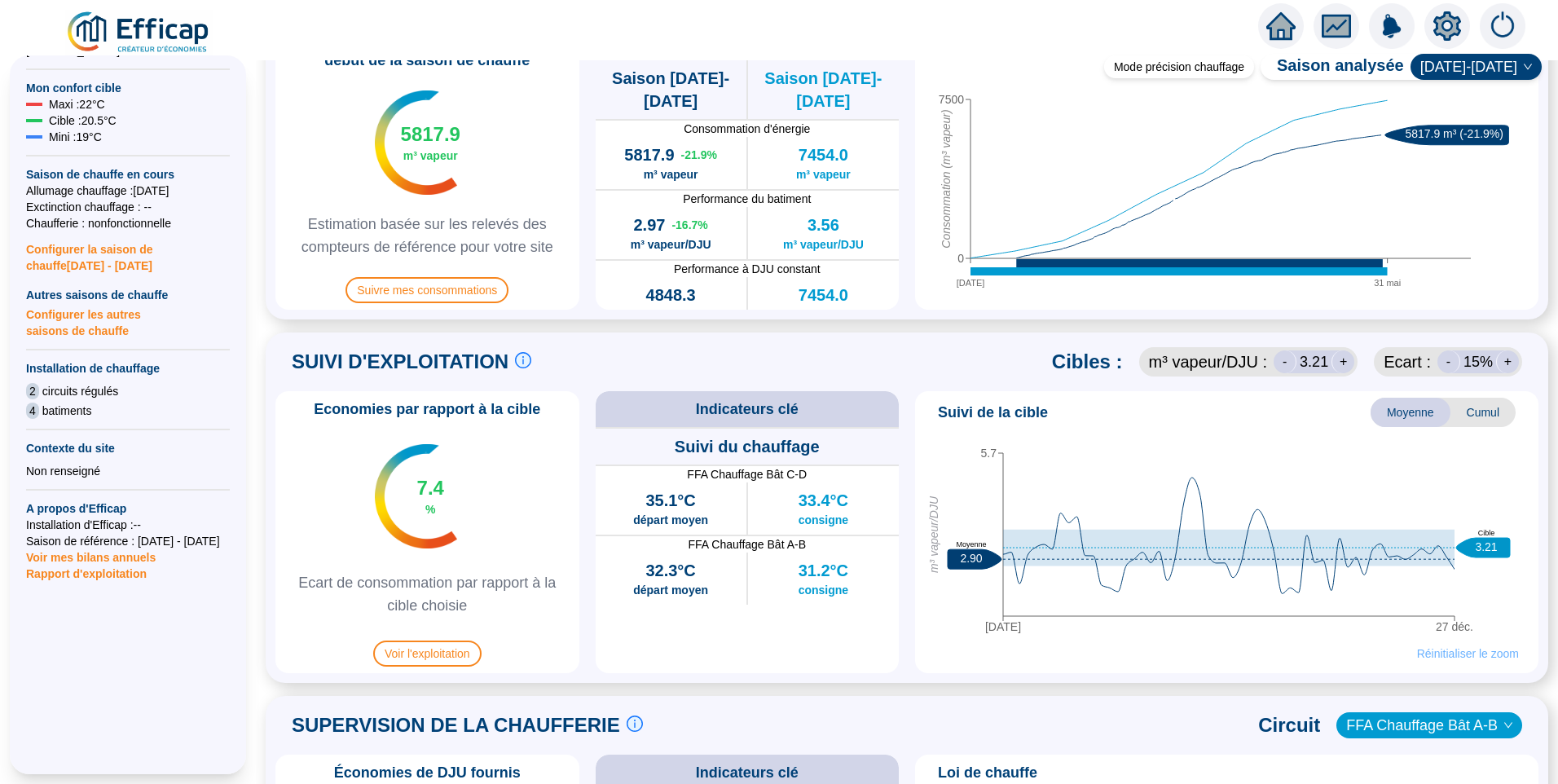
click at [1448, 651] on span "Réinitialiser le zoom" at bounding box center [1468, 653] width 101 height 16
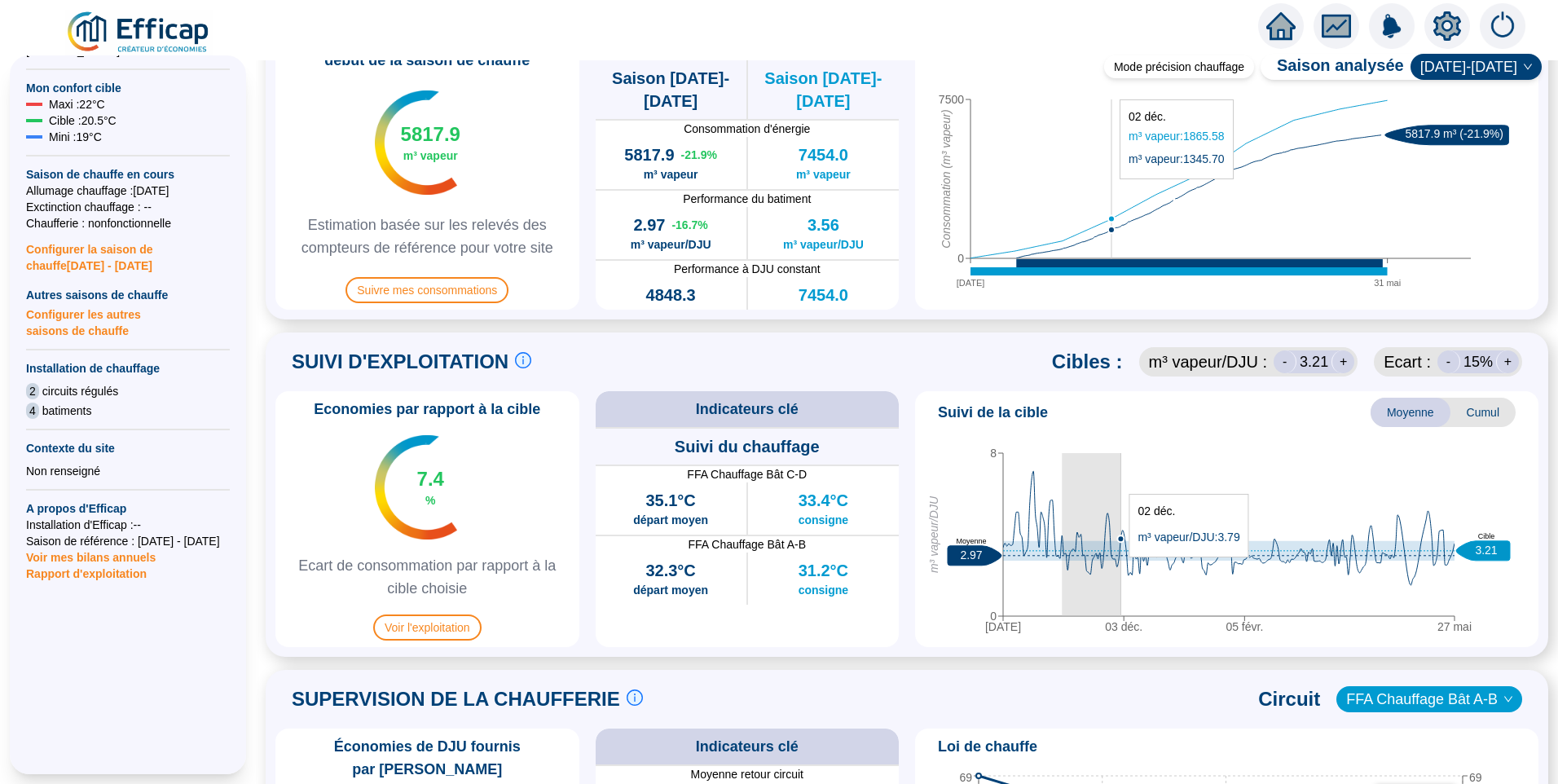
drag, startPoint x: 1063, startPoint y: 559, endPoint x: 1120, endPoint y: 565, distance: 57.3
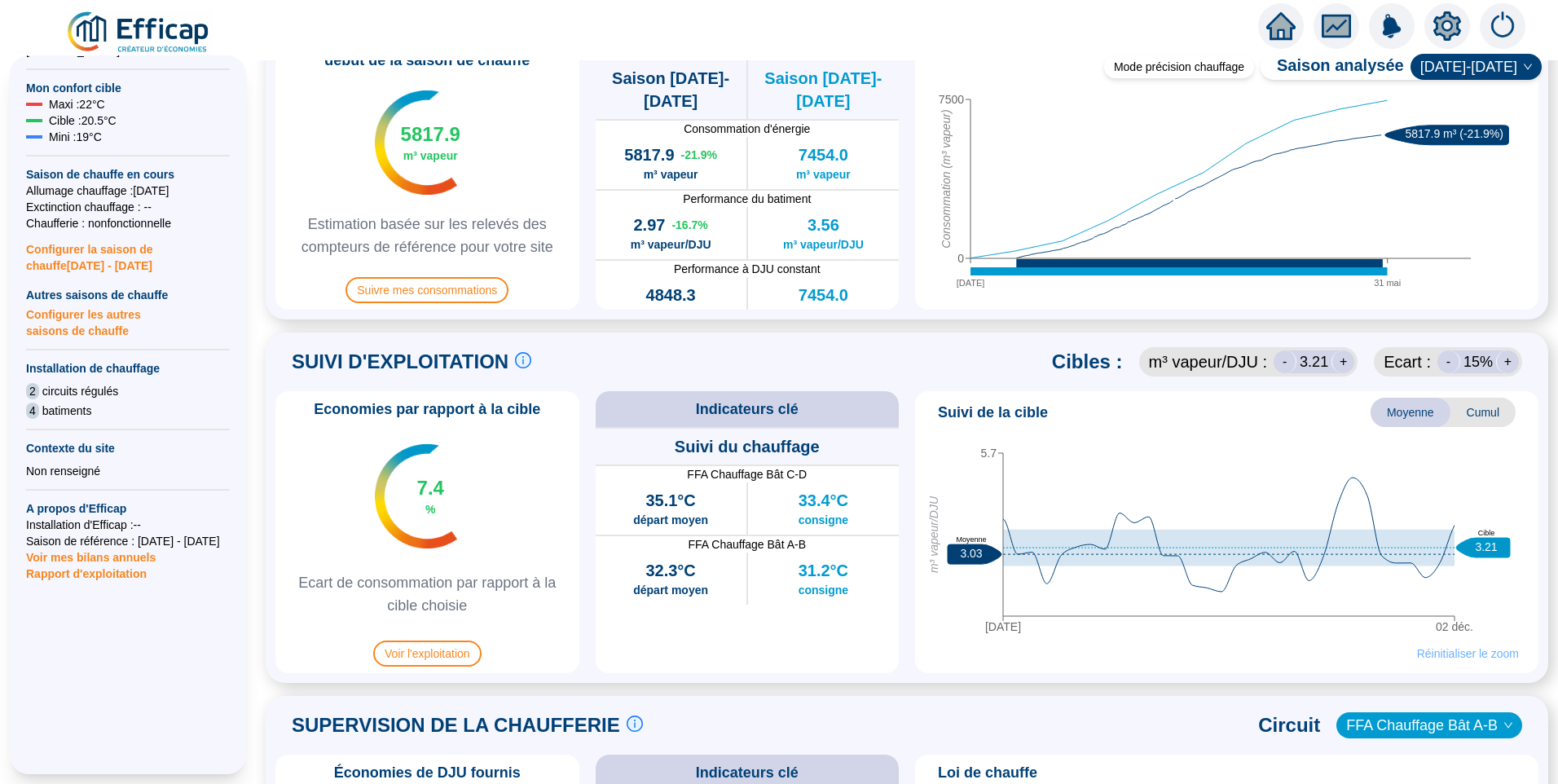
click at [1440, 657] on span "Réinitialiser le zoom" at bounding box center [1468, 653] width 101 height 16
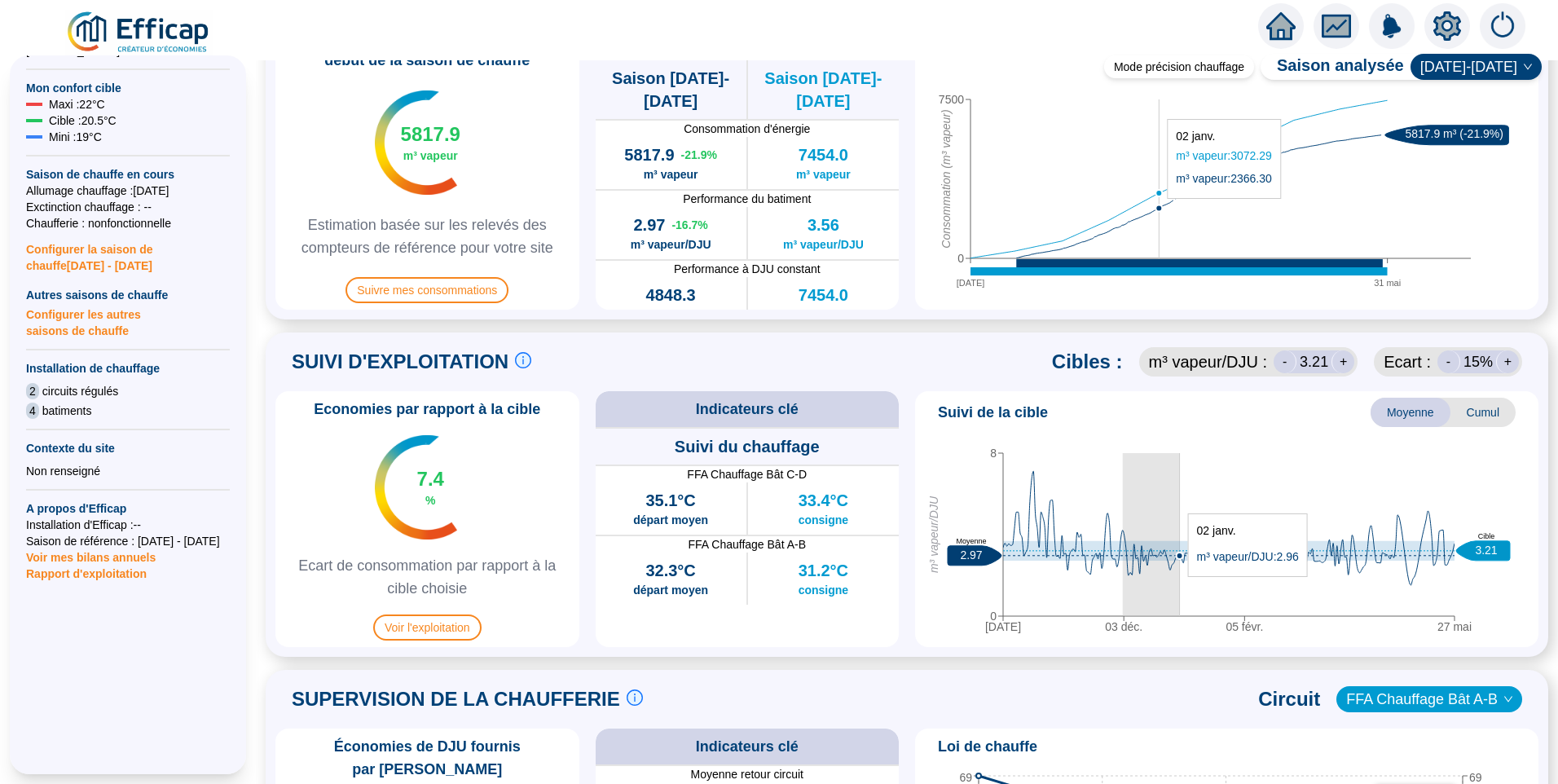
drag, startPoint x: 1122, startPoint y: 584, endPoint x: 1180, endPoint y: 585, distance: 58.0
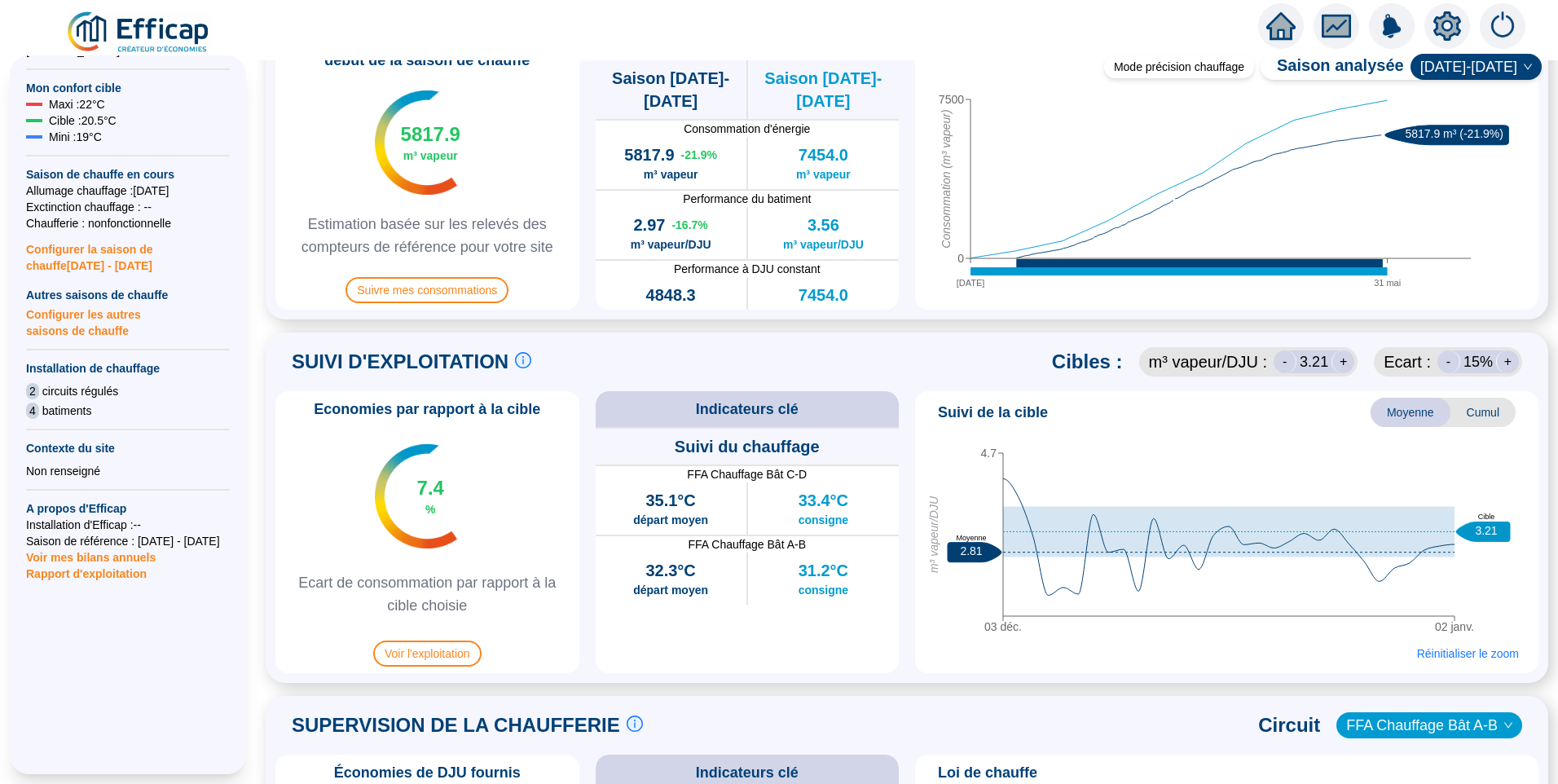
click at [1002, 648] on div "[DATE] janv. 4.7 m³ vapeur/DJU 2.81 Moyenne 3.21 Cible [DATE] Réinitialiser le …" at bounding box center [1227, 551] width 610 height 230
click at [1464, 71] on span "[DATE]-[DATE]" at bounding box center [1476, 67] width 112 height 25
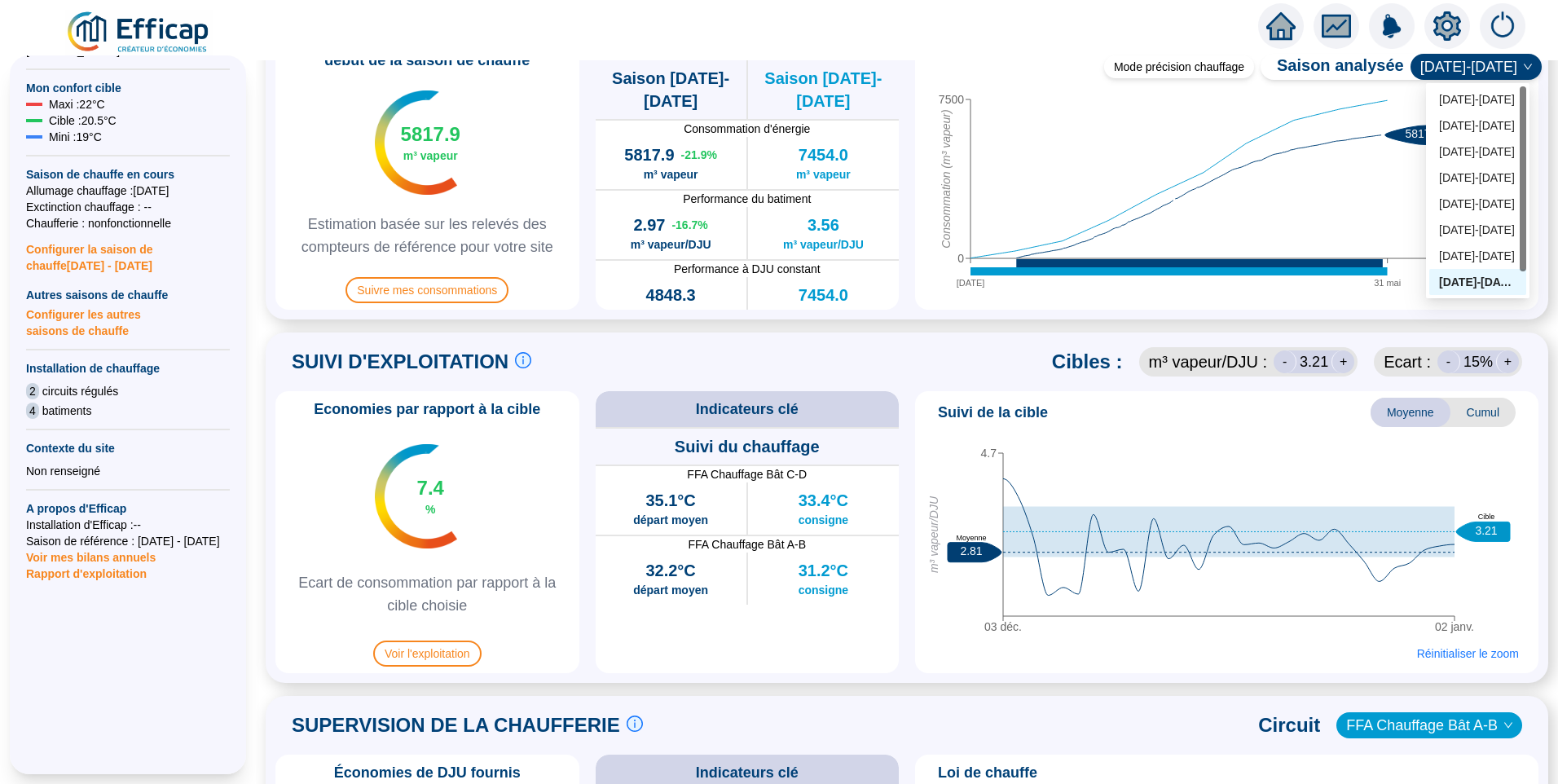
click at [152, 660] on div at bounding box center [128, 686] width 204 height 208
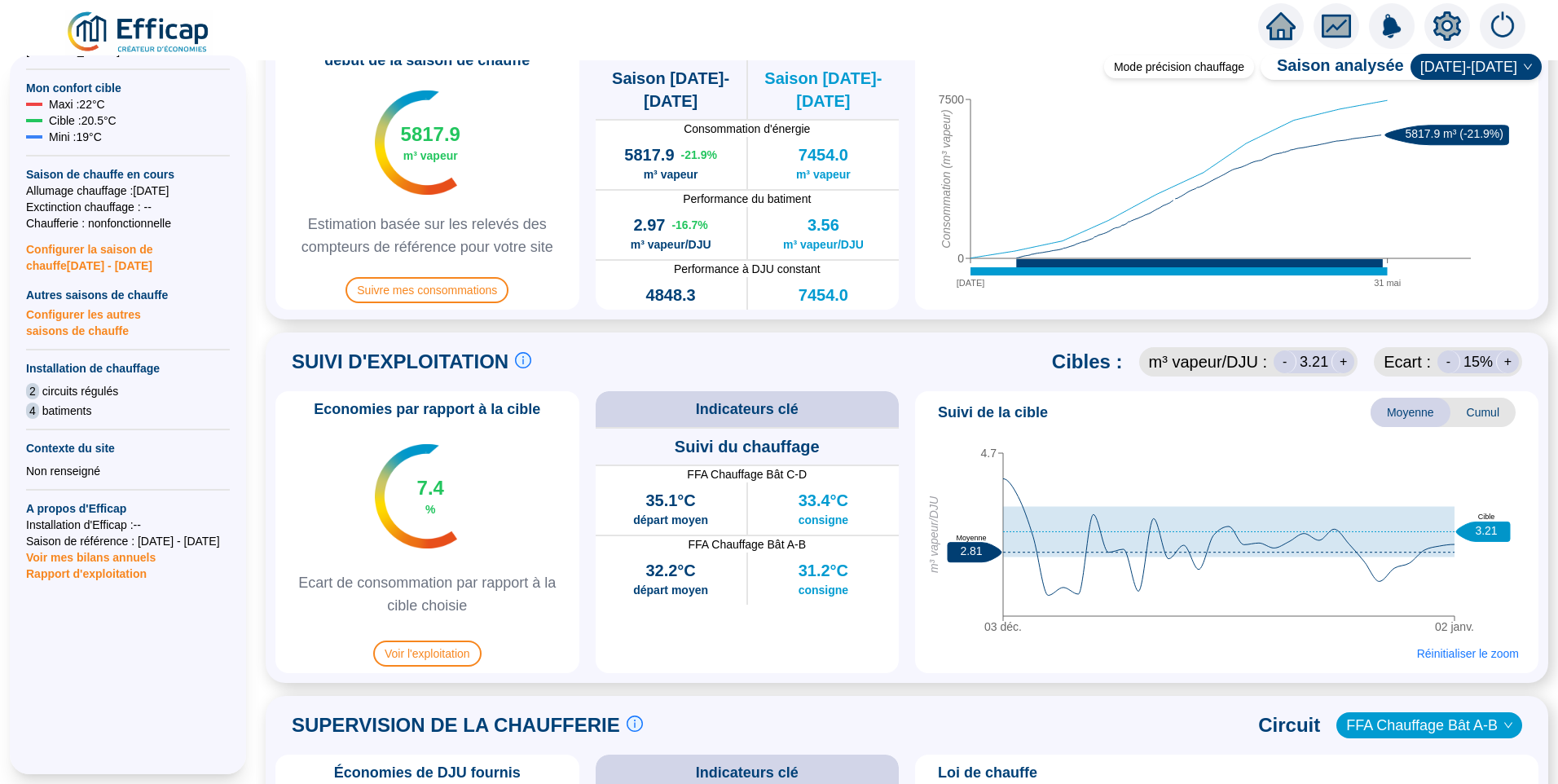
click at [107, 312] on span "Configurer les autres saisons de chauffe" at bounding box center [128, 321] width 204 height 36
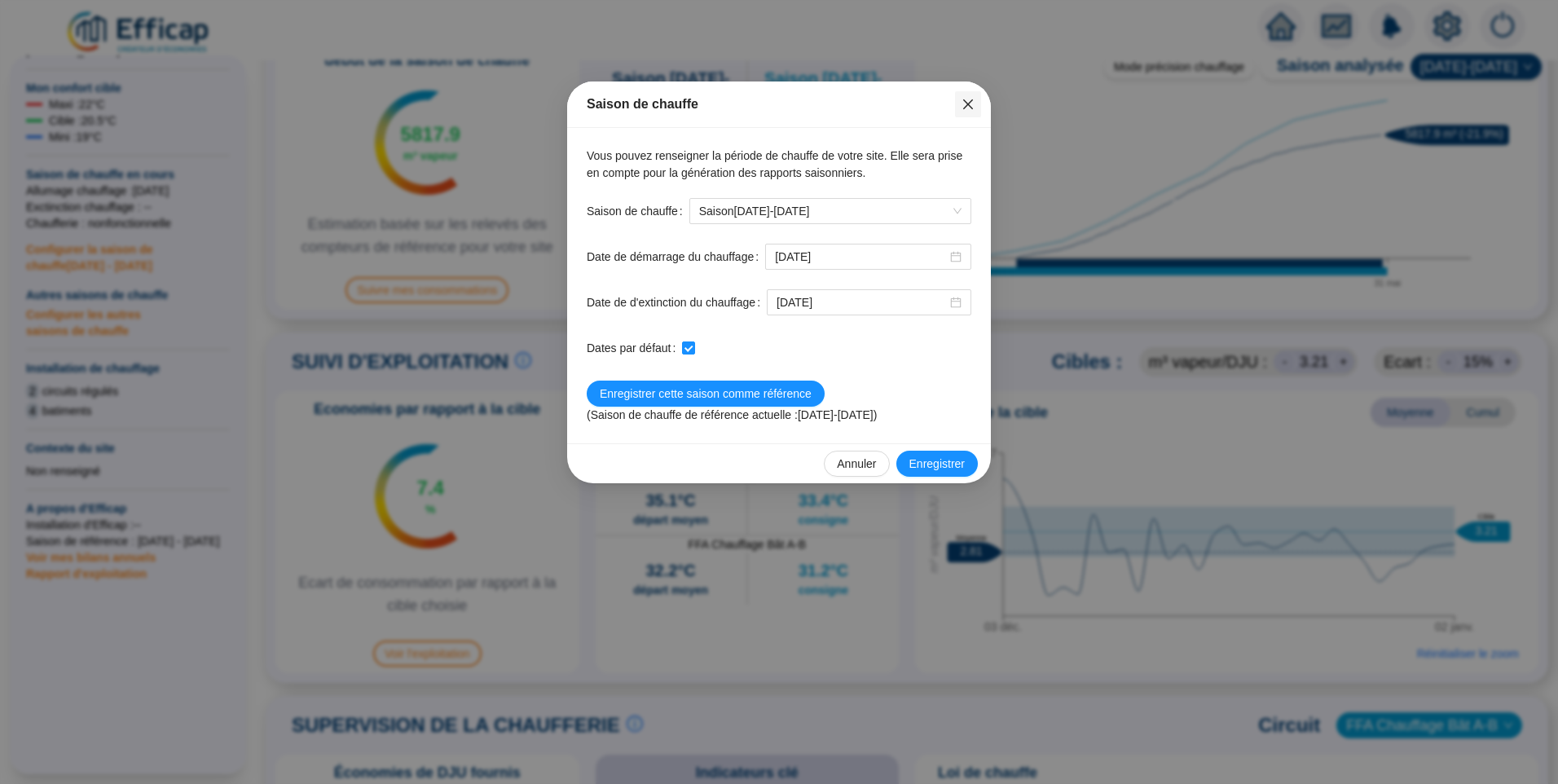
click at [971, 105] on icon "close" at bounding box center [968, 104] width 13 height 13
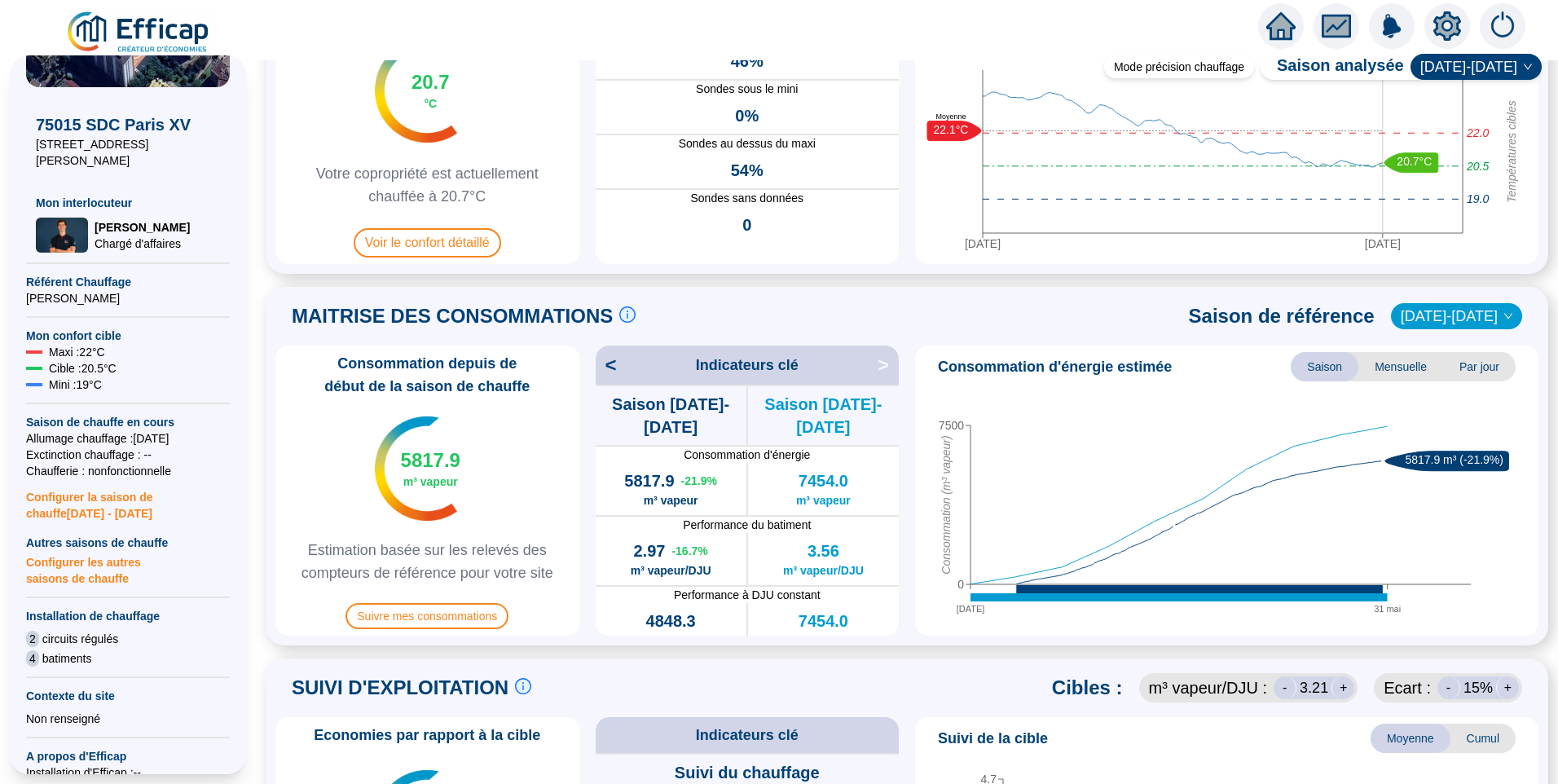
scroll to position [326, 0]
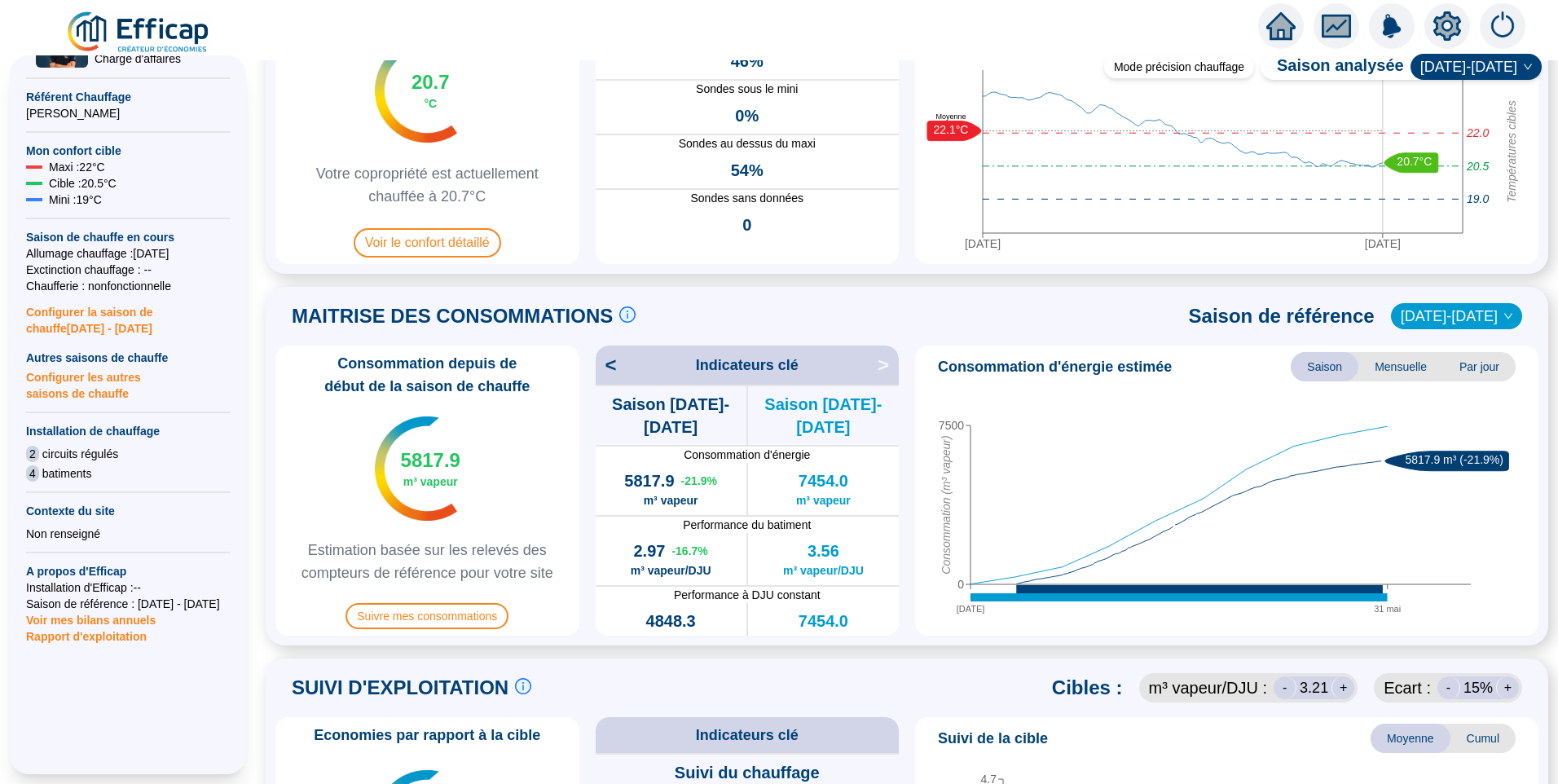
click at [1479, 310] on span "2017-2018" at bounding box center [1457, 317] width 112 height 25
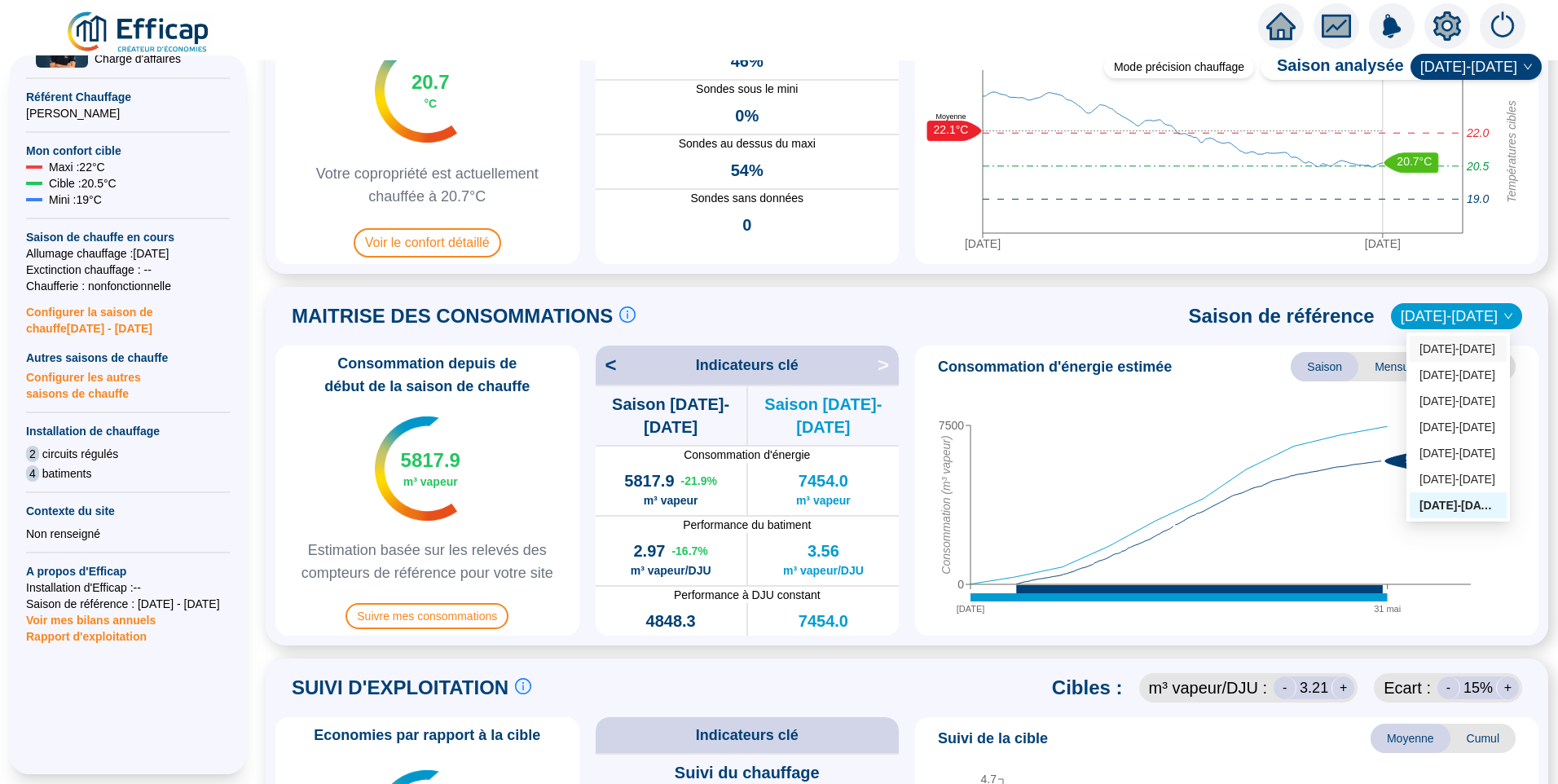
click at [1459, 347] on div "2023-2024" at bounding box center [1458, 348] width 78 height 17
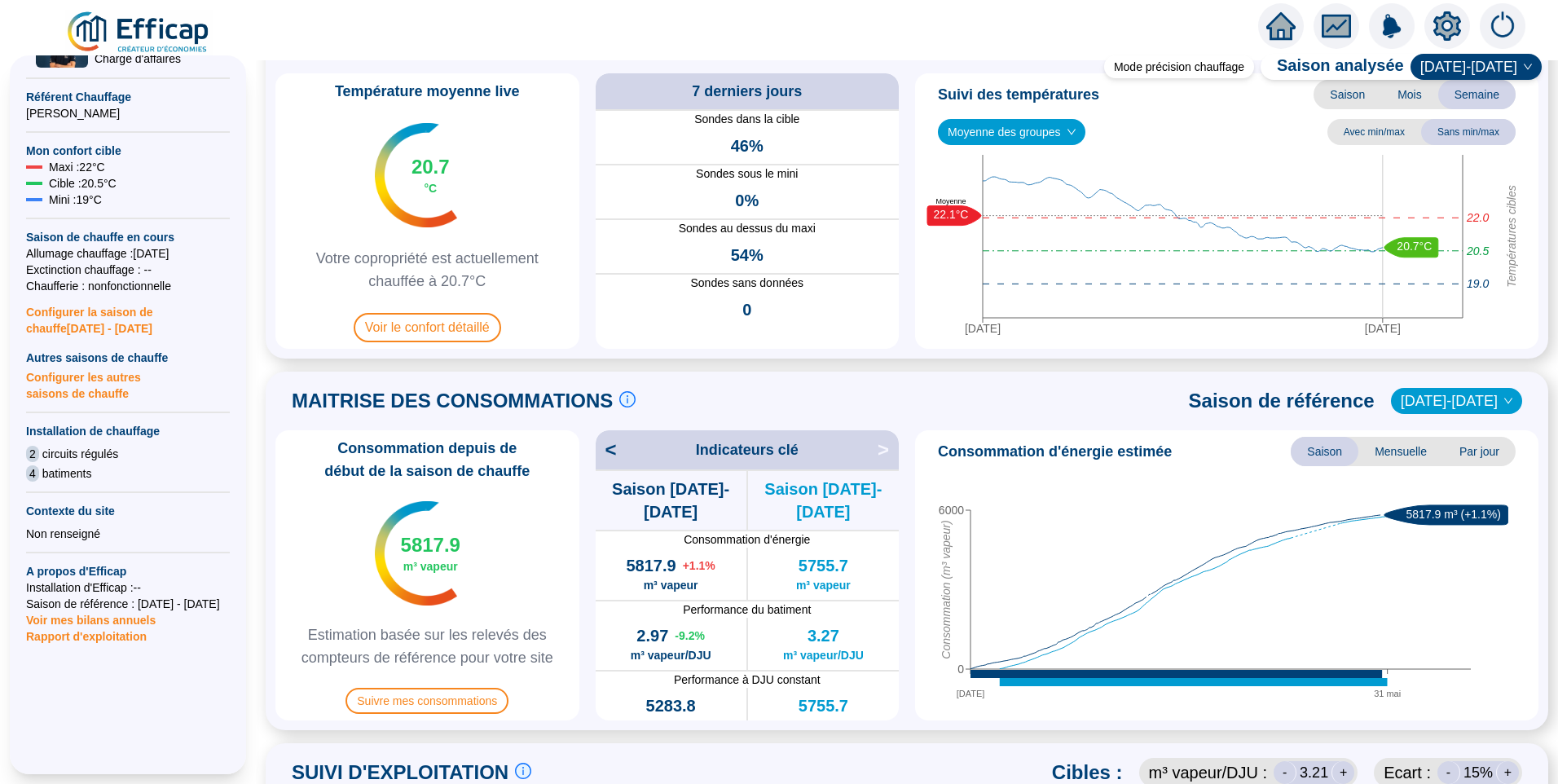
scroll to position [0, 0]
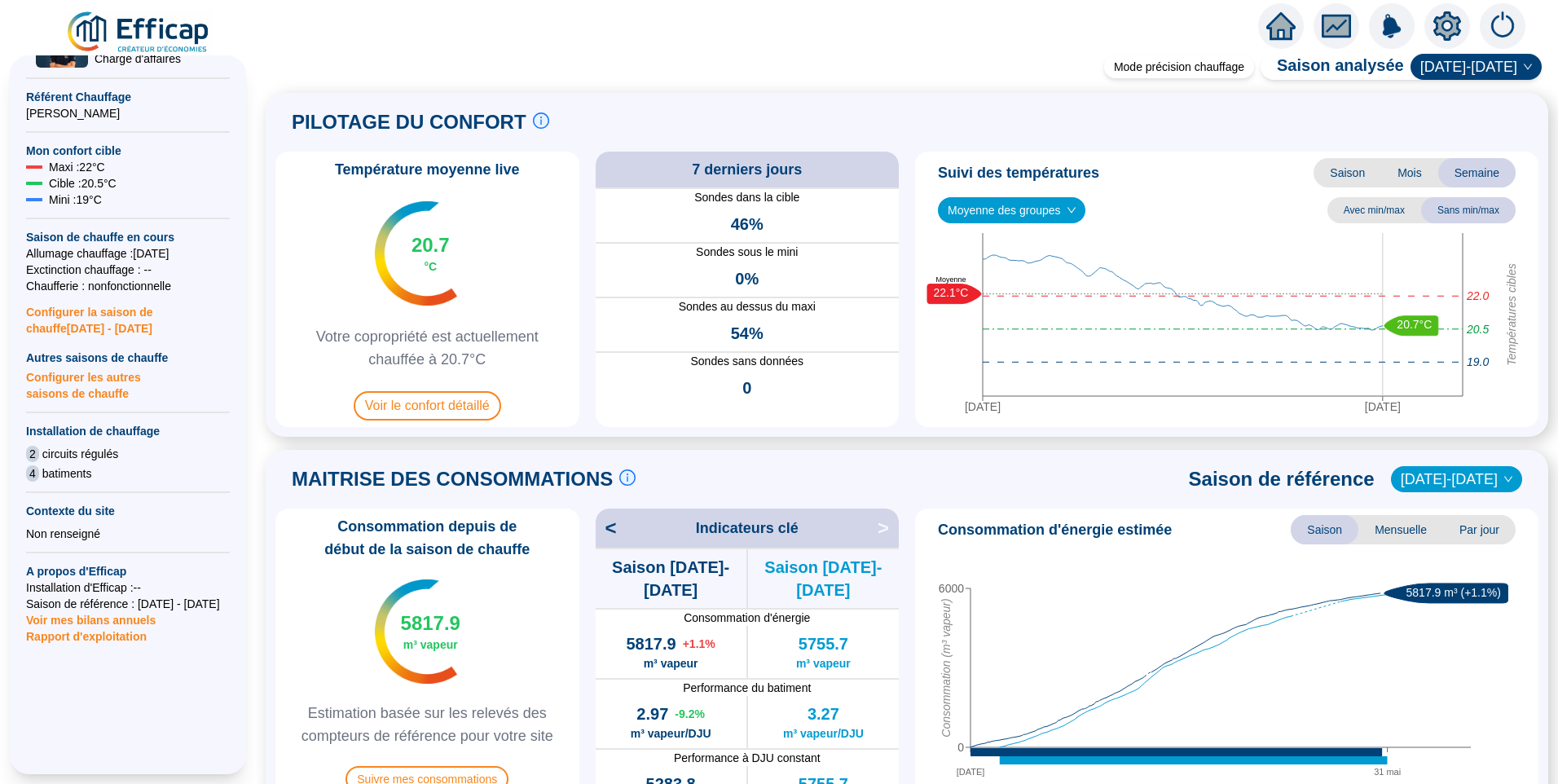
click at [1041, 205] on span "Moyenne des groupes" at bounding box center [1011, 210] width 128 height 25
click at [1157, 208] on div "Moyenne des groupes Avec min/max Sans min/max" at bounding box center [1227, 211] width 610 height 26
click at [1011, 202] on span "Moyenne des groupes" at bounding box center [1011, 210] width 128 height 25
drag, startPoint x: 1183, startPoint y: 217, endPoint x: 1194, endPoint y: 219, distance: 11.2
click at [1185, 217] on div "Moyenne des groupes Avec min/max Sans min/max" at bounding box center [1227, 211] width 610 height 26
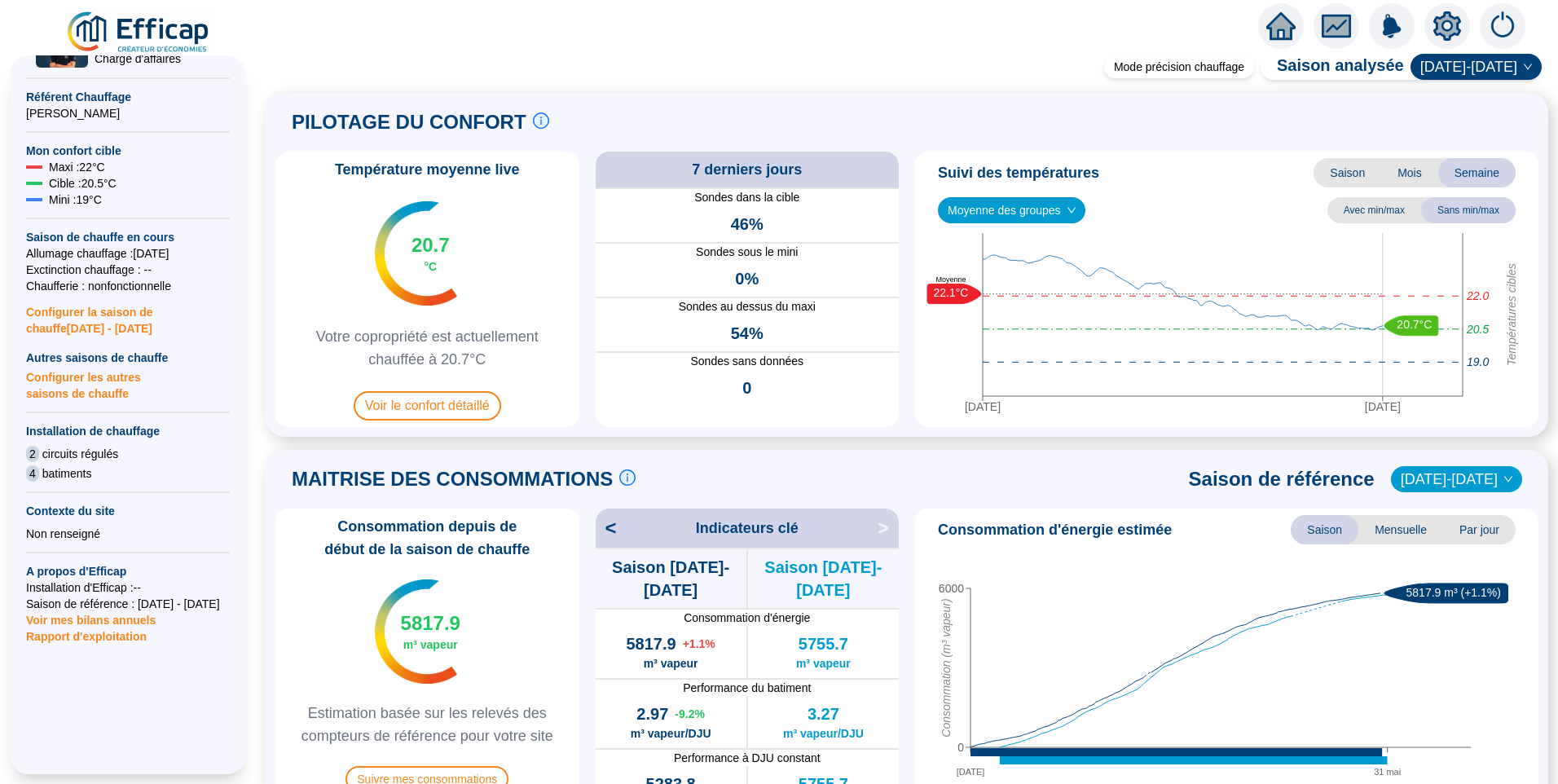
click at [1483, 70] on span "[DATE]-[DATE]" at bounding box center [1476, 67] width 112 height 25
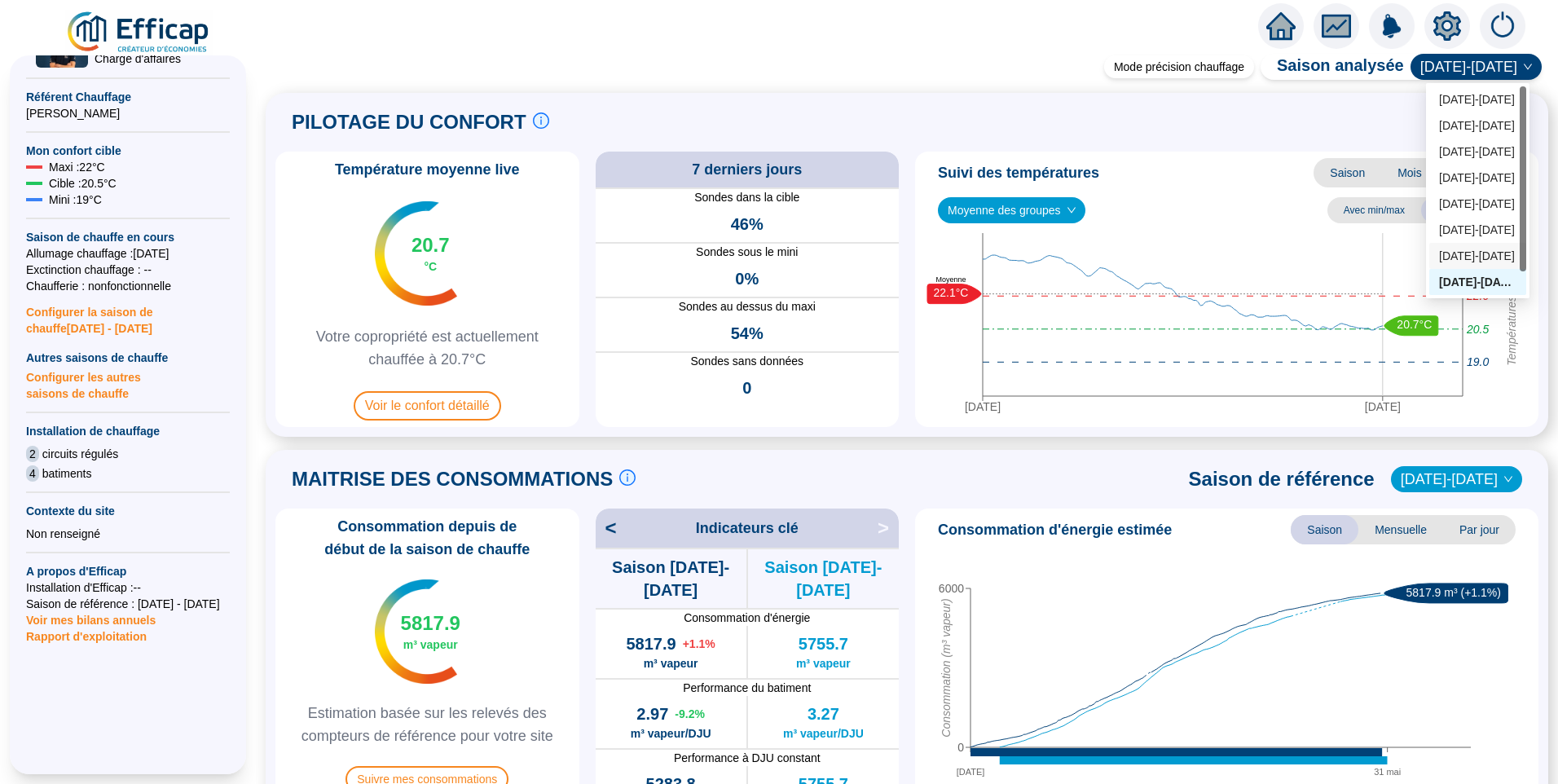
click at [1479, 265] on div "2023-2024" at bounding box center [1478, 256] width 97 height 26
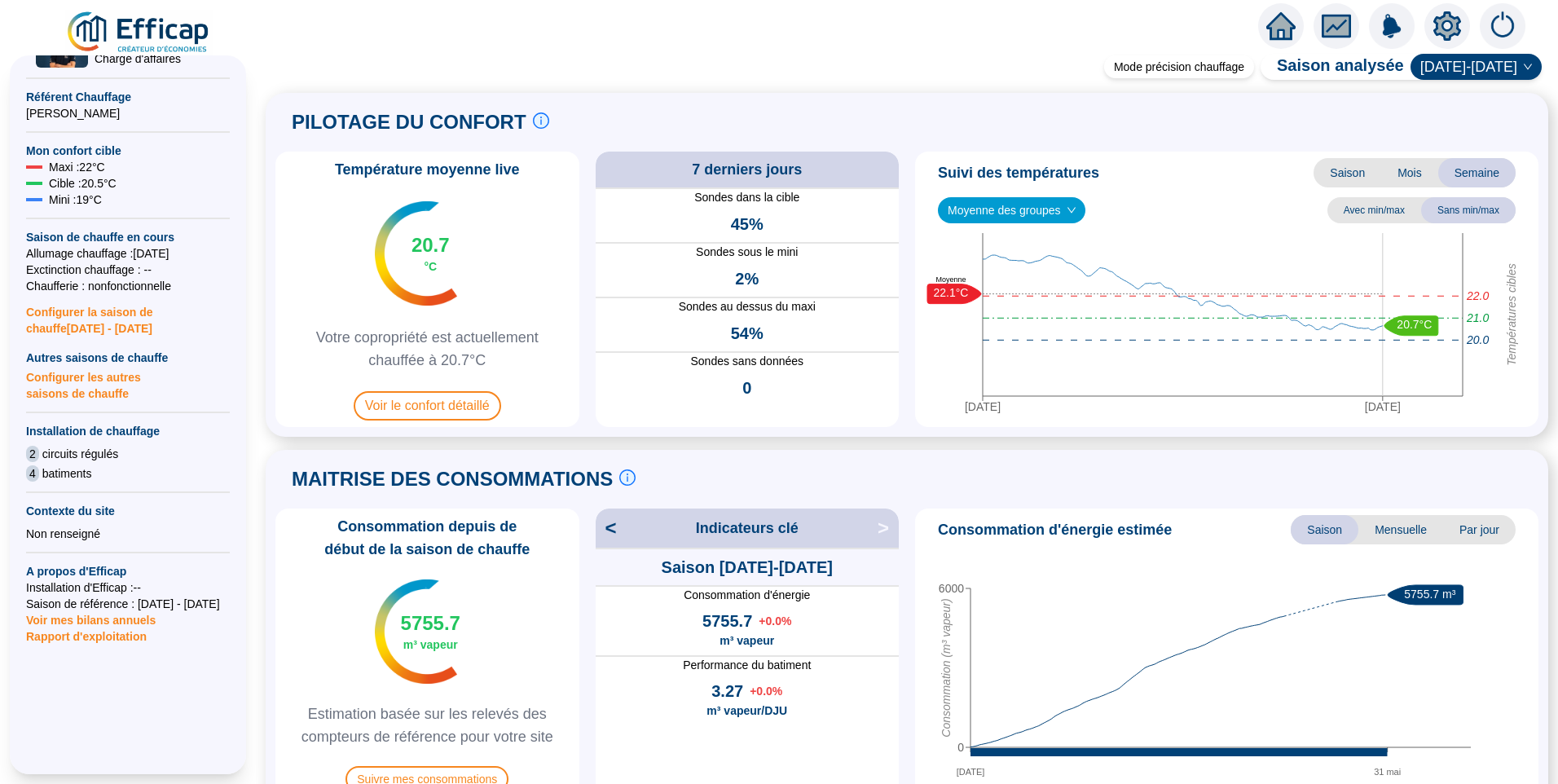
click at [1334, 168] on span "Saison" at bounding box center [1347, 172] width 68 height 29
drag, startPoint x: 118, startPoint y: 571, endPoint x: 157, endPoint y: 570, distance: 39.0
click at [155, 579] on span "Installation d'Efficap : --" at bounding box center [128, 587] width 204 height 16
click at [958, 375] on icon "19 oct. 2023 31 mai 2024 Températures cibles 21.0 22.0 20.0 20.7°C 20.9°C Moyen…" at bounding box center [1221, 326] width 598 height 187
click at [1482, 75] on span "2023-2024" at bounding box center [1476, 67] width 112 height 25
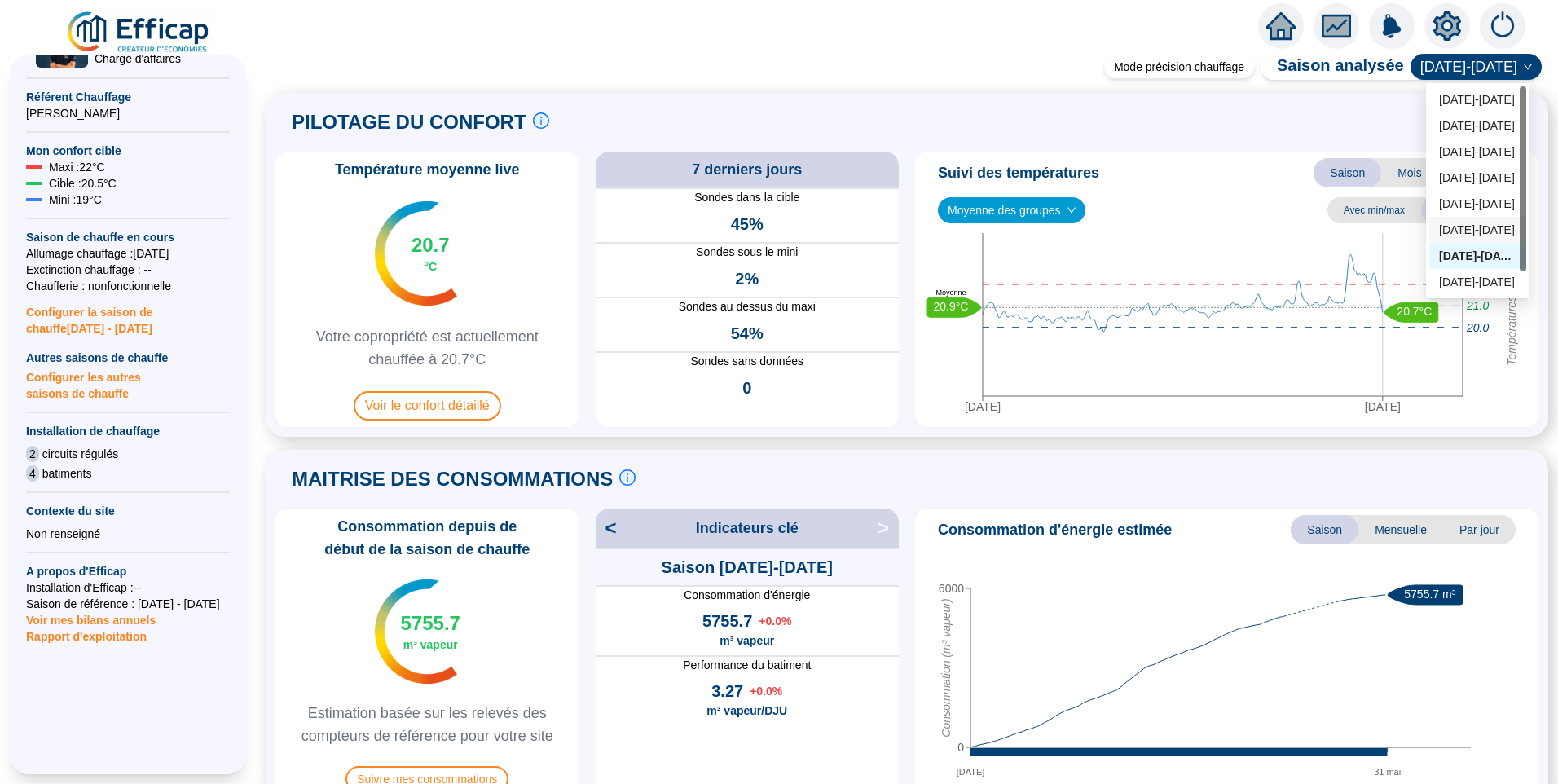
click at [1466, 229] on div "[DATE]-[DATE]" at bounding box center [1478, 229] width 78 height 17
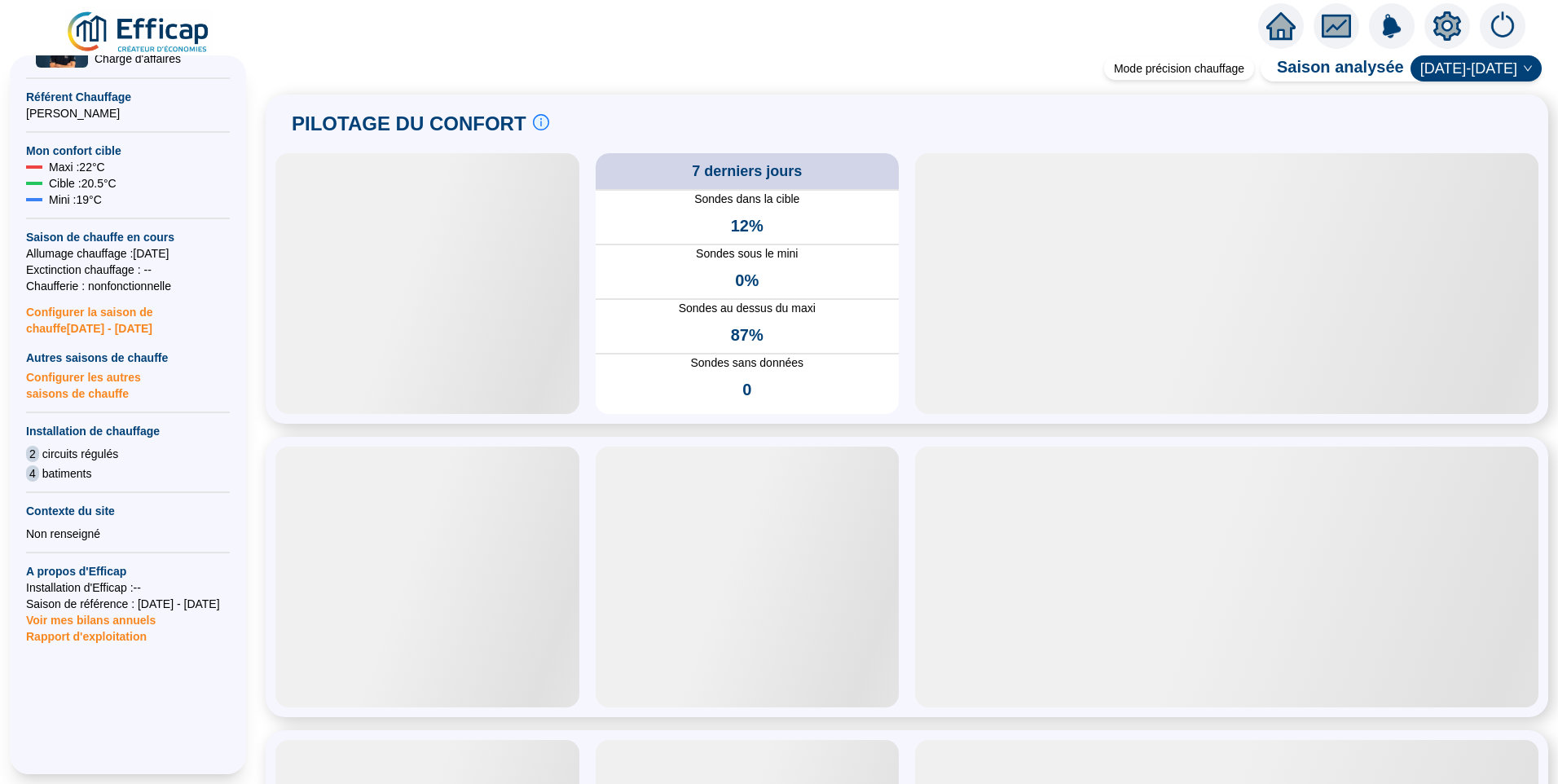
click at [1498, 63] on span "[DATE]-[DATE]" at bounding box center [1476, 69] width 112 height 25
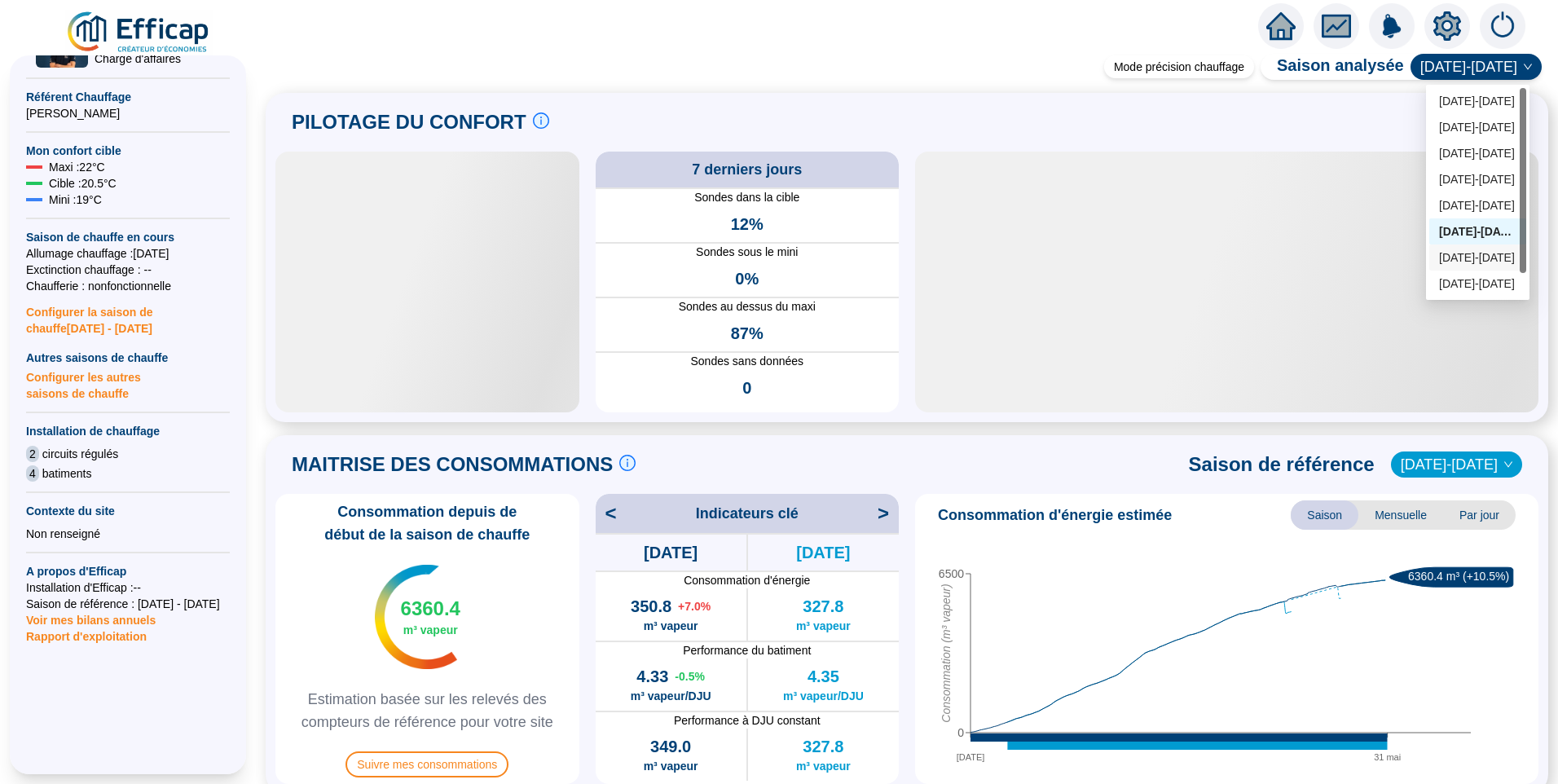
click at [1451, 260] on div "2023-2024" at bounding box center [1478, 258] width 78 height 17
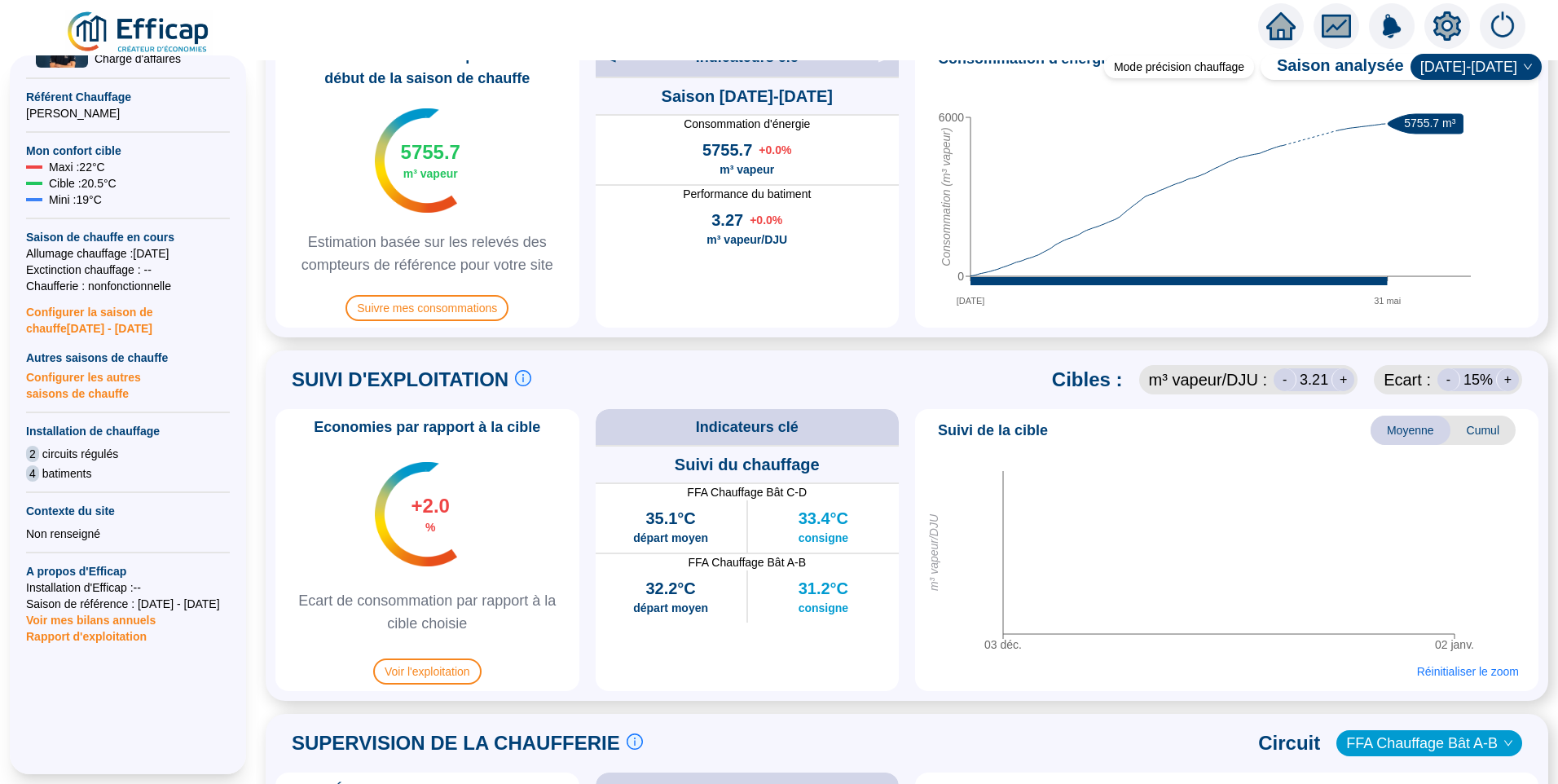
scroll to position [652, 0]
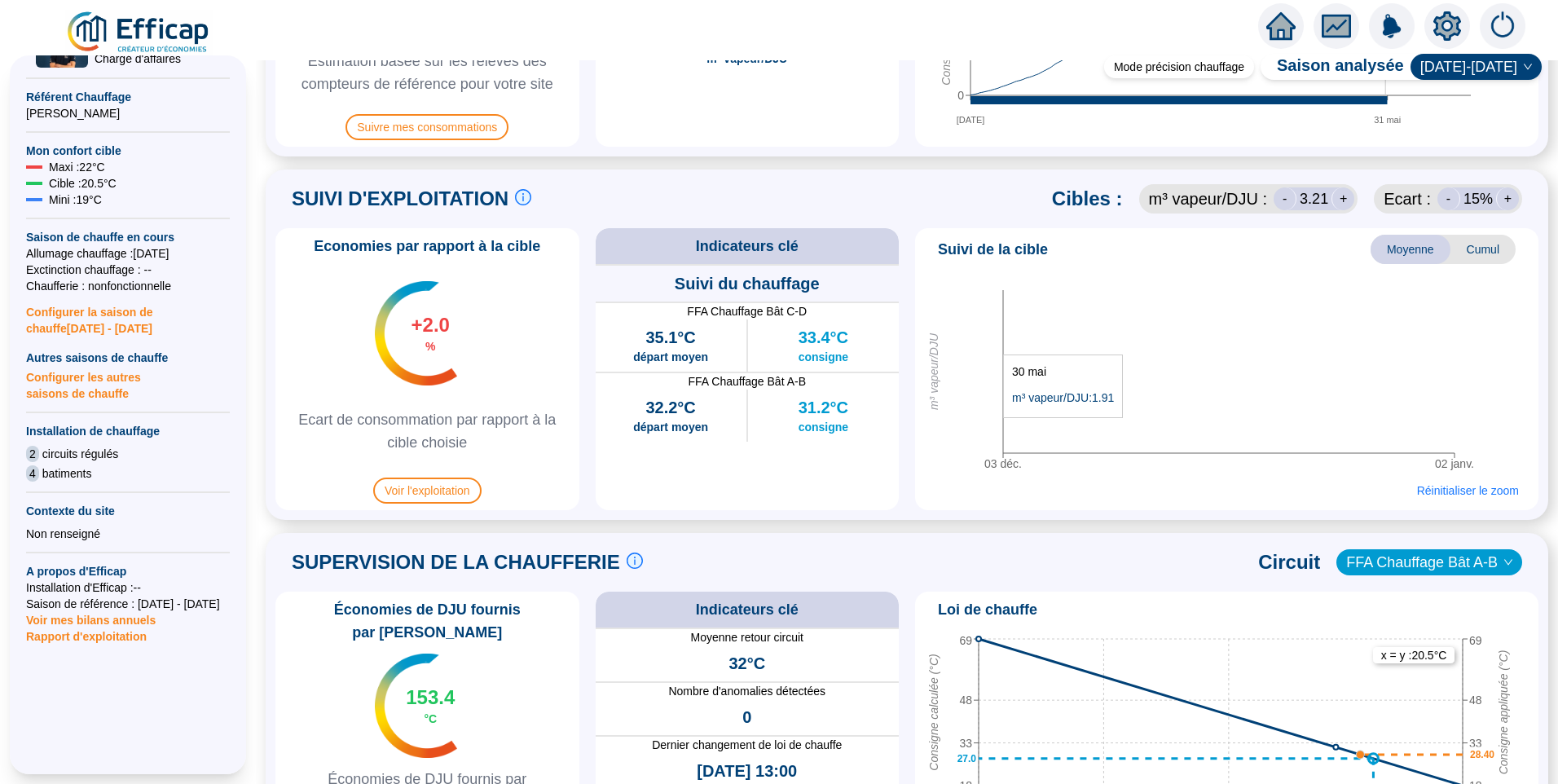
click at [1227, 347] on icon "03 déc. 02 janv. m³ vapeur/DJU" at bounding box center [1221, 375] width 598 height 204
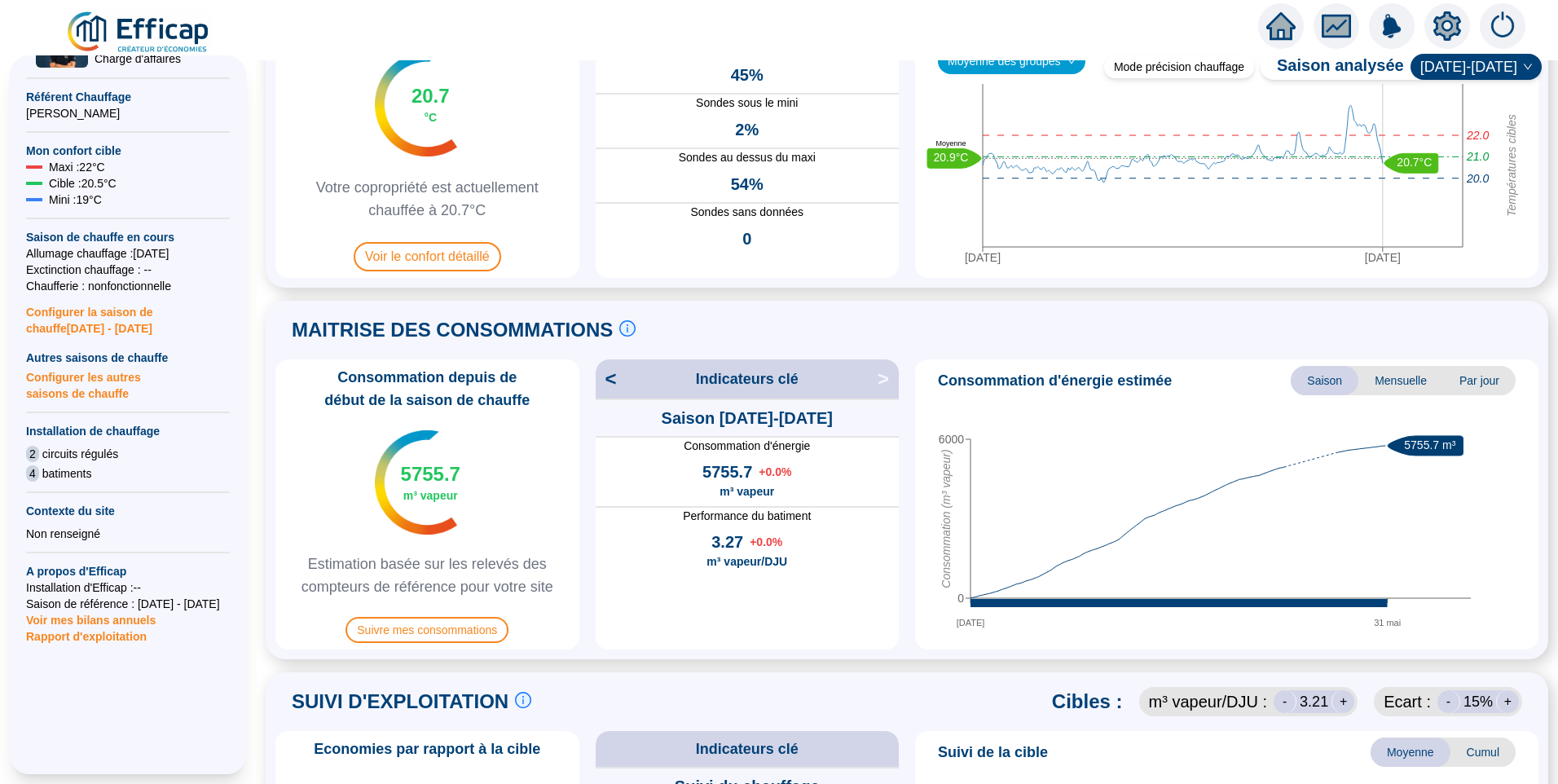
scroll to position [163, 0]
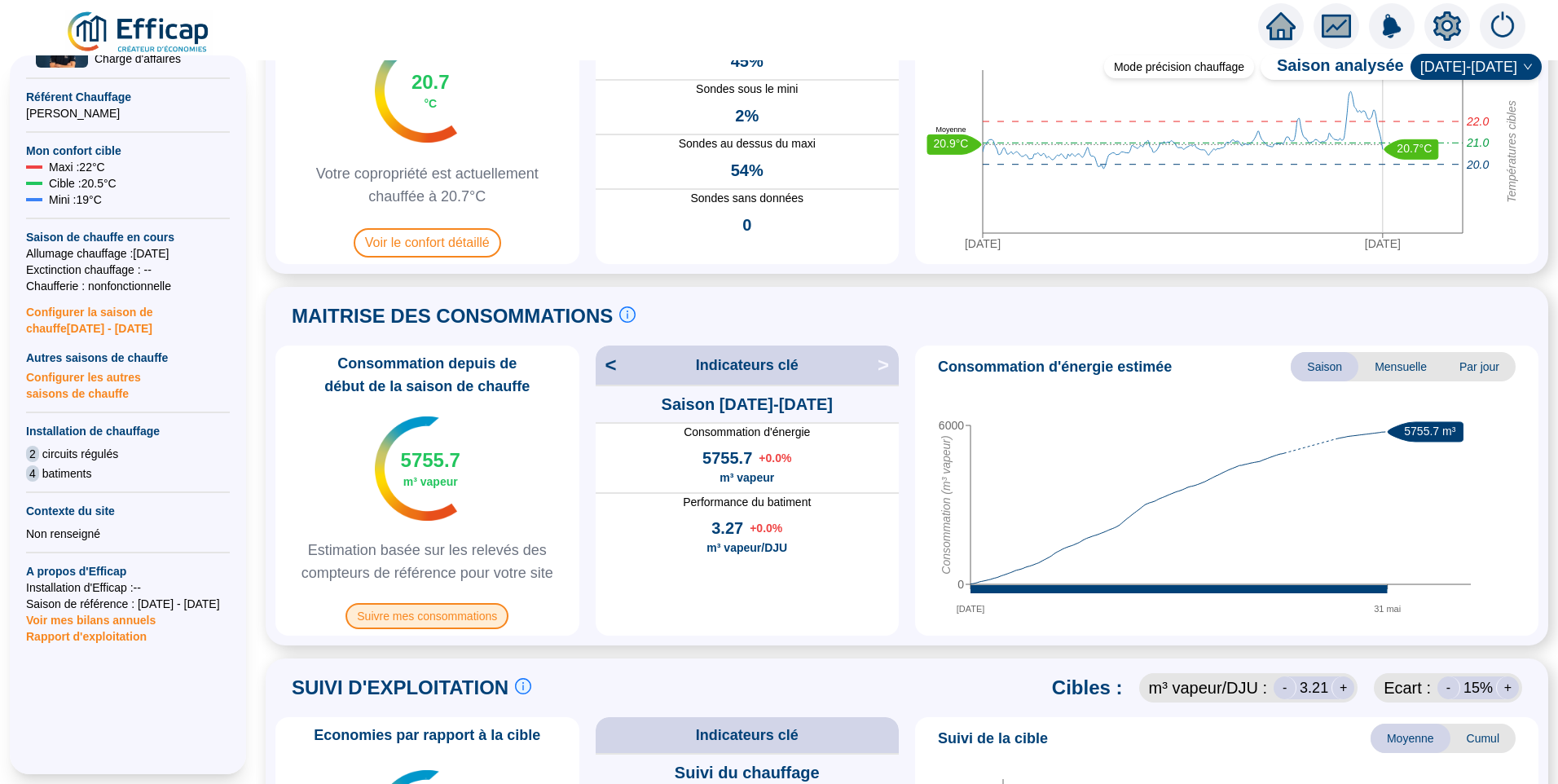
click at [464, 622] on span "Suivre mes consommations" at bounding box center [427, 616] width 163 height 26
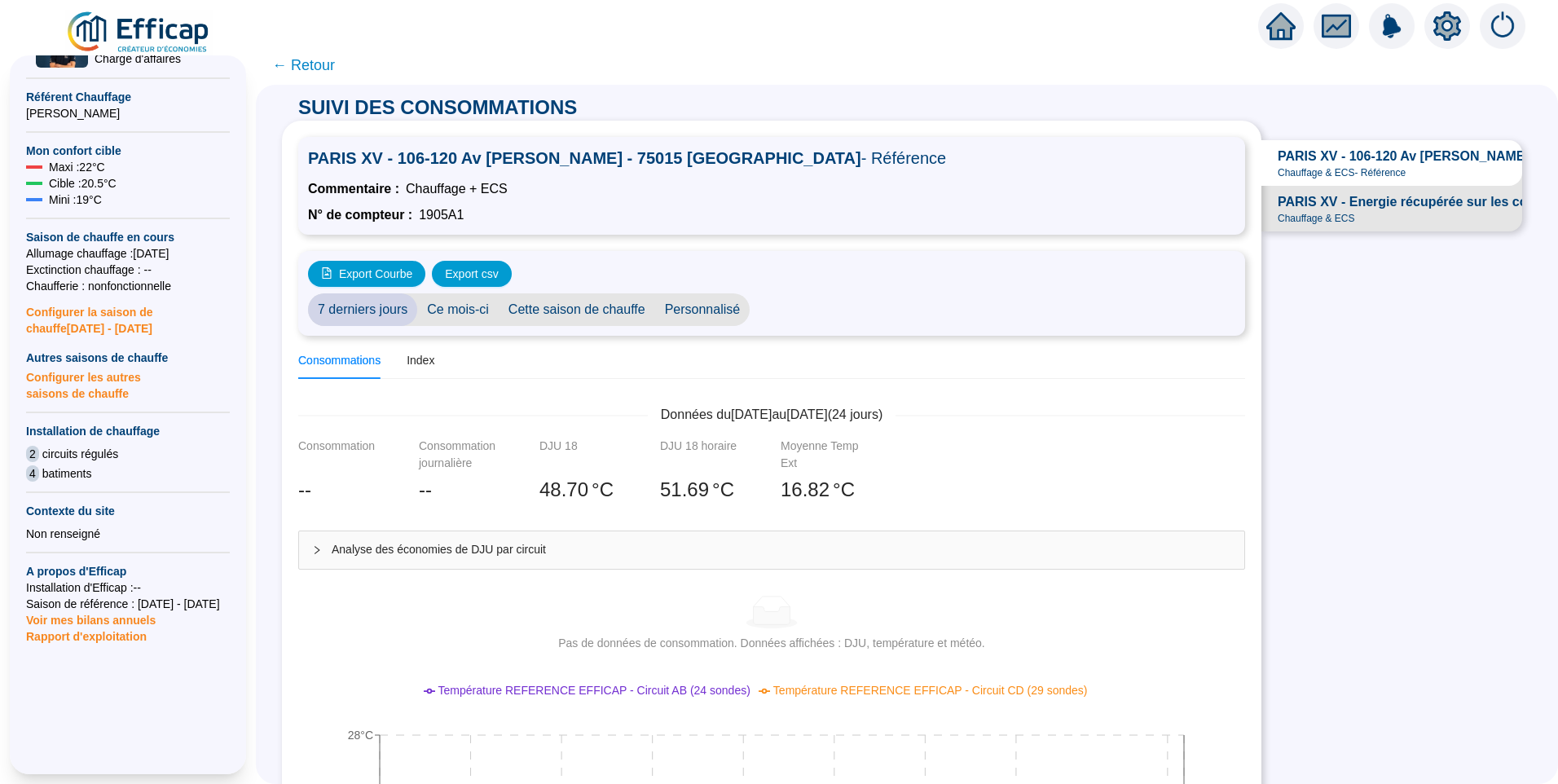
click at [456, 565] on div "Analyse des économies de DJU par circuit" at bounding box center [772, 549] width 946 height 37
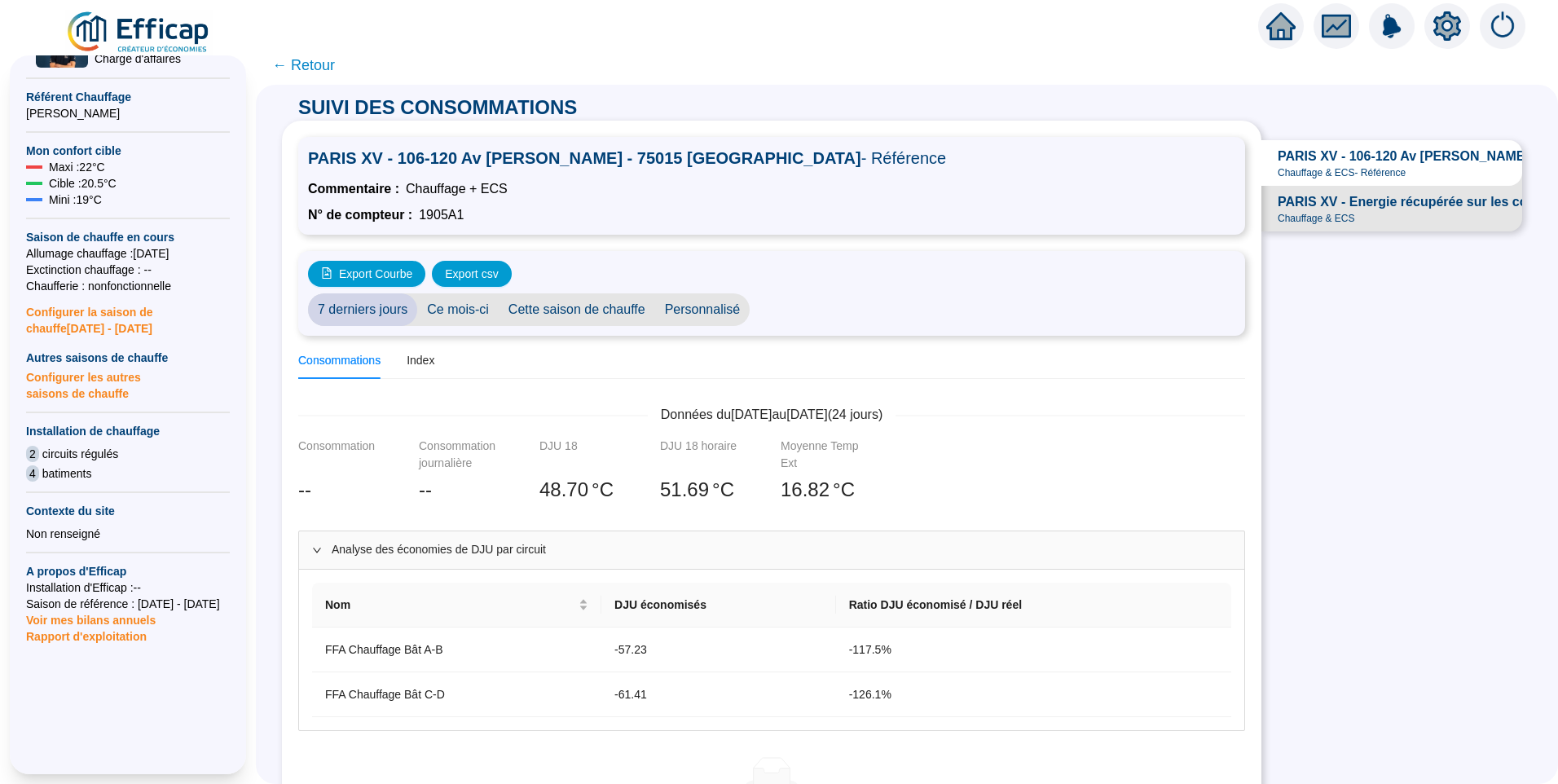
click at [551, 305] on span "Cette saison de chauffe" at bounding box center [576, 310] width 156 height 33
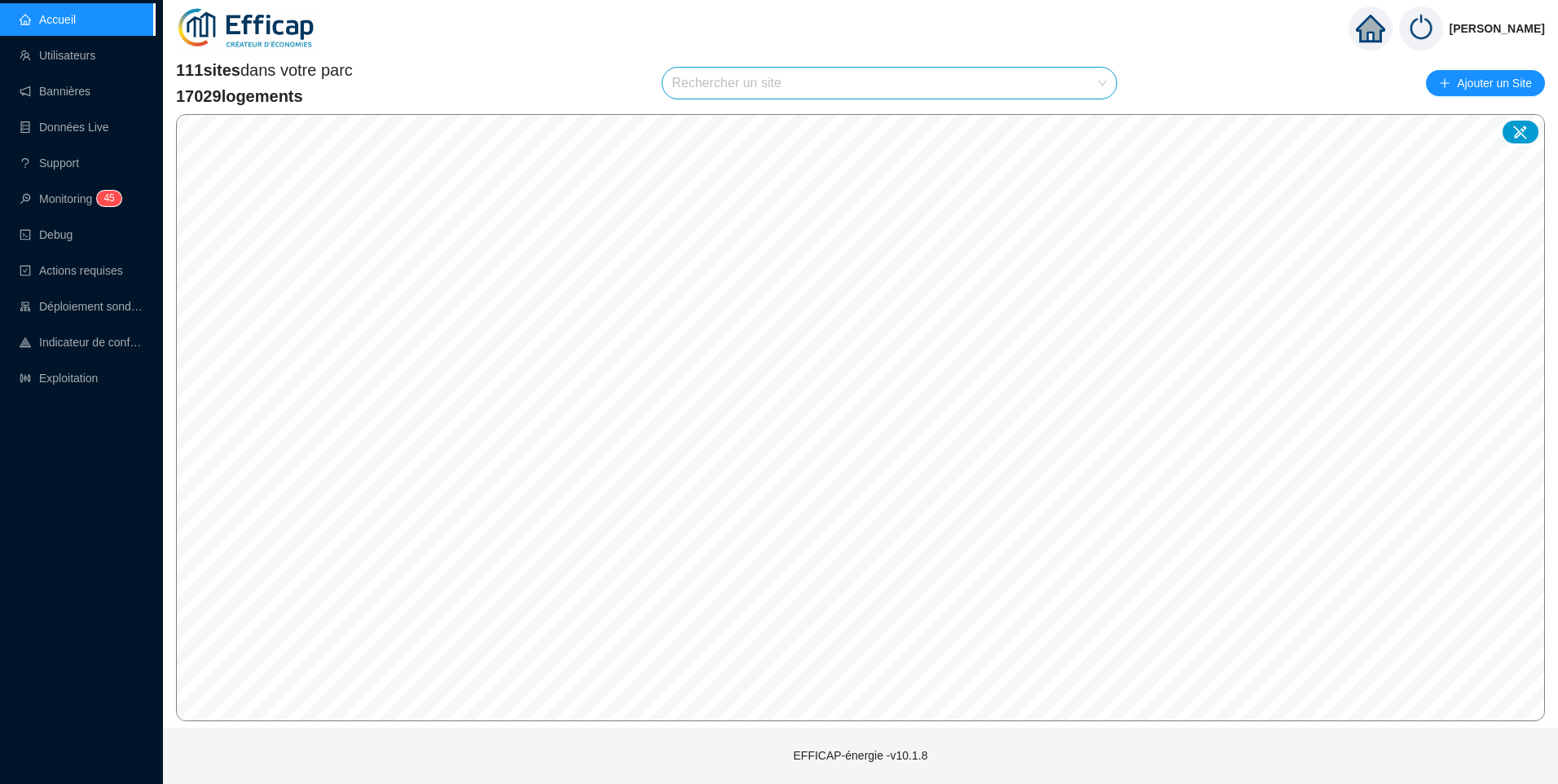
click at [709, 89] on input "search" at bounding box center [882, 83] width 421 height 31
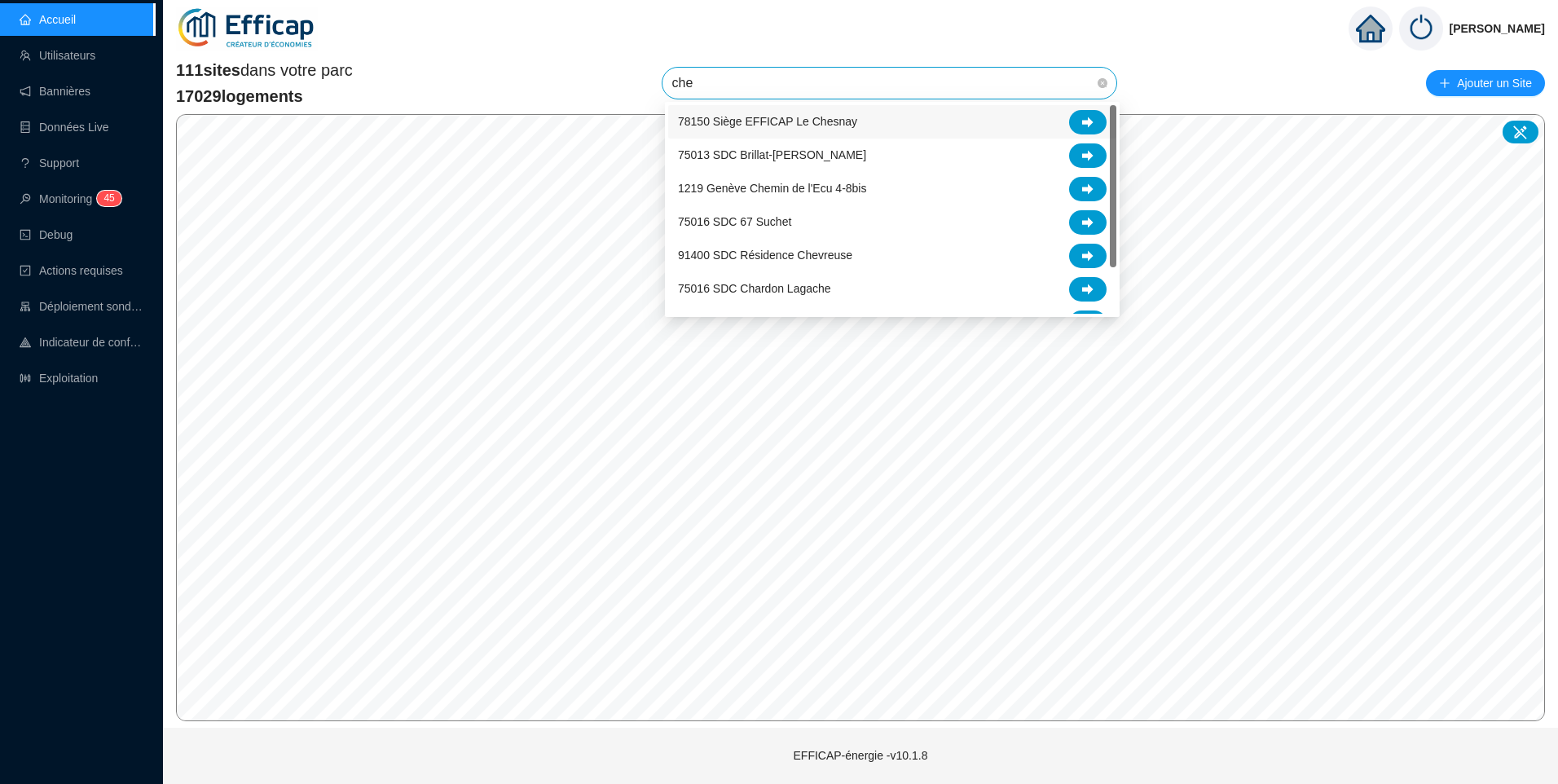
type input "chev"
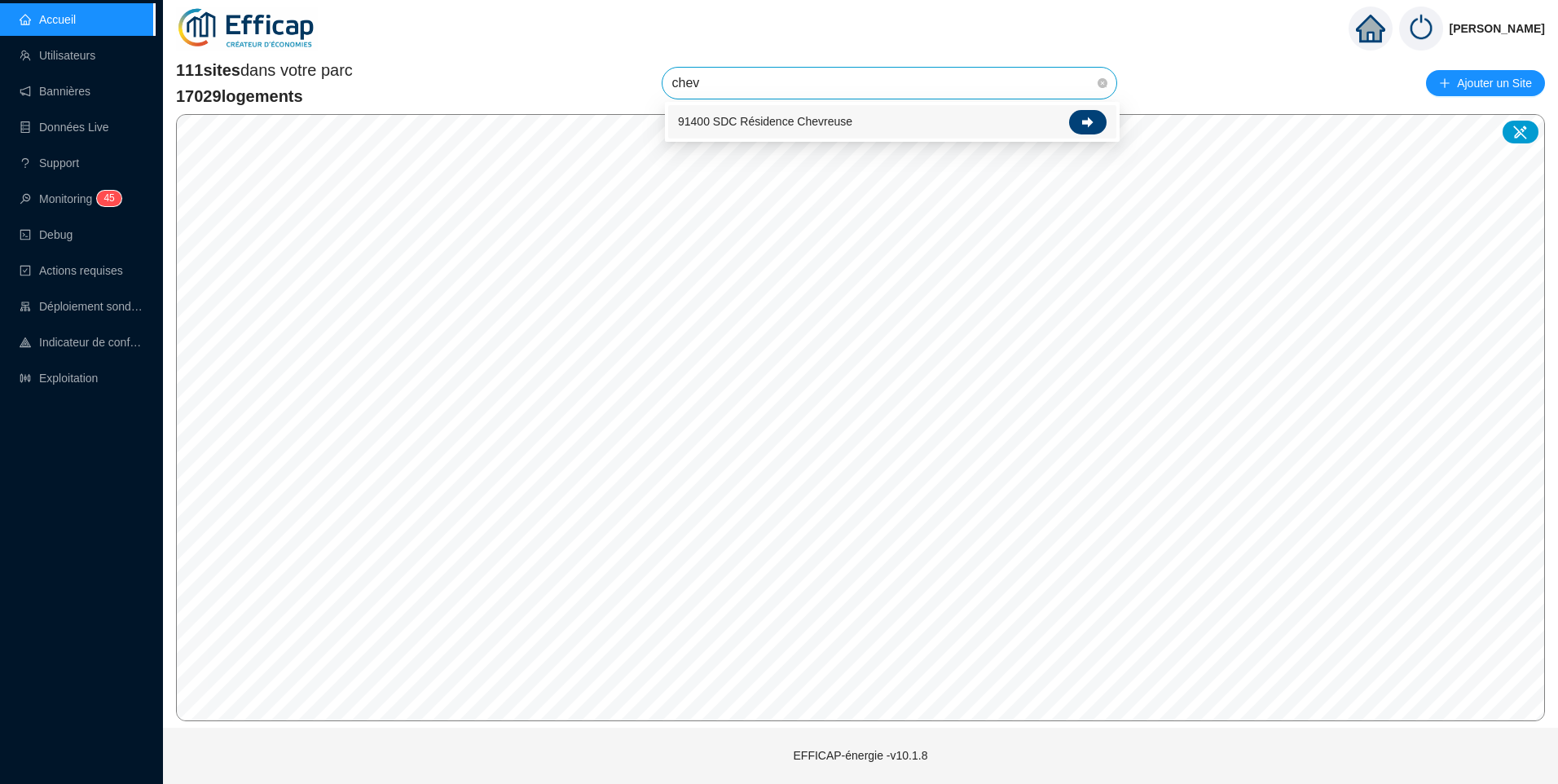
click at [1086, 128] on div at bounding box center [1088, 123] width 37 height 25
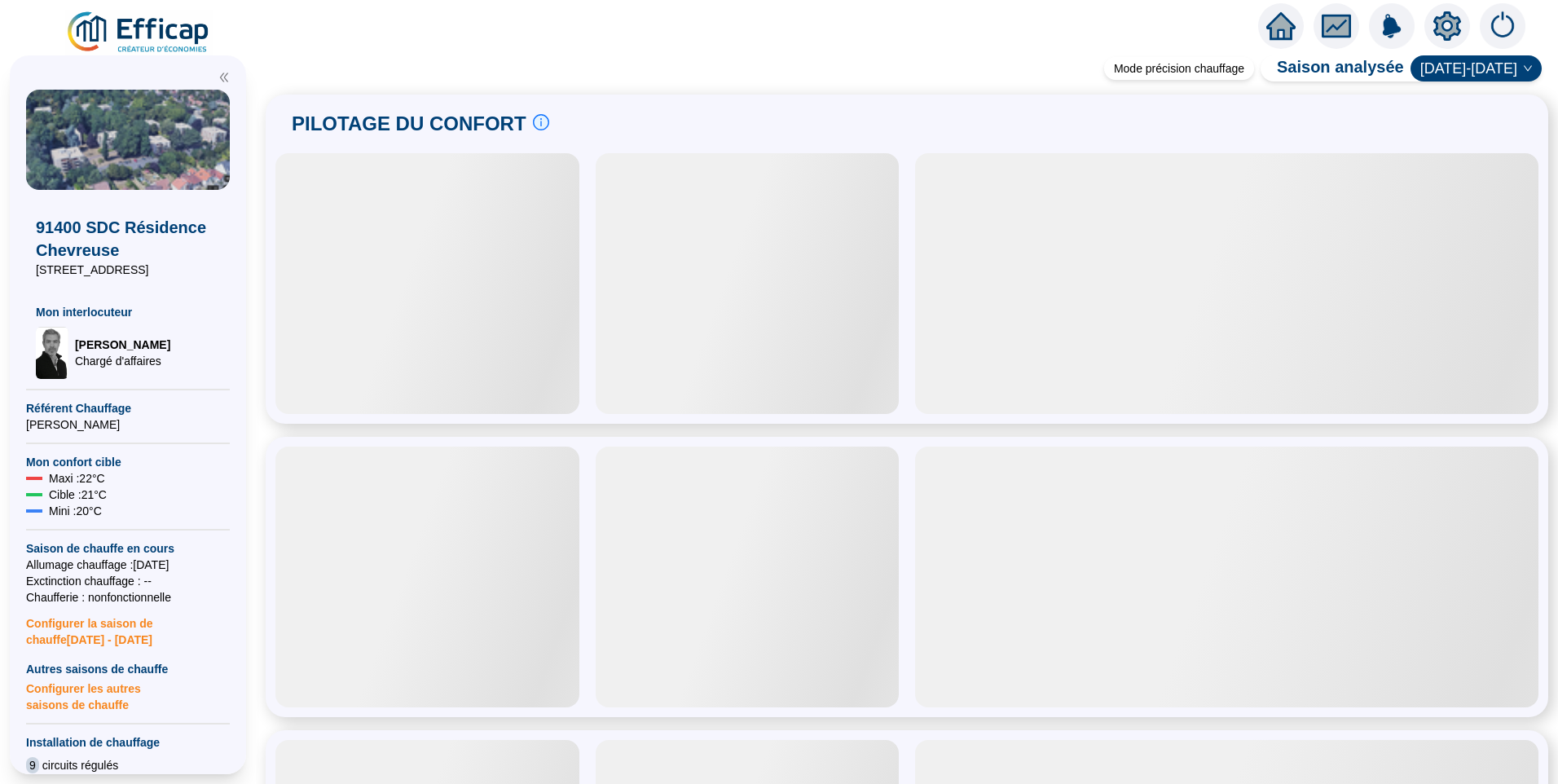
click at [599, 60] on span at bounding box center [907, 54] width 1302 height 16
click at [1452, 26] on icon "setting" at bounding box center [1447, 26] width 11 height 11
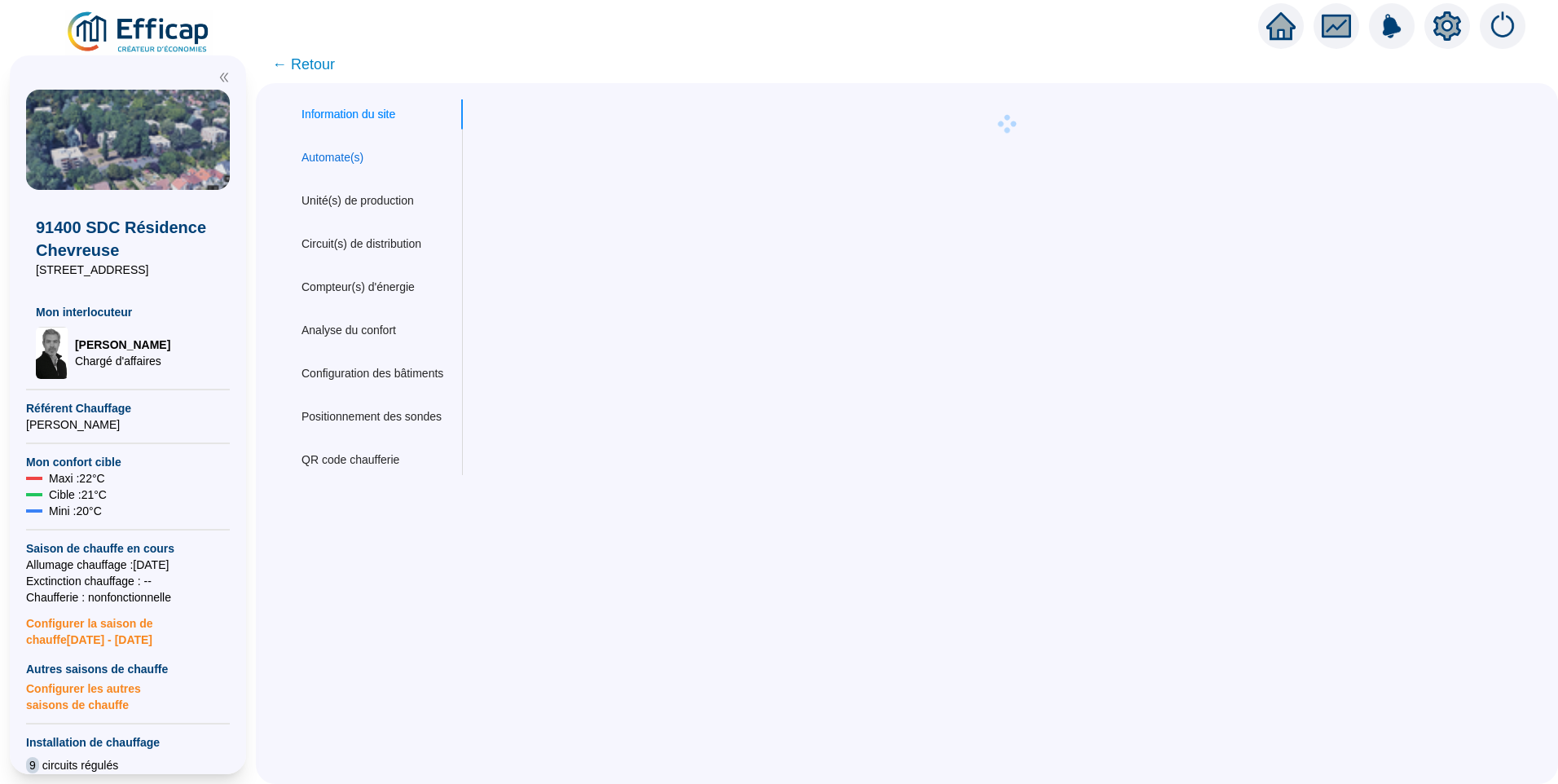
click at [352, 154] on div "Automate(s)" at bounding box center [333, 157] width 62 height 17
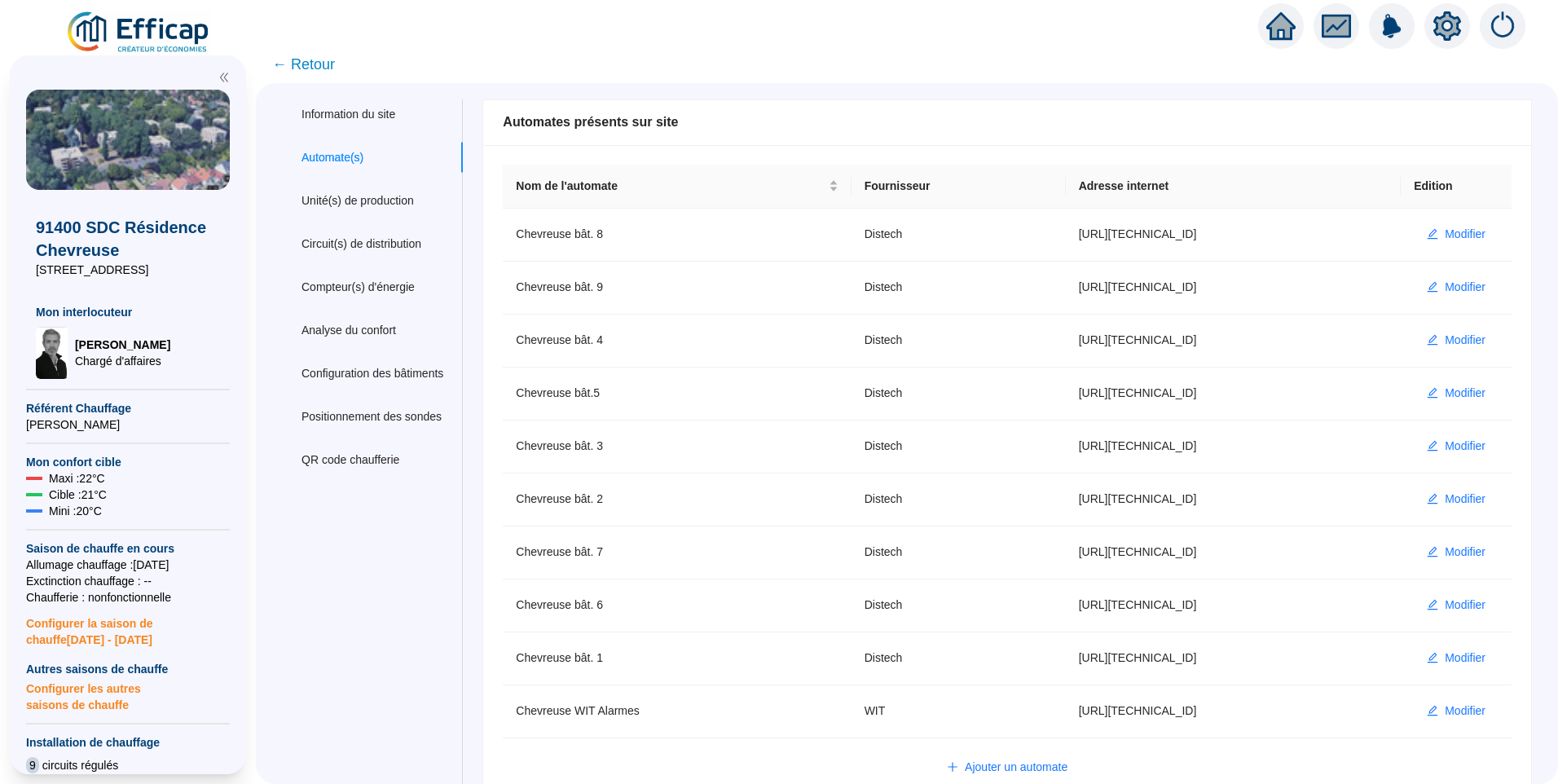
click at [304, 58] on span "← Retour" at bounding box center [303, 64] width 63 height 23
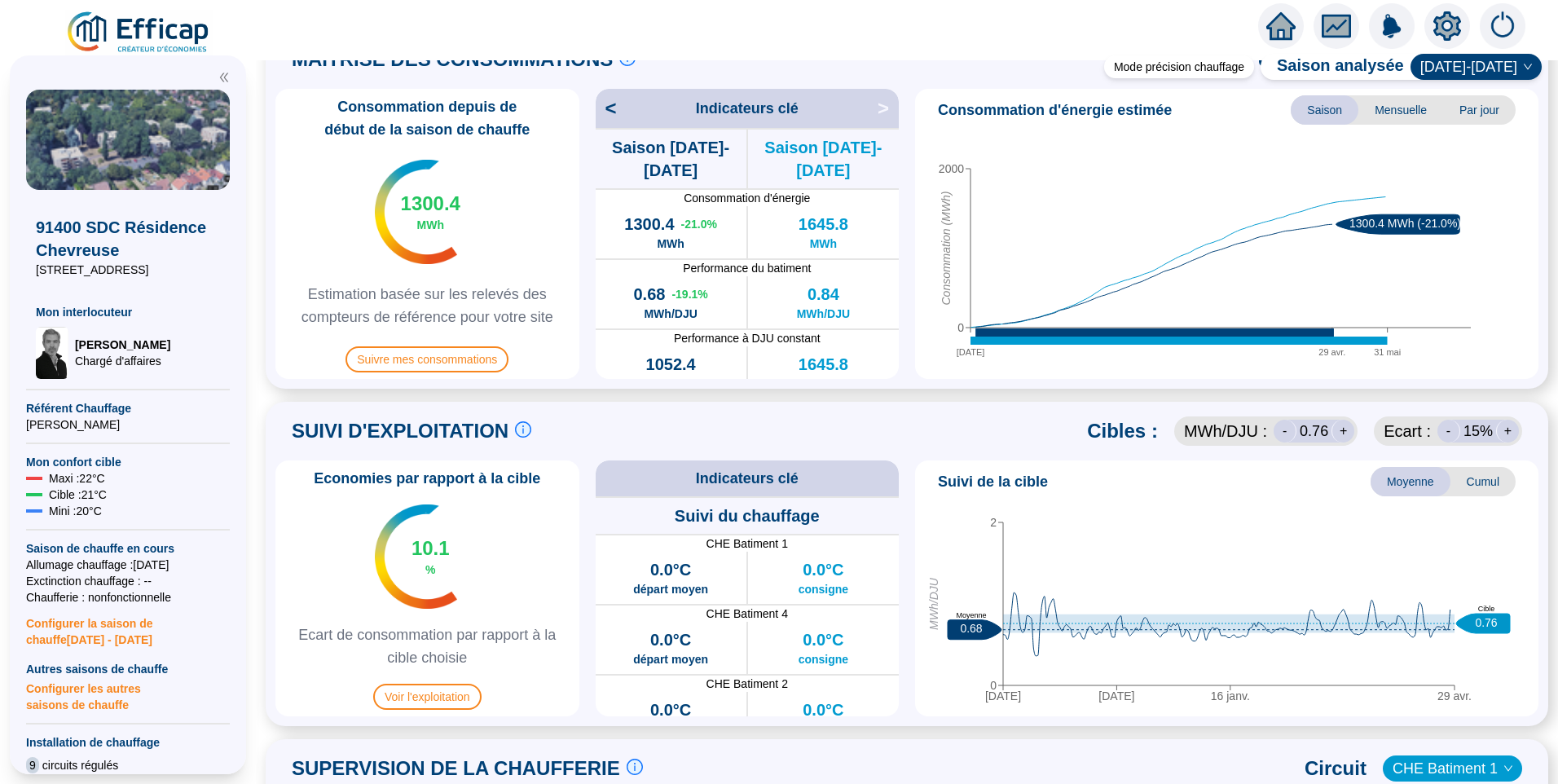
scroll to position [652, 0]
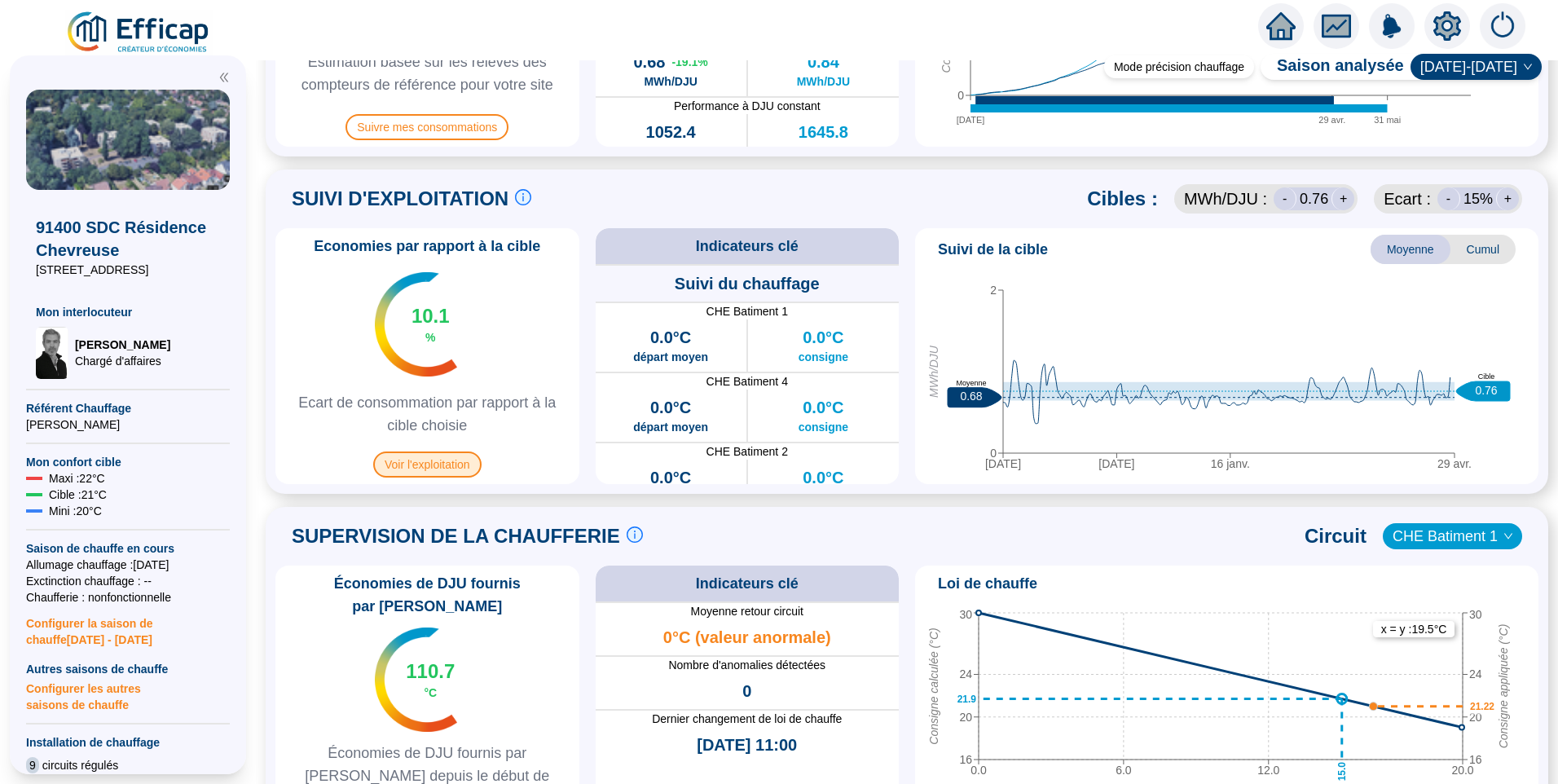
click at [419, 477] on span "Voir l'exploitation" at bounding box center [427, 465] width 109 height 26
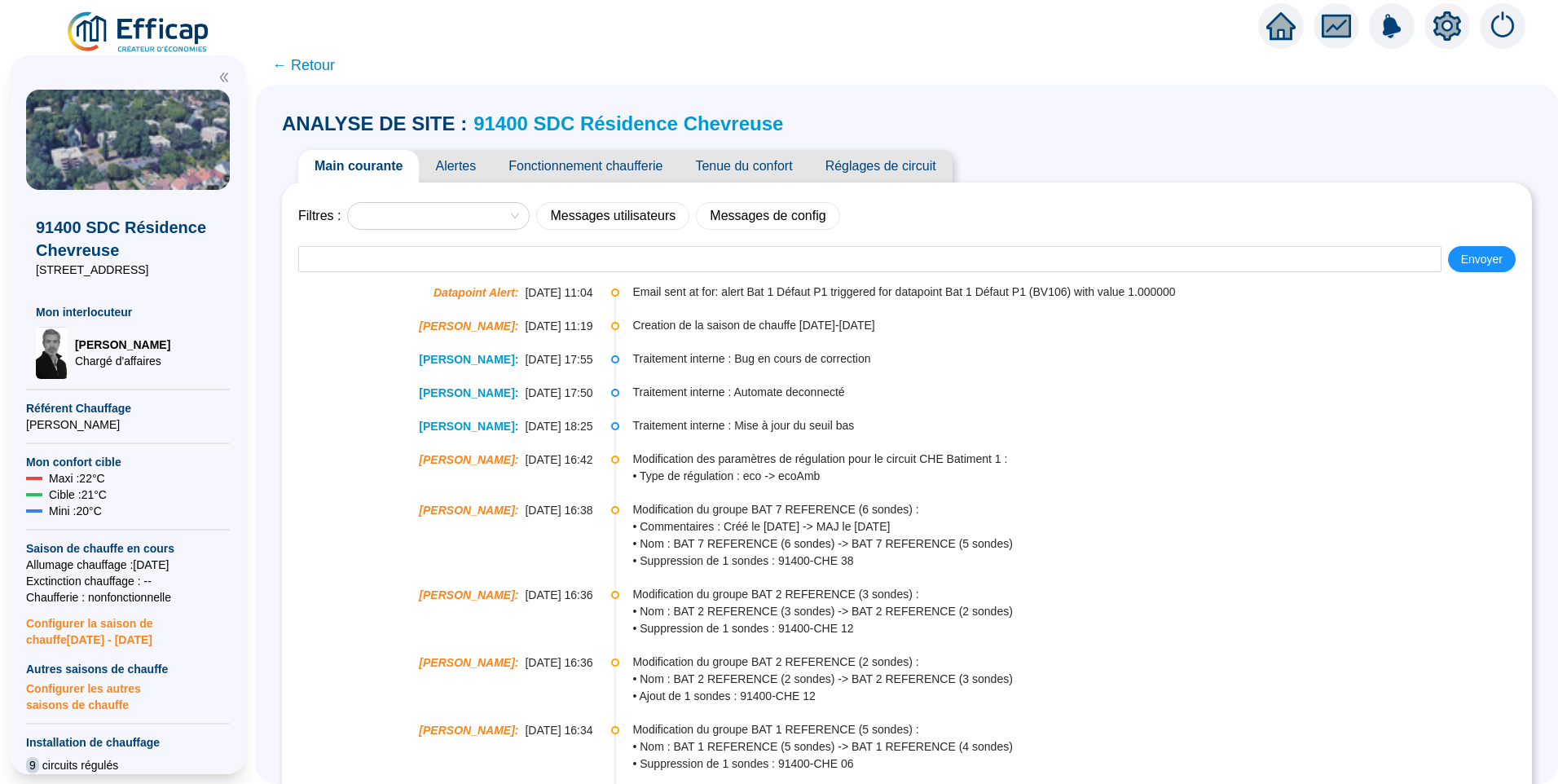
click at [599, 167] on span "Fonctionnement chaufferie" at bounding box center [586, 166] width 187 height 33
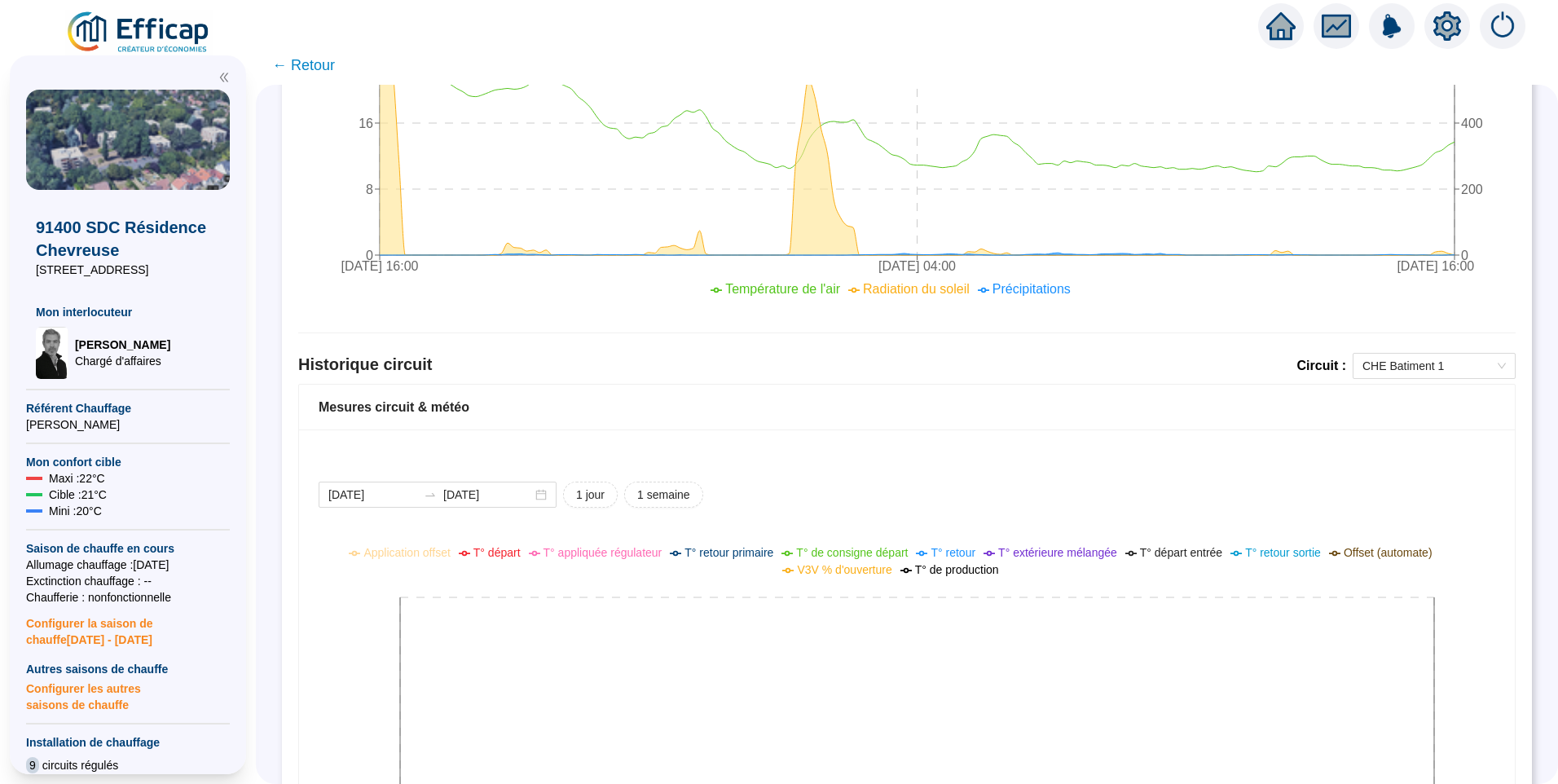
scroll to position [1303, 0]
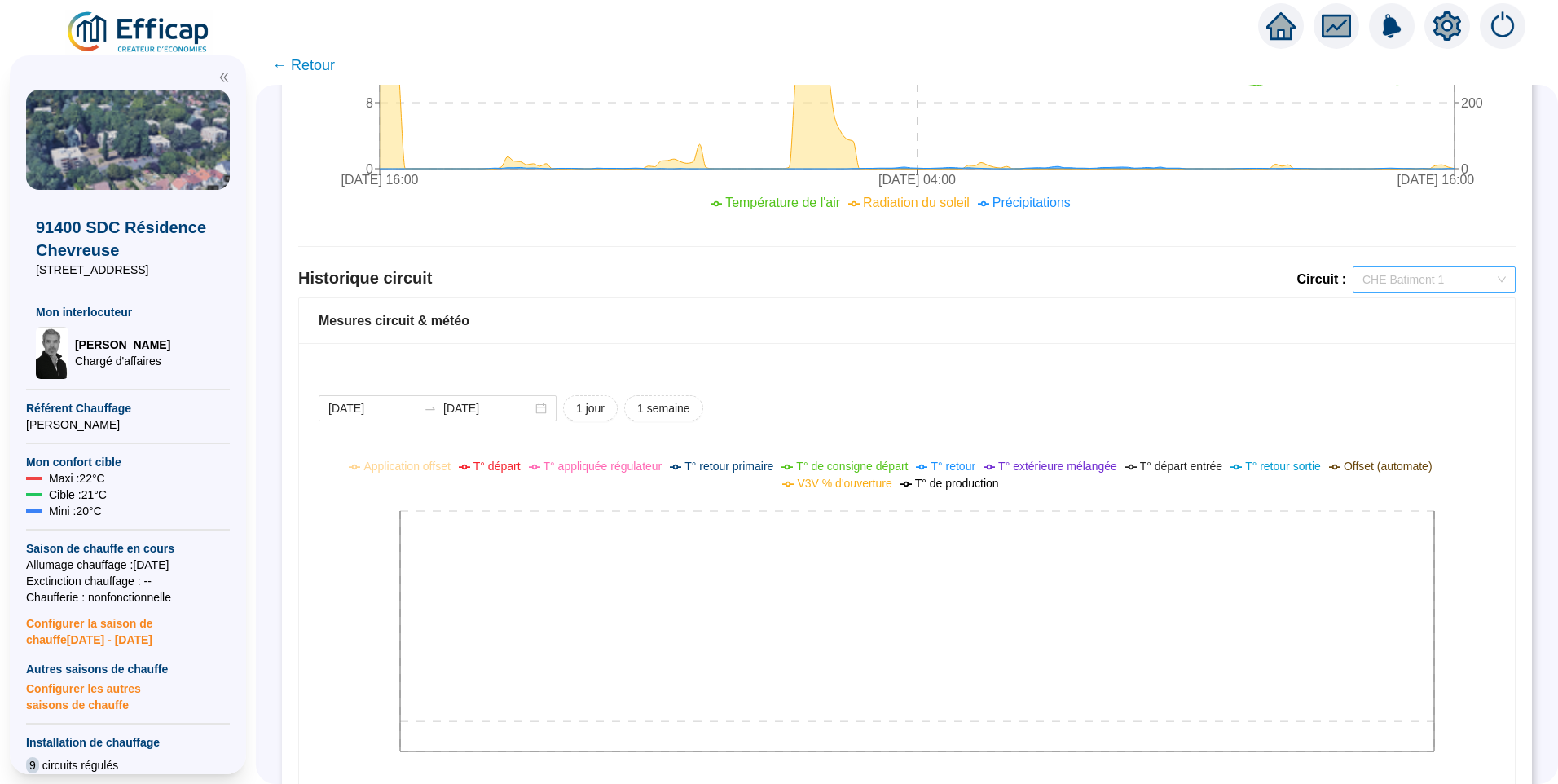
click at [1415, 290] on span "CHE Batiment 1" at bounding box center [1434, 280] width 144 height 25
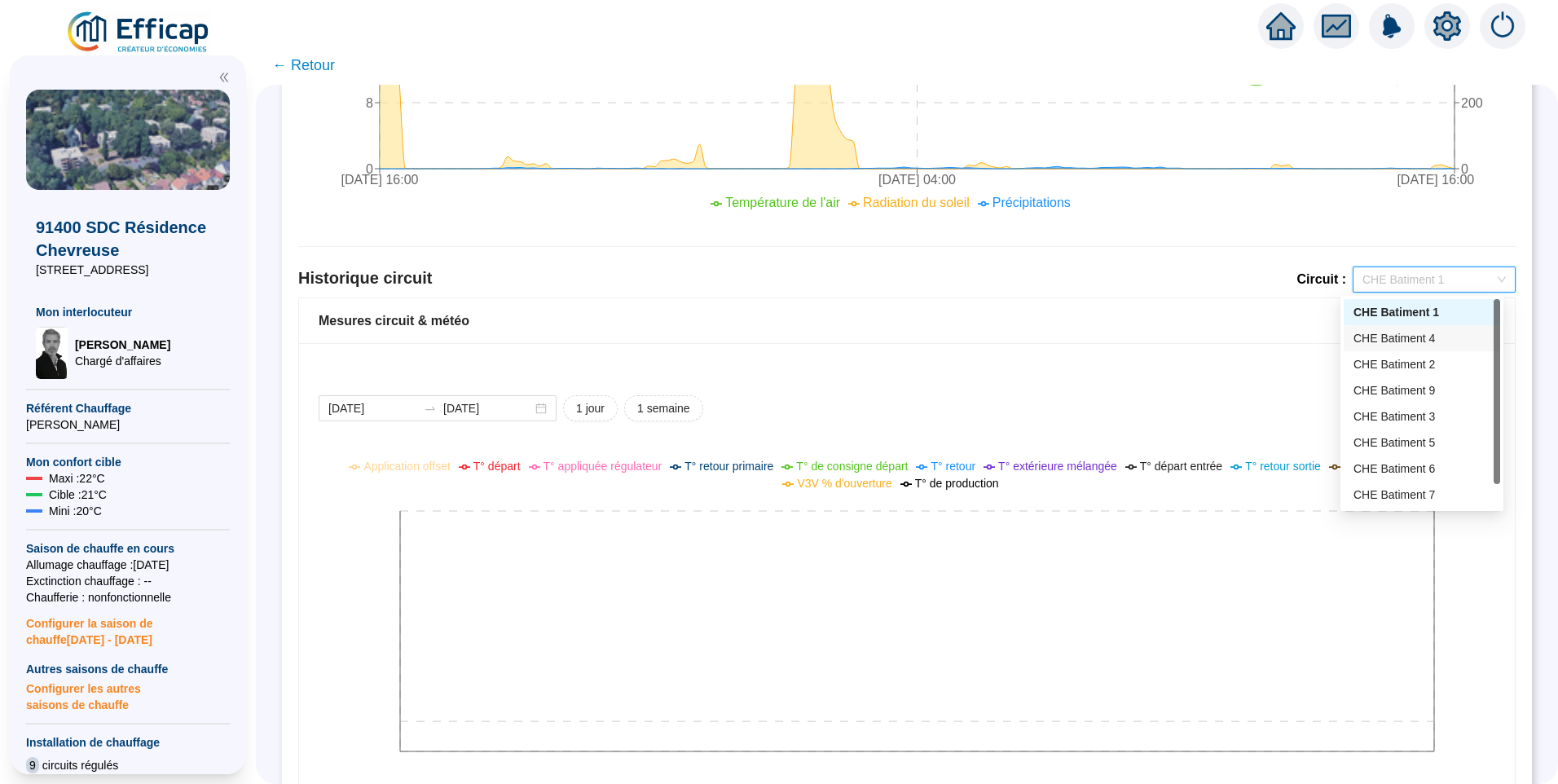
click at [1406, 337] on div "CHE Batiment 4" at bounding box center [1421, 338] width 137 height 17
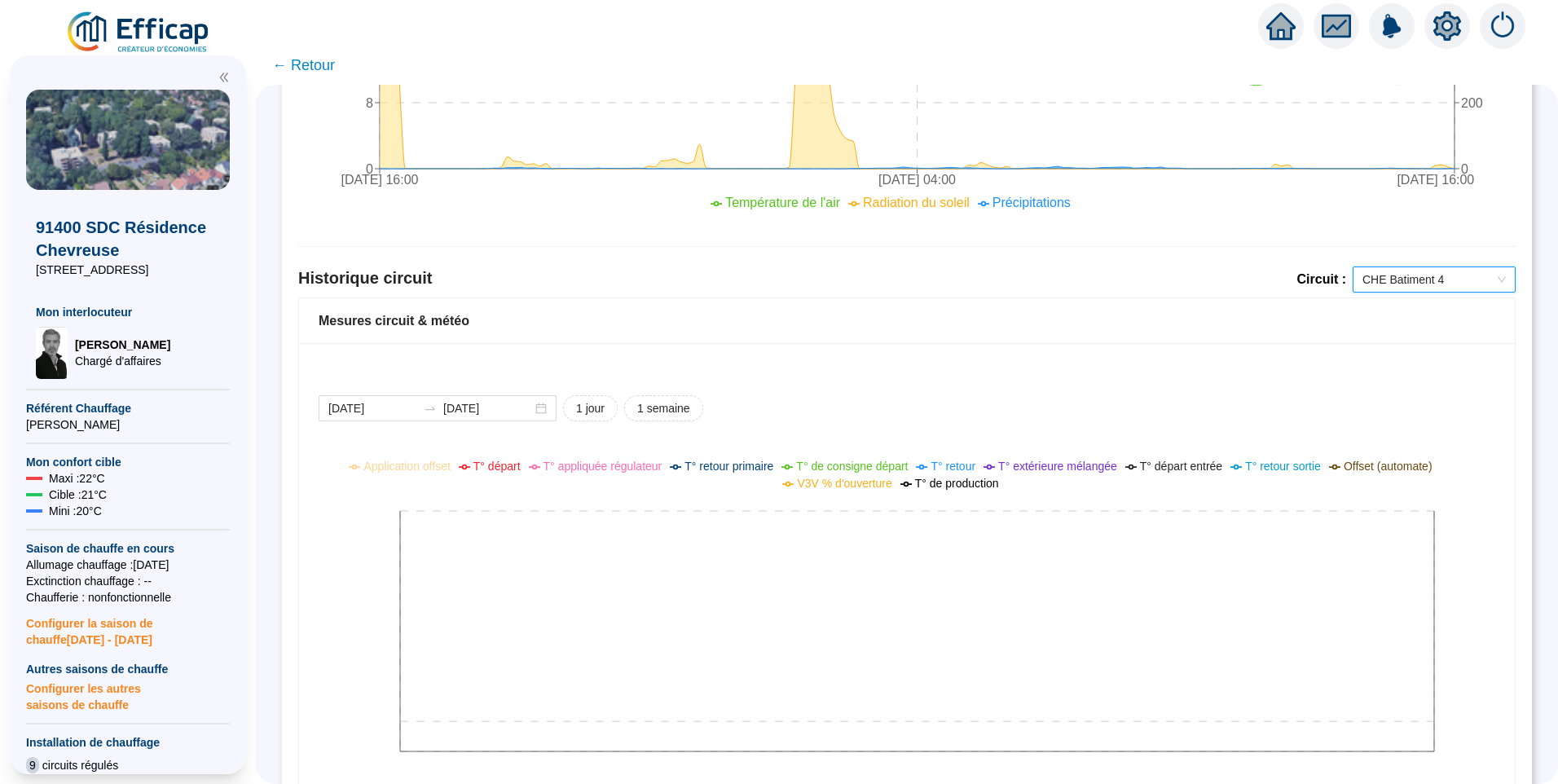
click at [1442, 285] on span "CHE Batiment 4" at bounding box center [1434, 280] width 144 height 25
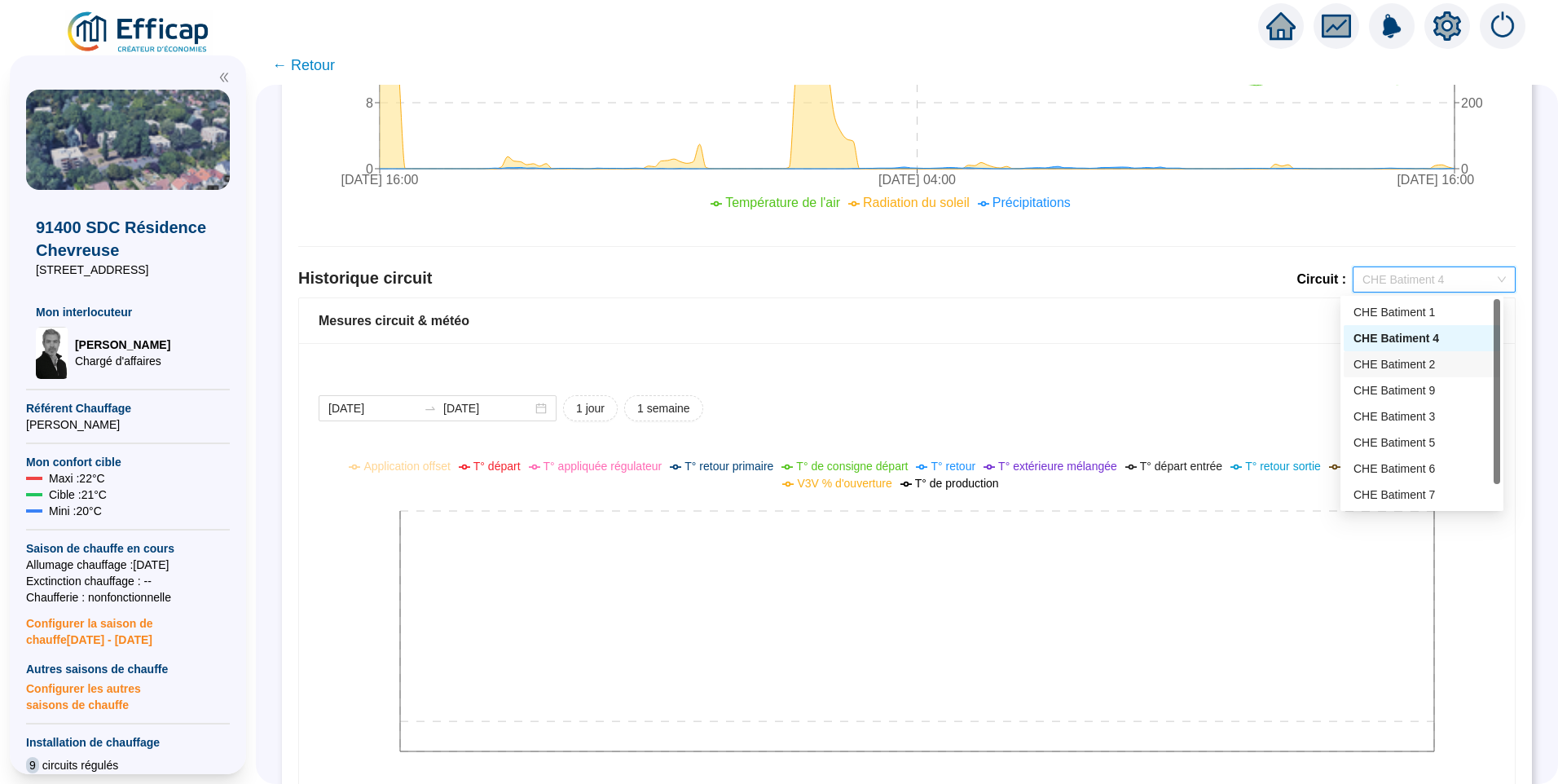
click at [1410, 370] on div "CHE Batiment 2" at bounding box center [1421, 364] width 137 height 17
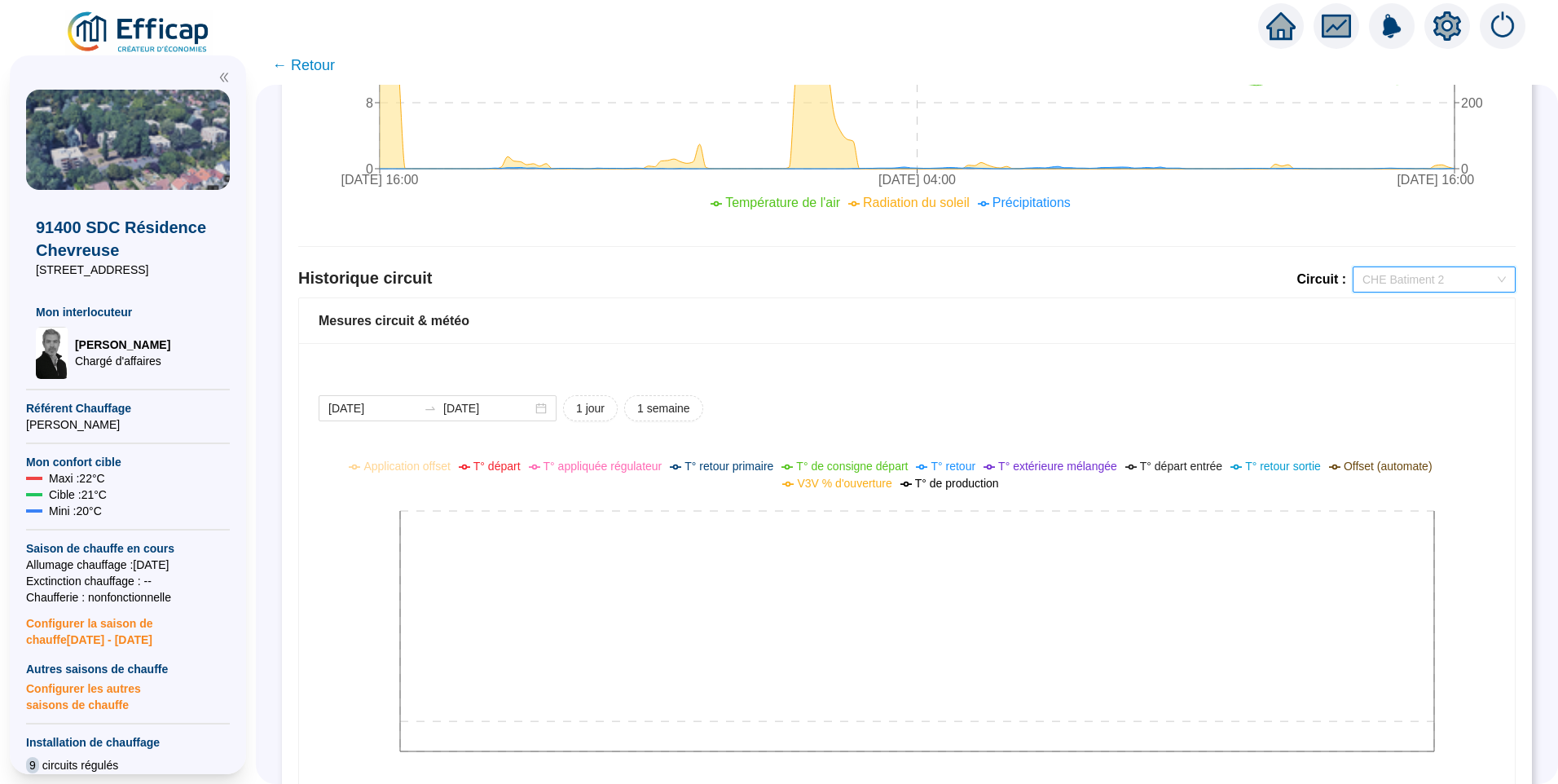
click at [1443, 279] on span "CHE Batiment 2" at bounding box center [1434, 280] width 144 height 25
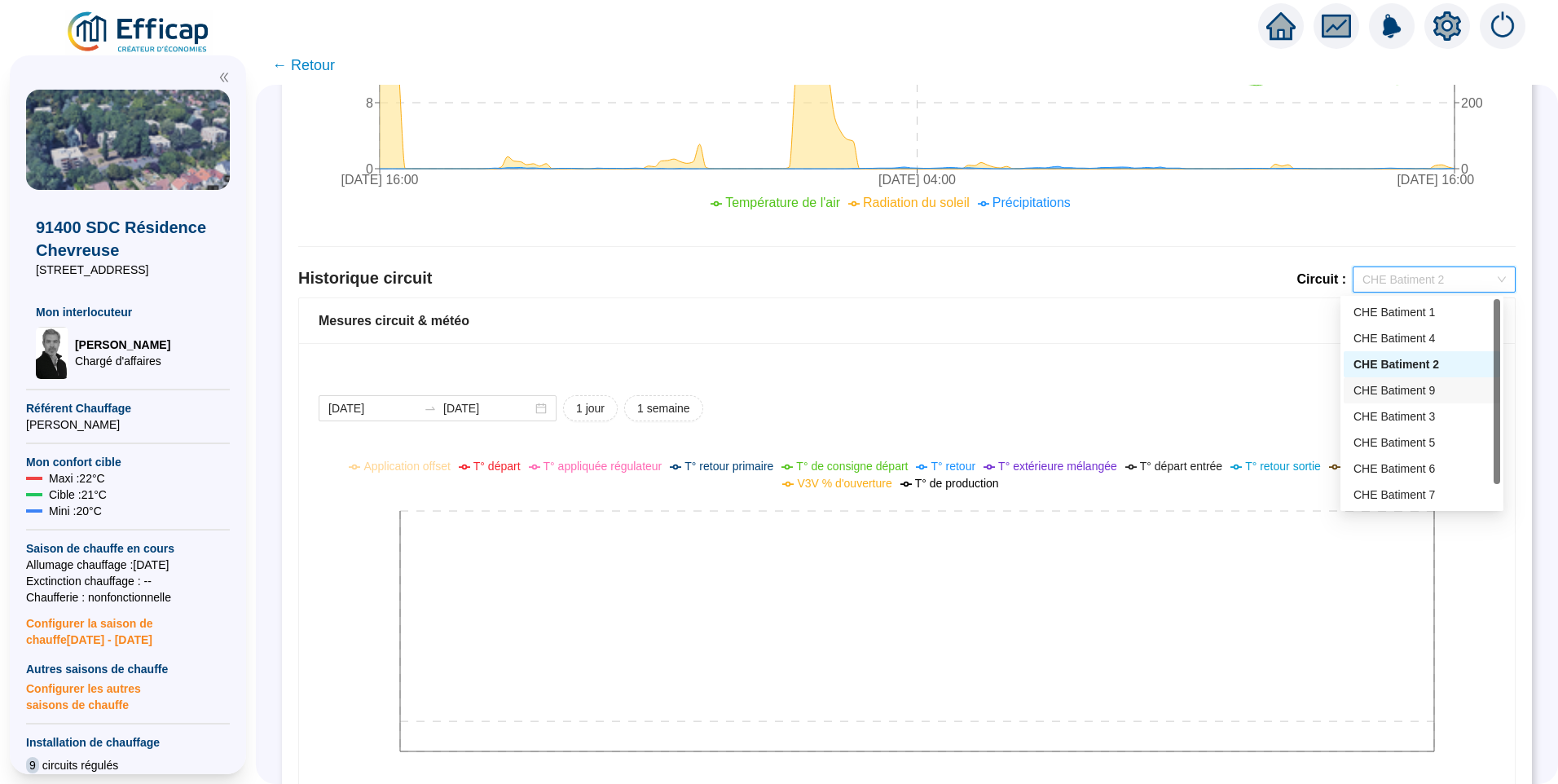
click at [1397, 402] on div "CHE Batiment 9" at bounding box center [1421, 391] width 156 height 26
click at [1411, 282] on span "CHE Batiment 9" at bounding box center [1434, 280] width 144 height 25
click at [1410, 469] on div "CHE Batiment 7" at bounding box center [1421, 468] width 137 height 17
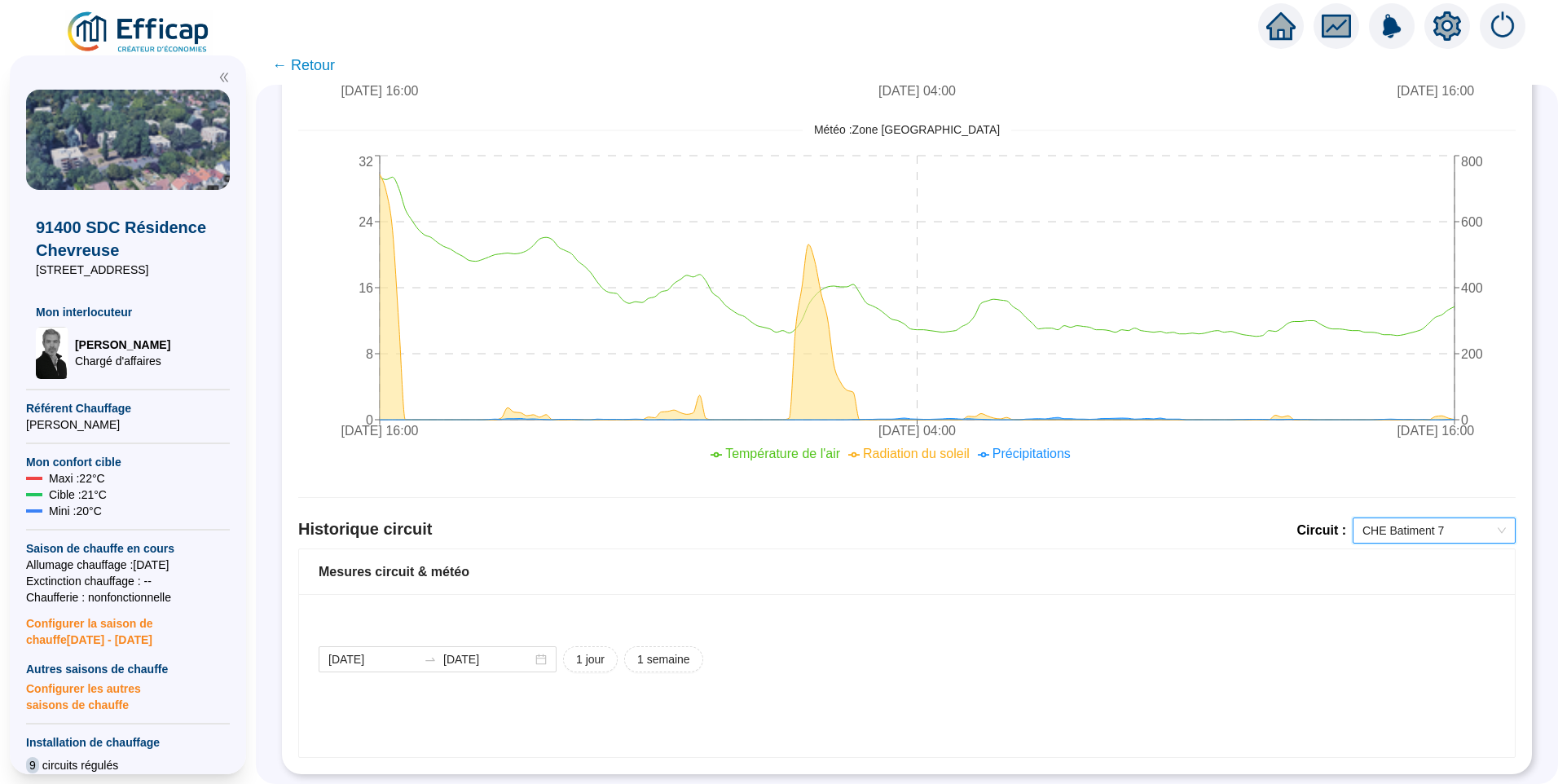
scroll to position [1303, 0]
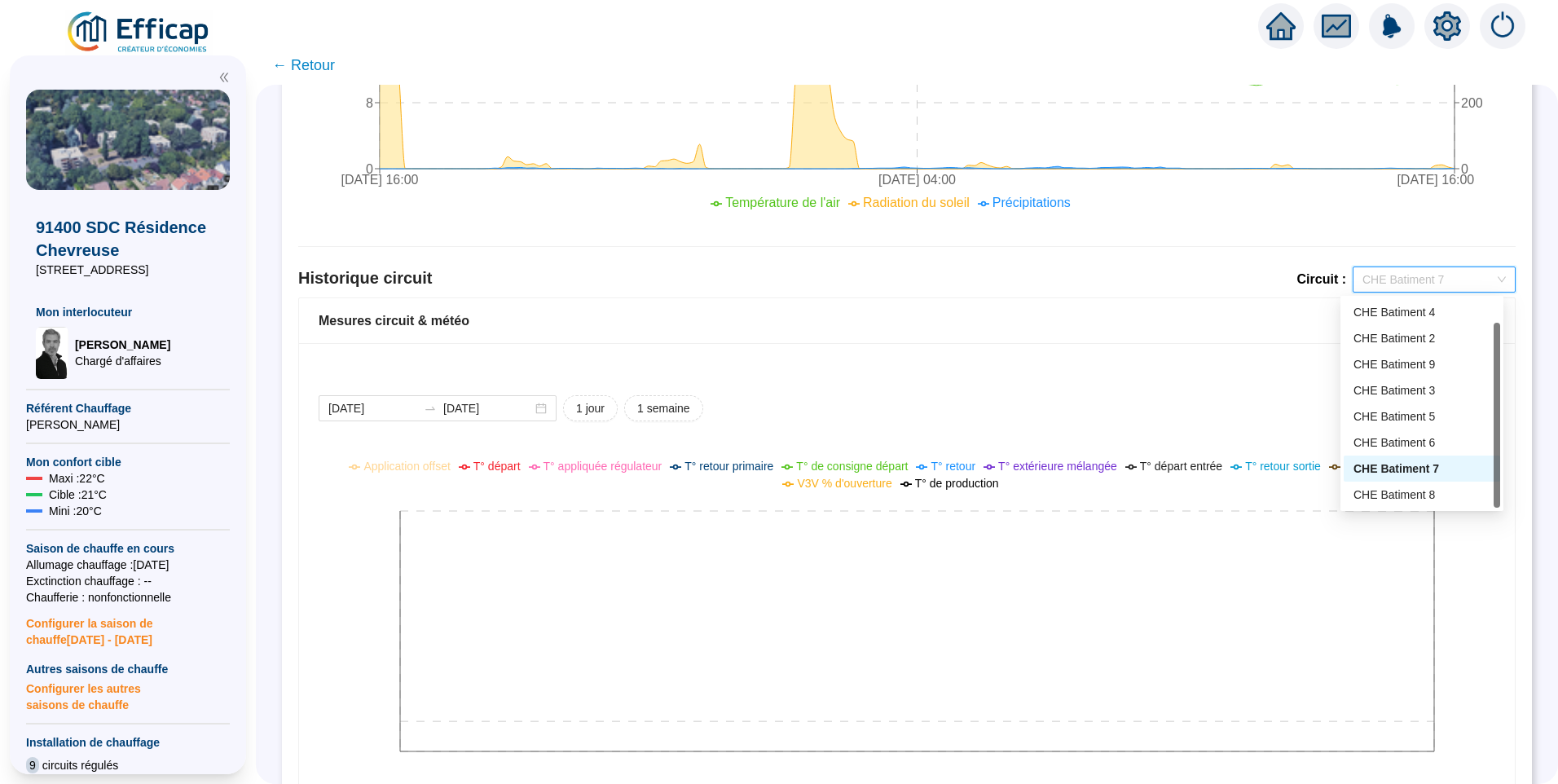
click at [1438, 270] on span "CHE Batiment 7" at bounding box center [1434, 280] width 144 height 25
click at [1400, 310] on div "CHE Batiment 1" at bounding box center [1421, 312] width 137 height 17
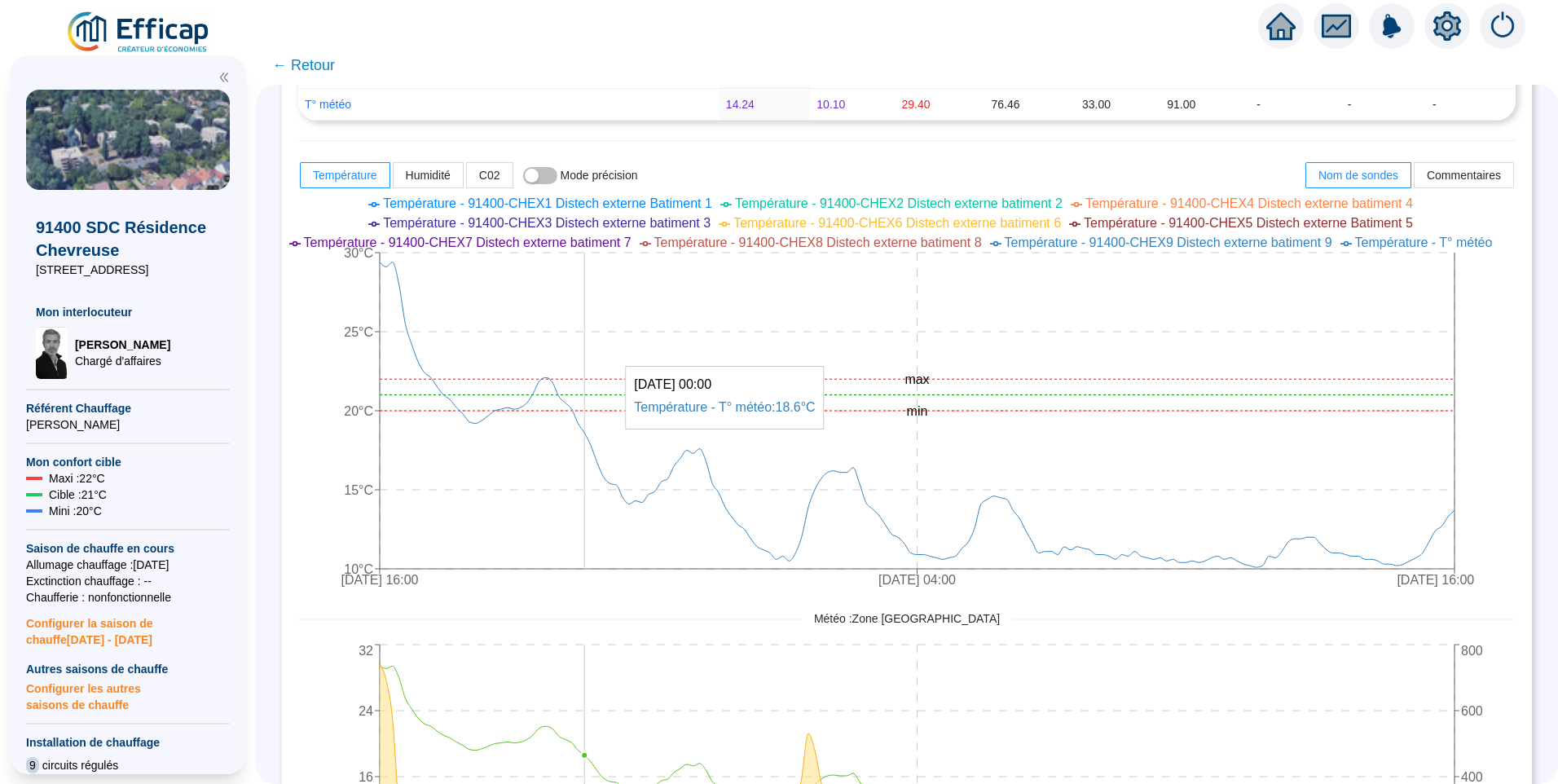
scroll to position [571, 0]
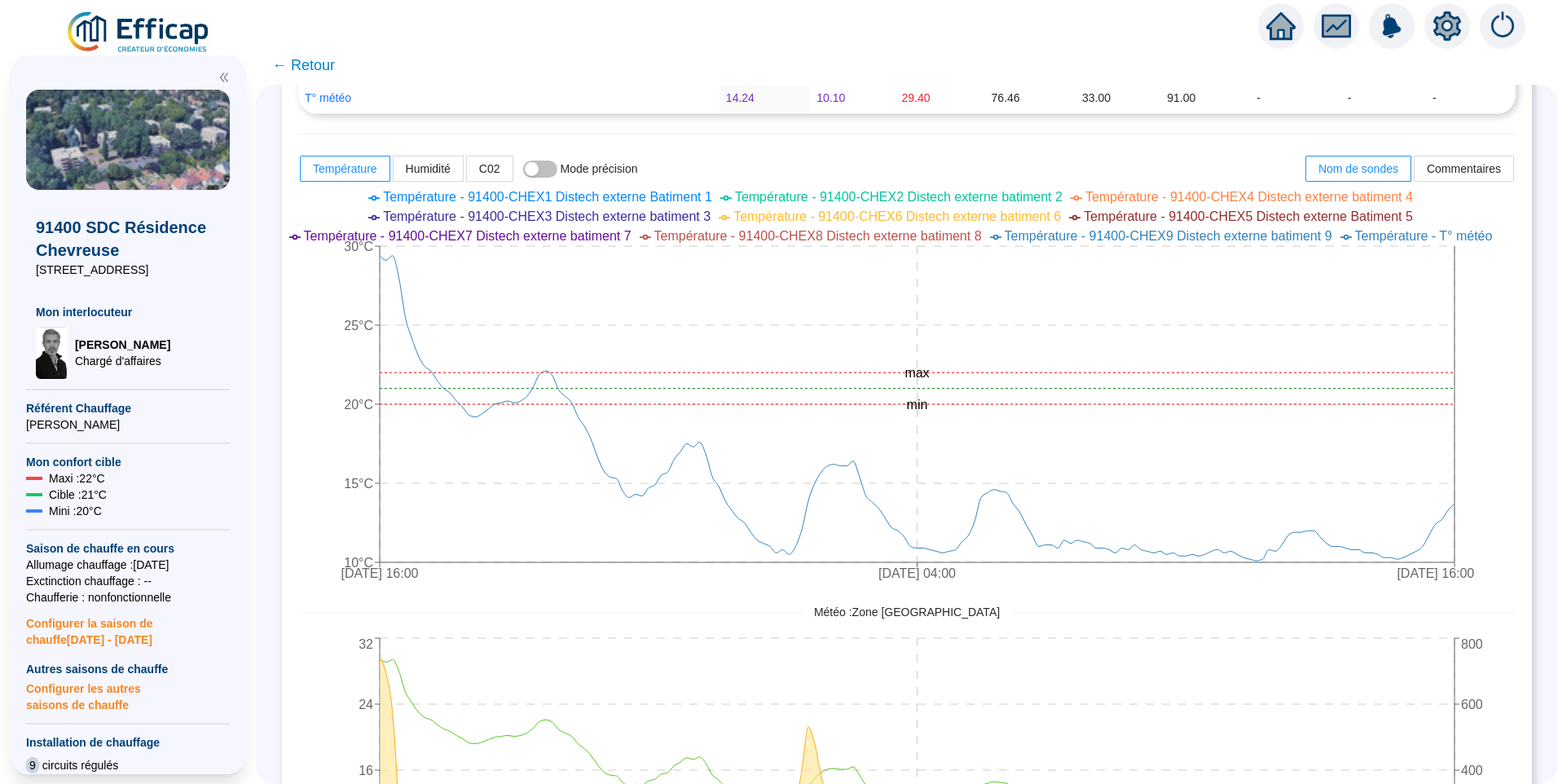
click at [1512, 377] on div "Comparaison météo-sondes extérieures [DATE] [DATE] 1 jour 1 semaine 1 mois Nom …" at bounding box center [907, 580] width 1250 height 1938
click at [1492, 534] on icon "[DATE] 16:00 [DATE] 04:00 [DATE] 16:00 10°C 15°C 20°C 25°C 30°C min max" at bounding box center [895, 387] width 1193 height 407
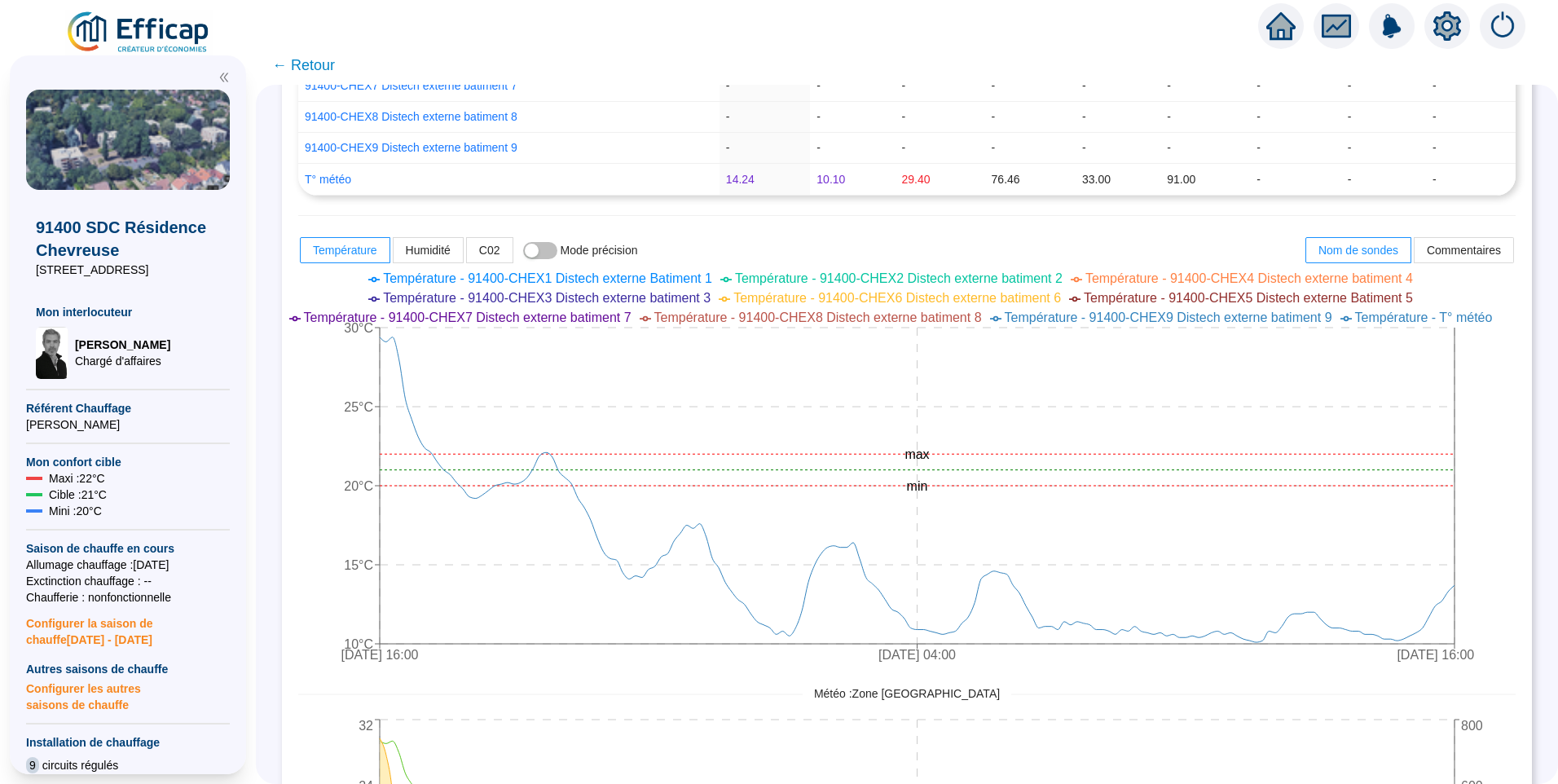
click at [347, 421] on icon "[DATE] 16:00 [DATE] 04:00 [DATE] 16:00 10°C 15°C 20°C 25°C 30°C min max" at bounding box center [895, 468] width 1193 height 407
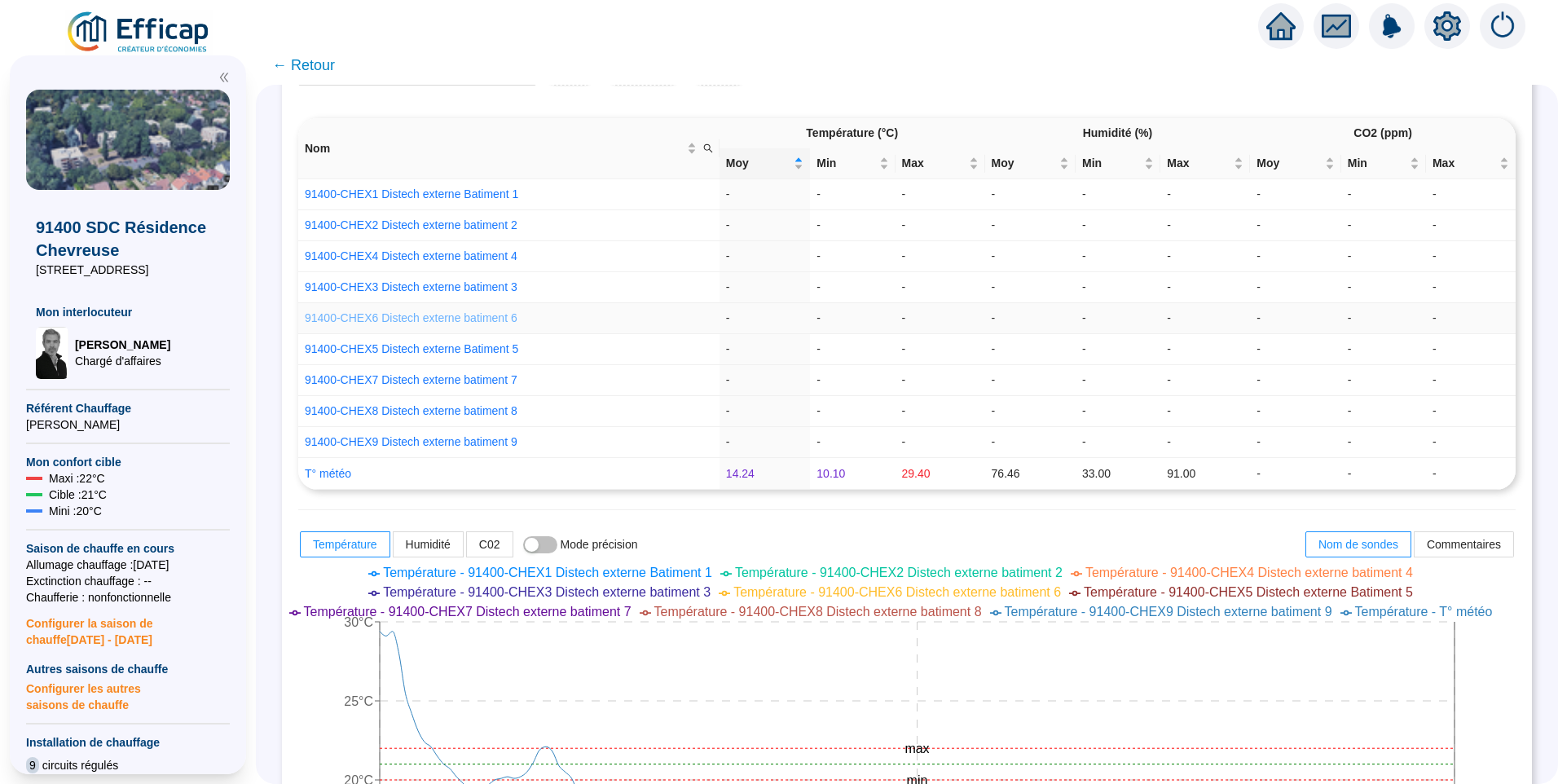
scroll to position [81, 0]
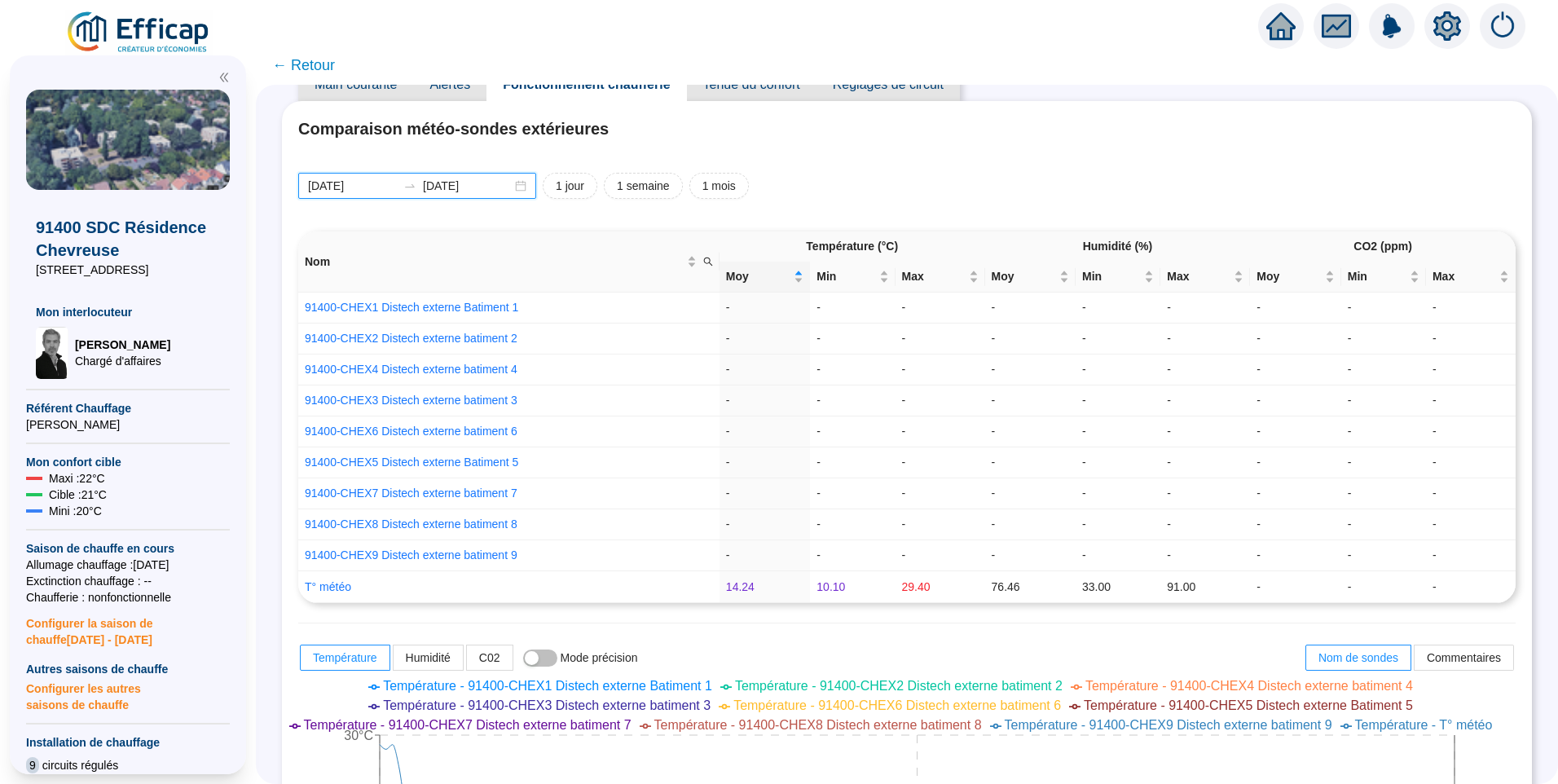
click at [387, 192] on input "[DATE]" at bounding box center [352, 185] width 89 height 17
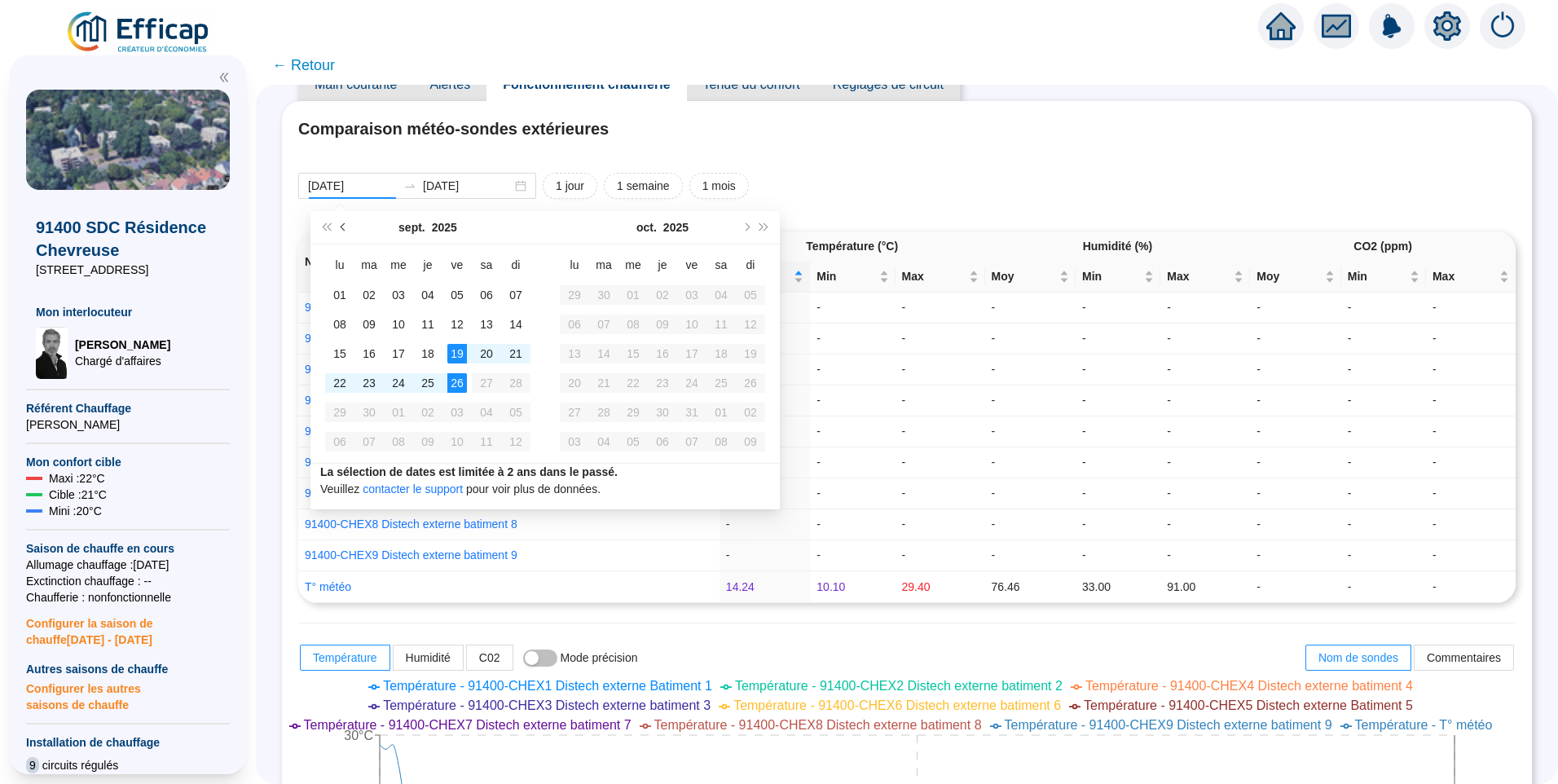
click at [348, 230] on button "Mois précédent (PageUp)" at bounding box center [344, 227] width 18 height 33
click at [346, 221] on button "Mois précédent (PageUp)" at bounding box center [344, 227] width 18 height 33
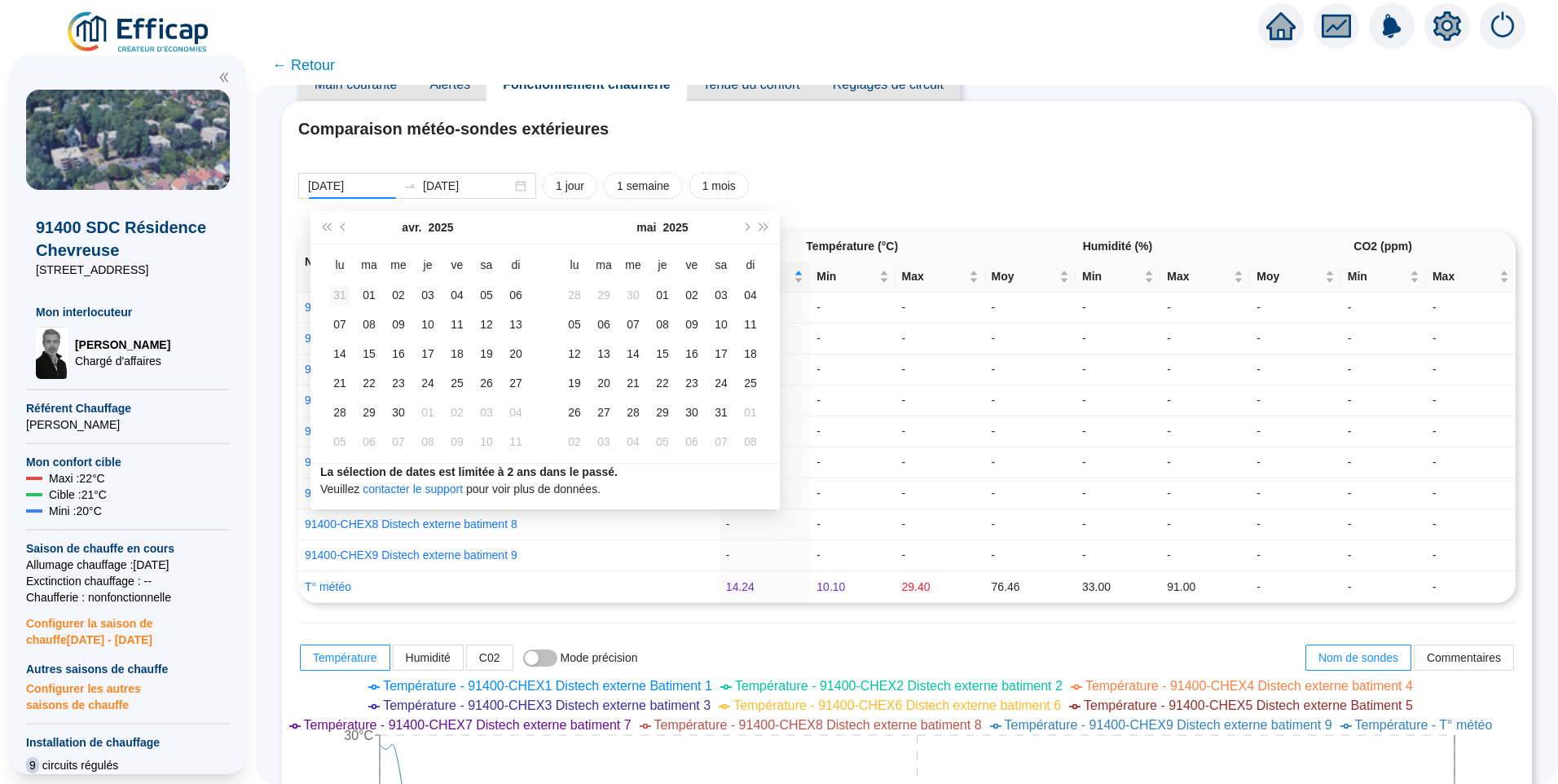
type input "2025-03-31"
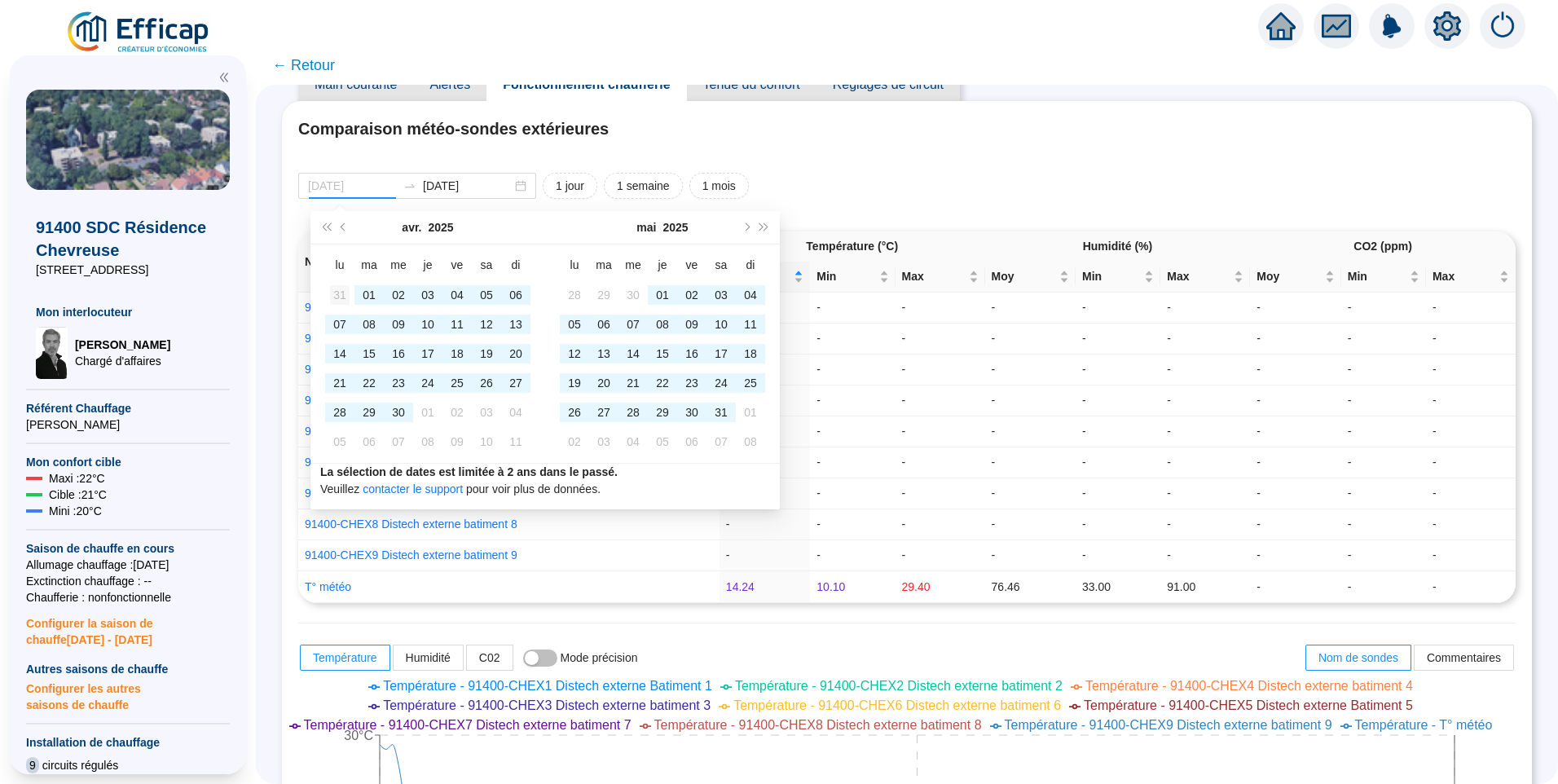
click at [341, 299] on div "31" at bounding box center [340, 295] width 19 height 19
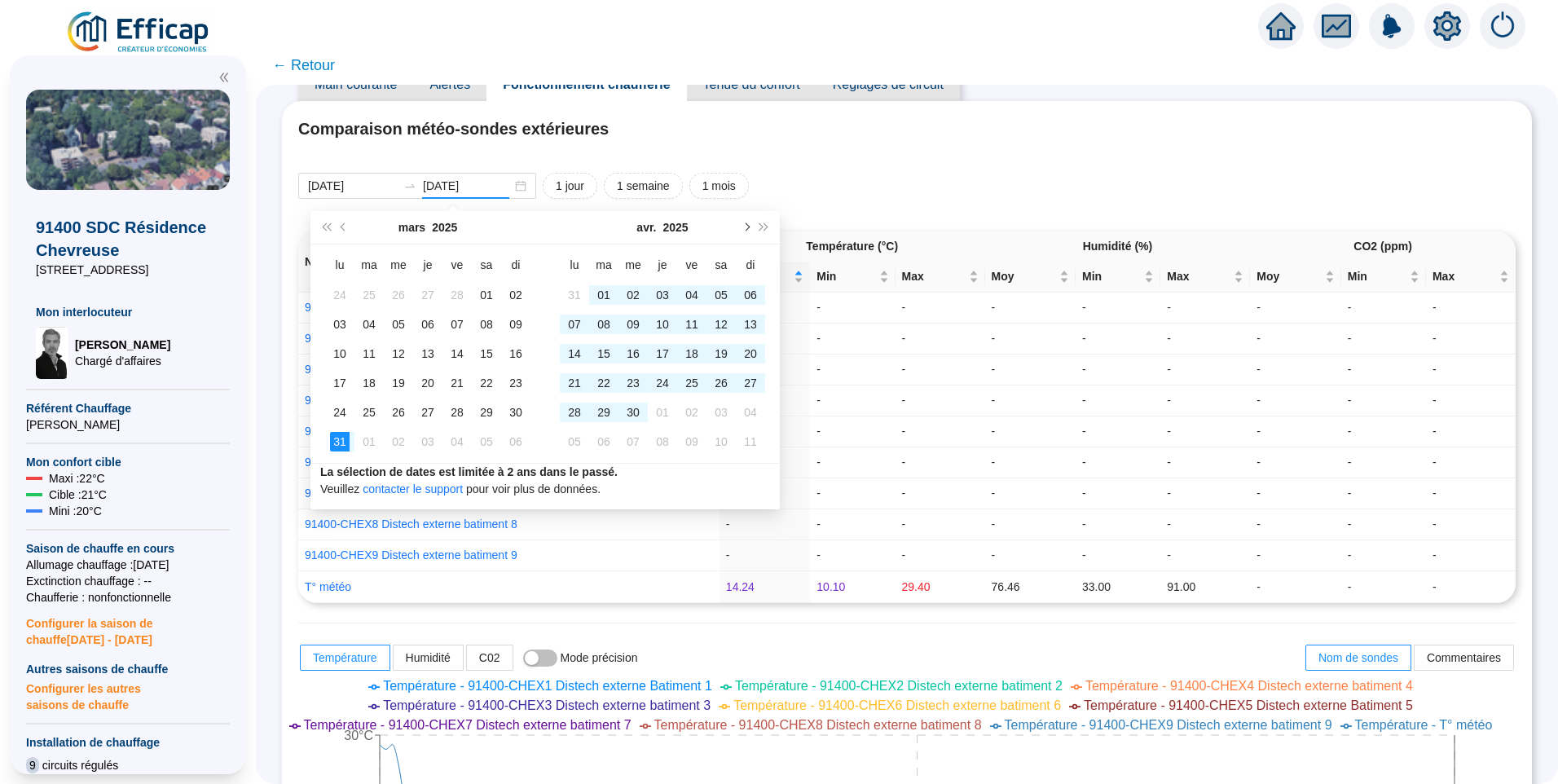
click at [749, 231] on button "Mois suivant (PageDown)" at bounding box center [745, 227] width 18 height 33
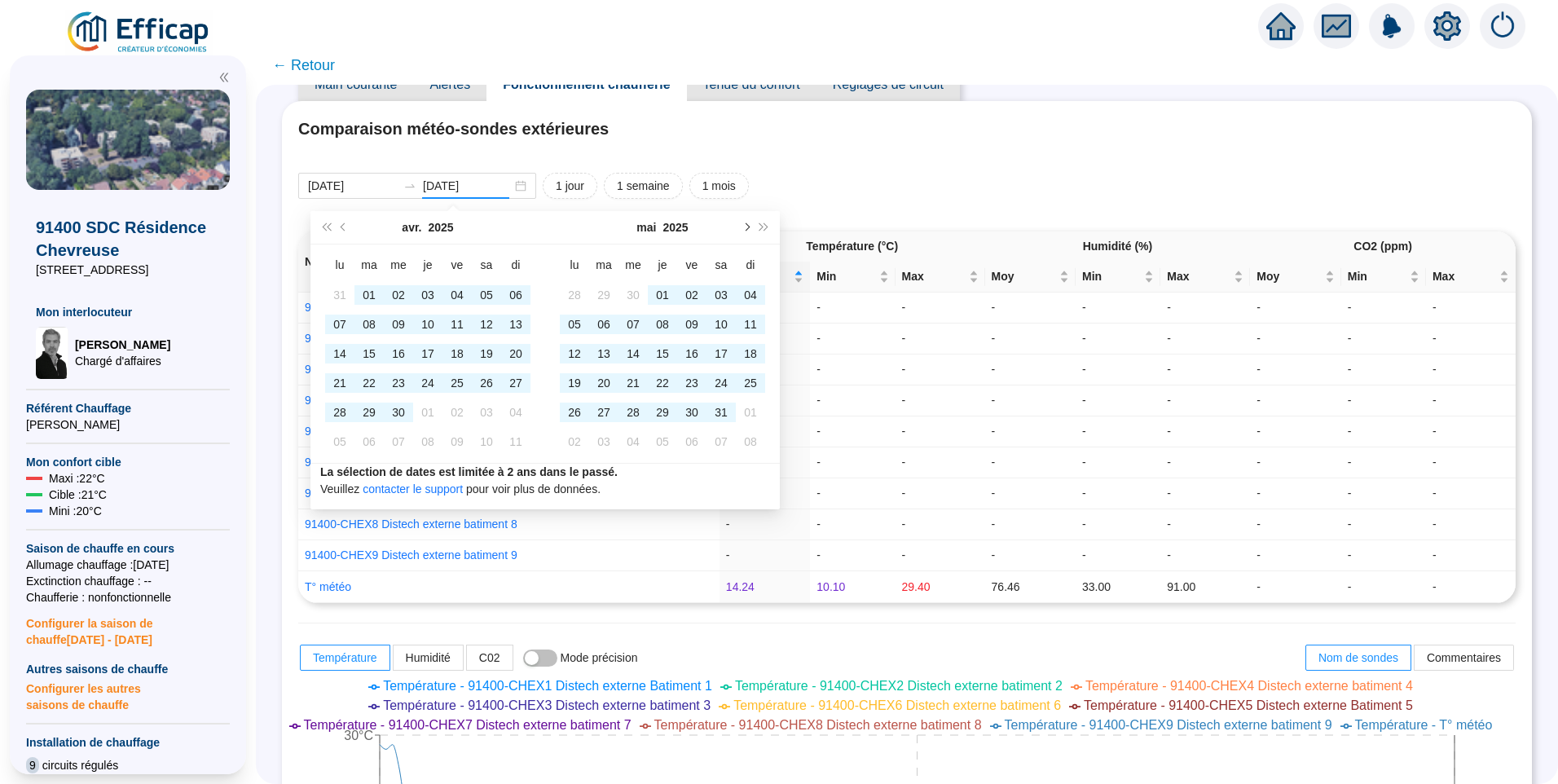
click at [749, 231] on button "Mois suivant (PageDown)" at bounding box center [745, 227] width 18 height 33
type input "2025-06-30"
click at [573, 442] on div "30" at bounding box center [574, 442] width 19 height 19
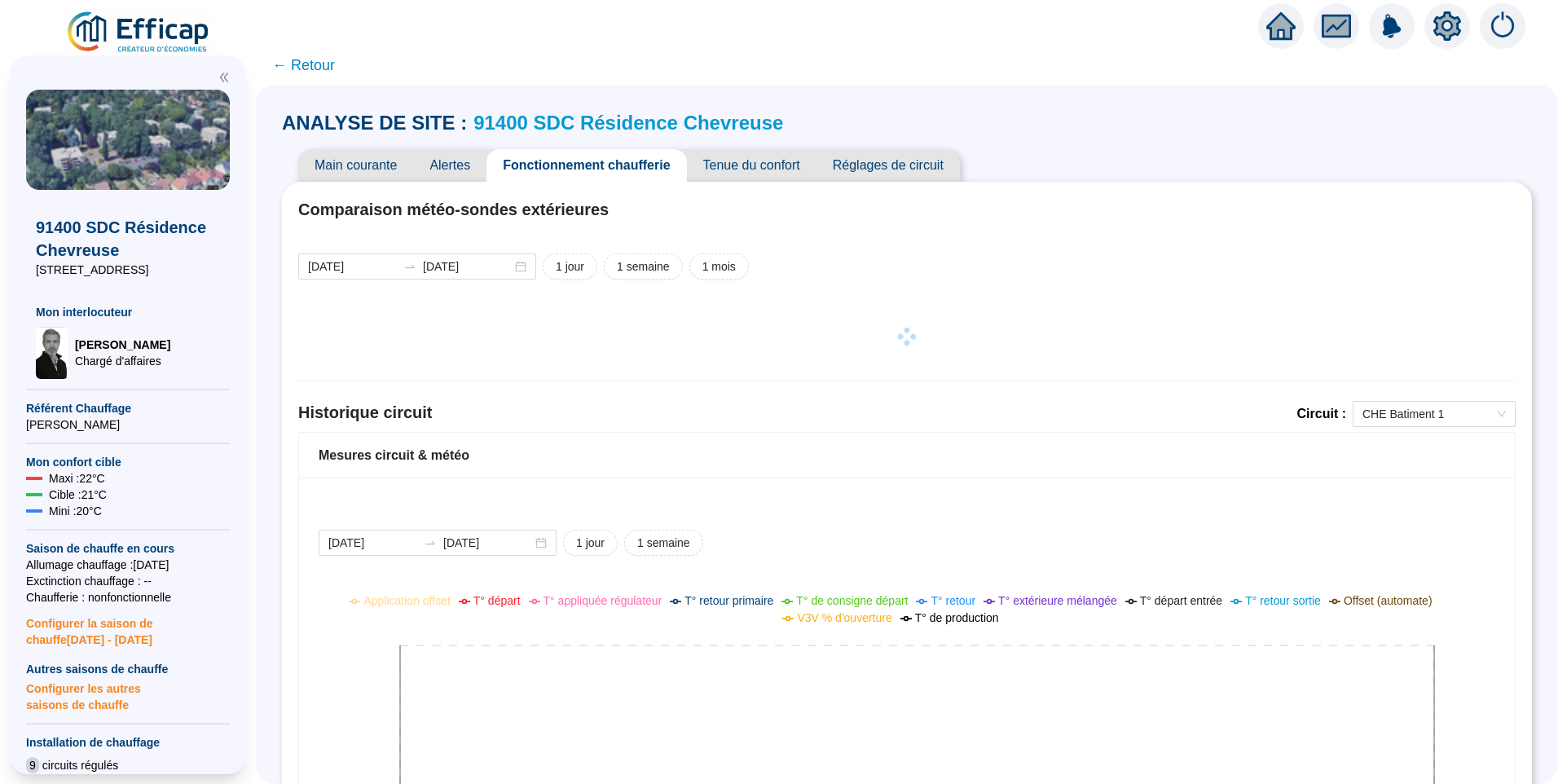
scroll to position [0, 0]
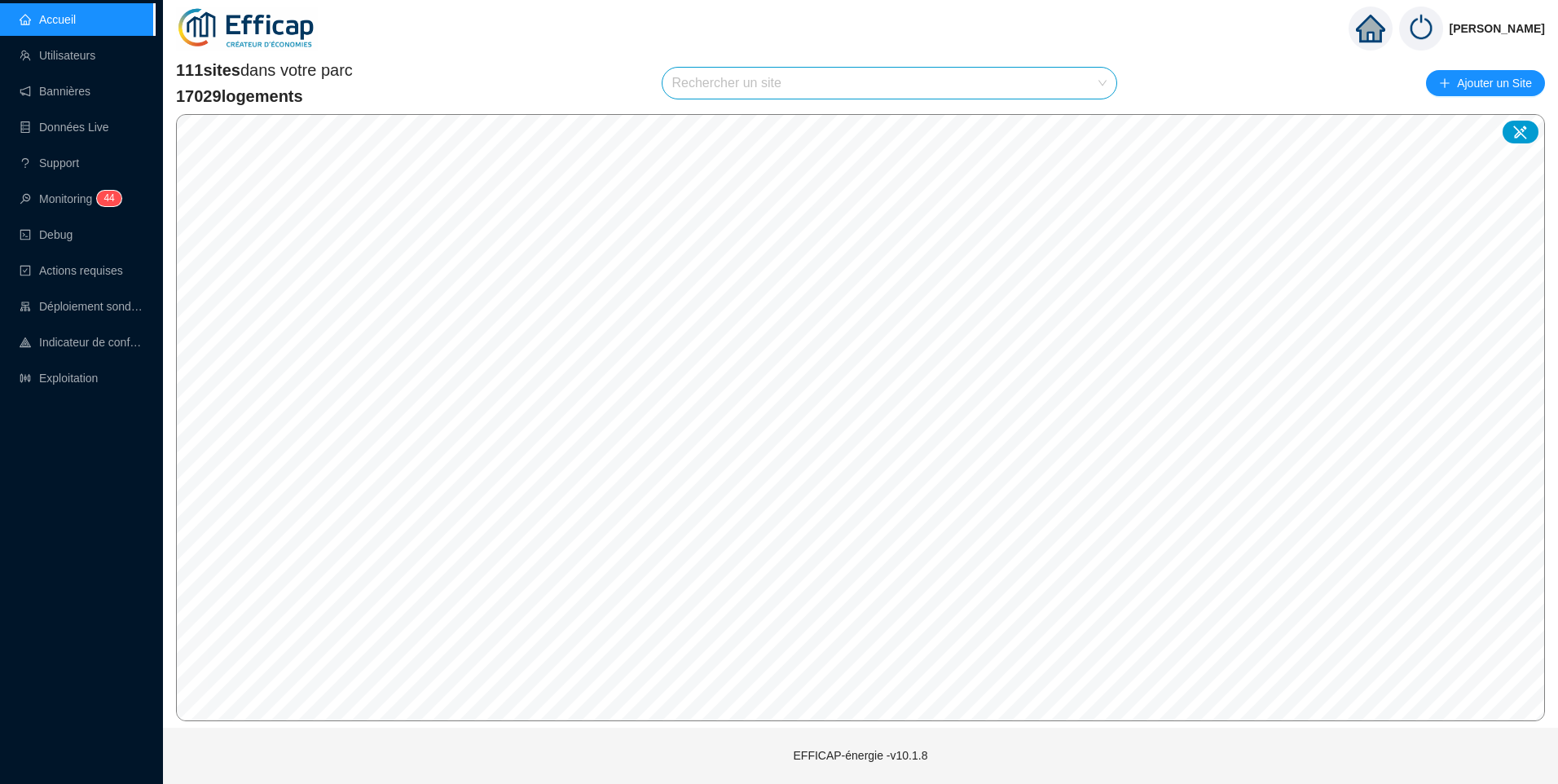
drag, startPoint x: 1233, startPoint y: 86, endPoint x: 1274, endPoint y: 80, distance: 41.4
click at [1235, 86] on div "111 sites dans votre parc 17029 logements Rechercher un site Ajouter un Site" at bounding box center [861, 83] width 1369 height 49
click at [776, 63] on div "111 sites dans votre parc 17029 logements Rechercher un site Ajouter un Site" at bounding box center [861, 83] width 1369 height 49
click at [771, 81] on input "search" at bounding box center [882, 83] width 421 height 31
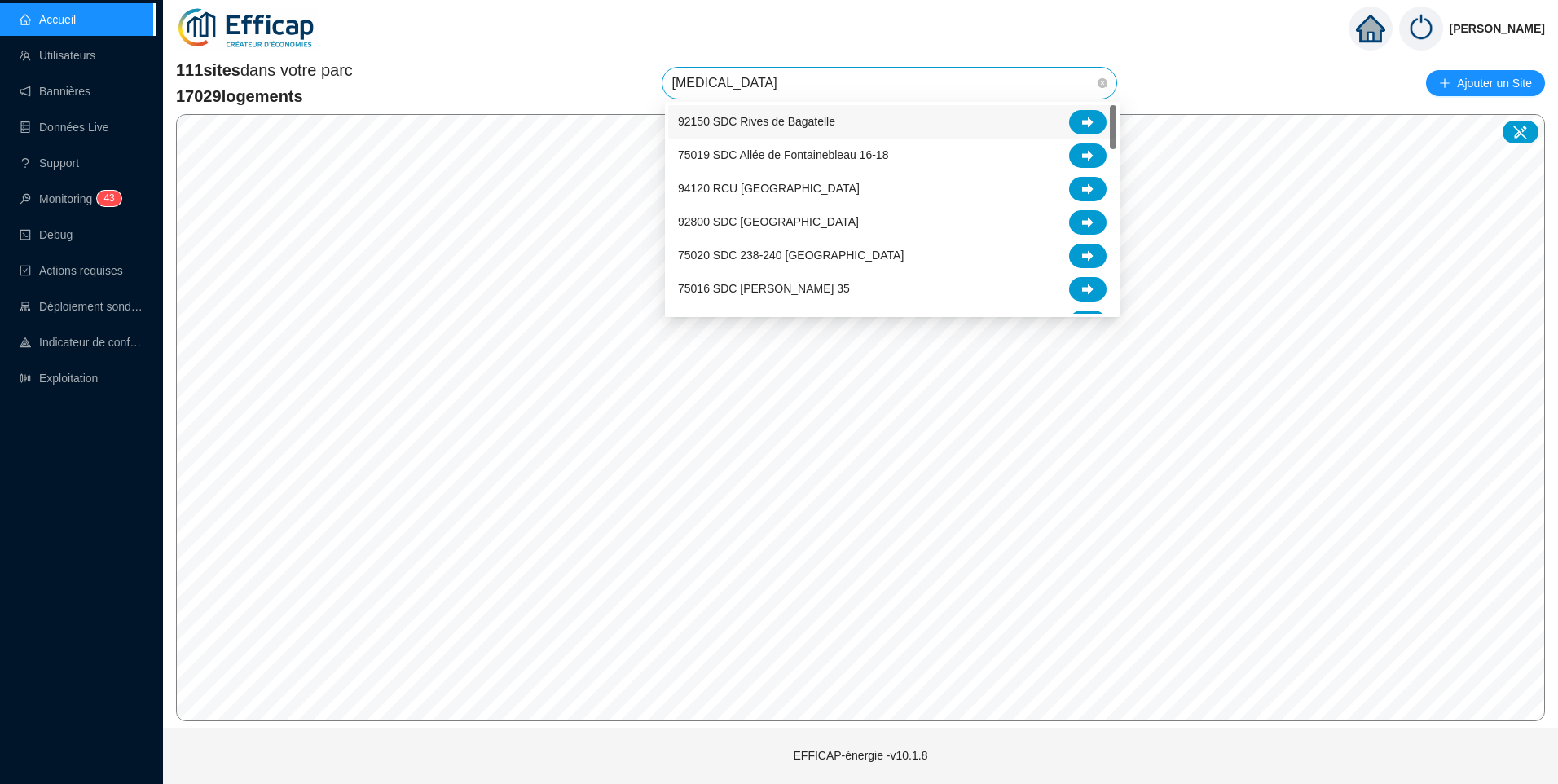
type input "balm"
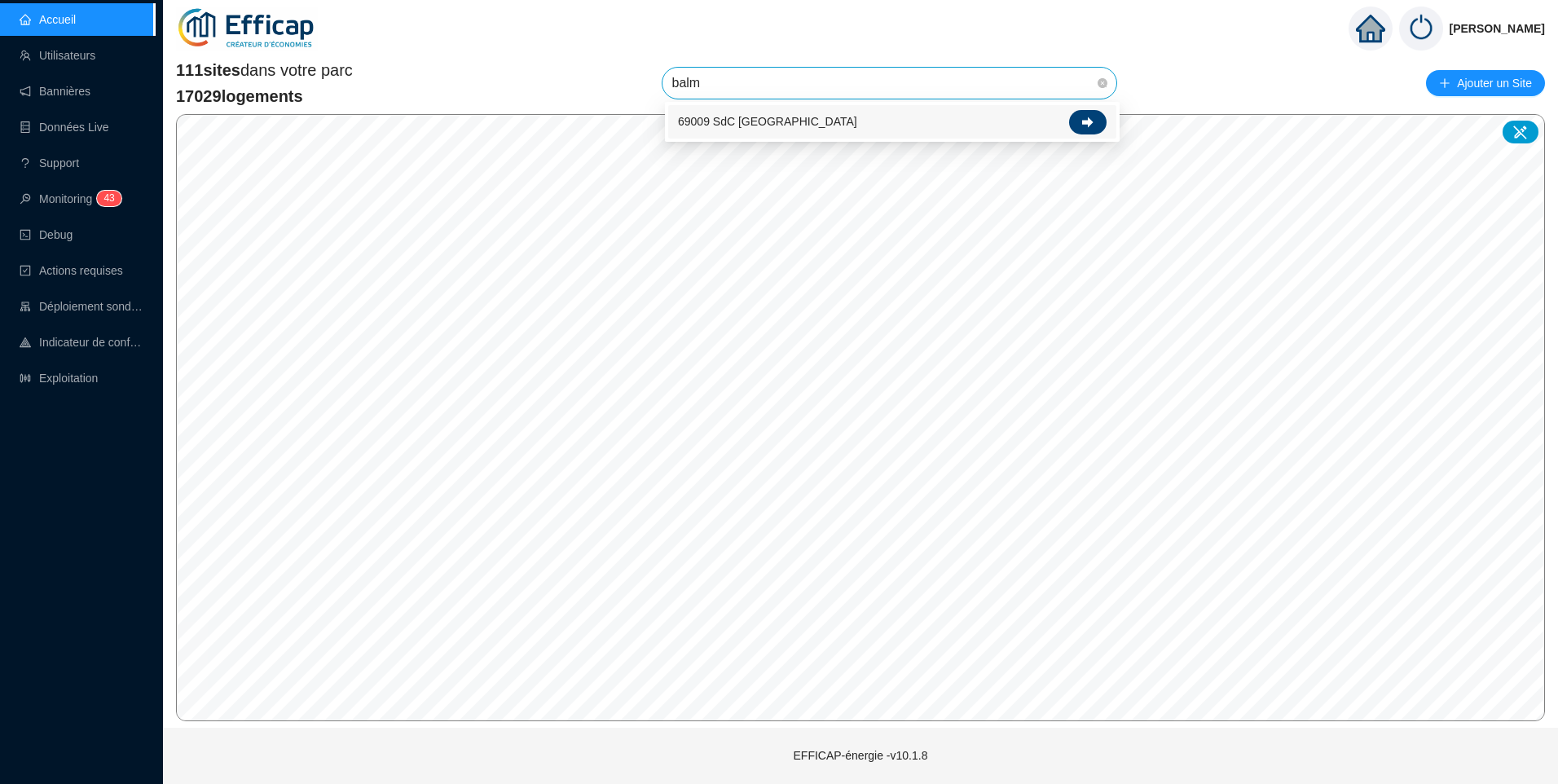
click at [1090, 112] on div at bounding box center [1088, 123] width 37 height 25
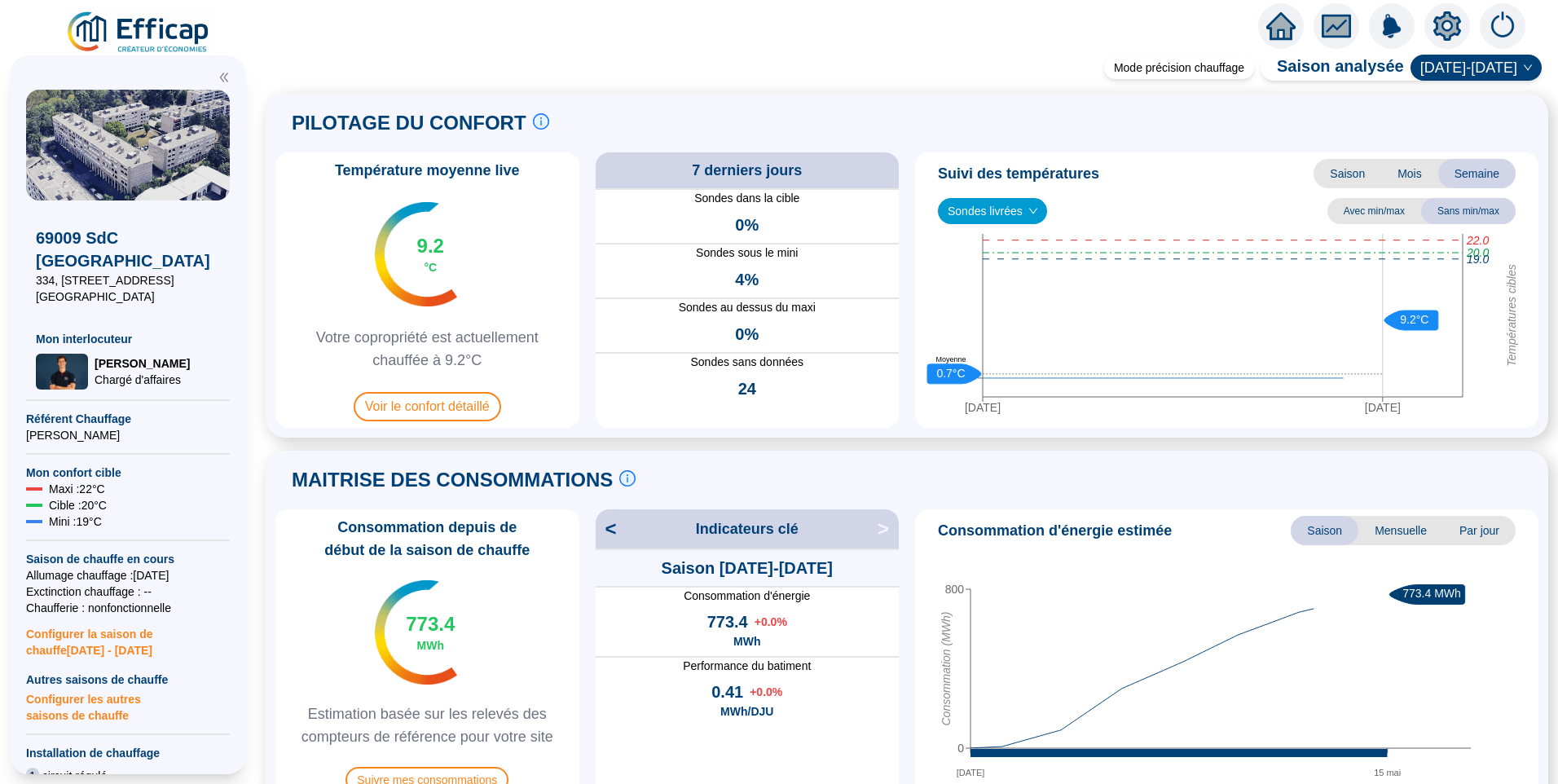
click at [1435, 16] on icon "setting" at bounding box center [1447, 26] width 29 height 29
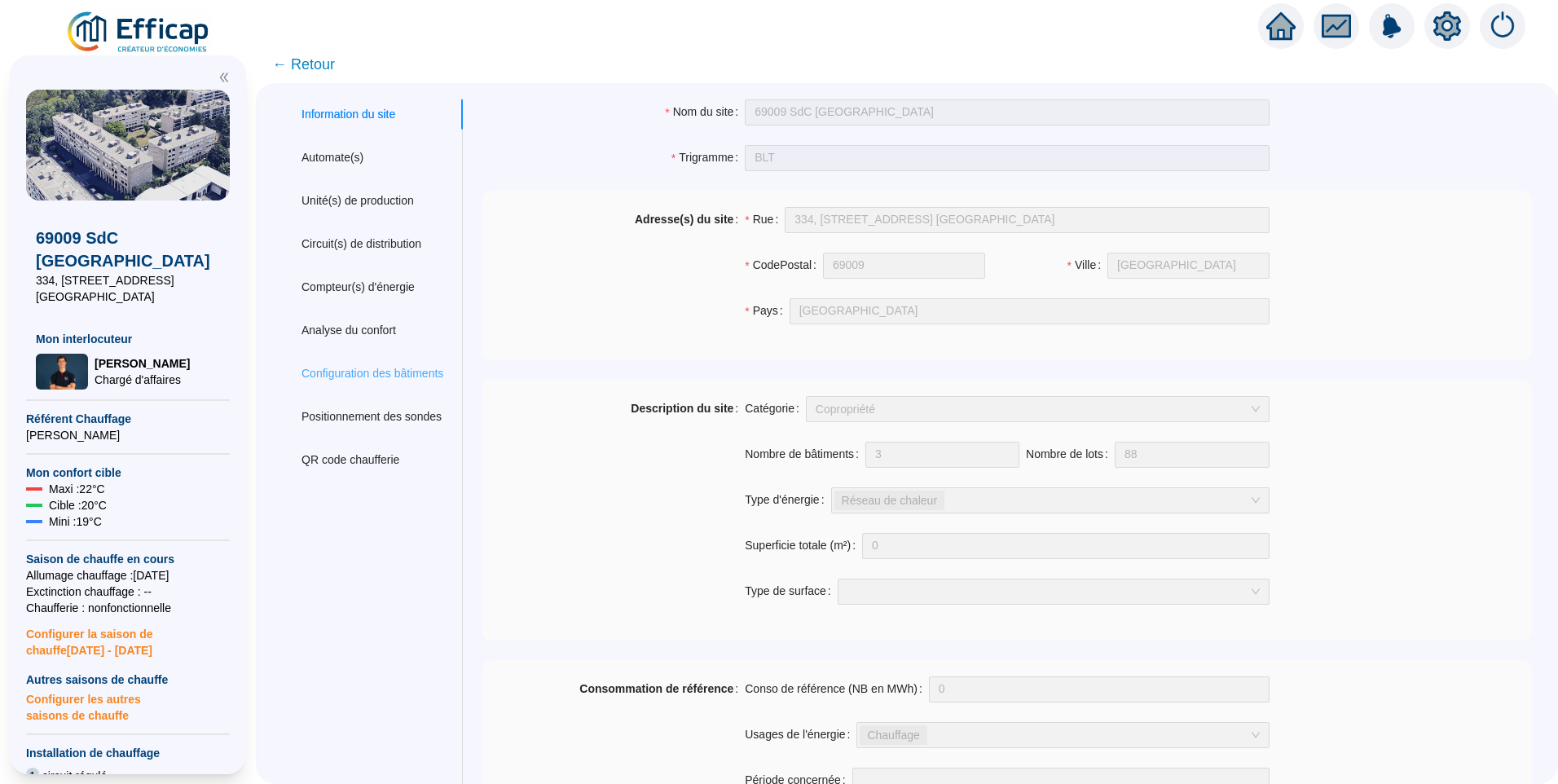
click at [357, 363] on div "Configuration des bâtiments" at bounding box center [372, 373] width 181 height 30
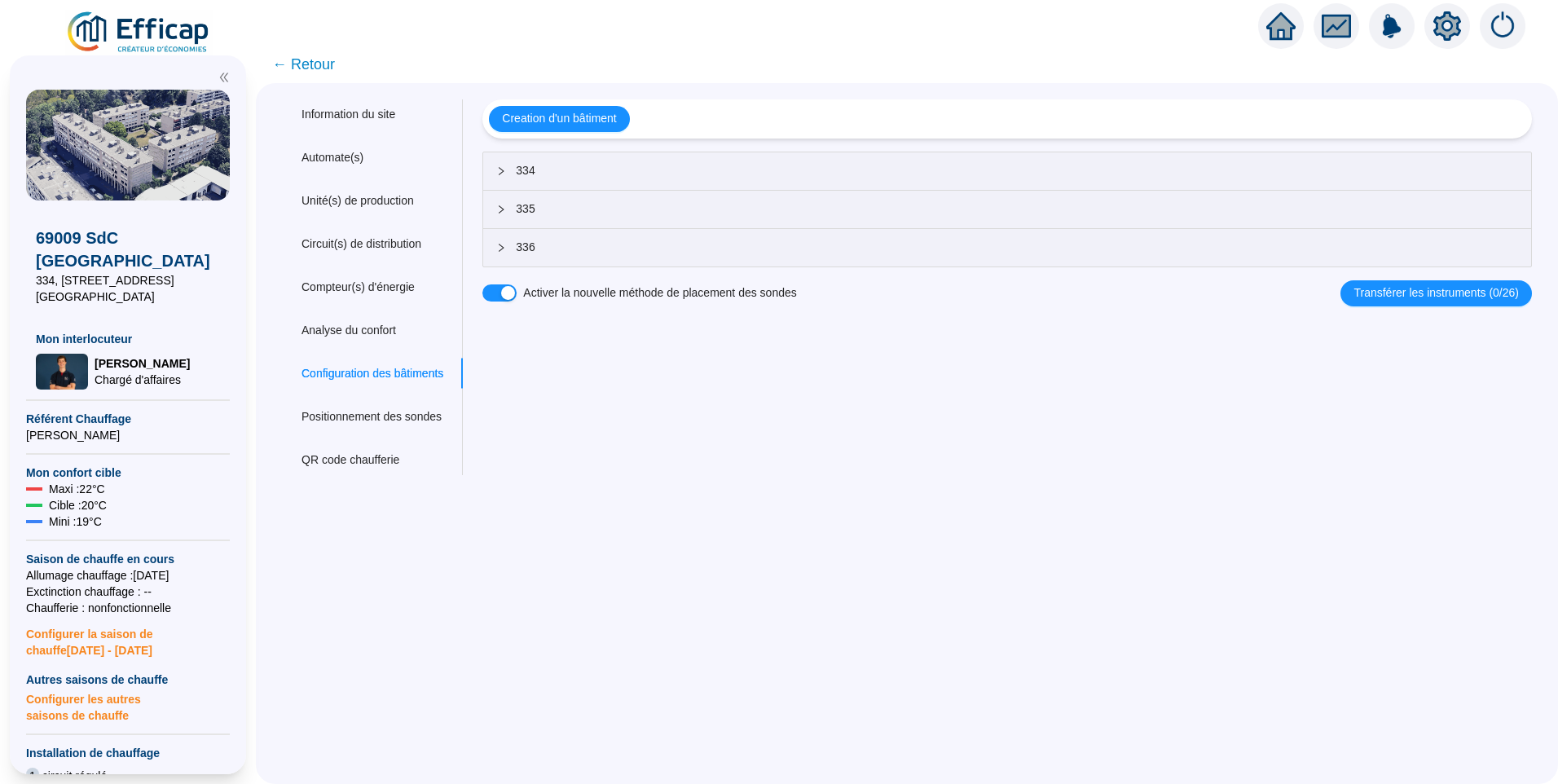
click at [516, 162] on div at bounding box center [506, 171] width 19 height 18
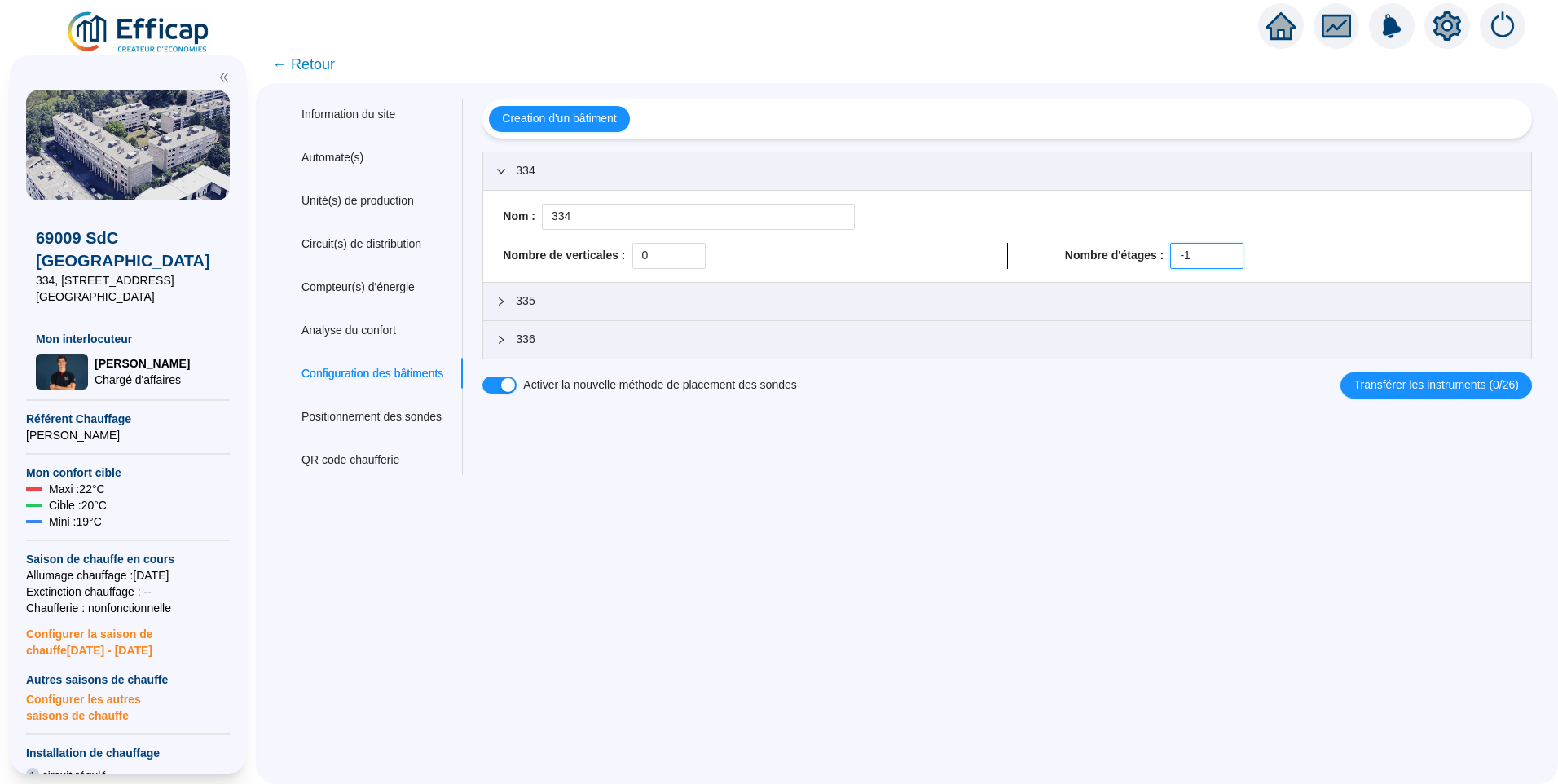
drag, startPoint x: 1203, startPoint y: 258, endPoint x: 1140, endPoint y: 244, distance: 64.5
click at [1140, 244] on div "Nombre d'étages : -1" at bounding box center [1288, 256] width 446 height 26
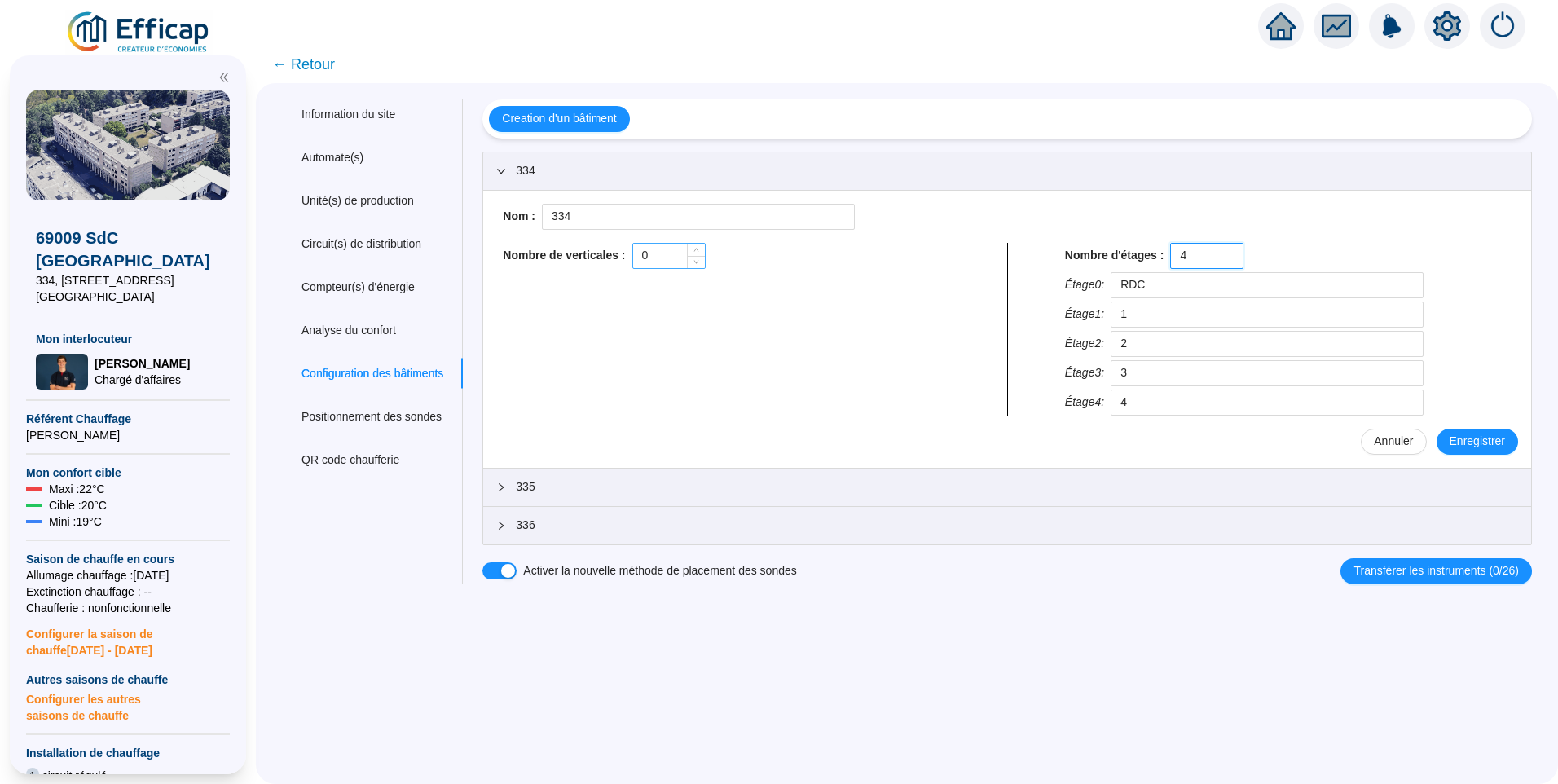
type input "4"
drag, startPoint x: 679, startPoint y: 257, endPoint x: 629, endPoint y: 255, distance: 50.0
click at [629, 255] on div "Nombre de verticales : 0" at bounding box center [726, 256] width 446 height 26
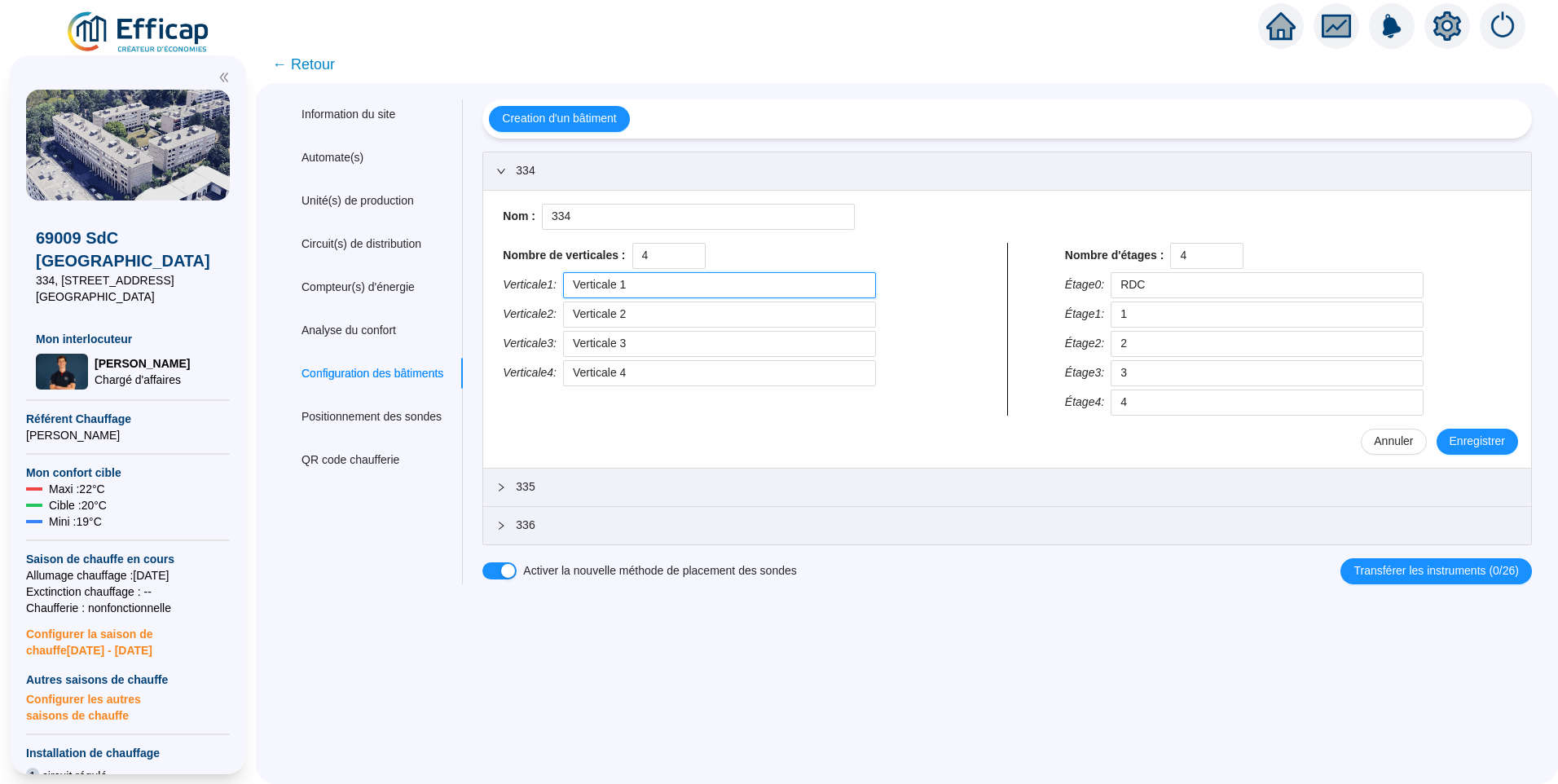
drag, startPoint x: 675, startPoint y: 292, endPoint x: 559, endPoint y: 279, distance: 116.7
click at [559, 279] on div "Verticale 1 : Verticale 1" at bounding box center [726, 286] width 446 height 26
drag, startPoint x: 670, startPoint y: 262, endPoint x: 644, endPoint y: 260, distance: 26.1
click at [644, 260] on input "4" at bounding box center [669, 256] width 71 height 25
type input "5"
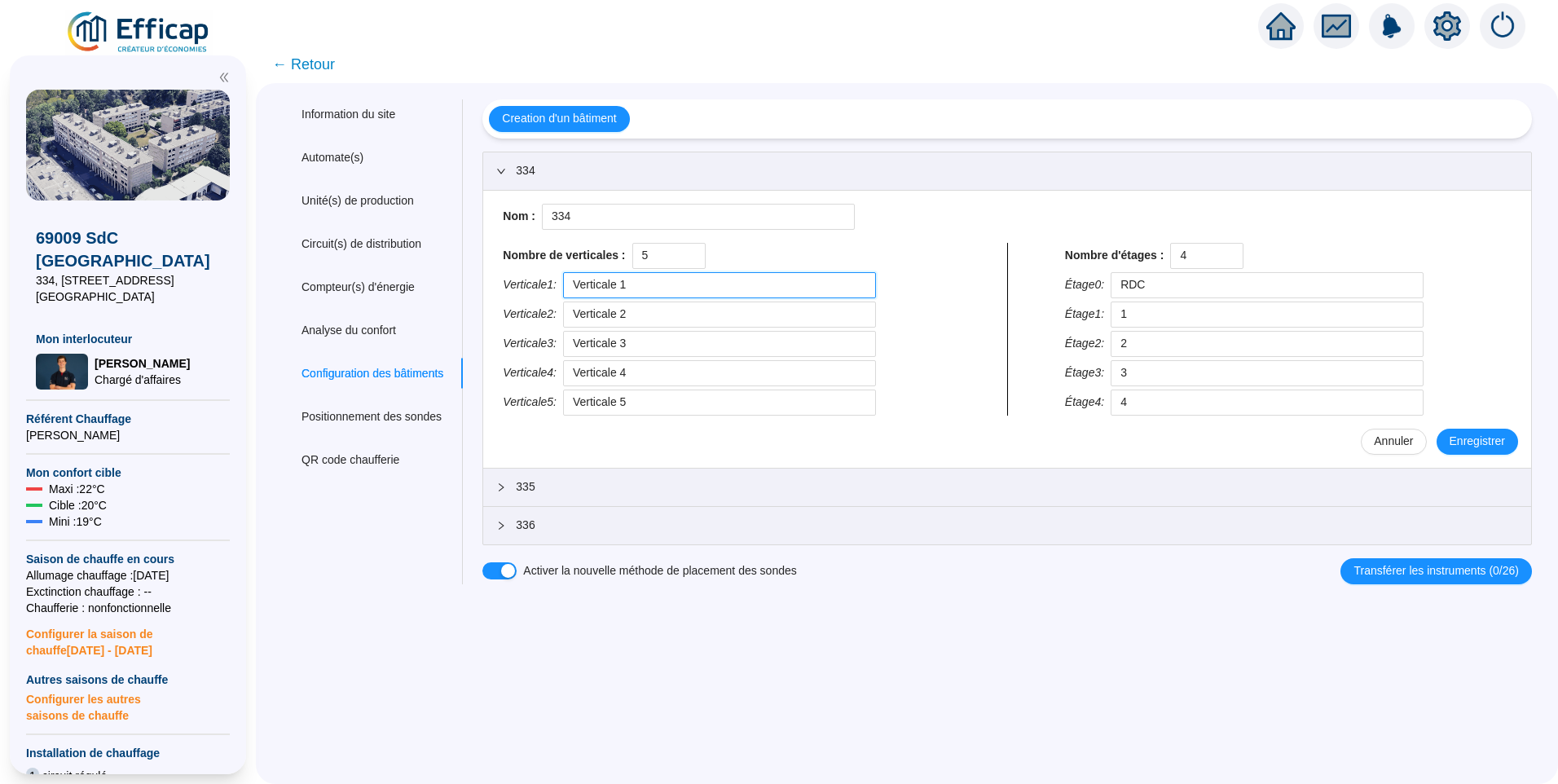
drag, startPoint x: 663, startPoint y: 288, endPoint x: 547, endPoint y: 269, distance: 117.5
click at [547, 269] on div "Nombre de verticales : 5 Verticale 1 : Verticale 1 Verticale 2 : Verticale 2 Ve…" at bounding box center [726, 329] width 460 height 173
type input "A"
drag, startPoint x: 640, startPoint y: 316, endPoint x: 518, endPoint y: 303, distance: 122.7
click at [518, 303] on div "Verticale 2 : Verticale 2" at bounding box center [726, 315] width 446 height 26
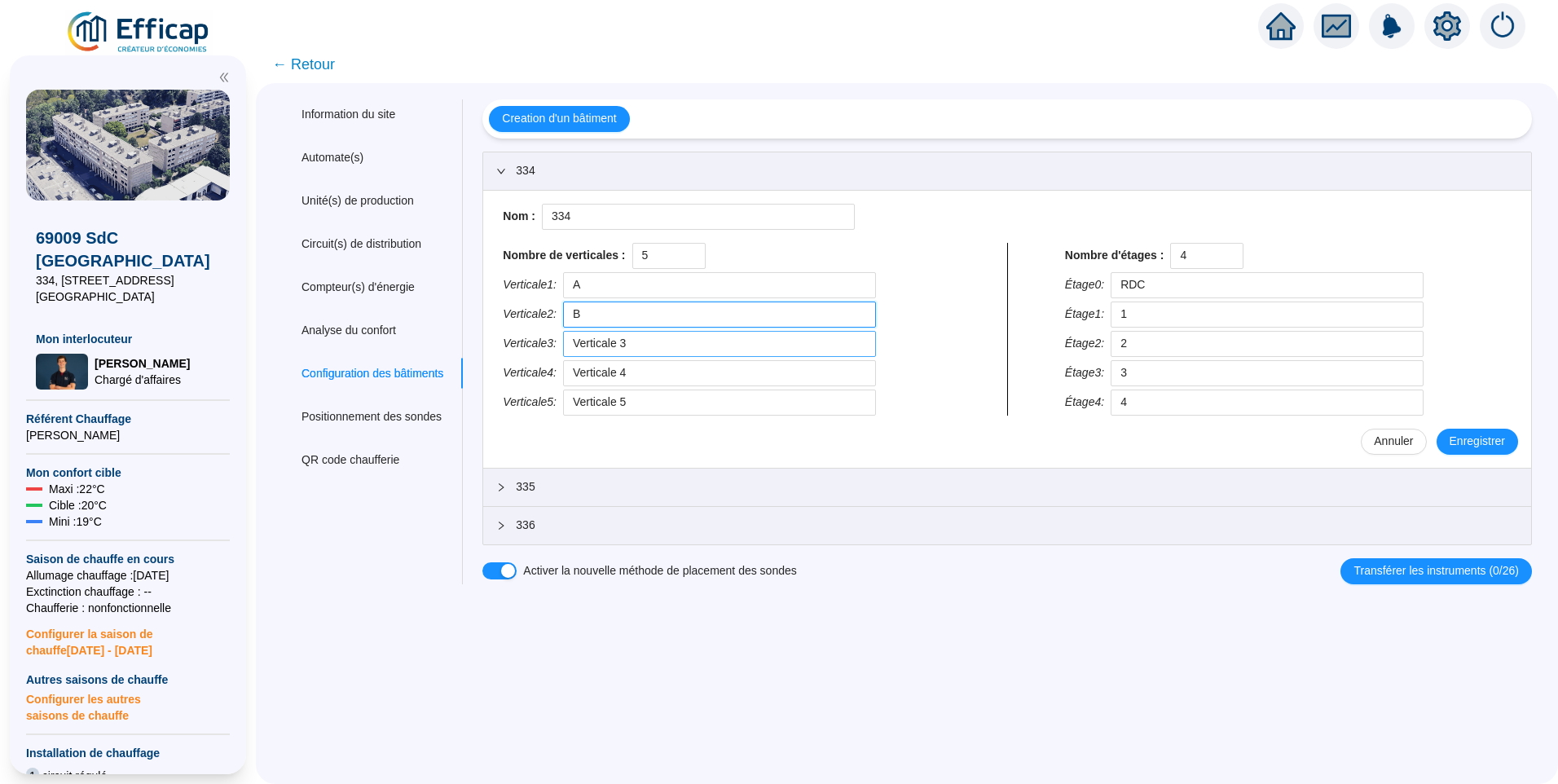
type input "B"
drag, startPoint x: 659, startPoint y: 341, endPoint x: 377, endPoint y: 340, distance: 282.0
click at [377, 340] on div "Information du site Automate(s) Unité(s) de production Circuit(s) de distributi…" at bounding box center [907, 342] width 1250 height 485
type input "C"
drag, startPoint x: 663, startPoint y: 365, endPoint x: 513, endPoint y: 366, distance: 150.0
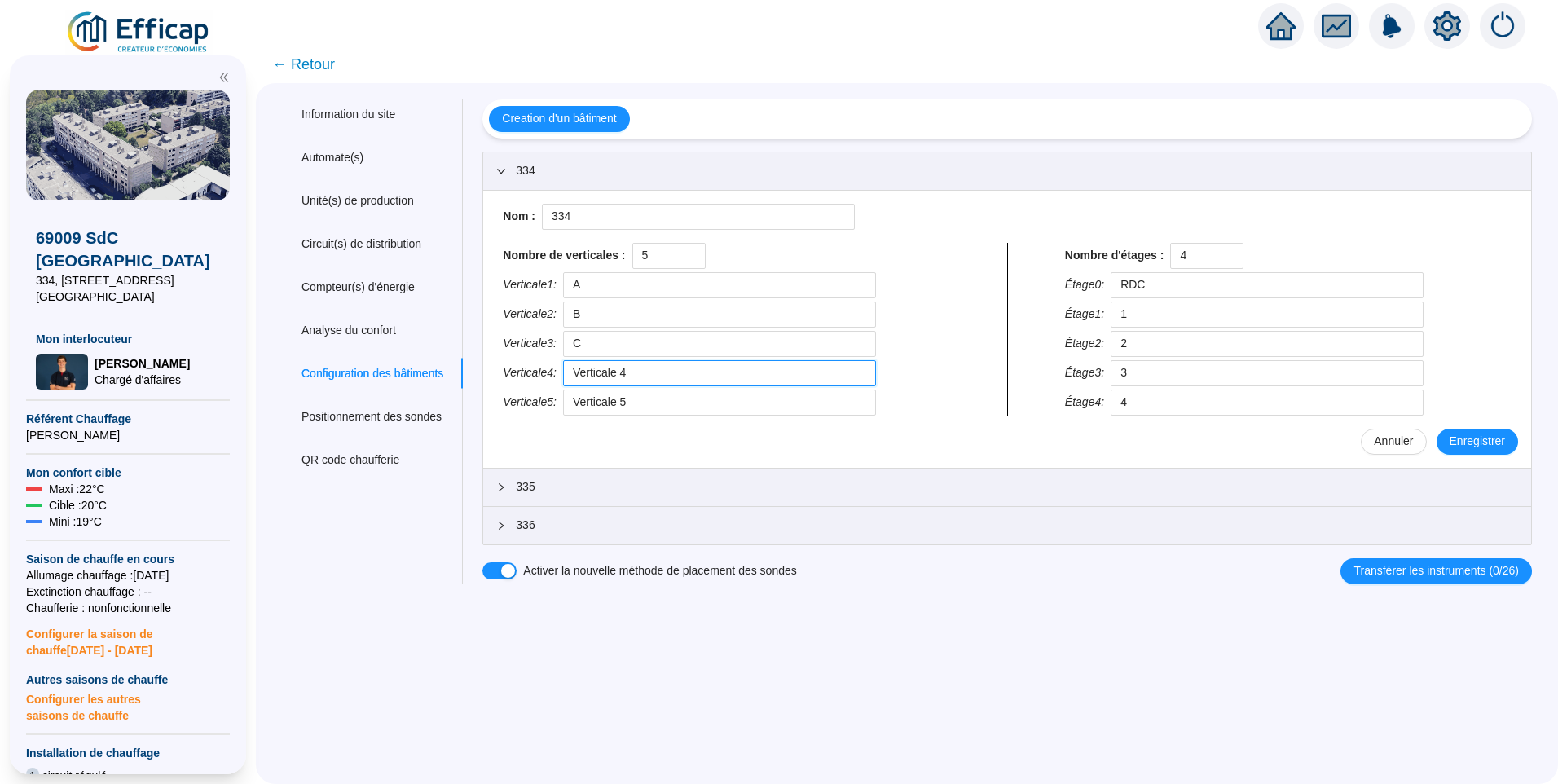
click at [513, 366] on div "Nombre de verticales : 5 Verticale 1 : A Verticale 2 : B Verticale 3 : C Vertic…" at bounding box center [726, 329] width 460 height 173
type input "D"
drag, startPoint x: 669, startPoint y: 262, endPoint x: 595, endPoint y: 259, distance: 74.1
click at [596, 260] on div "Nombre de verticales : 5" at bounding box center [726, 256] width 446 height 26
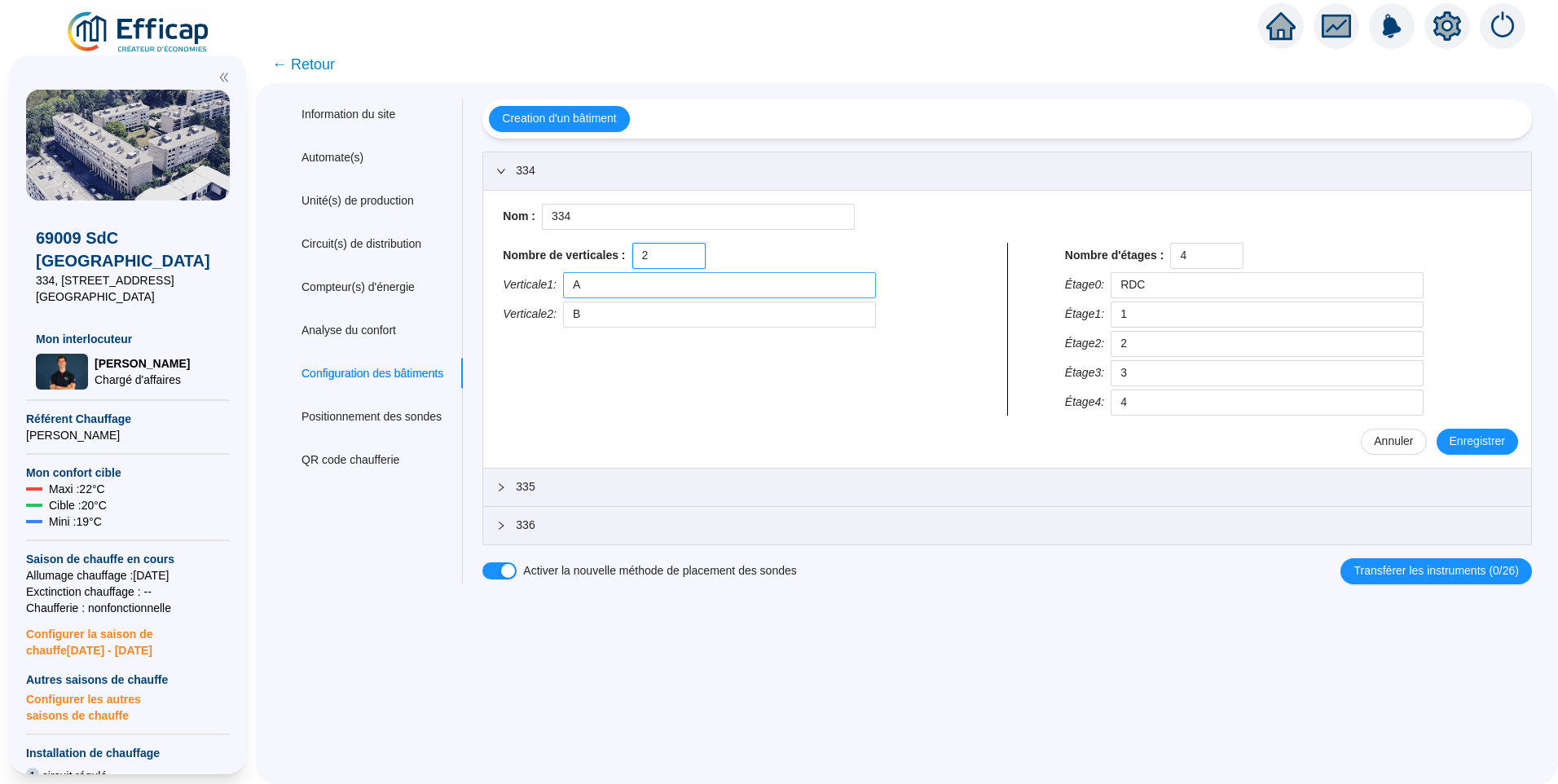
type input "2"
drag, startPoint x: 628, startPoint y: 284, endPoint x: 543, endPoint y: 281, distance: 85.1
click at [543, 281] on div "Verticale 1 : A" at bounding box center [726, 286] width 446 height 26
type input "B"
drag, startPoint x: 597, startPoint y: 319, endPoint x: 564, endPoint y: 316, distance: 33.1
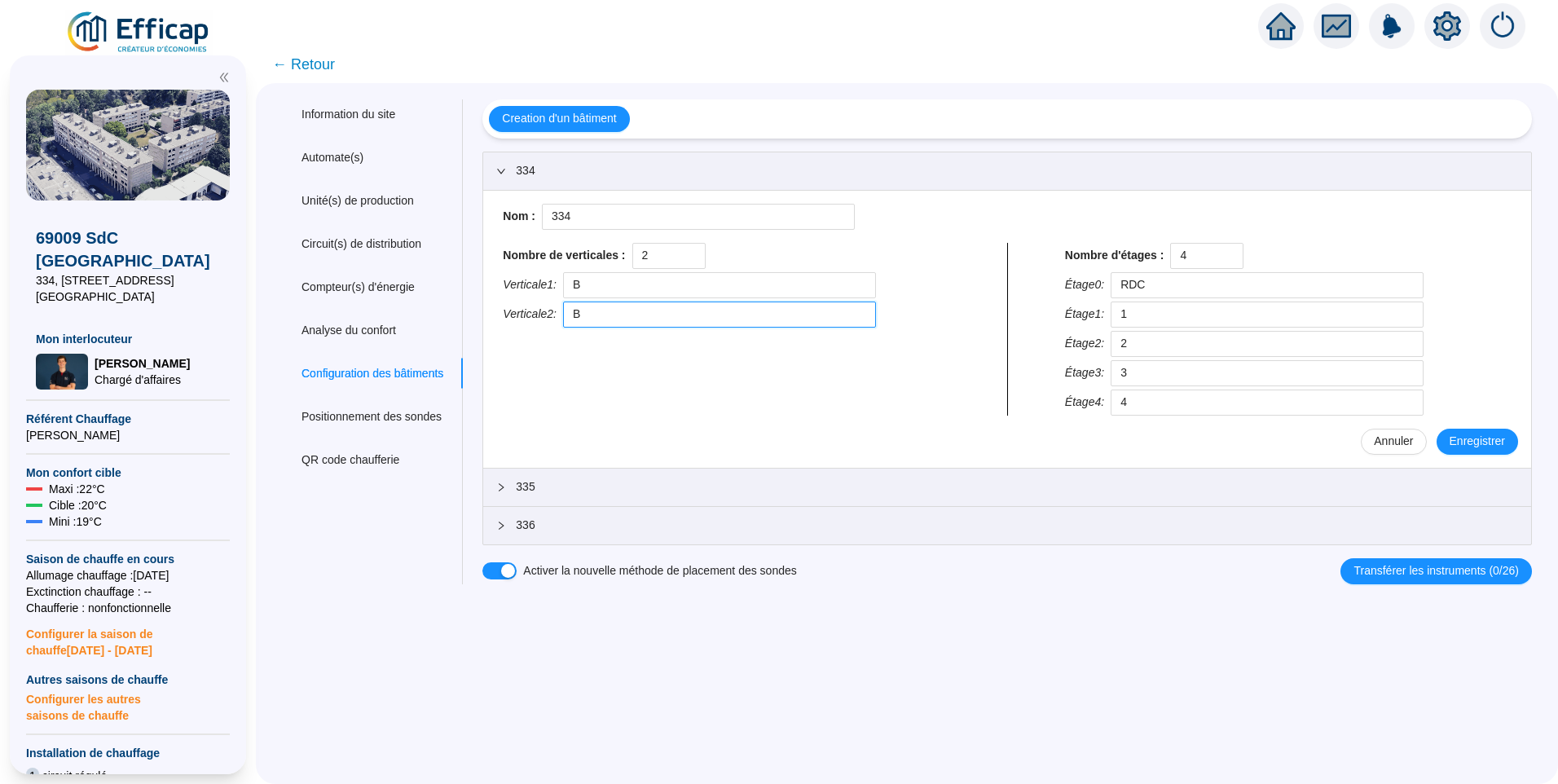
click at [564, 316] on div "Verticale 2 : B" at bounding box center [726, 315] width 446 height 26
type input "D"
click at [1469, 438] on span "Enregistrer" at bounding box center [1477, 441] width 56 height 17
type input "RDC"
type input "1"
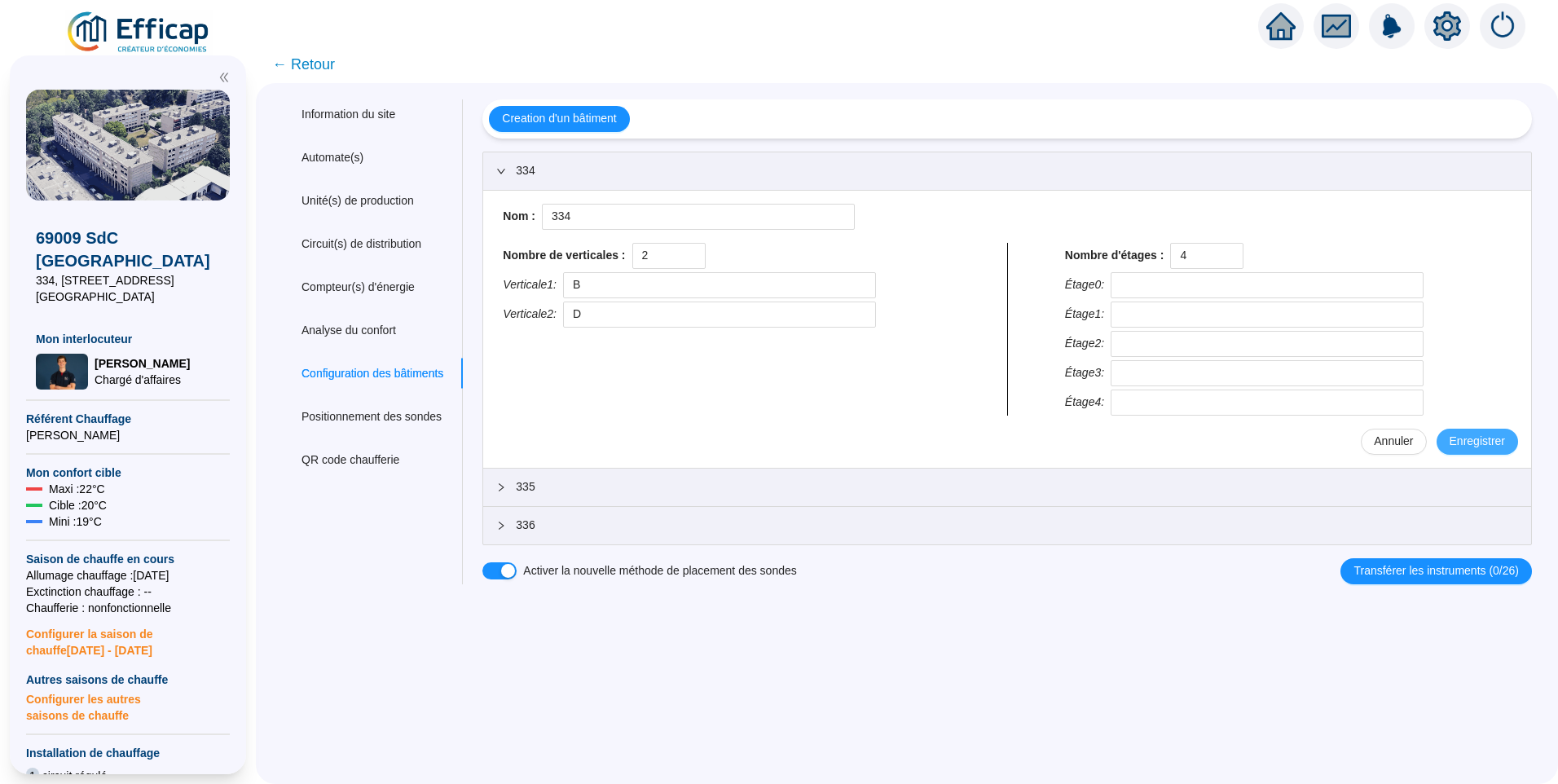
type input "2"
type input "3"
type input "4"
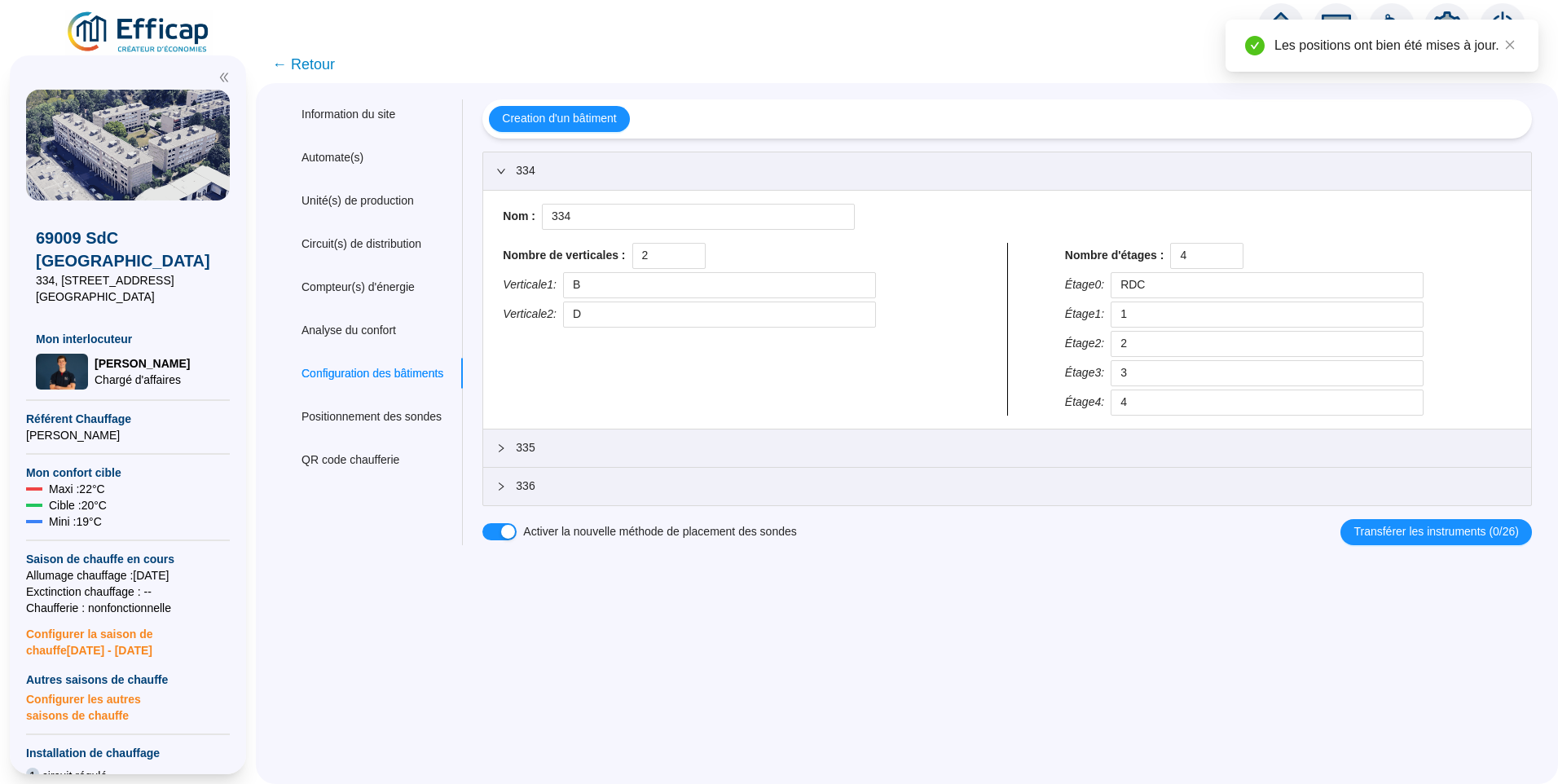
click at [557, 452] on span "335" at bounding box center [1017, 447] width 1002 height 17
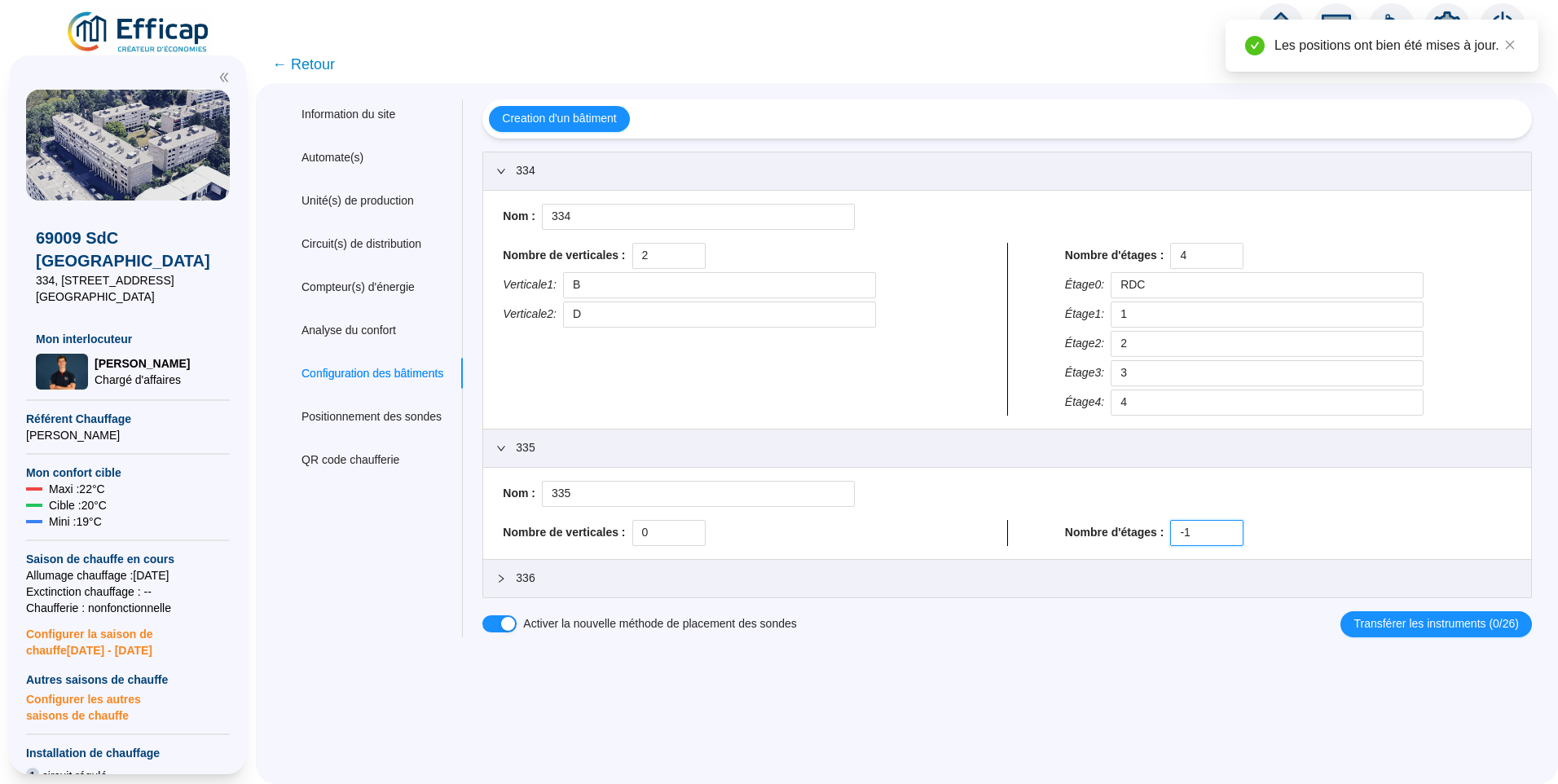
drag, startPoint x: 1199, startPoint y: 529, endPoint x: 1150, endPoint y: 529, distance: 49.0
click at [1150, 529] on div "Nombre d'étages : -1" at bounding box center [1288, 533] width 446 height 26
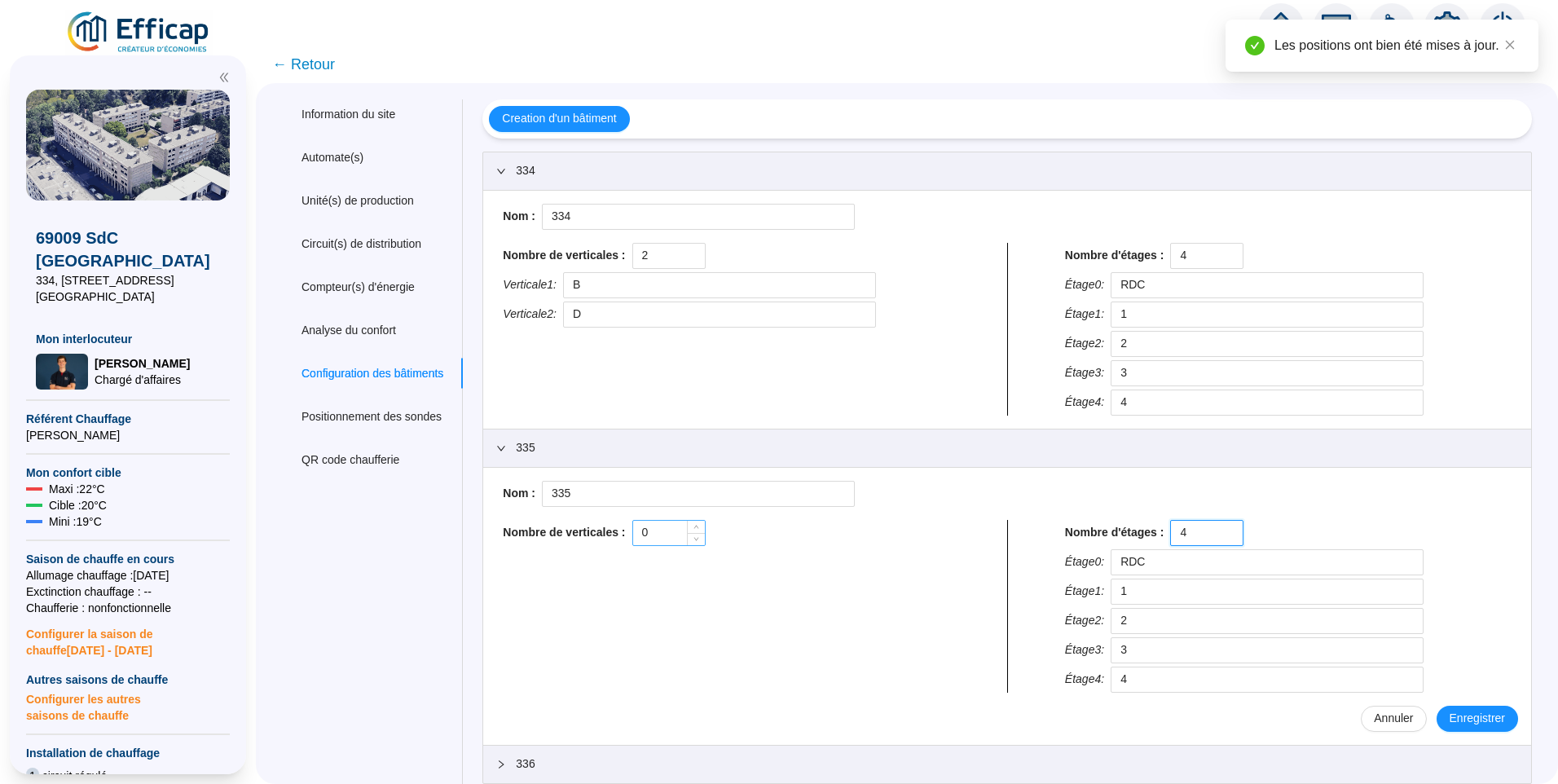
type input "4"
drag, startPoint x: 684, startPoint y: 538, endPoint x: 622, endPoint y: 533, distance: 62.2
click at [622, 533] on div "Nombre de verticales : 0" at bounding box center [726, 533] width 446 height 26
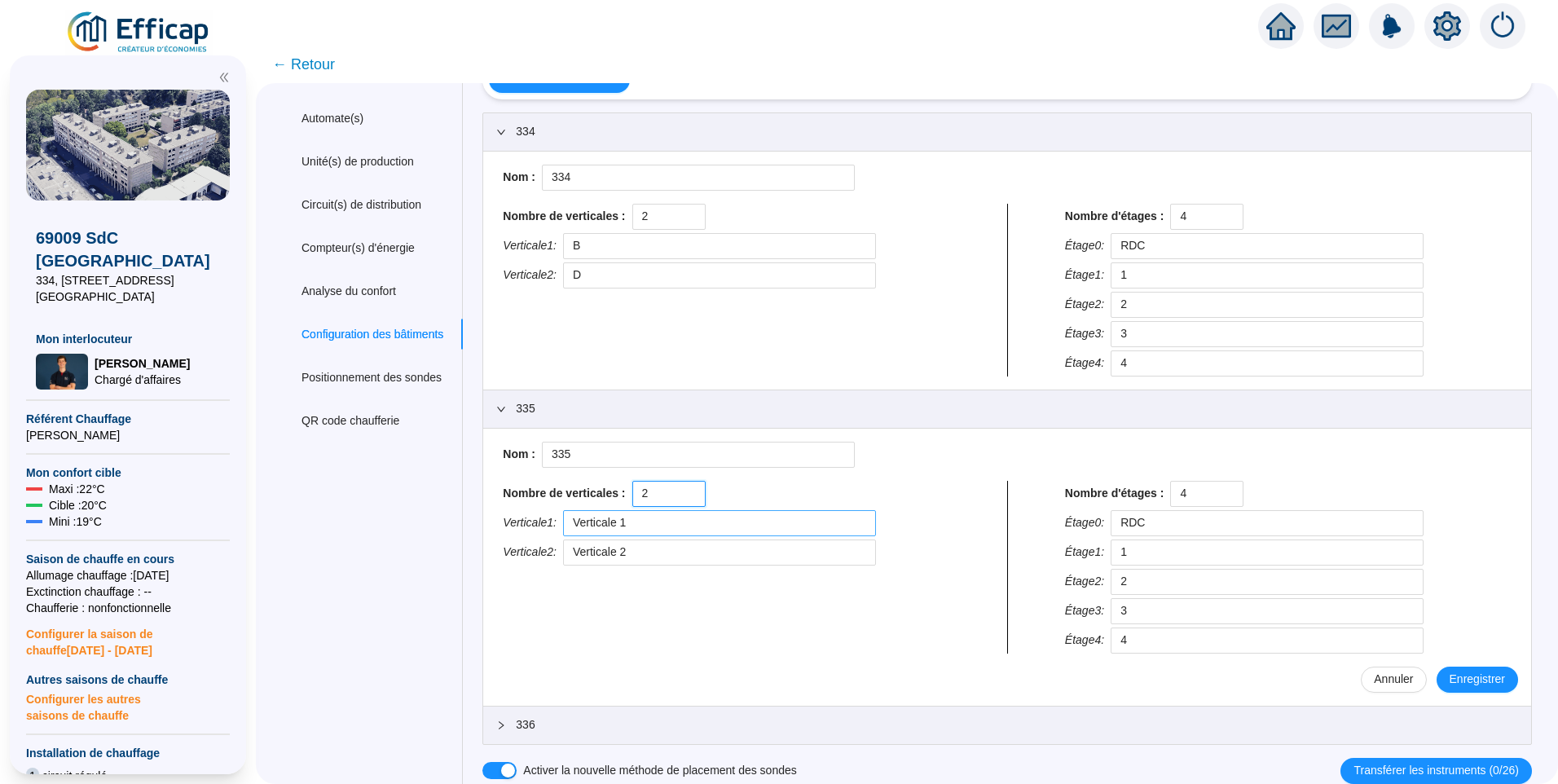
type input "2"
drag, startPoint x: 663, startPoint y: 520, endPoint x: 469, endPoint y: 522, distance: 194.0
click at [469, 522] on div "Information du site Automate(s) Unité(s) de production Circuit(s) de distributi…" at bounding box center [907, 422] width 1250 height 723
type input "B"
drag, startPoint x: 670, startPoint y: 555, endPoint x: 446, endPoint y: 549, distance: 224.1
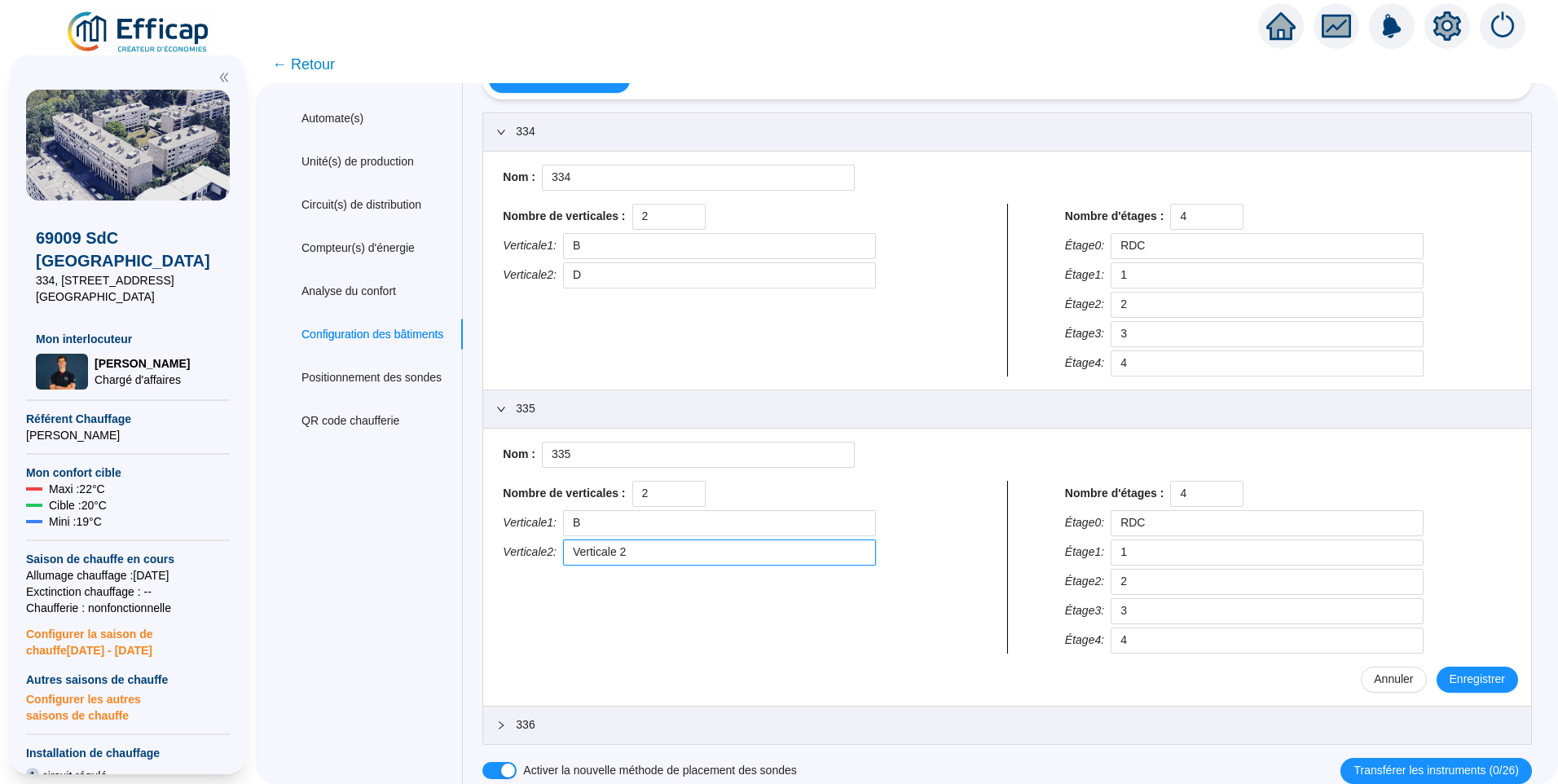
click at [446, 549] on div "Information du site Automate(s) Unité(s) de production Circuit(s) de distributi…" at bounding box center [907, 422] width 1250 height 723
type input "D"
click at [1471, 683] on span "Enregistrer" at bounding box center [1477, 678] width 56 height 17
type input "RDC"
type input "1"
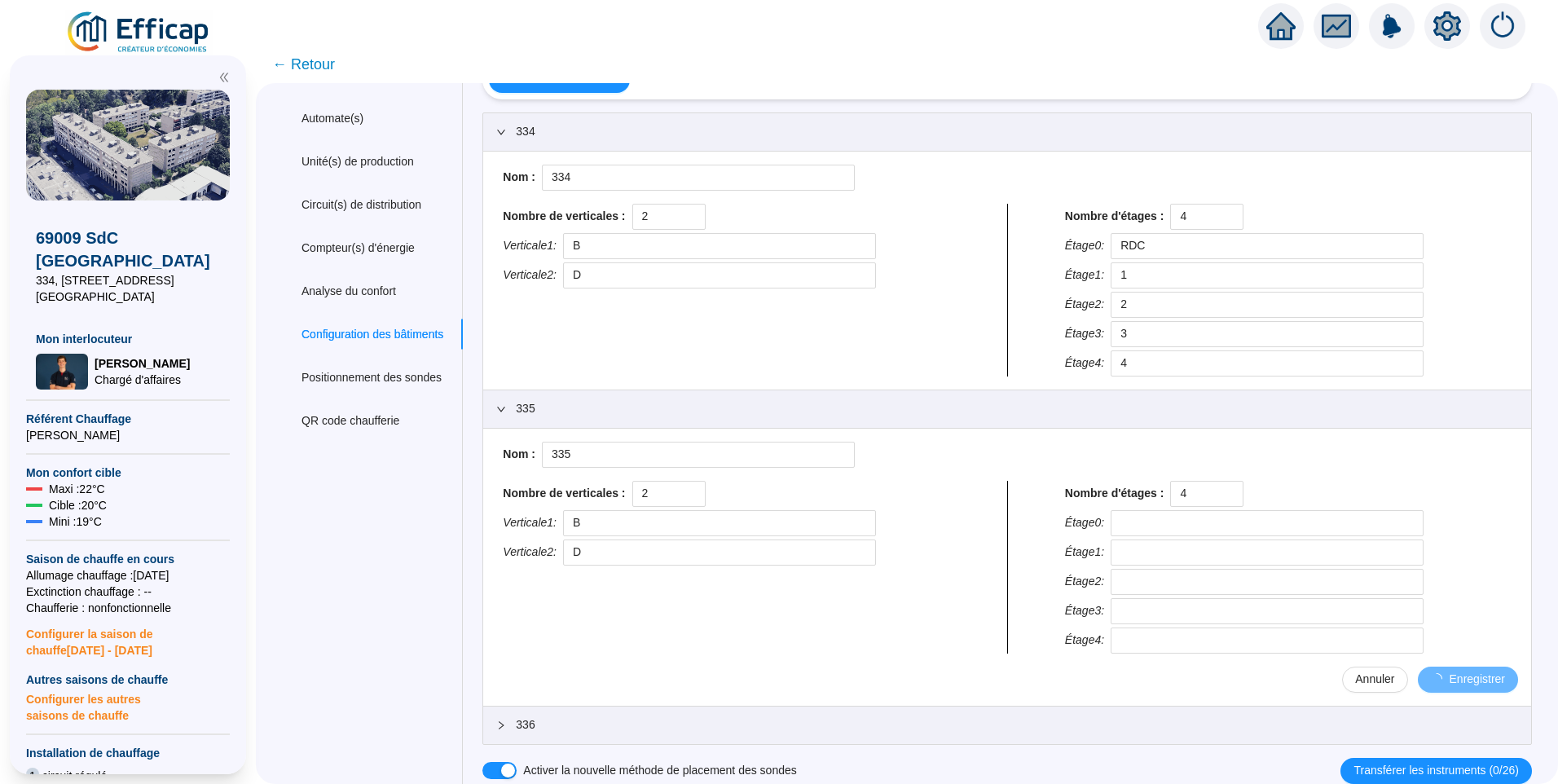
type input "2"
type input "3"
type input "4"
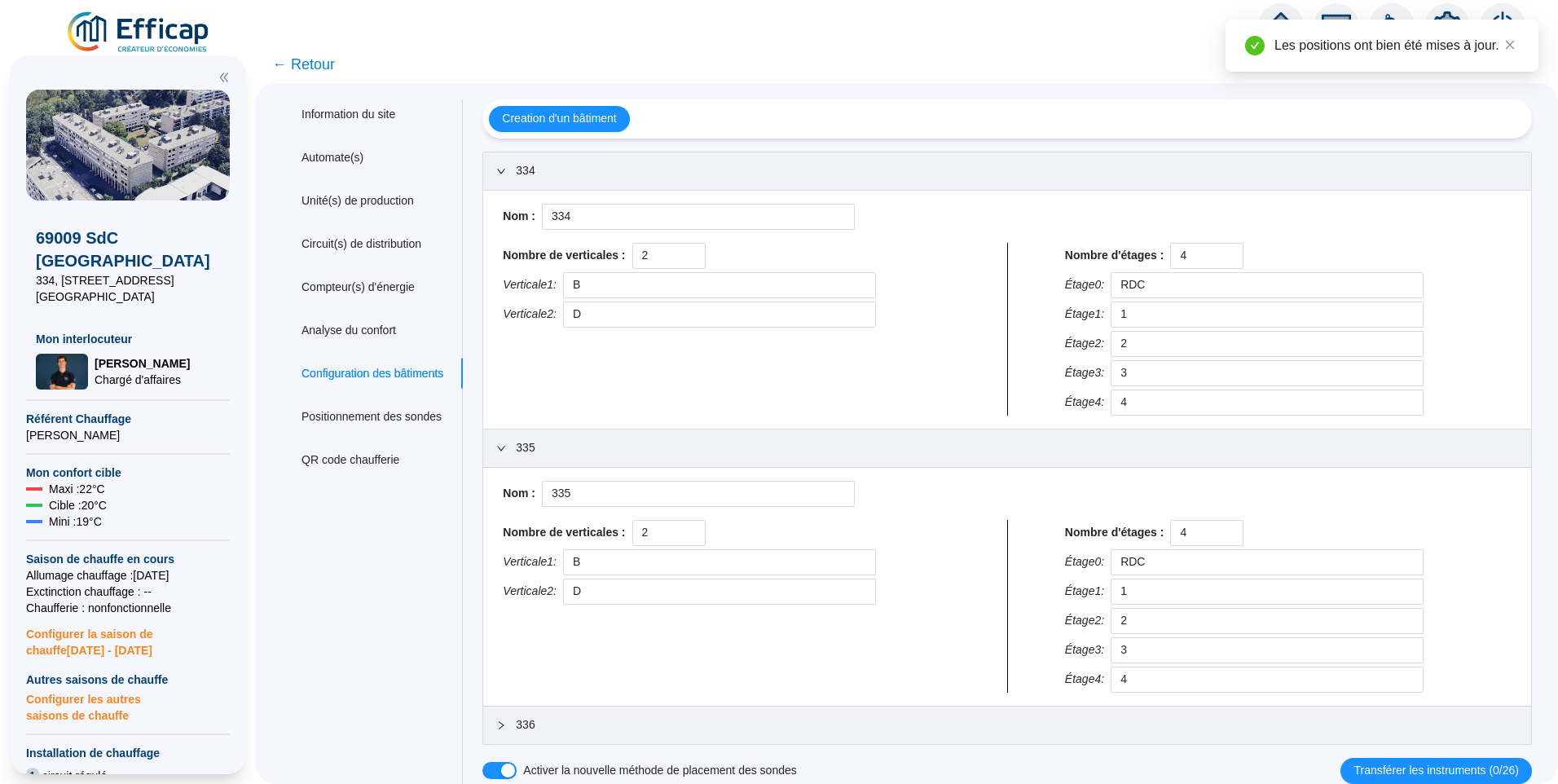
scroll to position [0, 0]
click at [670, 724] on span "336" at bounding box center [1017, 724] width 1002 height 17
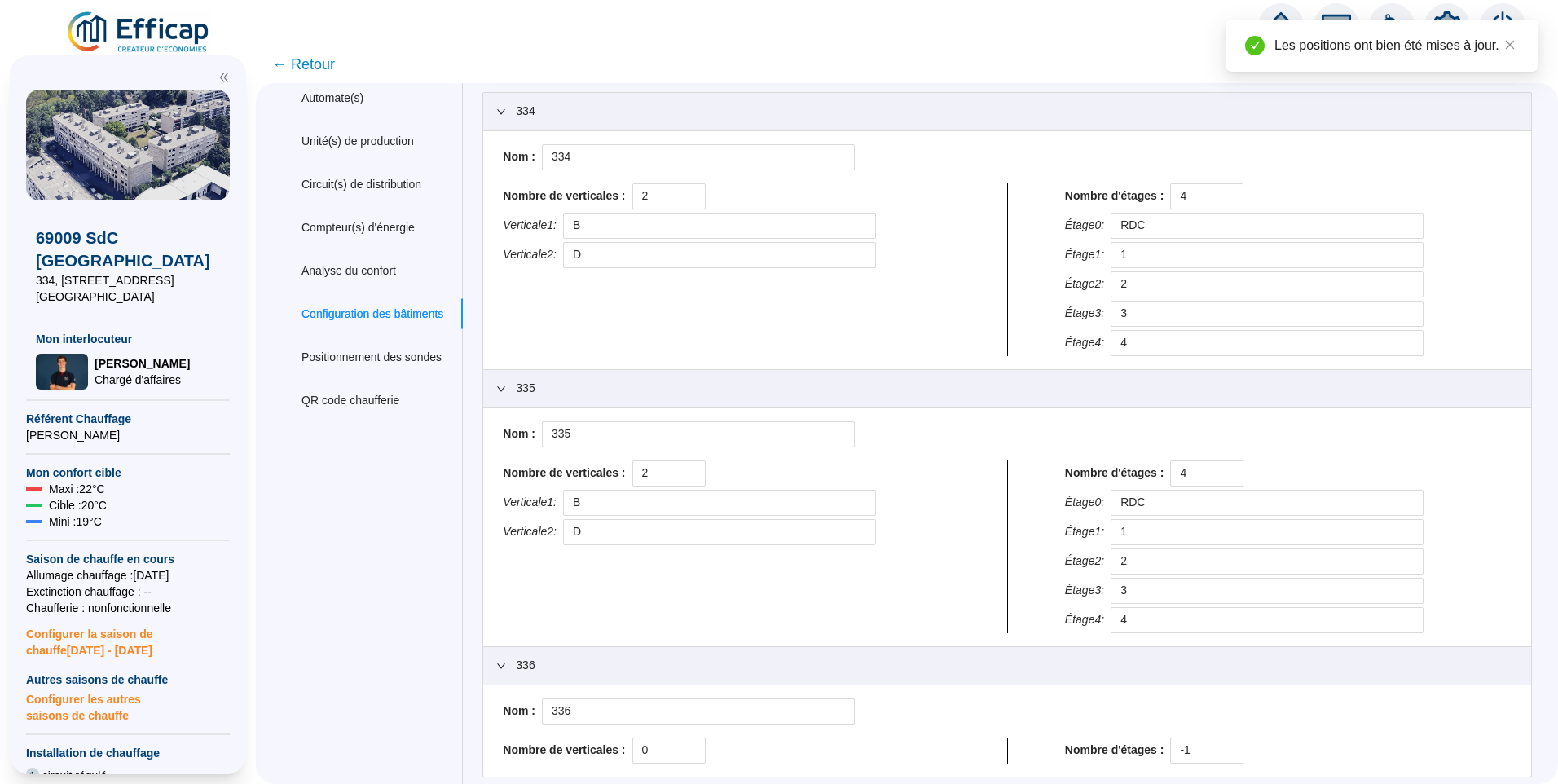
scroll to position [92, 0]
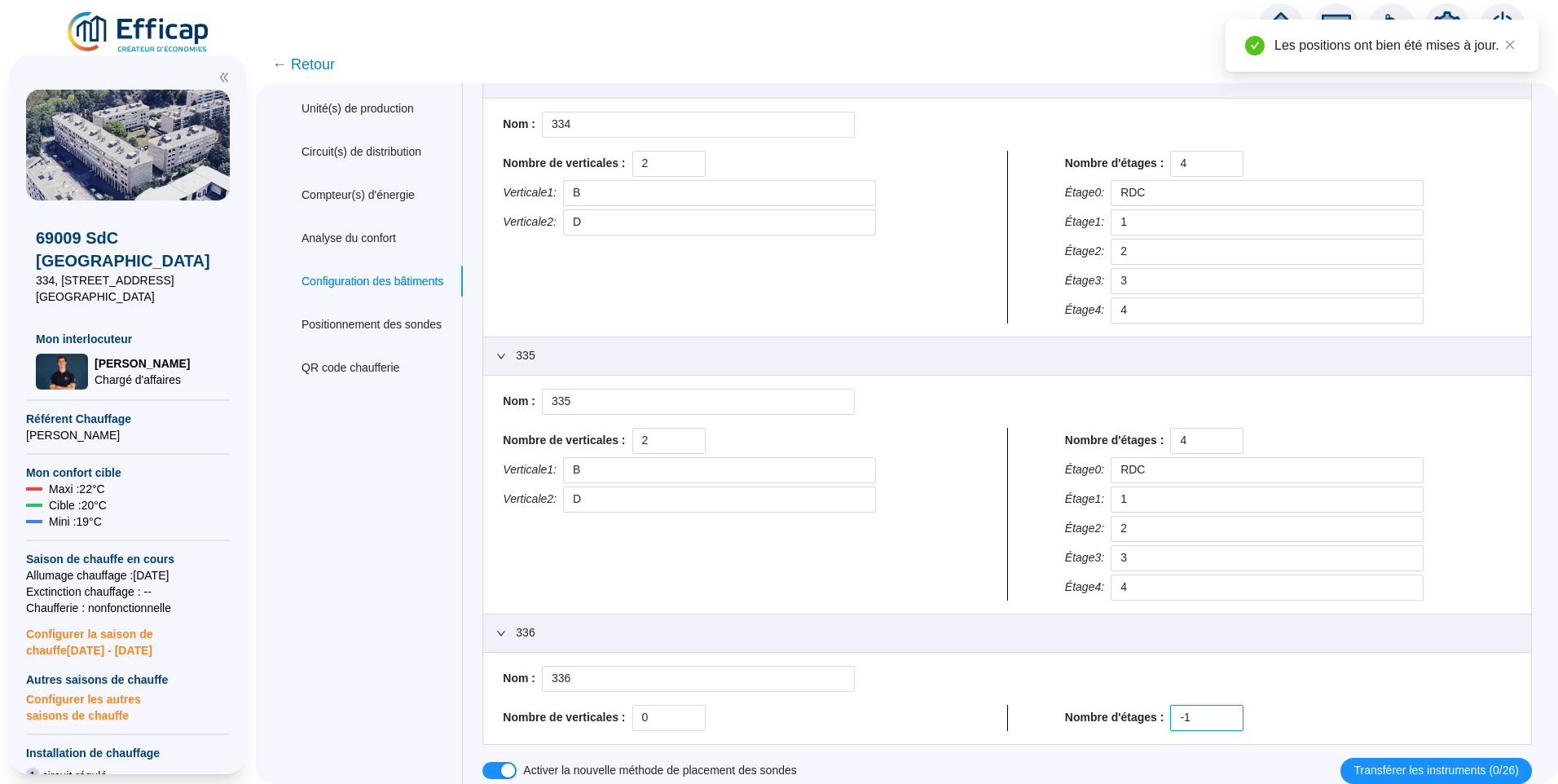
drag, startPoint x: 1199, startPoint y: 722, endPoint x: 1064, endPoint y: 721, distance: 135.0
click at [1065, 721] on div "Nombre d'étages : -1" at bounding box center [1288, 718] width 446 height 26
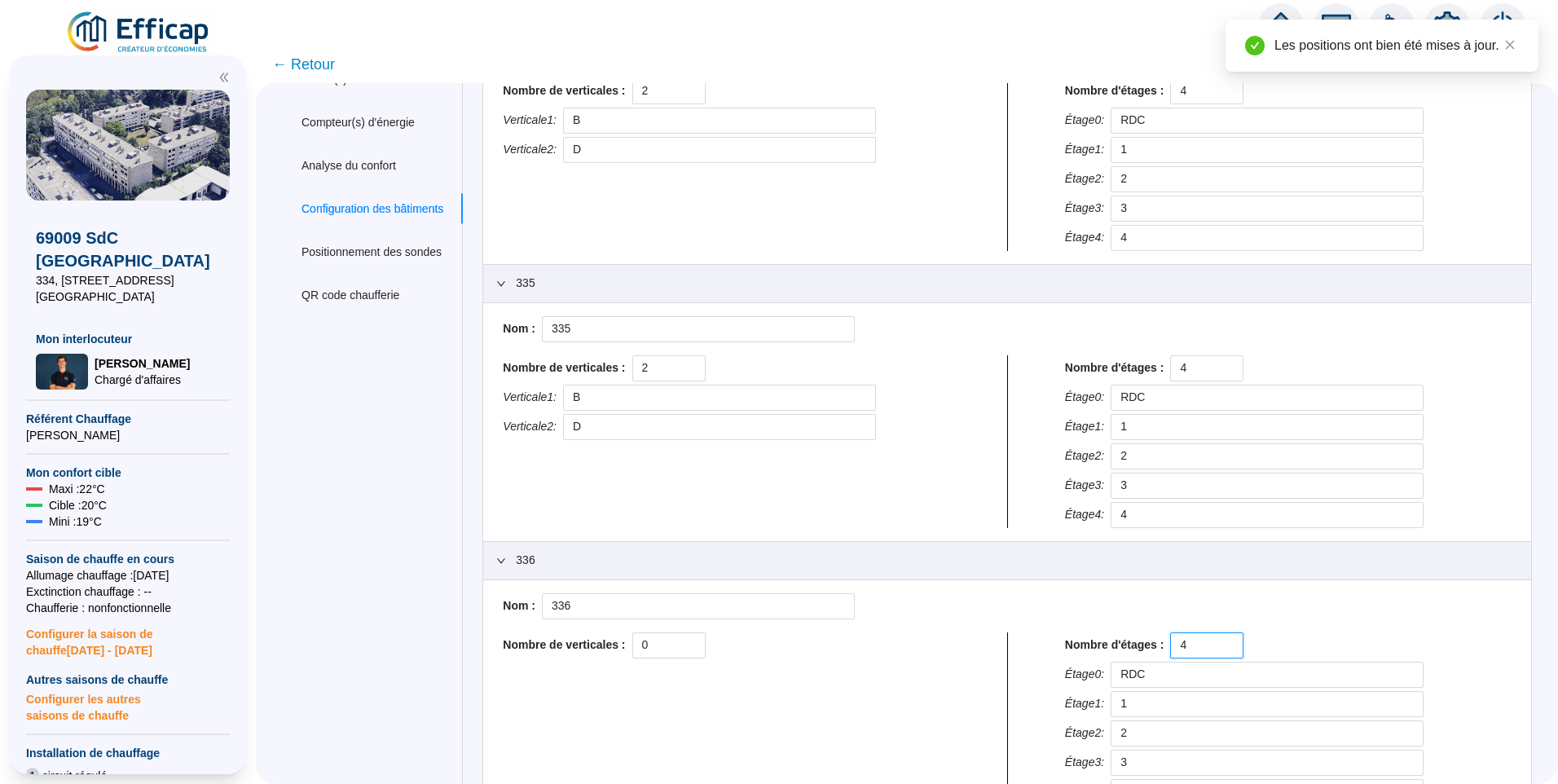
scroll to position [278, 0]
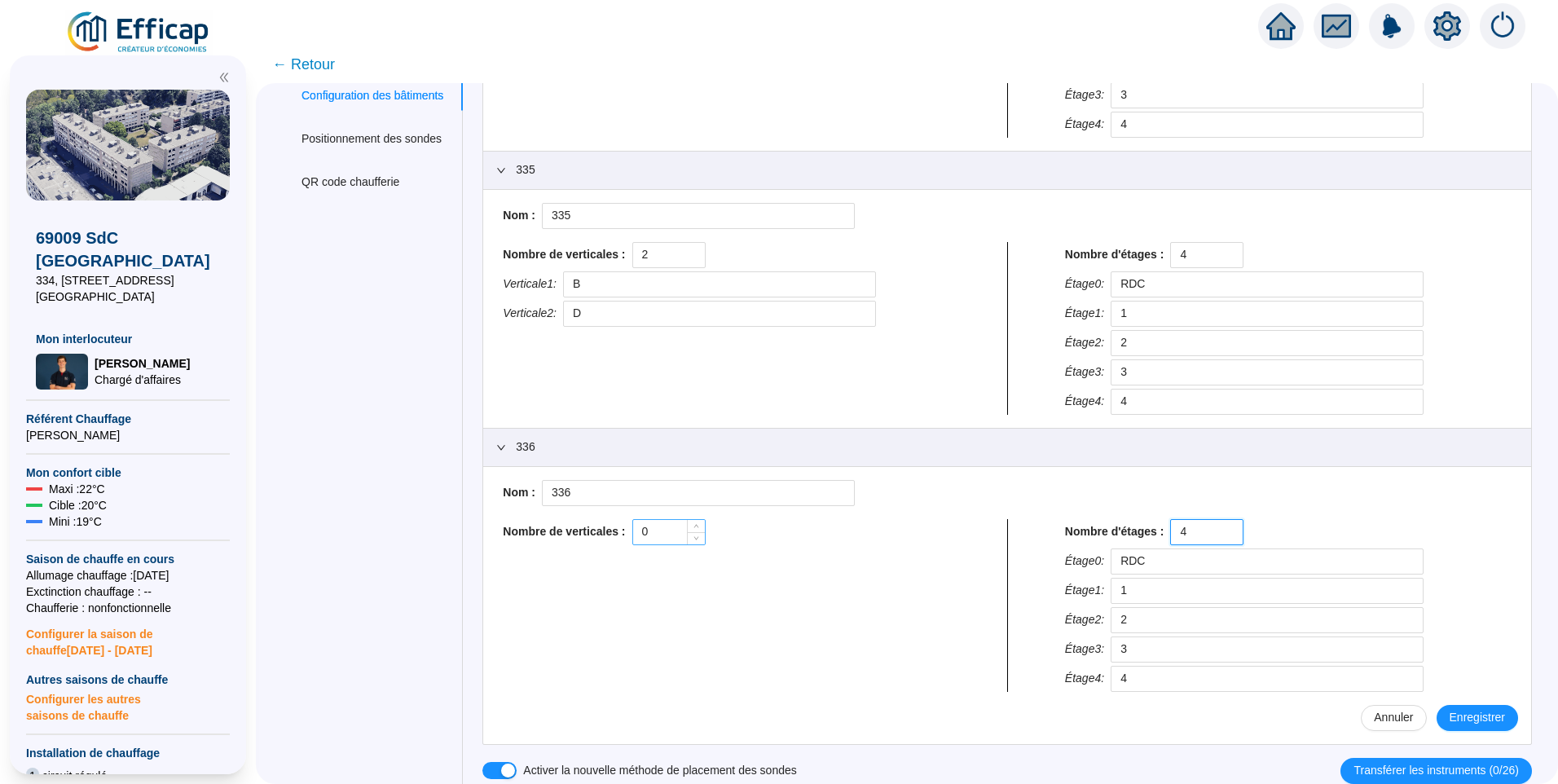
type input "4"
drag, startPoint x: 681, startPoint y: 533, endPoint x: 625, endPoint y: 534, distance: 56.0
click at [626, 534] on div "Nombre de verticales : 0" at bounding box center [726, 532] width 446 height 26
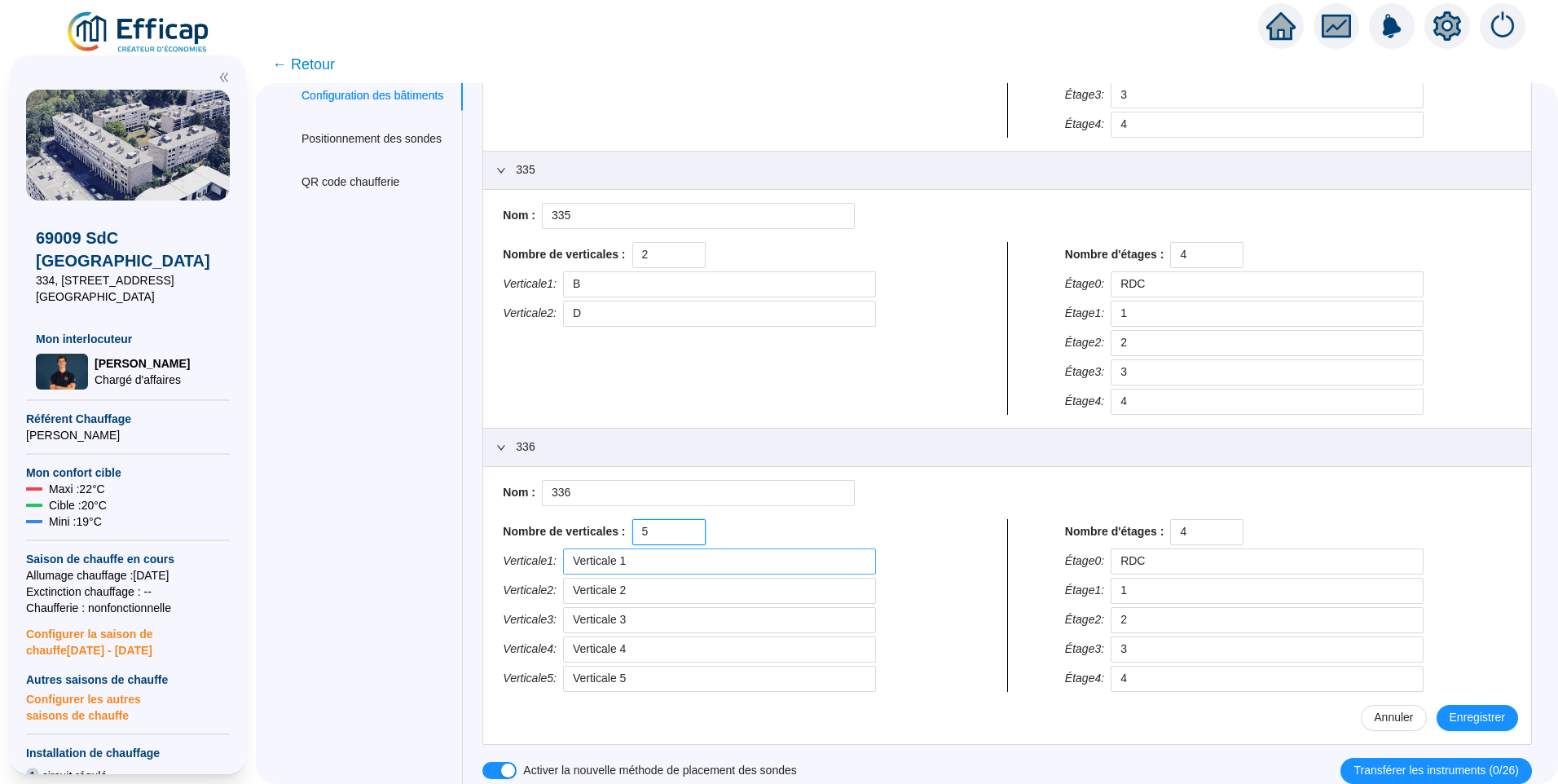
type input "5"
drag, startPoint x: 685, startPoint y: 565, endPoint x: 494, endPoint y: 571, distance: 191.1
click at [494, 571] on div "Creation d'un bâtiment 334 Nom : 334 Nombre de verticales : 2 Verticale 1 : B V…" at bounding box center [998, 302] width 1069 height 962
type input "A"
click at [363, 602] on div "Information du site Automate(s) Unité(s) de production Circuit(s) de distributi…" at bounding box center [907, 302] width 1250 height 962
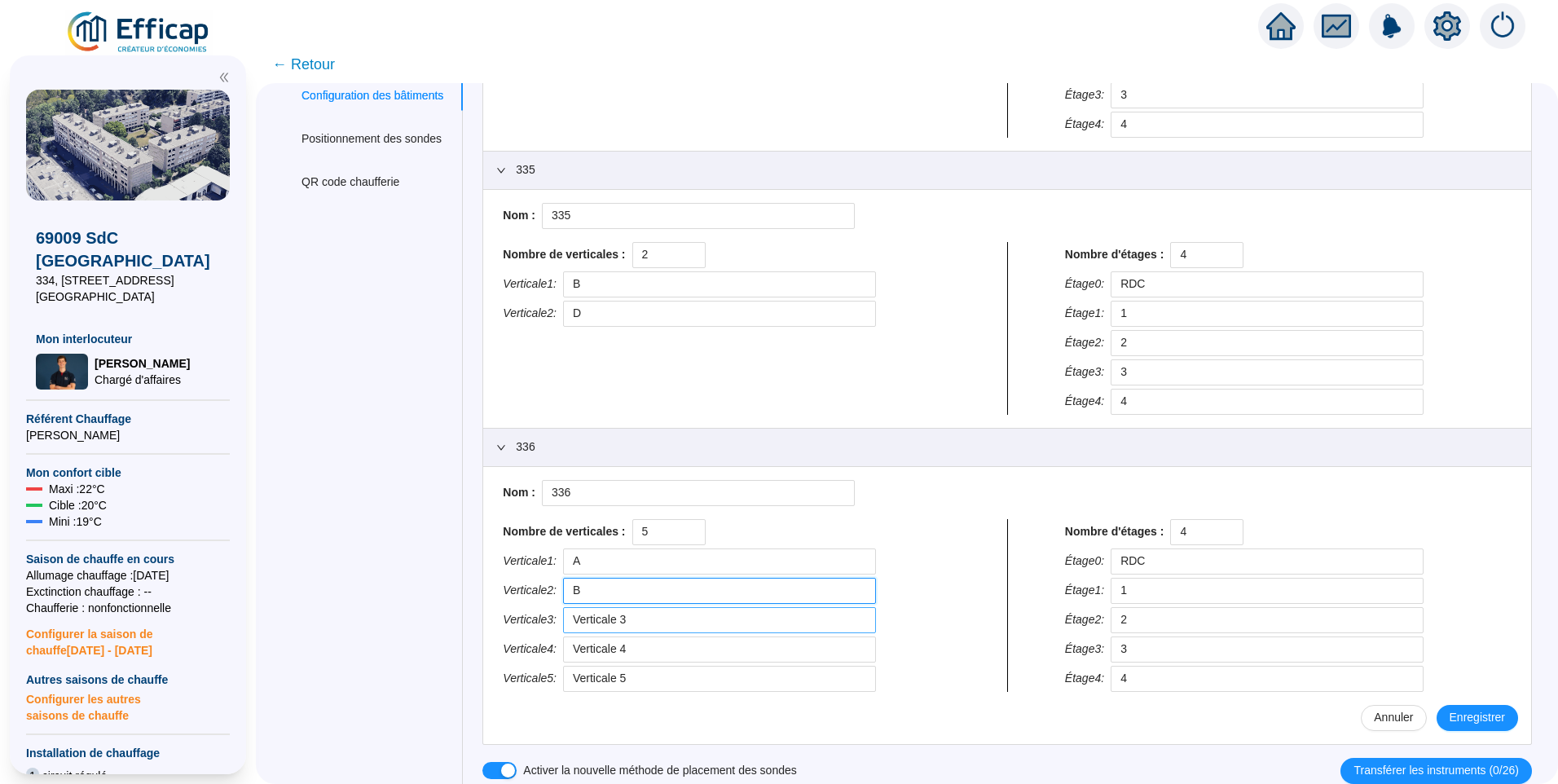
type input "B"
drag, startPoint x: 603, startPoint y: 623, endPoint x: 514, endPoint y: 623, distance: 89.0
click at [514, 623] on div "Nombre de verticales : 5 Verticale 1 : A Verticale 2 : B Verticale 3 : Vertical…" at bounding box center [726, 605] width 460 height 173
type input "C"
drag, startPoint x: 576, startPoint y: 652, endPoint x: 401, endPoint y: 651, distance: 175.0
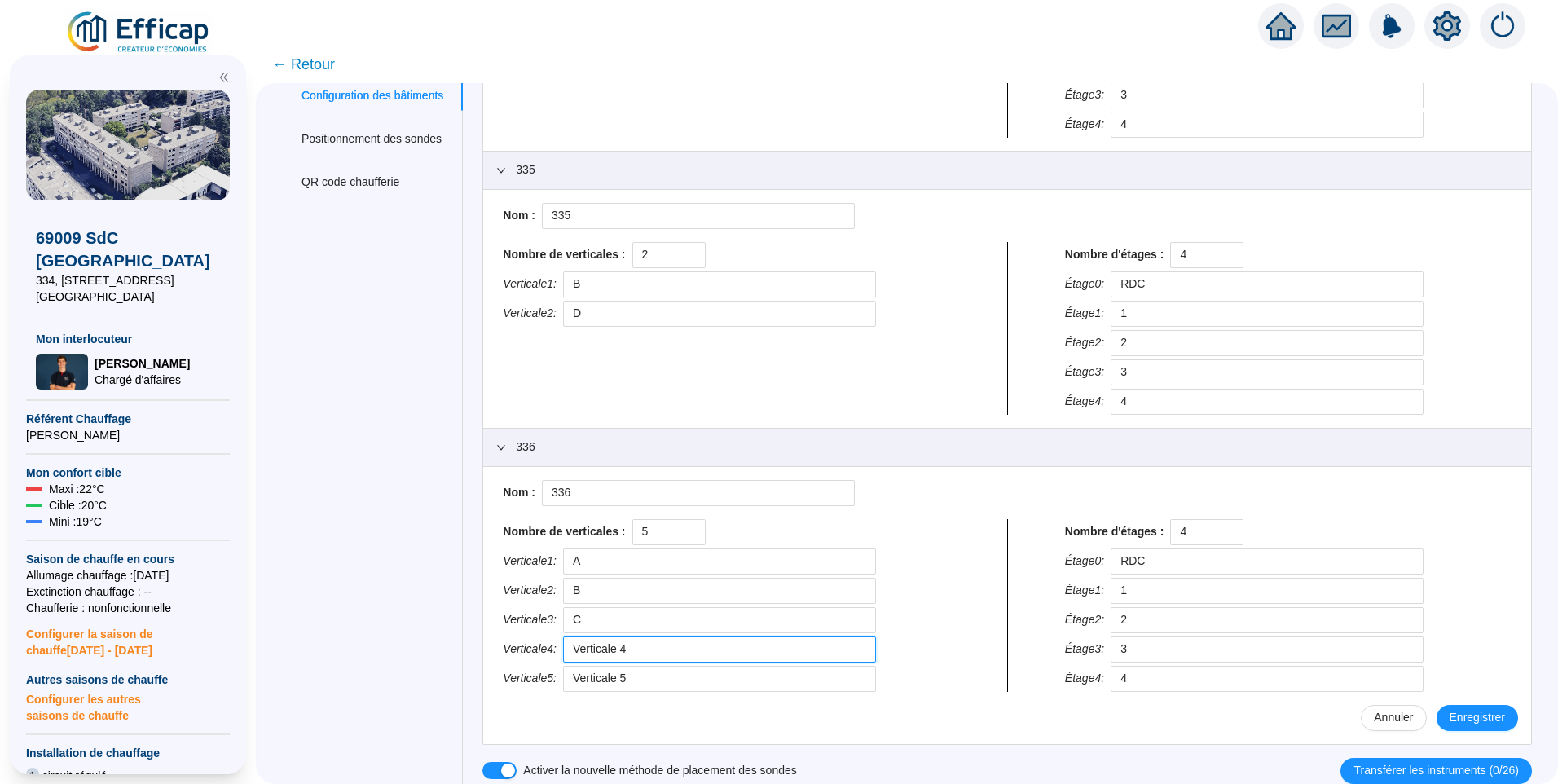
click at [401, 651] on div "Information du site Automate(s) Unité(s) de production Circuit(s) de distributi…" at bounding box center [907, 302] width 1250 height 962
type input "D"
drag, startPoint x: 662, startPoint y: 687, endPoint x: 452, endPoint y: 678, distance: 210.2
click at [452, 678] on div "Information du site Automate(s) Unité(s) de production Circuit(s) de distributi…" at bounding box center [907, 302] width 1250 height 962
type input "E"
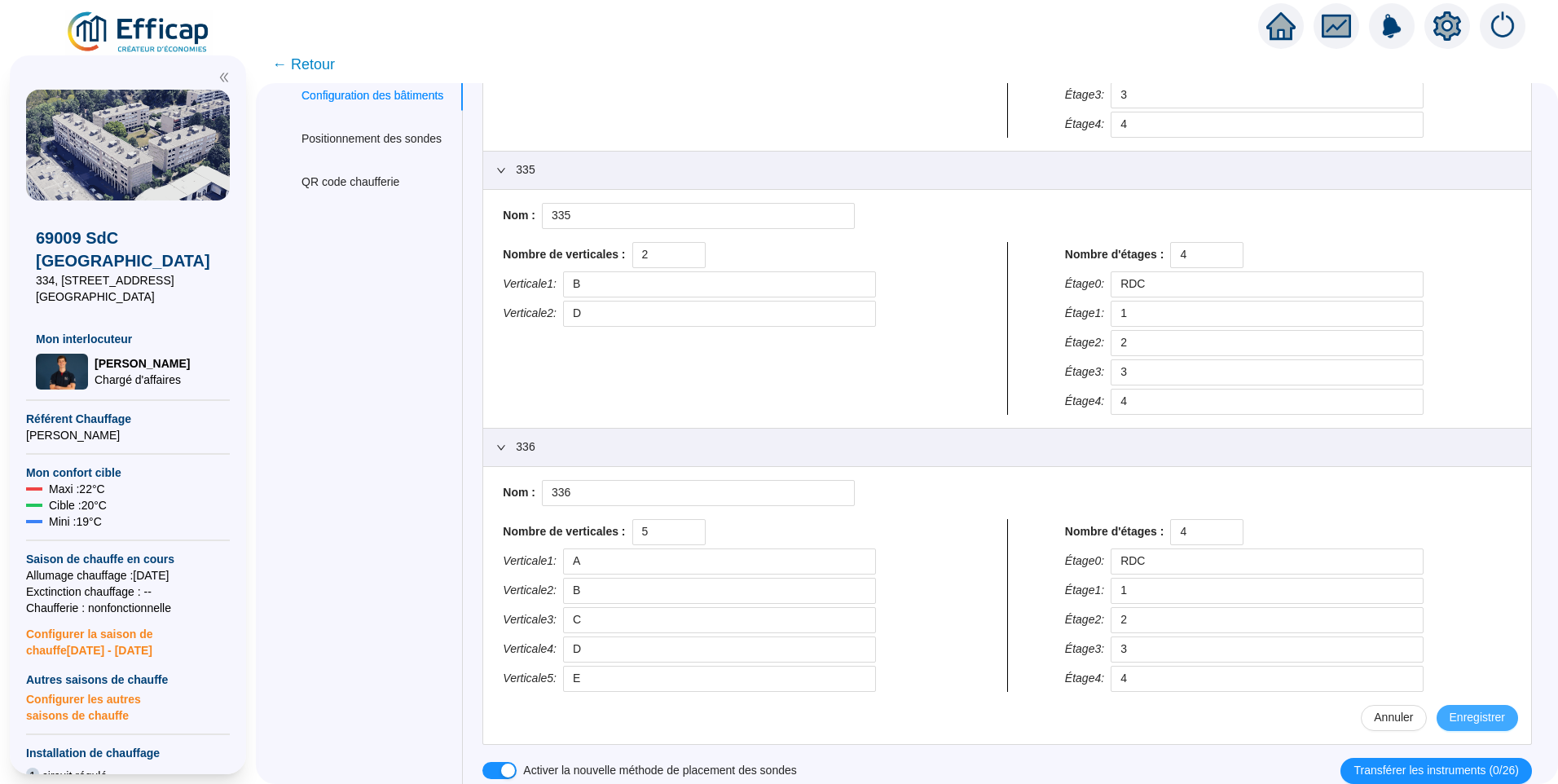
click at [1474, 710] on span "Enregistrer" at bounding box center [1477, 717] width 56 height 17
type input "A"
type input "B"
type input "C"
type input "D"
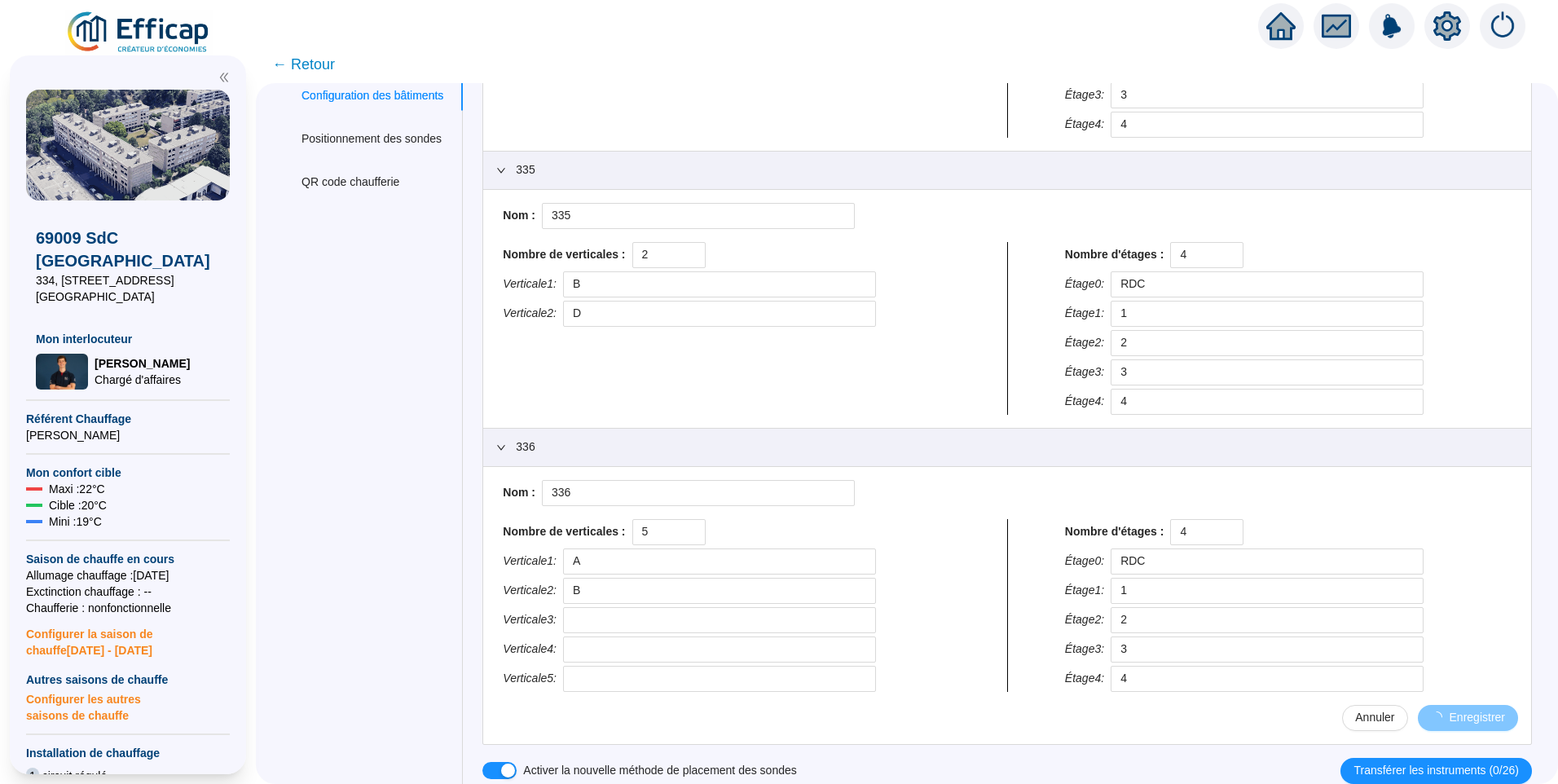
type input "E"
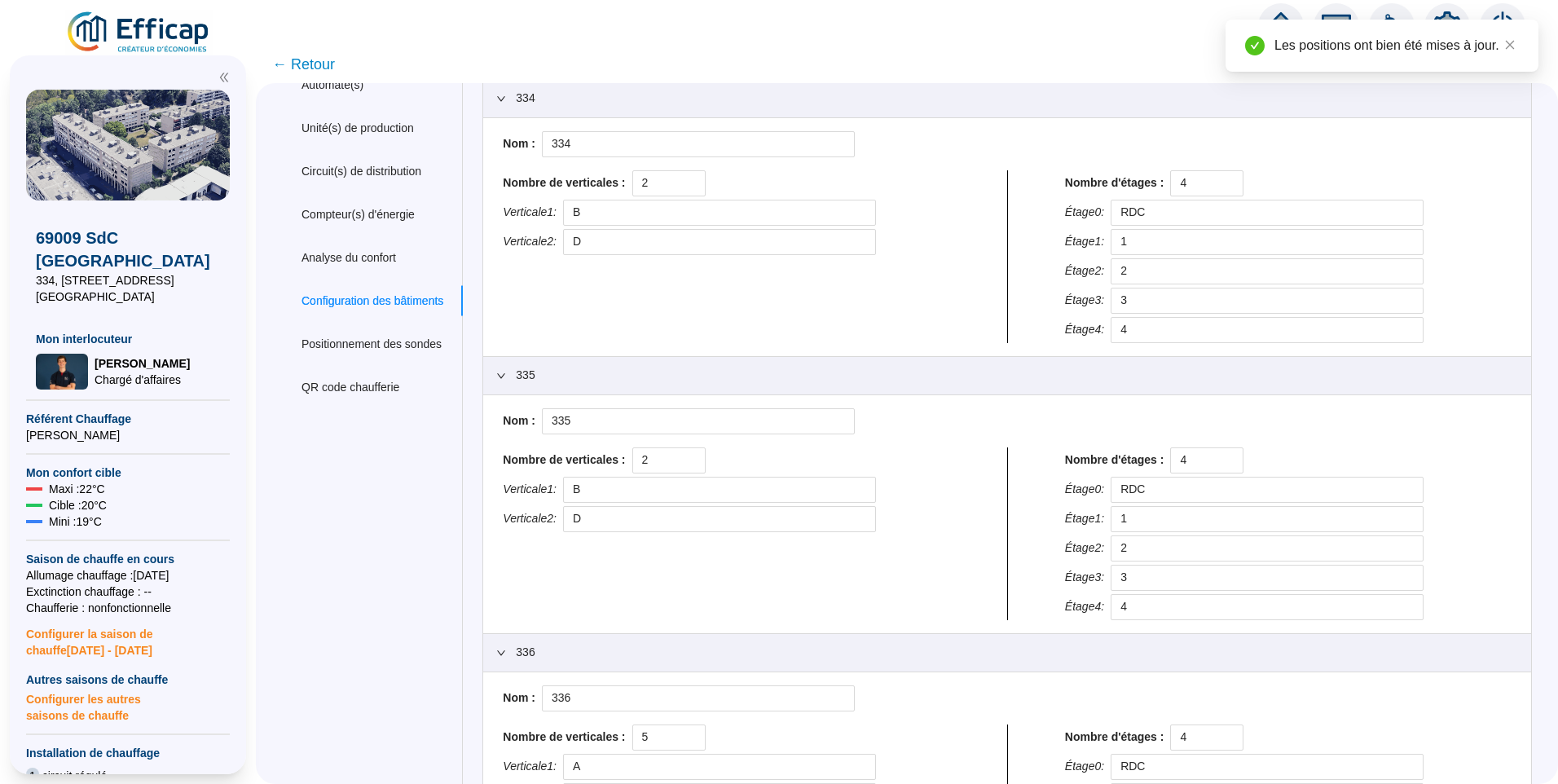
scroll to position [0, 0]
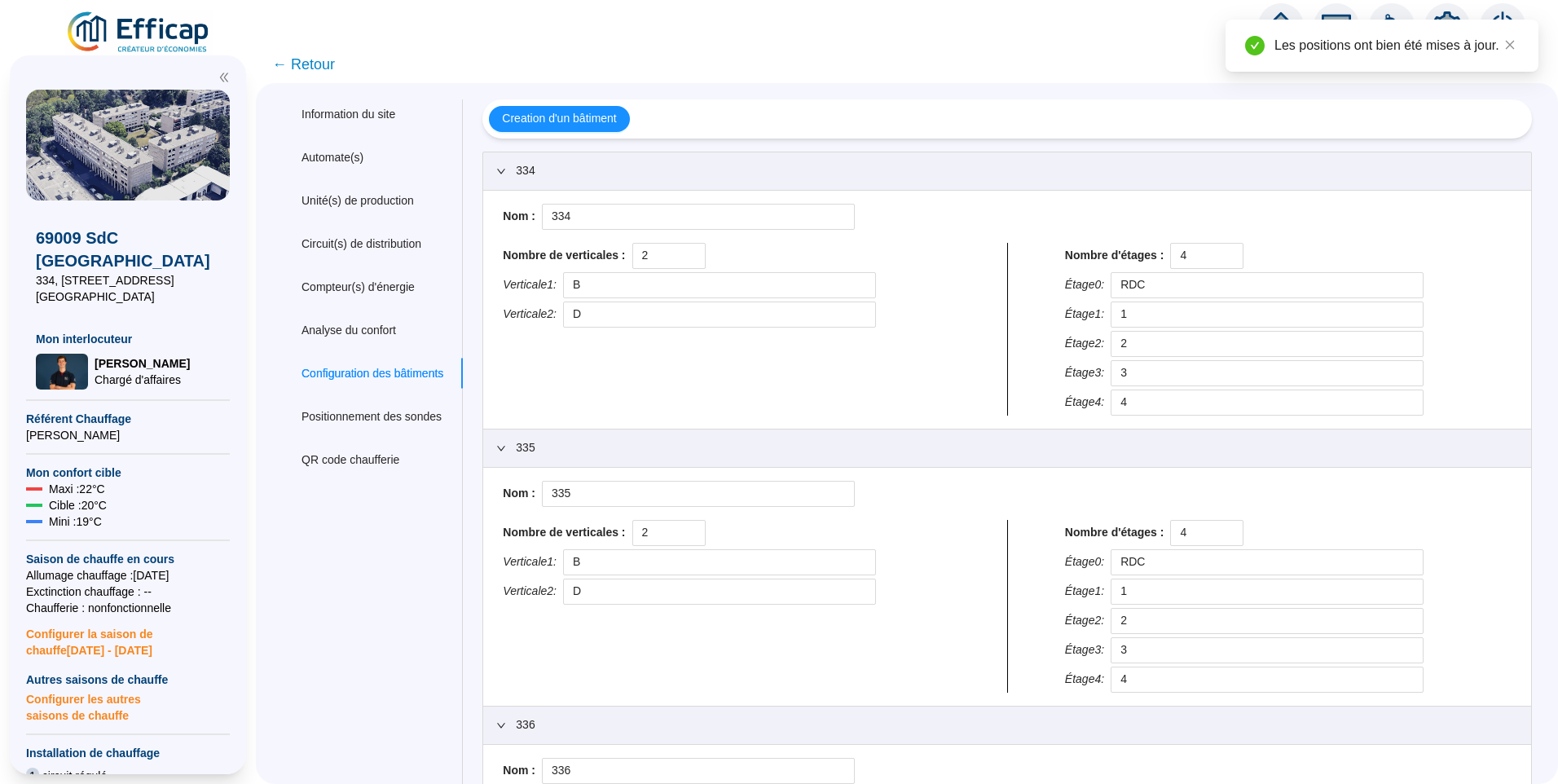
click at [321, 73] on span "← Retour" at bounding box center [303, 64] width 63 height 23
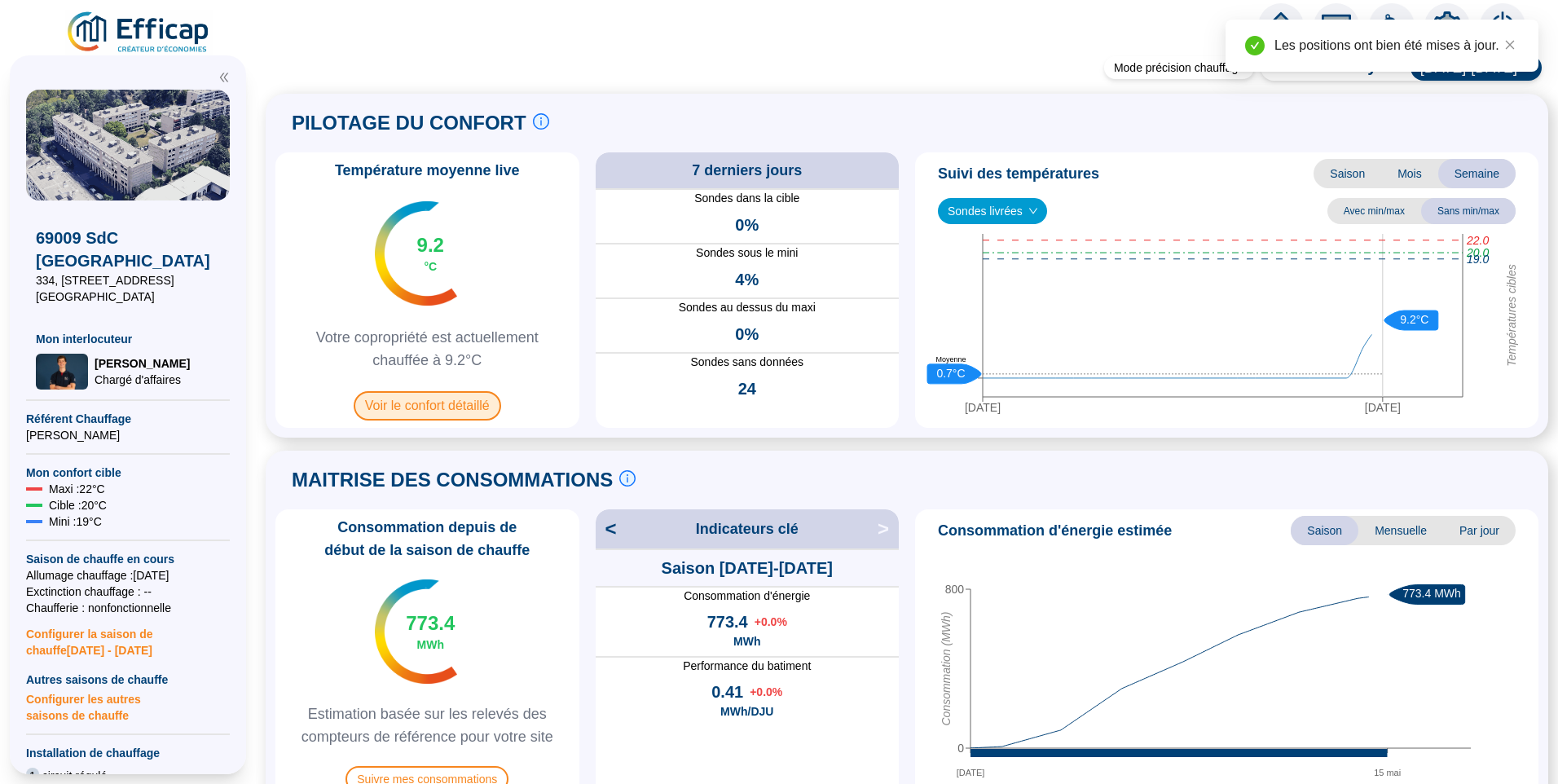
click at [454, 408] on span "Voir le confort détaillé" at bounding box center [427, 405] width 147 height 29
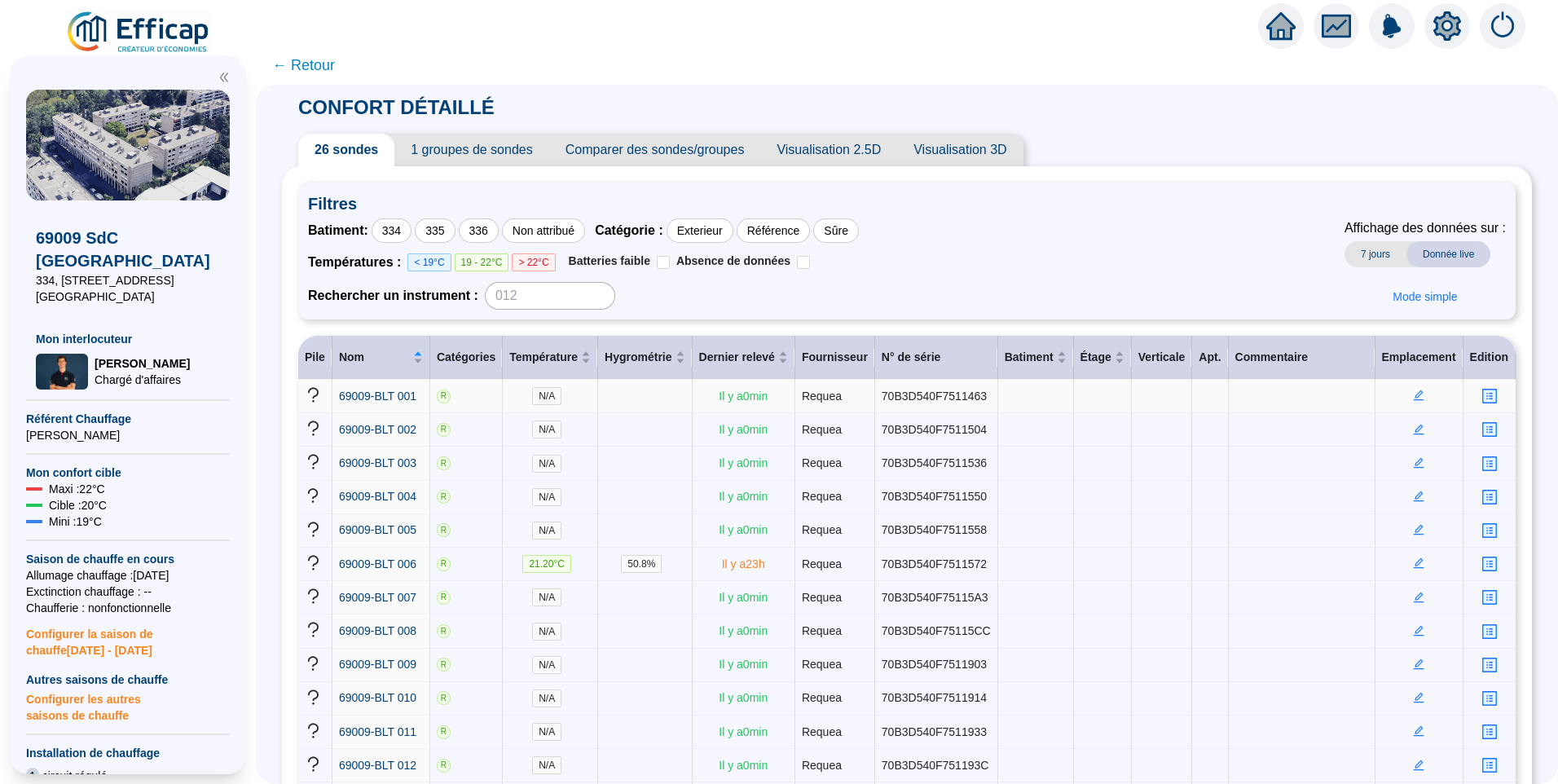
click at [1417, 394] on icon "edit" at bounding box center [1419, 394] width 5 height 5
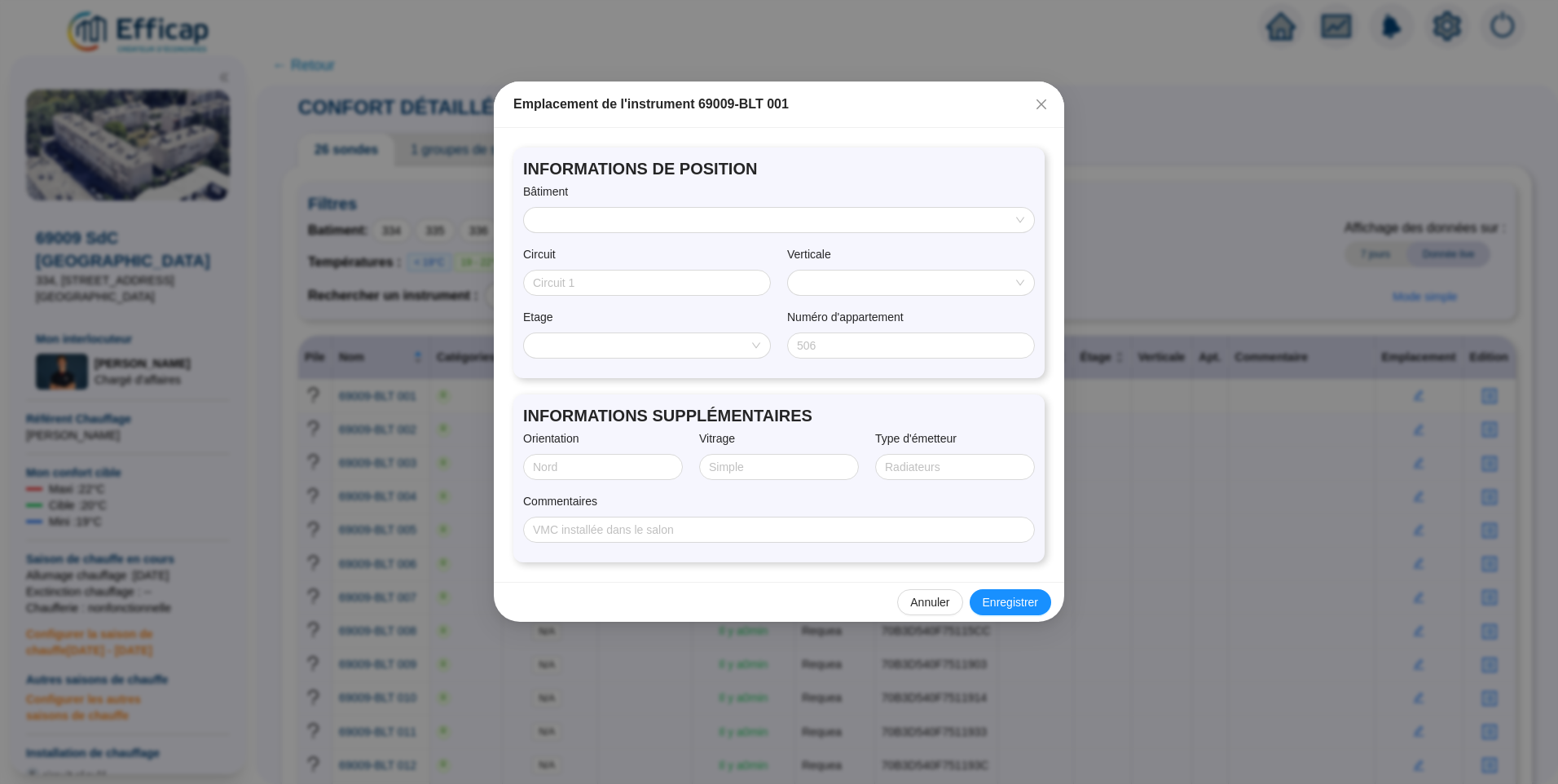
click at [710, 221] on input "search" at bounding box center [772, 220] width 476 height 25
click at [749, 178] on span "INFORMATIONS DE POSITION" at bounding box center [779, 168] width 512 height 23
click at [637, 280] on input "Circuit" at bounding box center [645, 282] width 225 height 17
click at [849, 152] on div "INFORMATIONS DE POSITION Bâtiment Circuit Verticale Etage Numéro d'appartement" at bounding box center [779, 262] width 531 height 230
click at [872, 281] on input "search" at bounding box center [903, 283] width 212 height 25
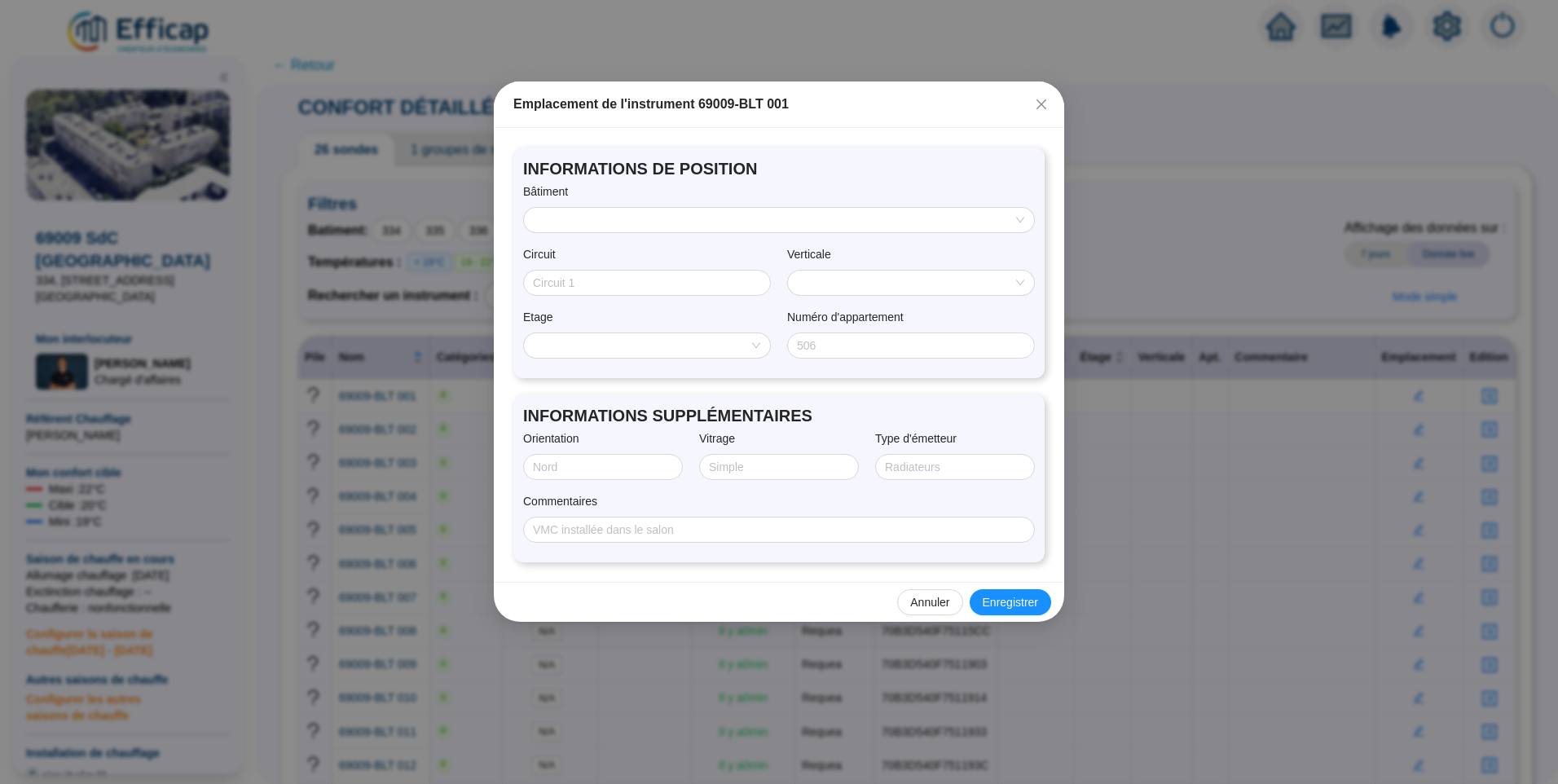
click at [920, 166] on span "INFORMATIONS DE POSITION" at bounding box center [779, 168] width 512 height 23
click at [753, 226] on input "search" at bounding box center [772, 220] width 476 height 25
click at [573, 246] on div "334" at bounding box center [779, 251] width 484 height 17
click at [927, 273] on span "B" at bounding box center [910, 283] width 227 height 25
click at [894, 160] on span "INFORMATIONS DE POSITION" at bounding box center [779, 168] width 512 height 23
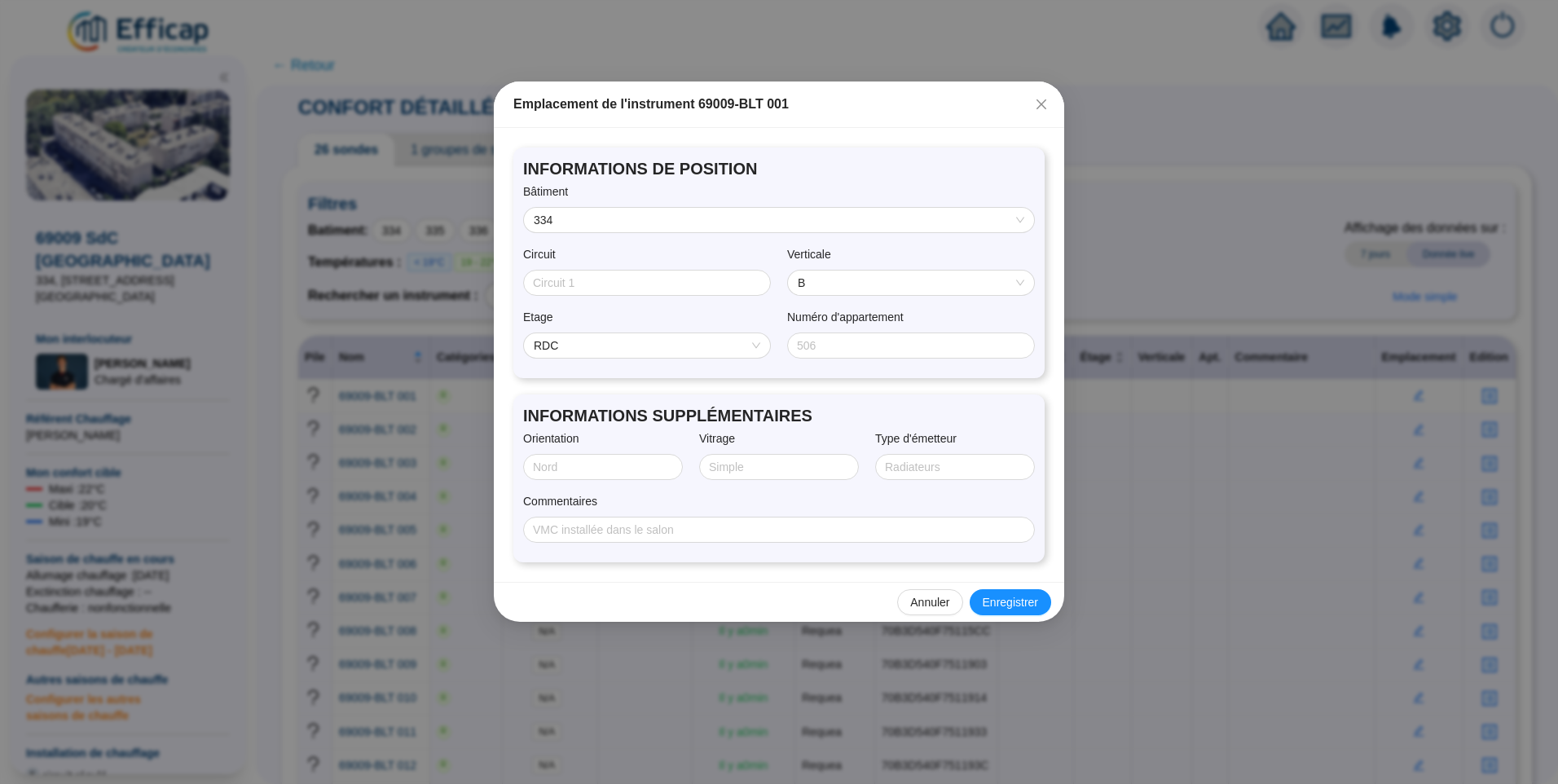
click at [682, 348] on span "RDC" at bounding box center [647, 346] width 227 height 25
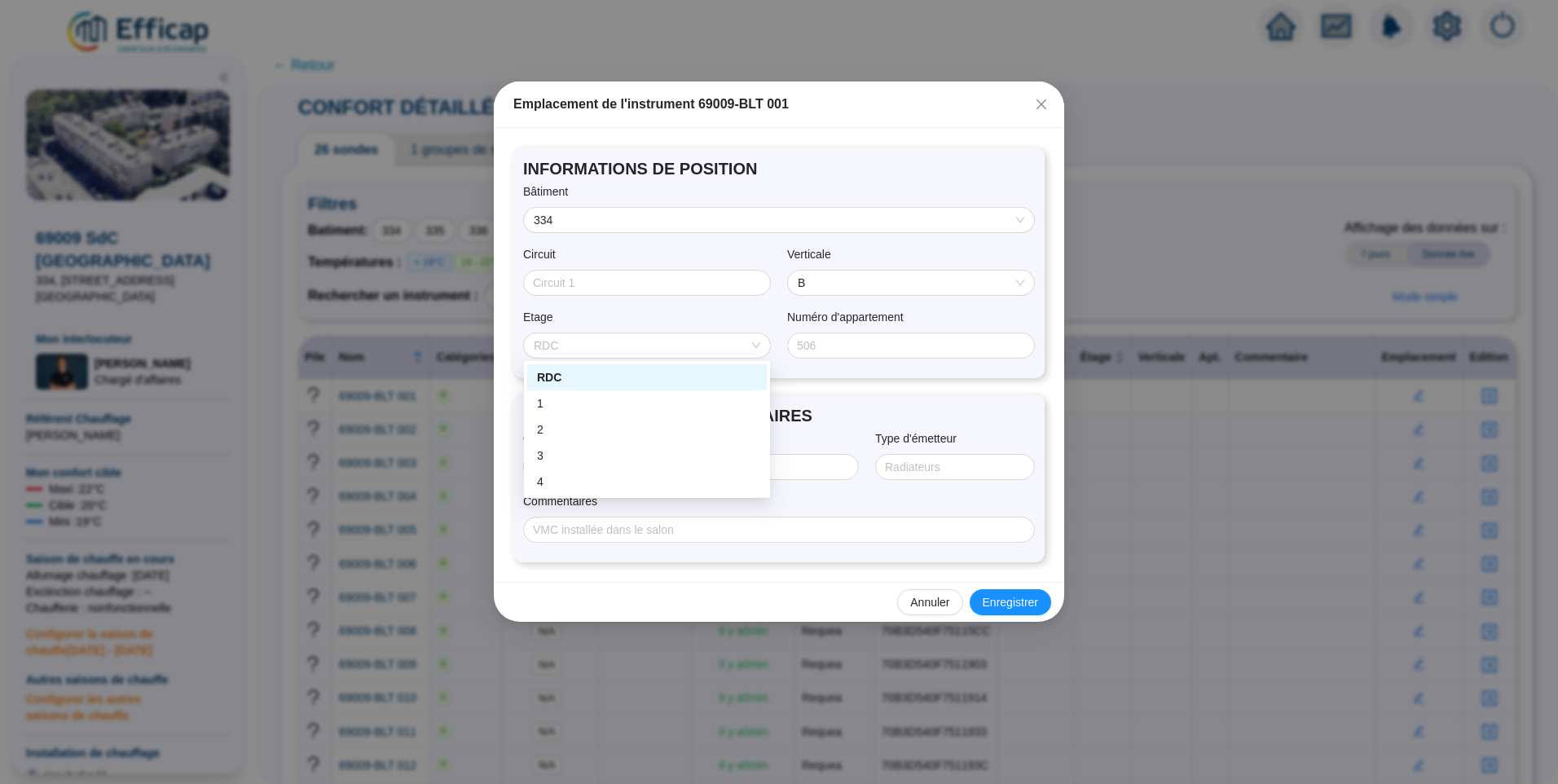
click at [873, 310] on label "Numéro d'appartement" at bounding box center [850, 317] width 128 height 17
click at [873, 337] on input "Numéro d'appartement" at bounding box center [909, 345] width 225 height 17
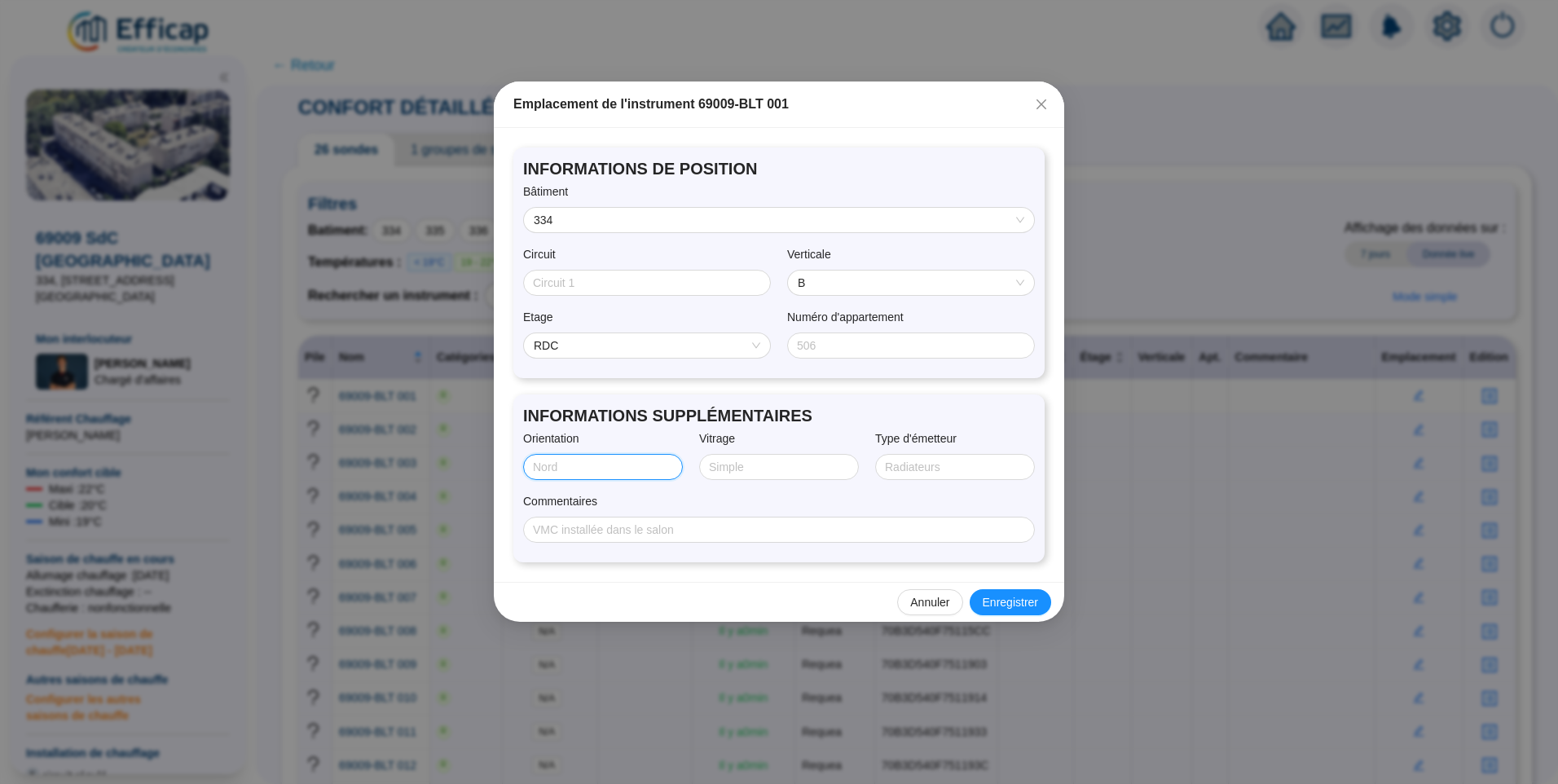
click at [652, 459] on input "Orientation" at bounding box center [601, 467] width 137 height 17
click at [1037, 112] on button "Close" at bounding box center [1042, 104] width 26 height 26
